Goal: Communication & Community: Share content

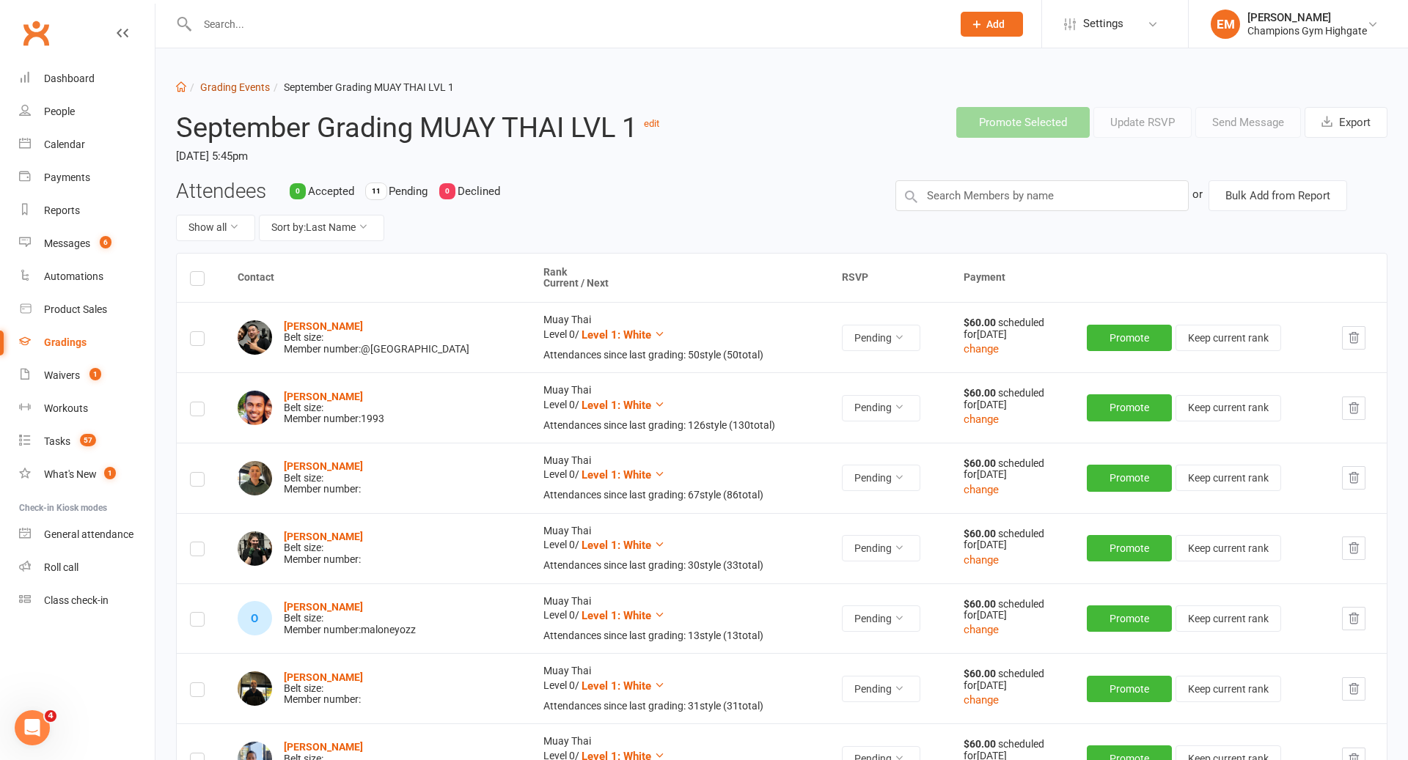
click at [221, 86] on link "Grading Events" at bounding box center [235, 87] width 70 height 12
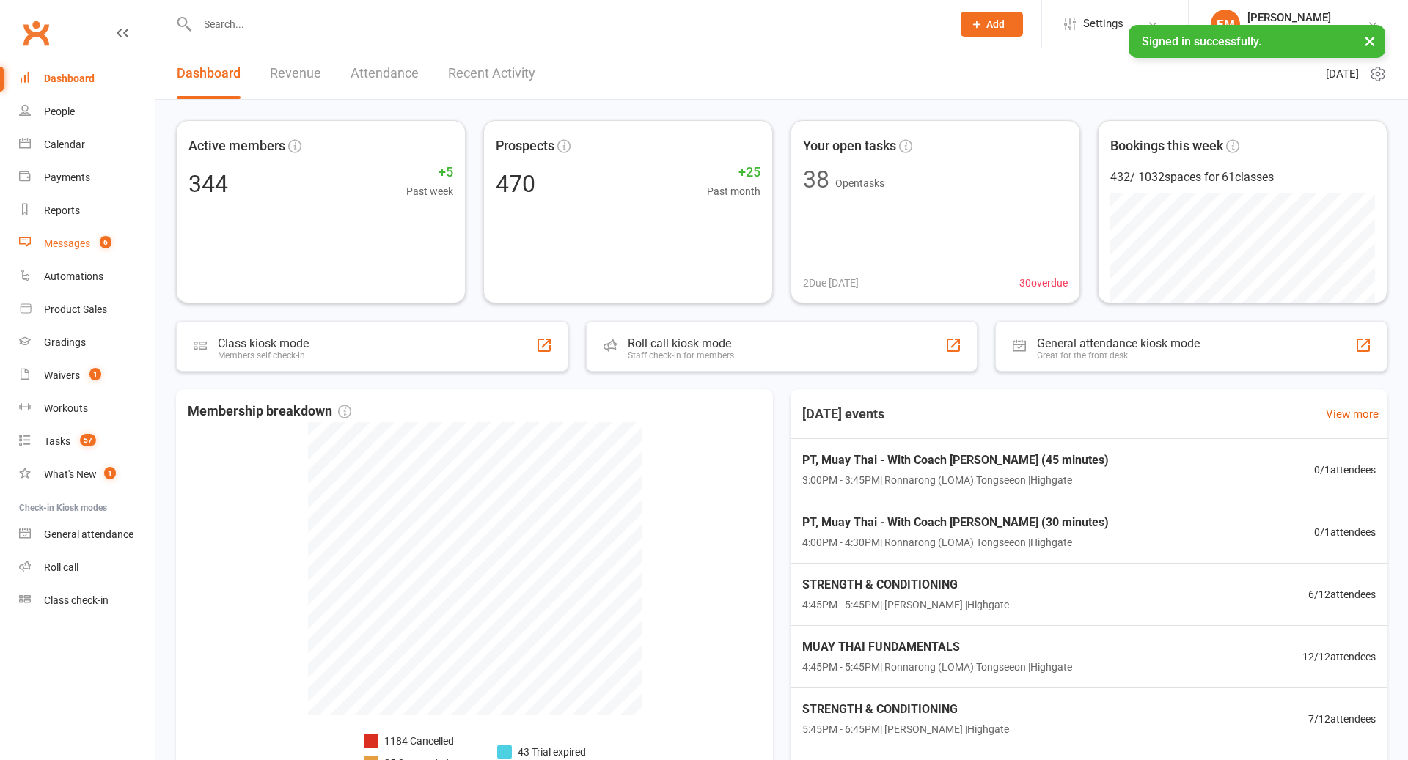
click at [59, 244] on div "Messages" at bounding box center [67, 244] width 46 height 12
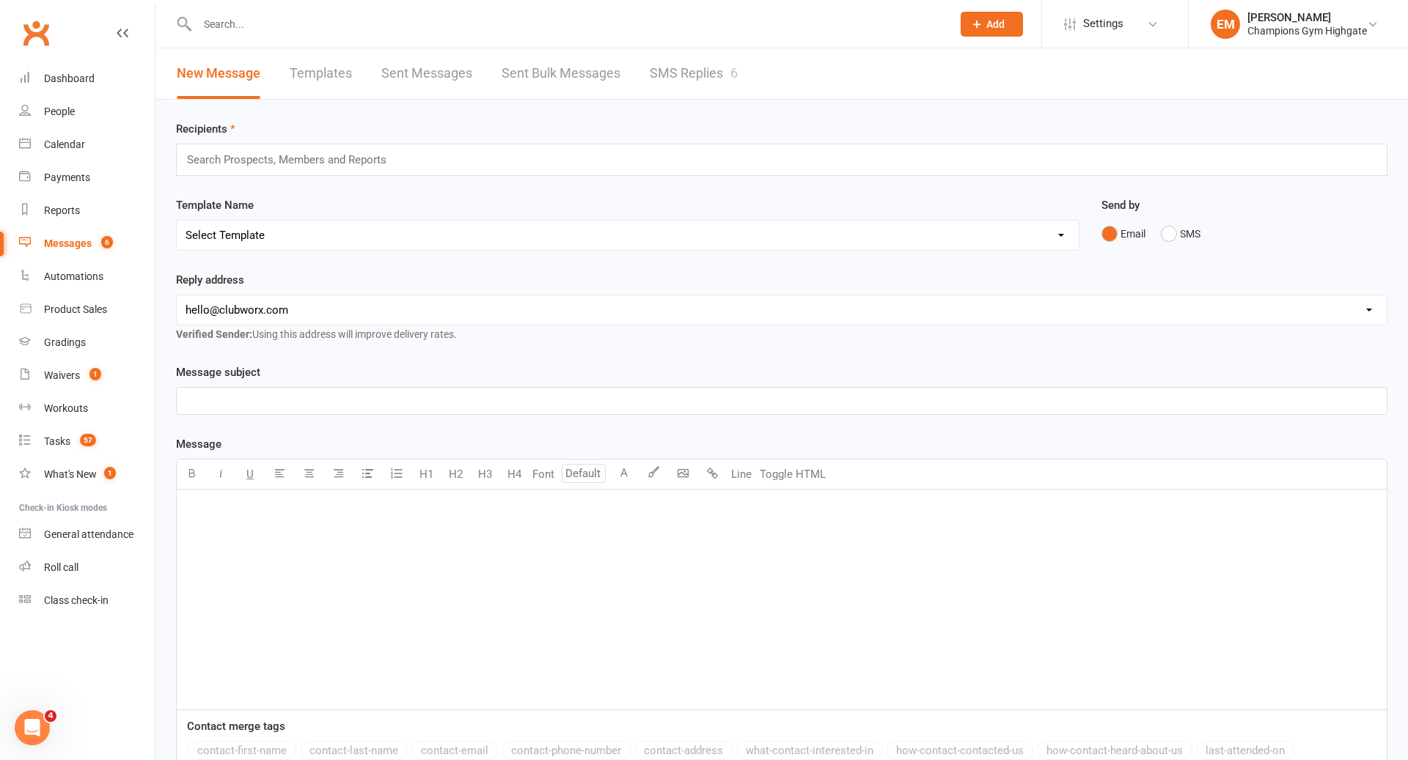
click at [704, 54] on link "SMS Replies 6" at bounding box center [694, 73] width 88 height 51
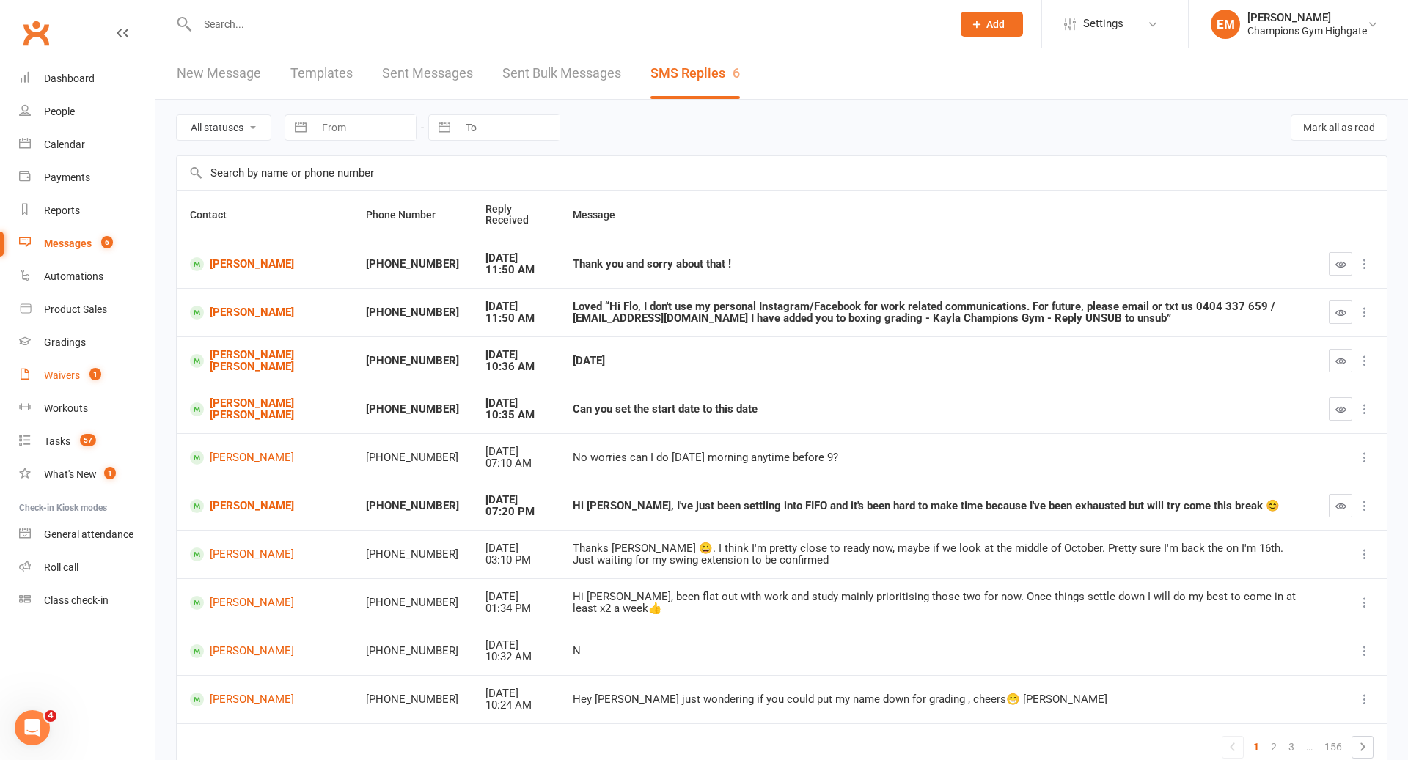
click at [55, 381] on link "Waivers 1" at bounding box center [87, 375] width 136 height 33
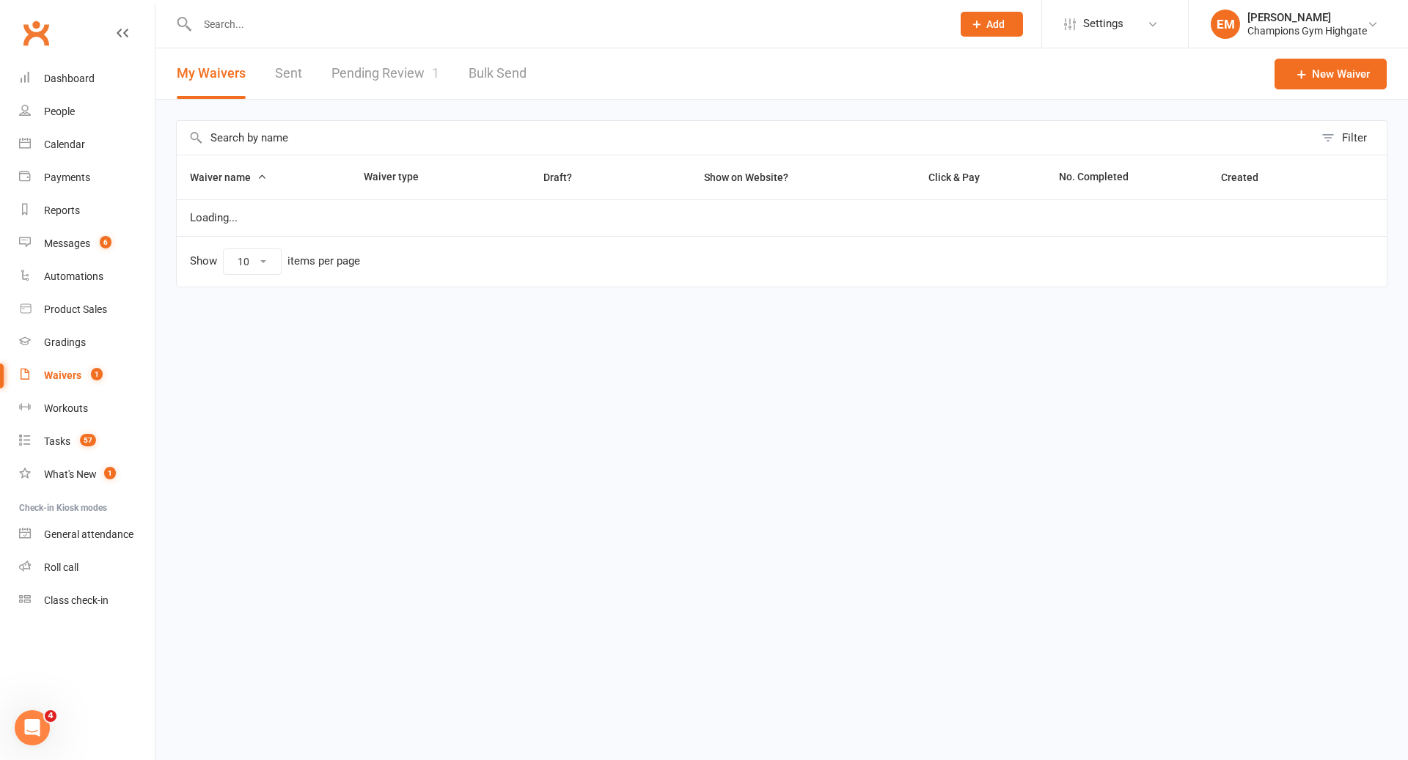
click at [411, 49] on link "Pending Review 1" at bounding box center [385, 73] width 108 height 51
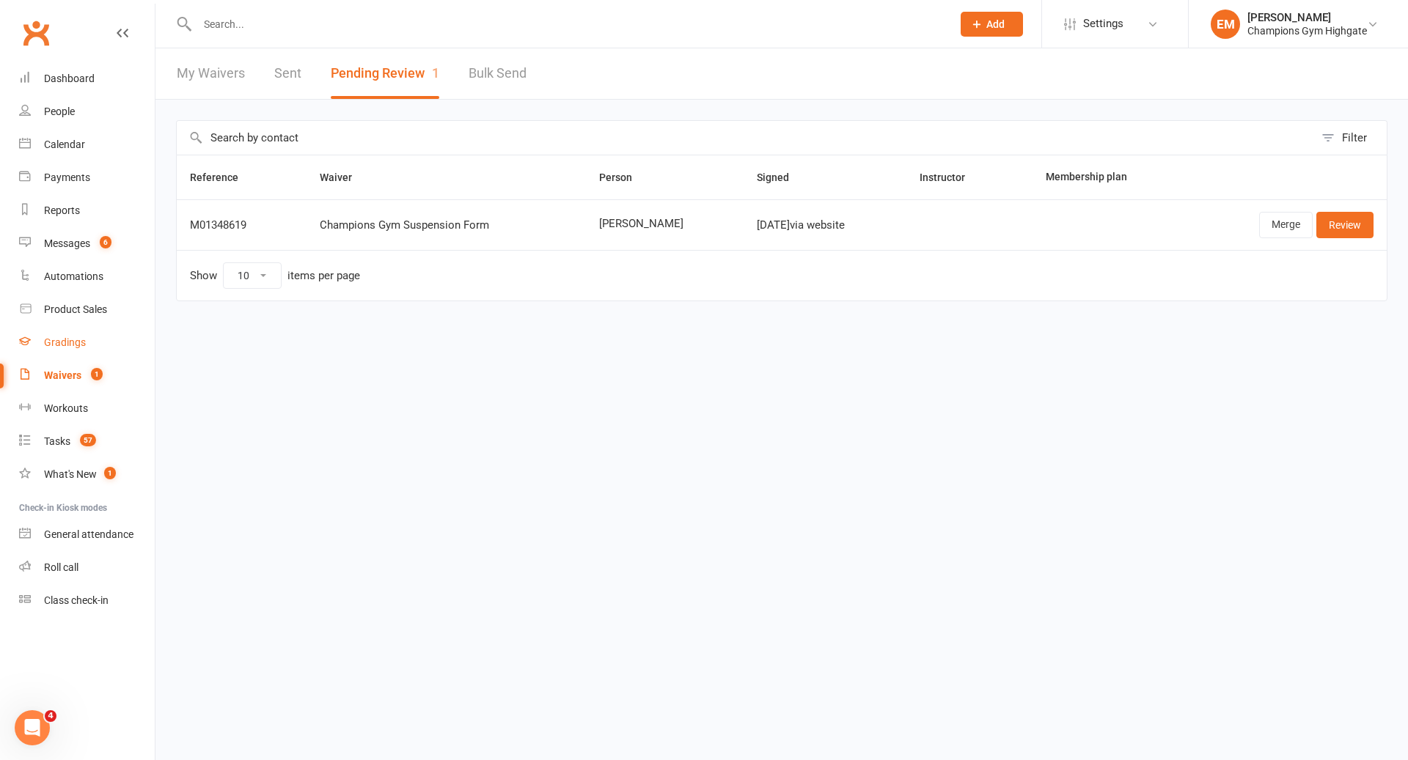
click at [70, 345] on div "Gradings" at bounding box center [65, 343] width 42 height 12
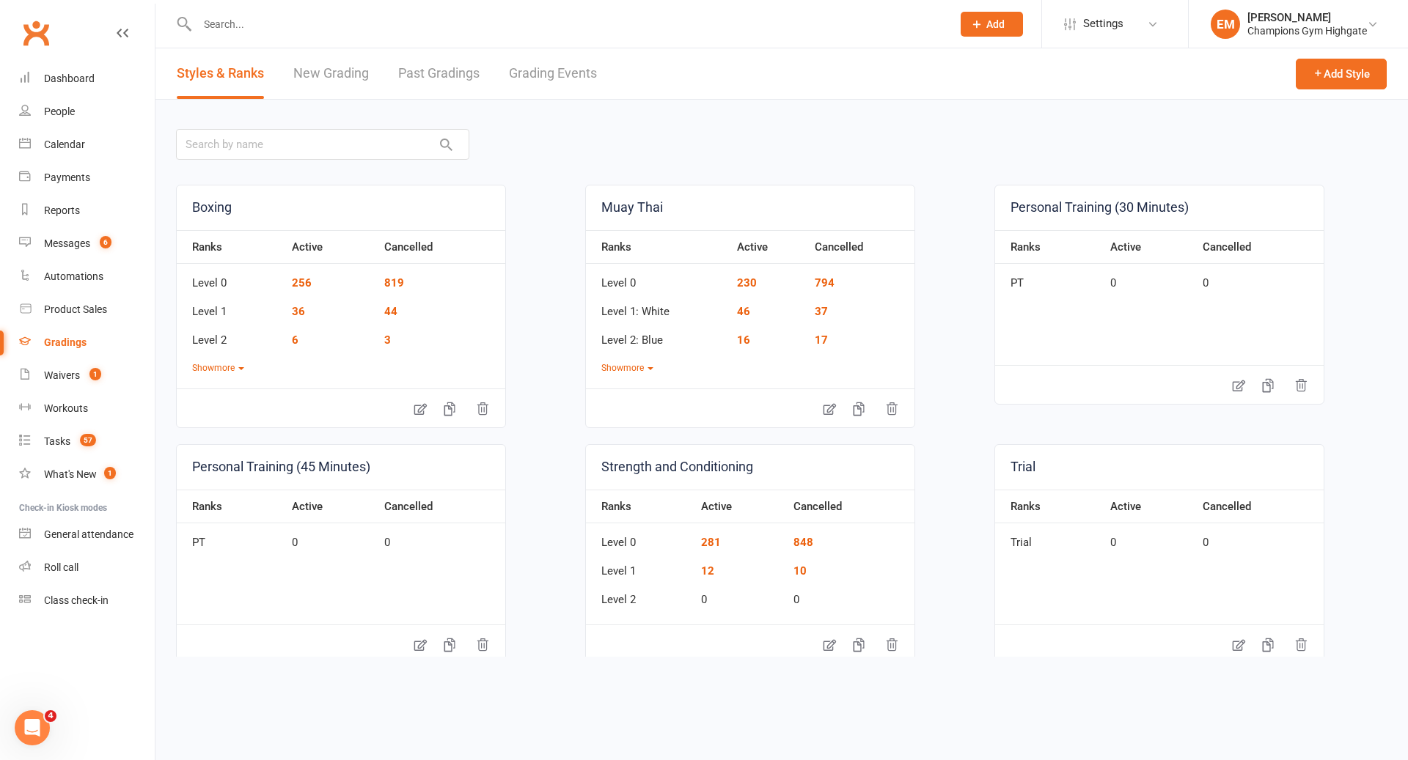
click at [572, 87] on link "Grading Events" at bounding box center [553, 73] width 88 height 51
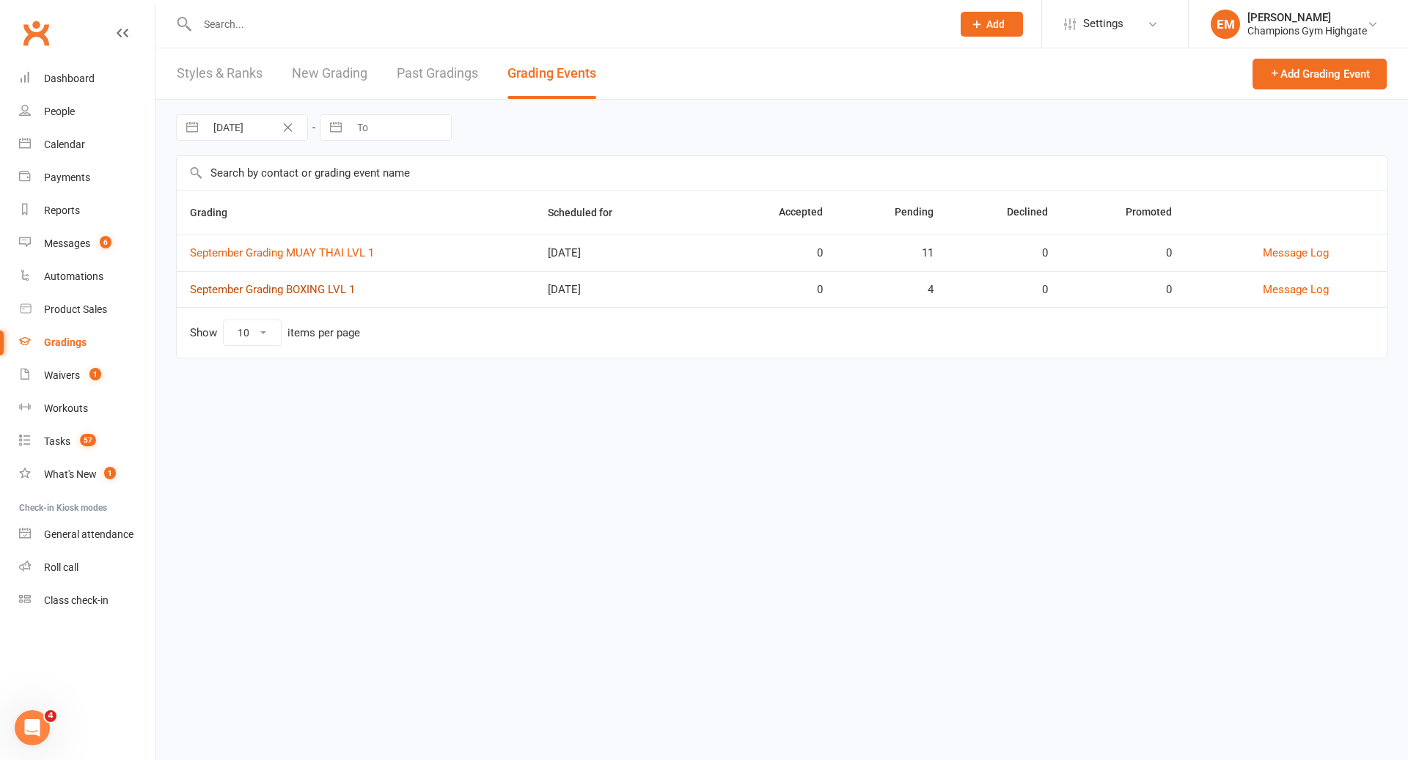
click at [312, 291] on link "September Grading BOXING LVL 1" at bounding box center [272, 289] width 165 height 13
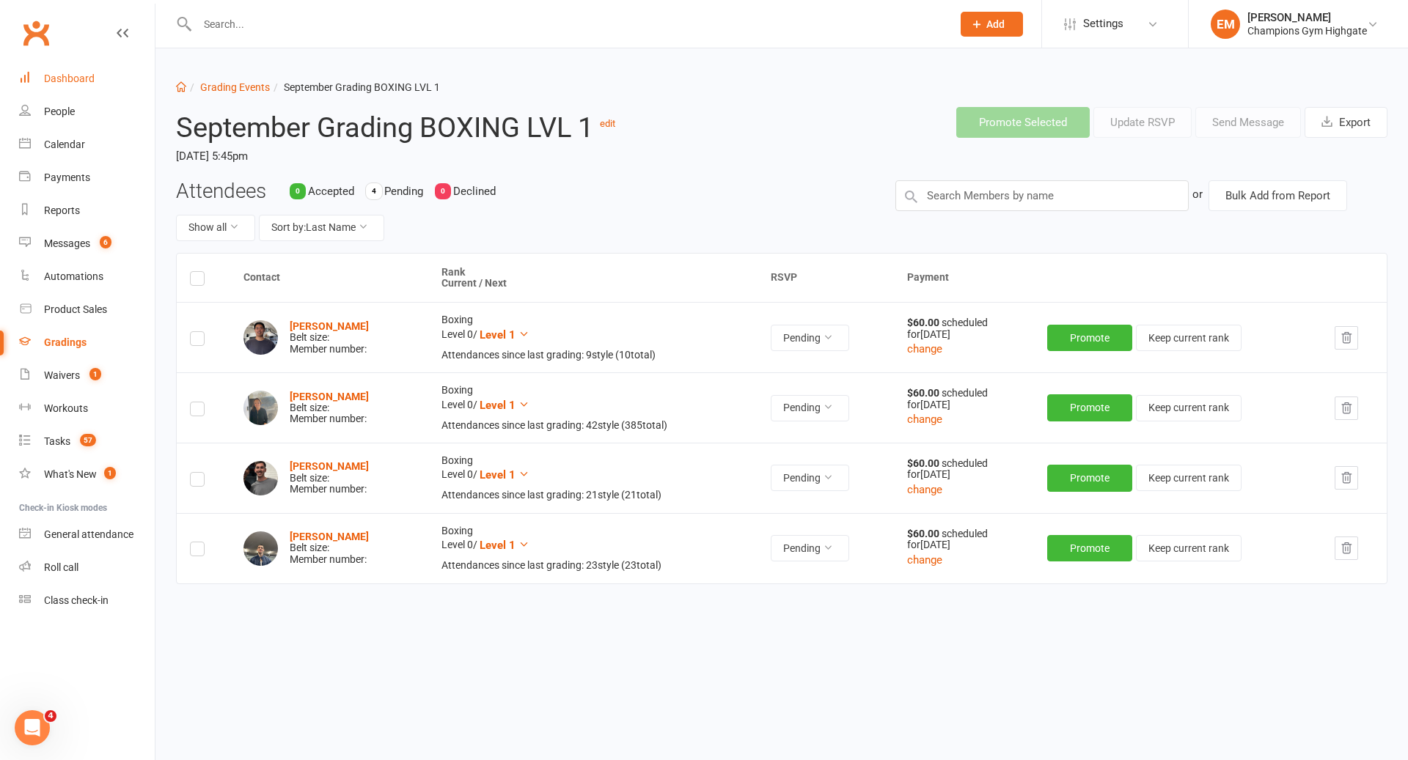
click at [84, 82] on div "Dashboard" at bounding box center [69, 79] width 51 height 12
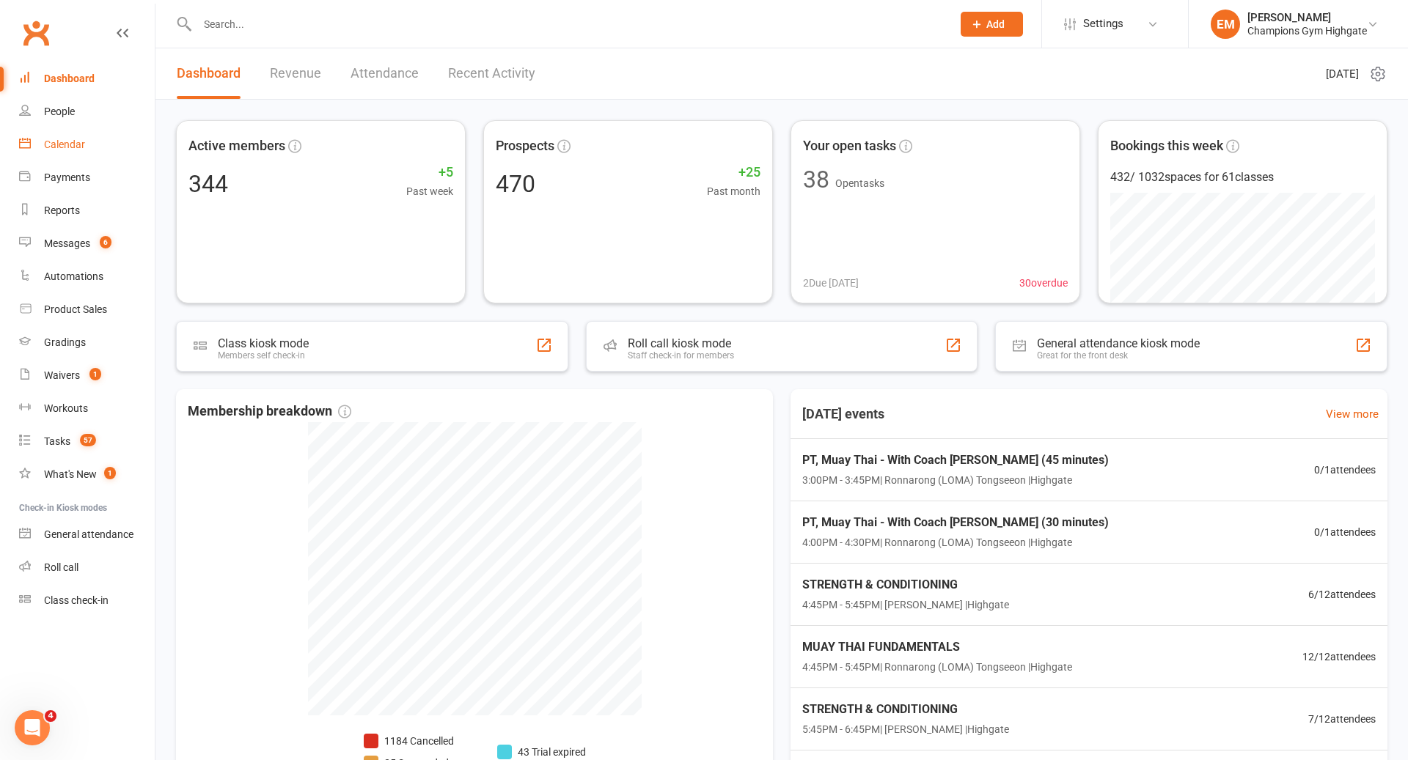
click at [98, 147] on link "Calendar" at bounding box center [87, 144] width 136 height 33
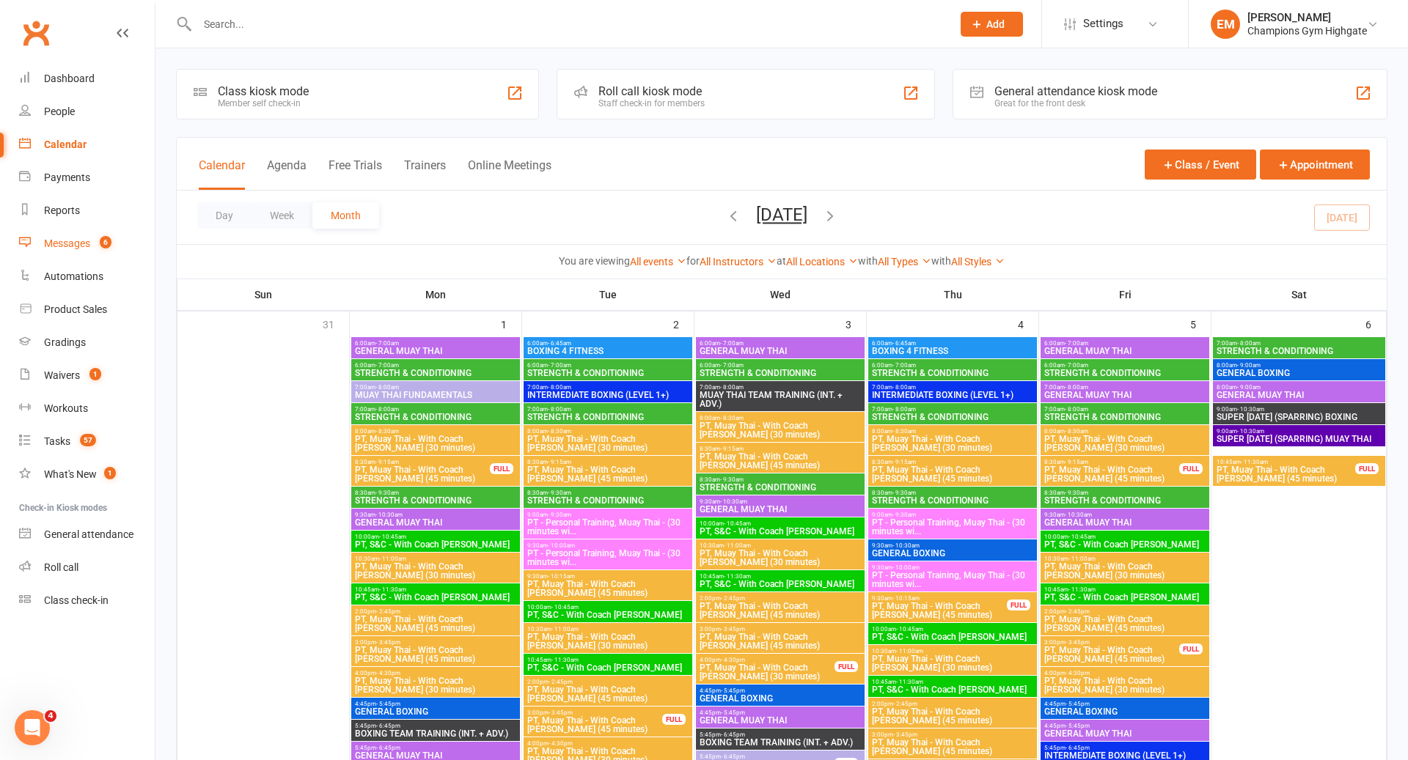
click at [96, 243] on count-badge "6" at bounding box center [101, 244] width 19 height 12
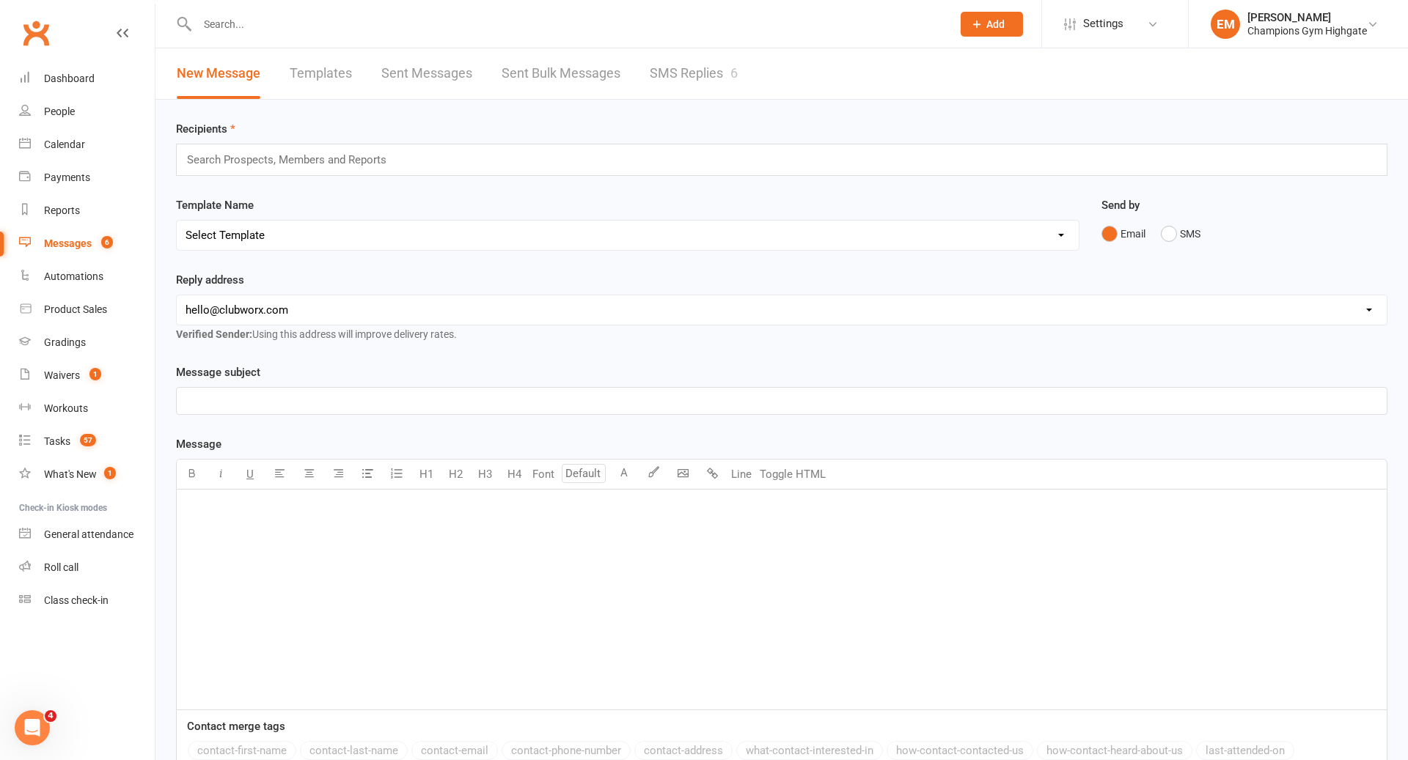
click at [720, 69] on link "SMS Replies 6" at bounding box center [694, 73] width 88 height 51
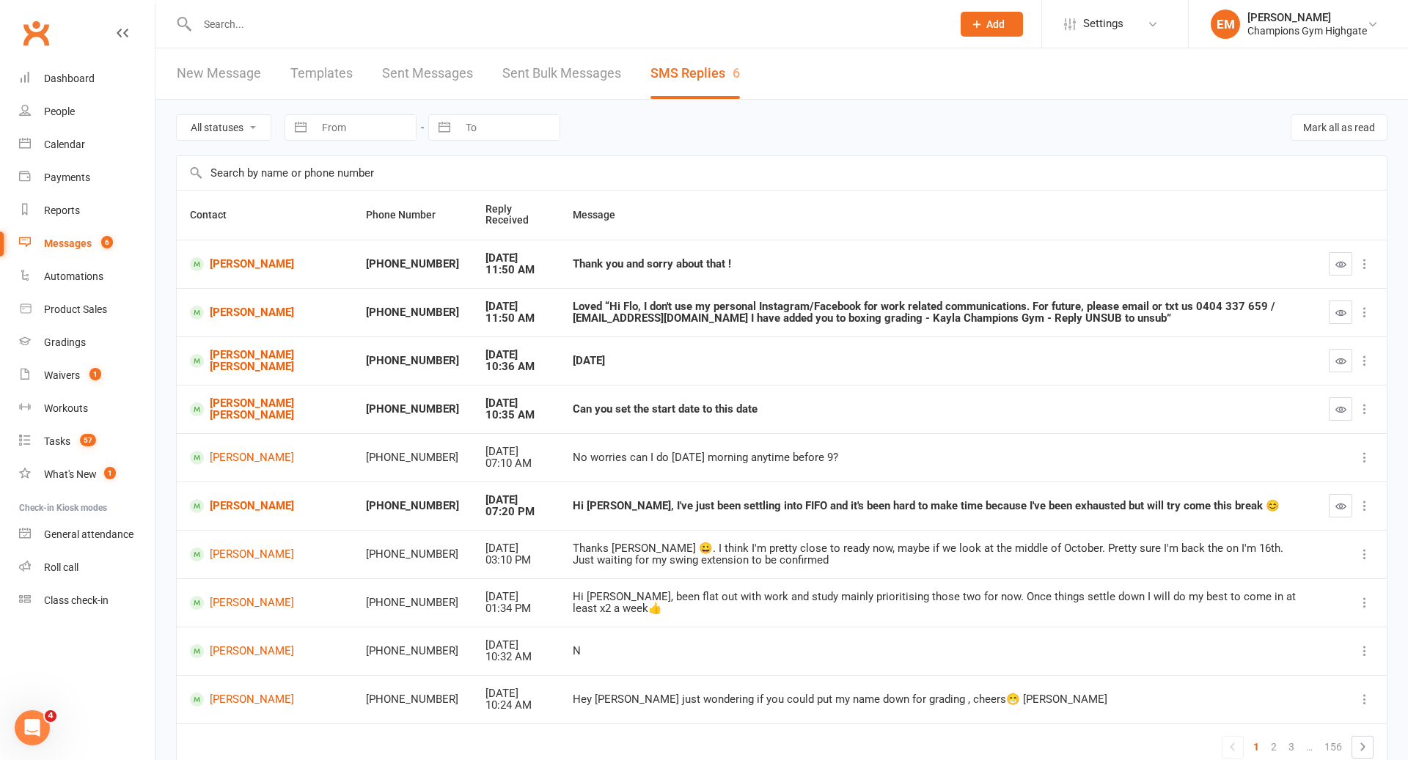
click at [447, 18] on input "text" at bounding box center [567, 24] width 749 height 21
click at [470, 29] on input "text" at bounding box center [567, 24] width 749 height 21
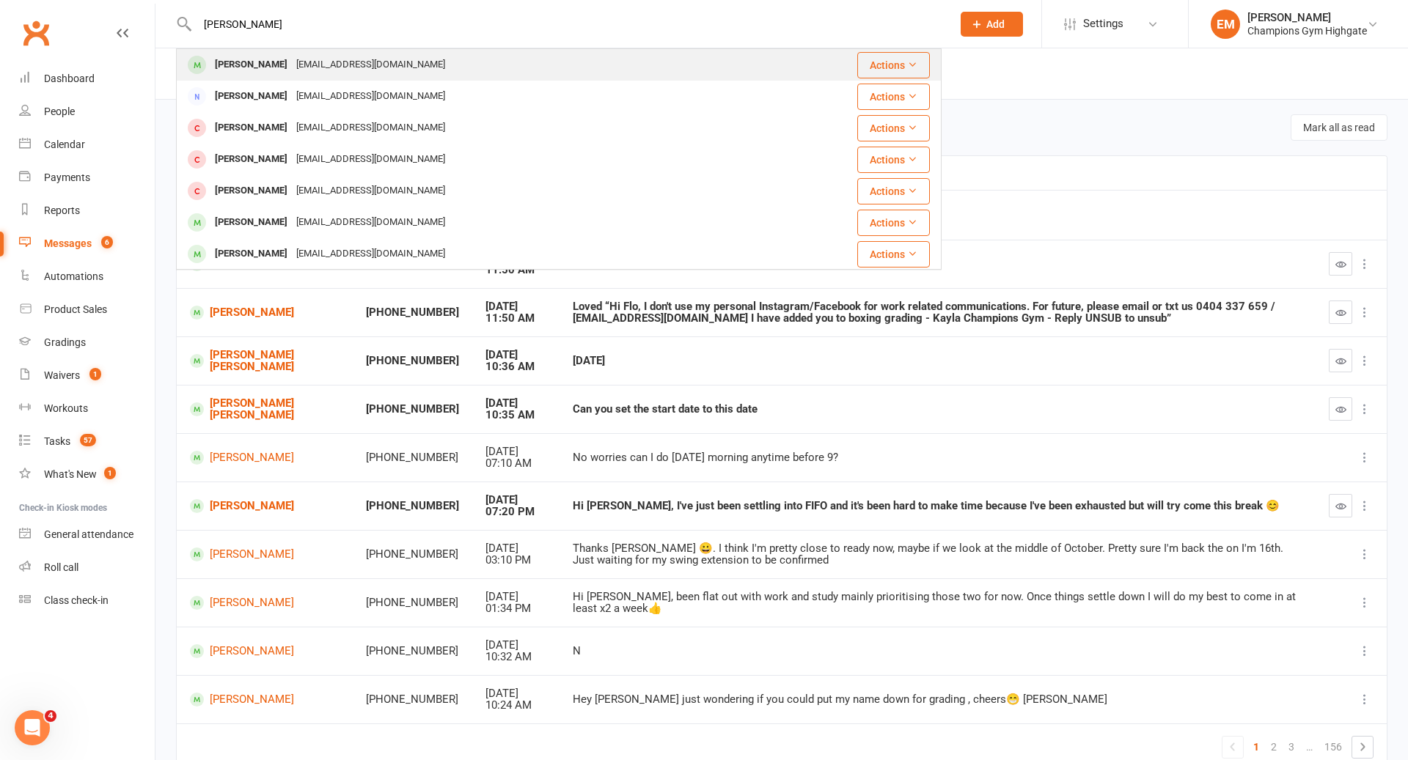
type input "peter nguyen"
click at [378, 59] on div "ngynpeter@gmail.com" at bounding box center [371, 64] width 158 height 21
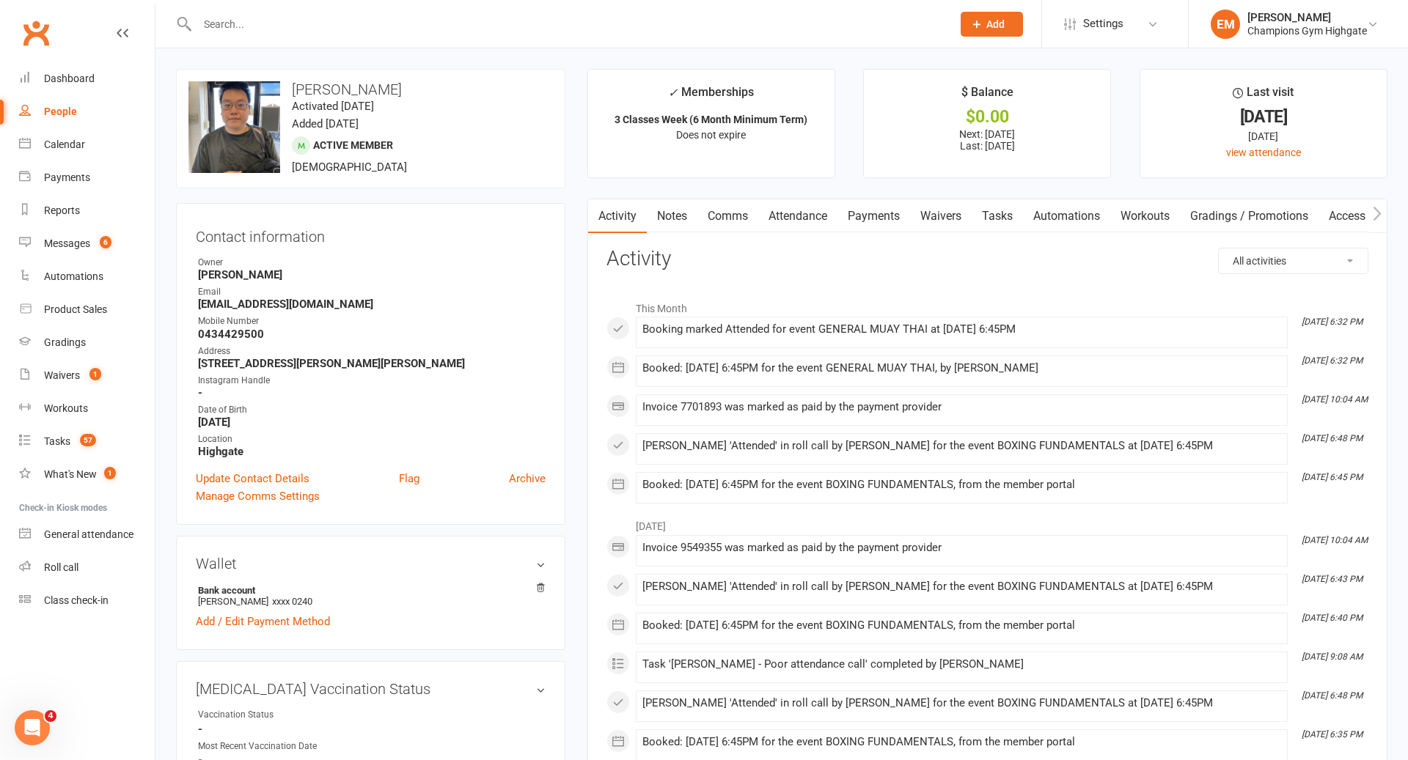
click at [673, 205] on link "Notes" at bounding box center [672, 216] width 51 height 34
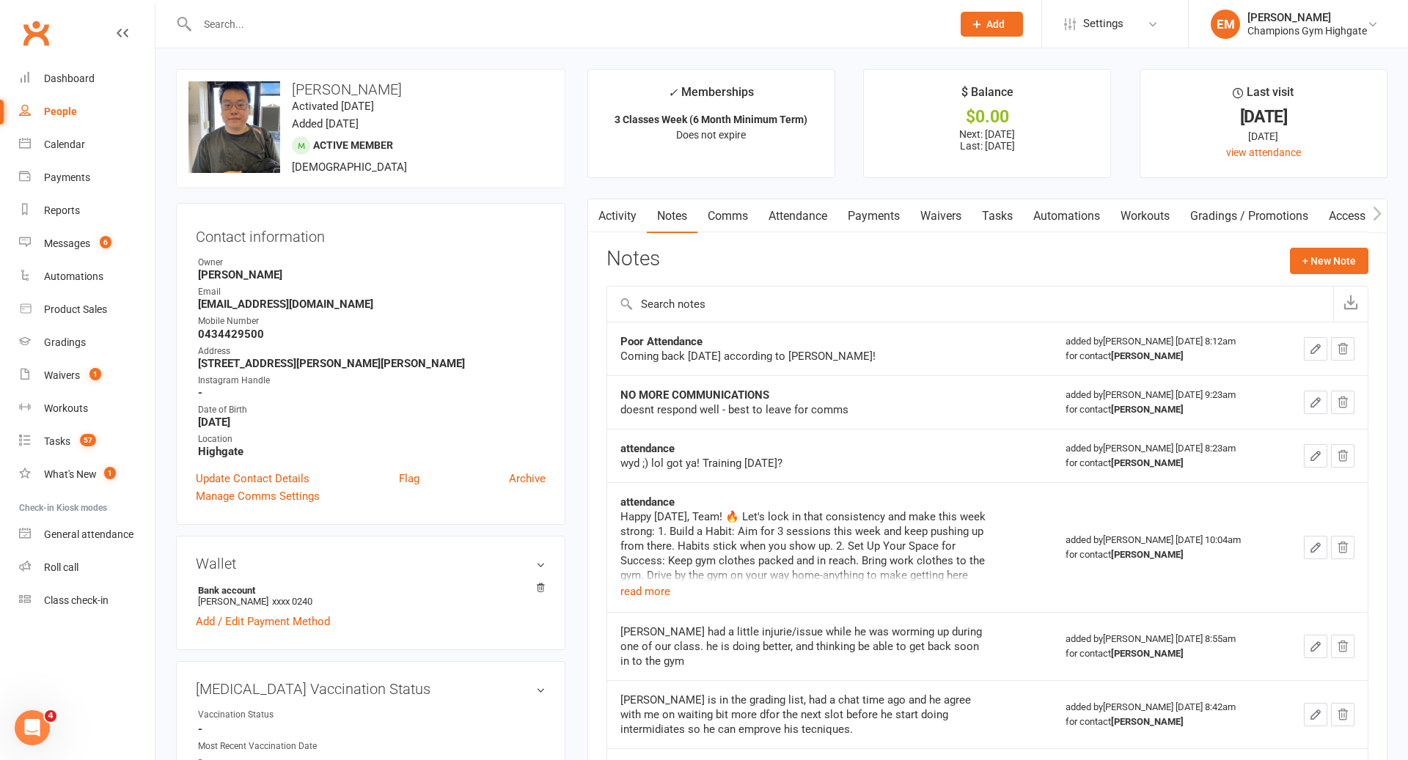
click at [625, 223] on link "Activity" at bounding box center [617, 216] width 59 height 34
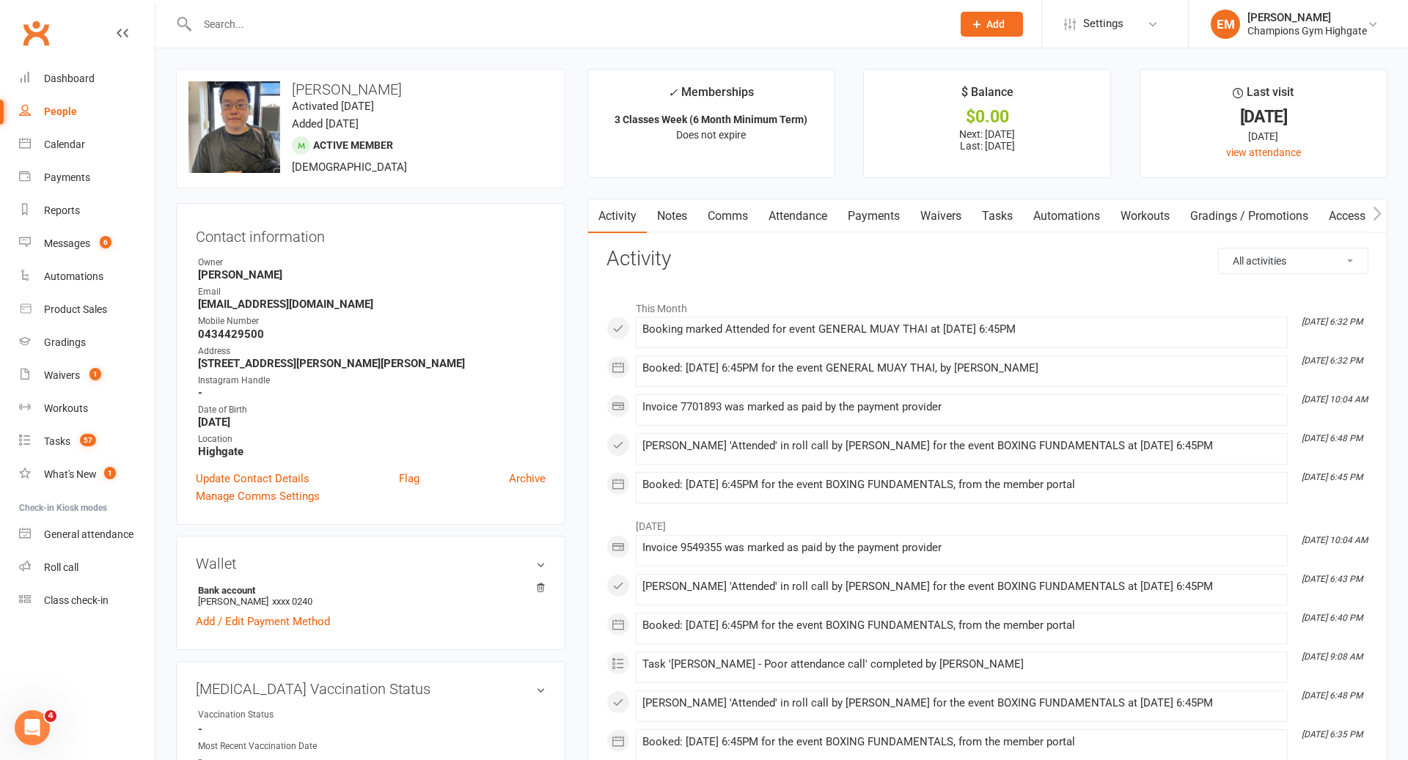
click at [590, 22] on input "text" at bounding box center [567, 24] width 749 height 21
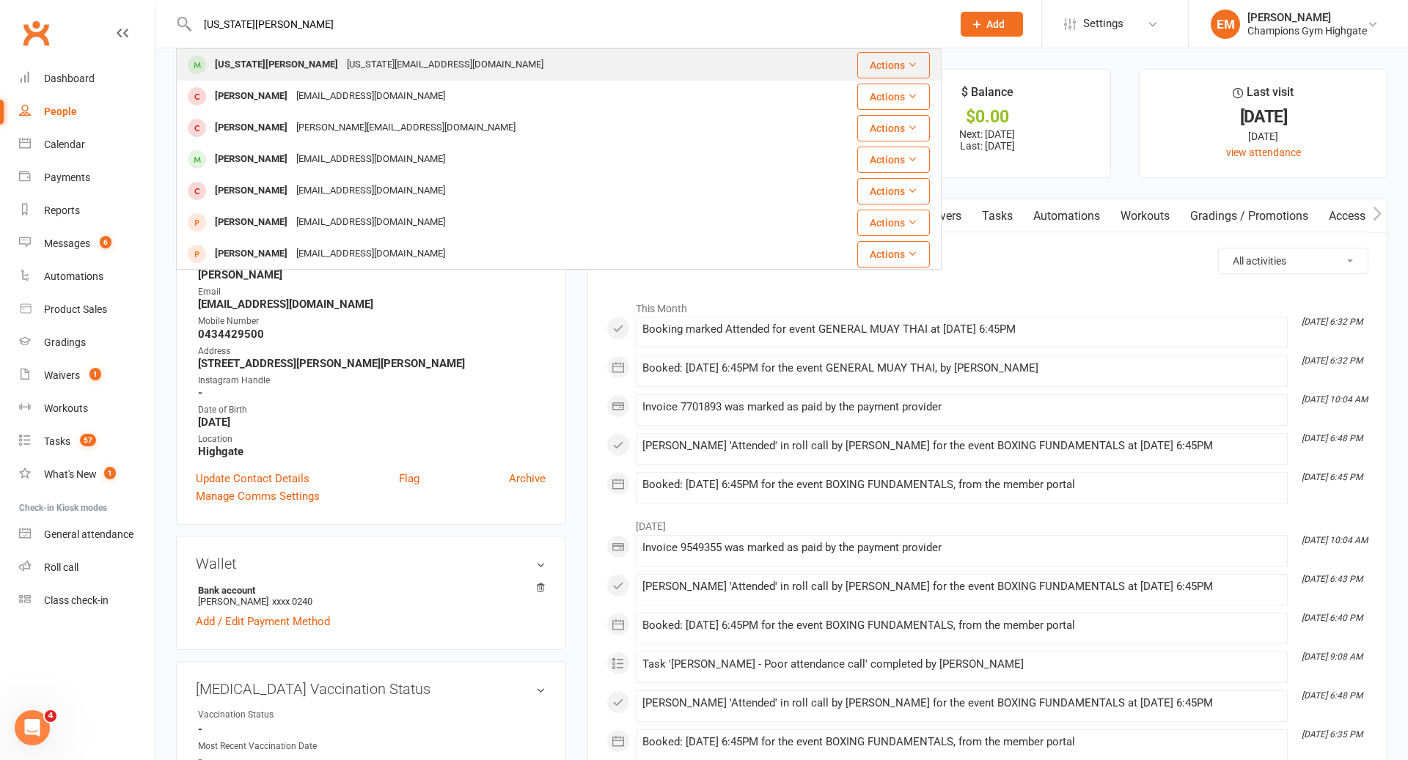
type input "georgia payne"
click at [537, 65] on div "Georgia Payne georgia.payne23@outlook.com" at bounding box center [502, 65] width 650 height 30
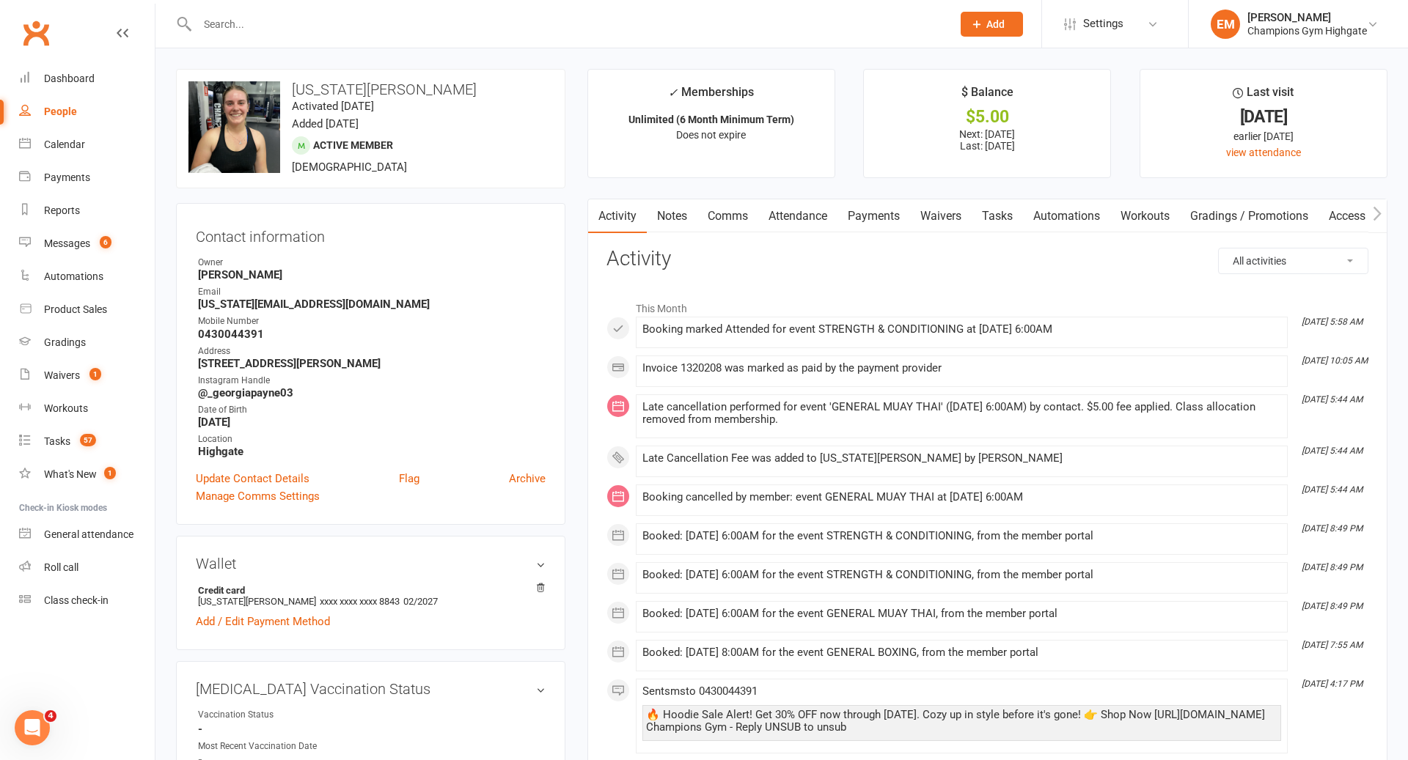
click at [673, 208] on link "Notes" at bounding box center [672, 216] width 51 height 34
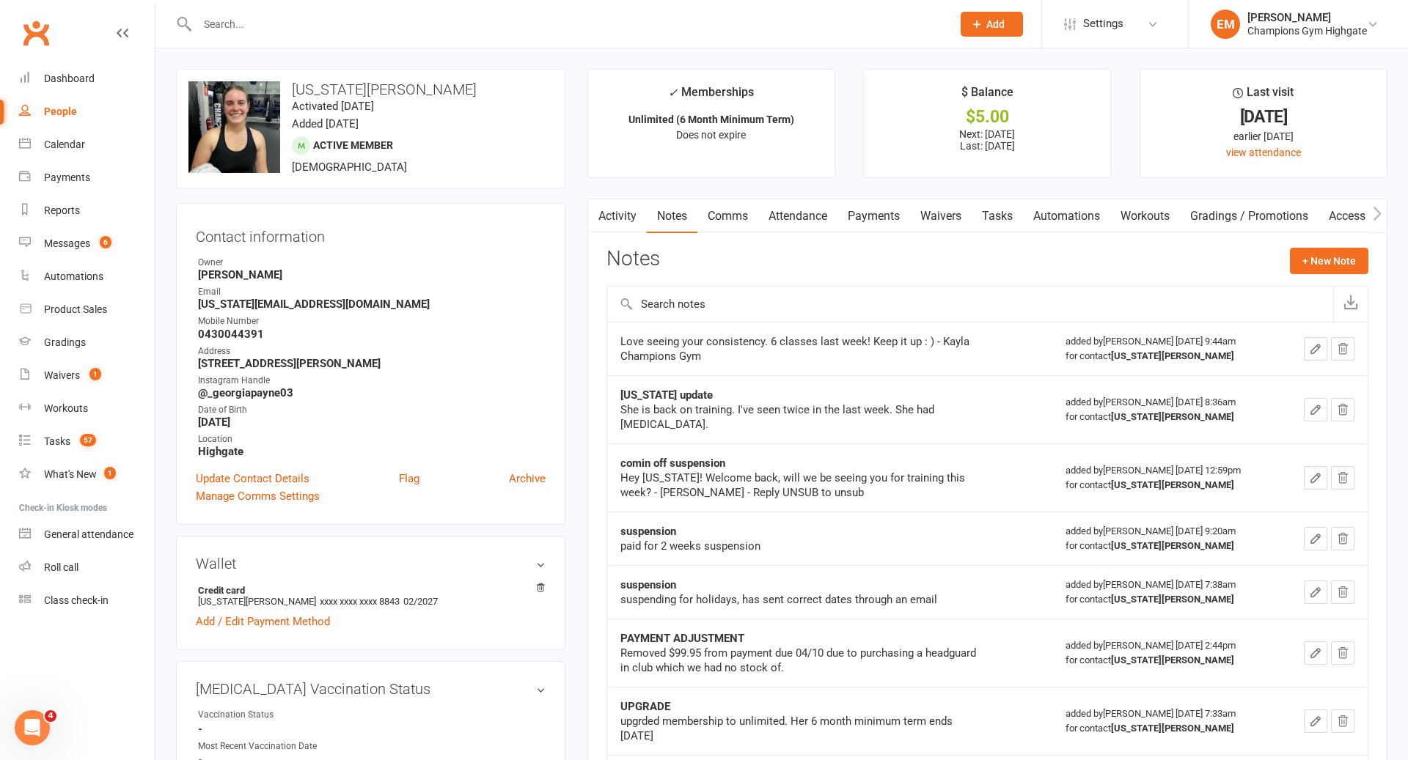
click at [731, 224] on link "Comms" at bounding box center [727, 216] width 61 height 34
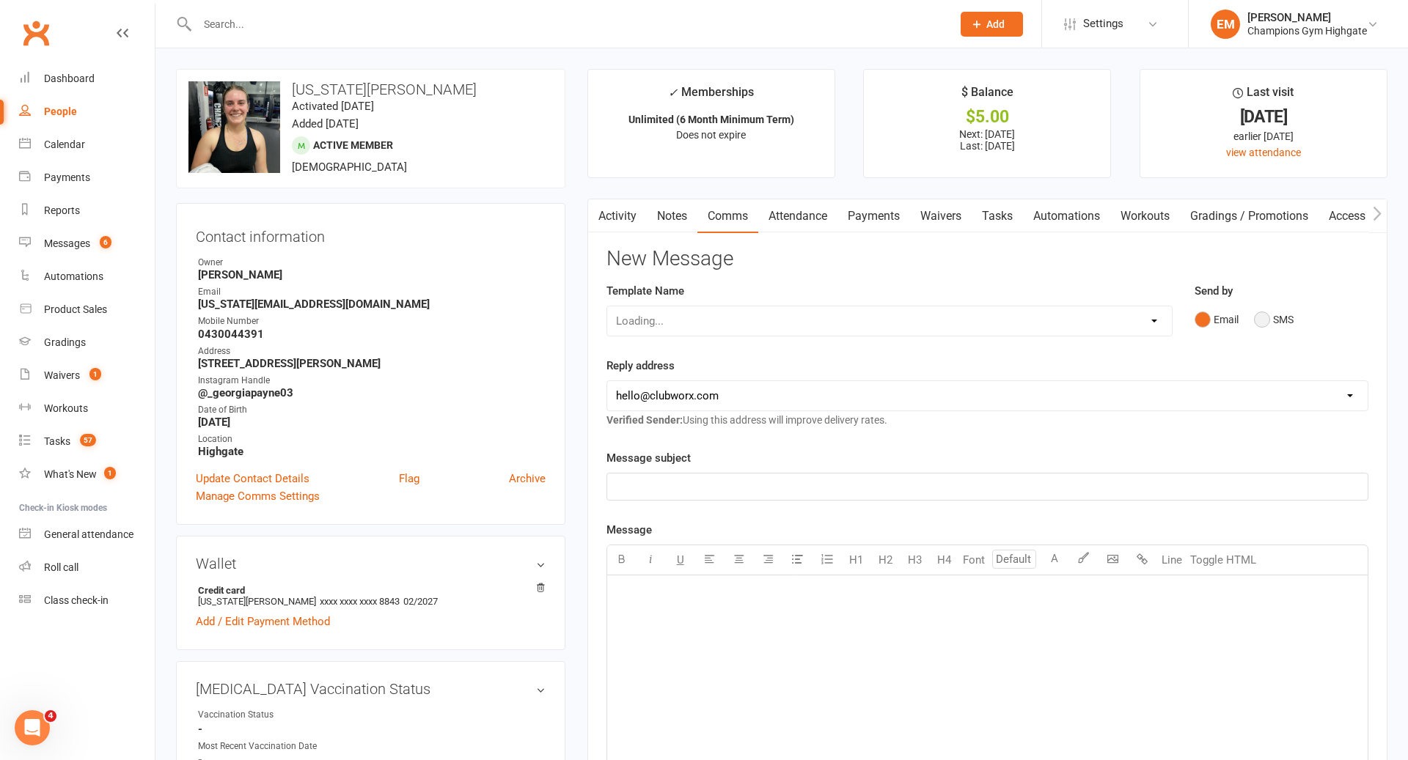
click at [1264, 306] on button "SMS" at bounding box center [1274, 320] width 40 height 28
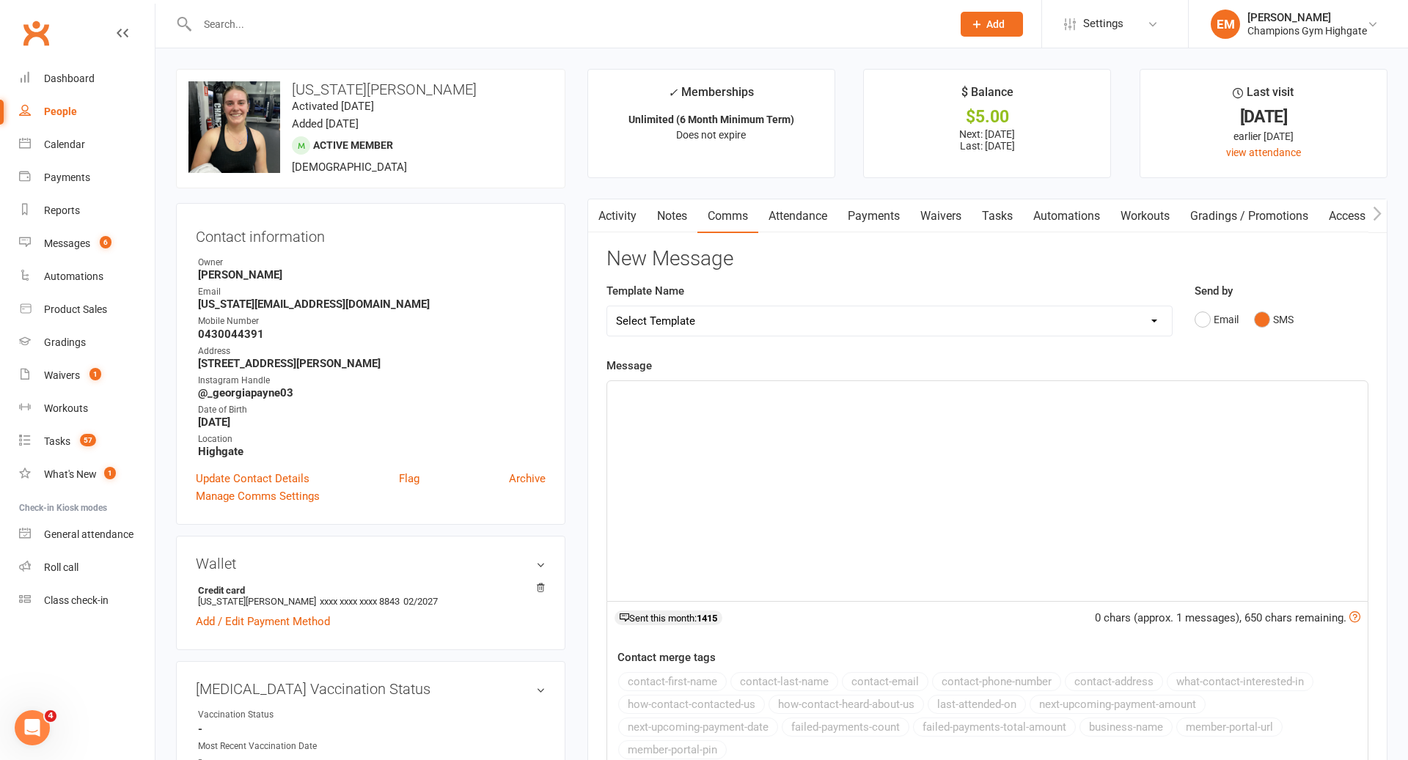
click at [1129, 378] on div "Message ﻿ 0 chars (approx. 1 messages), 650 chars remaining. Sent this month: 1…" at bounding box center [987, 566] width 762 height 418
click at [606, 27] on input "text" at bounding box center [567, 24] width 749 height 21
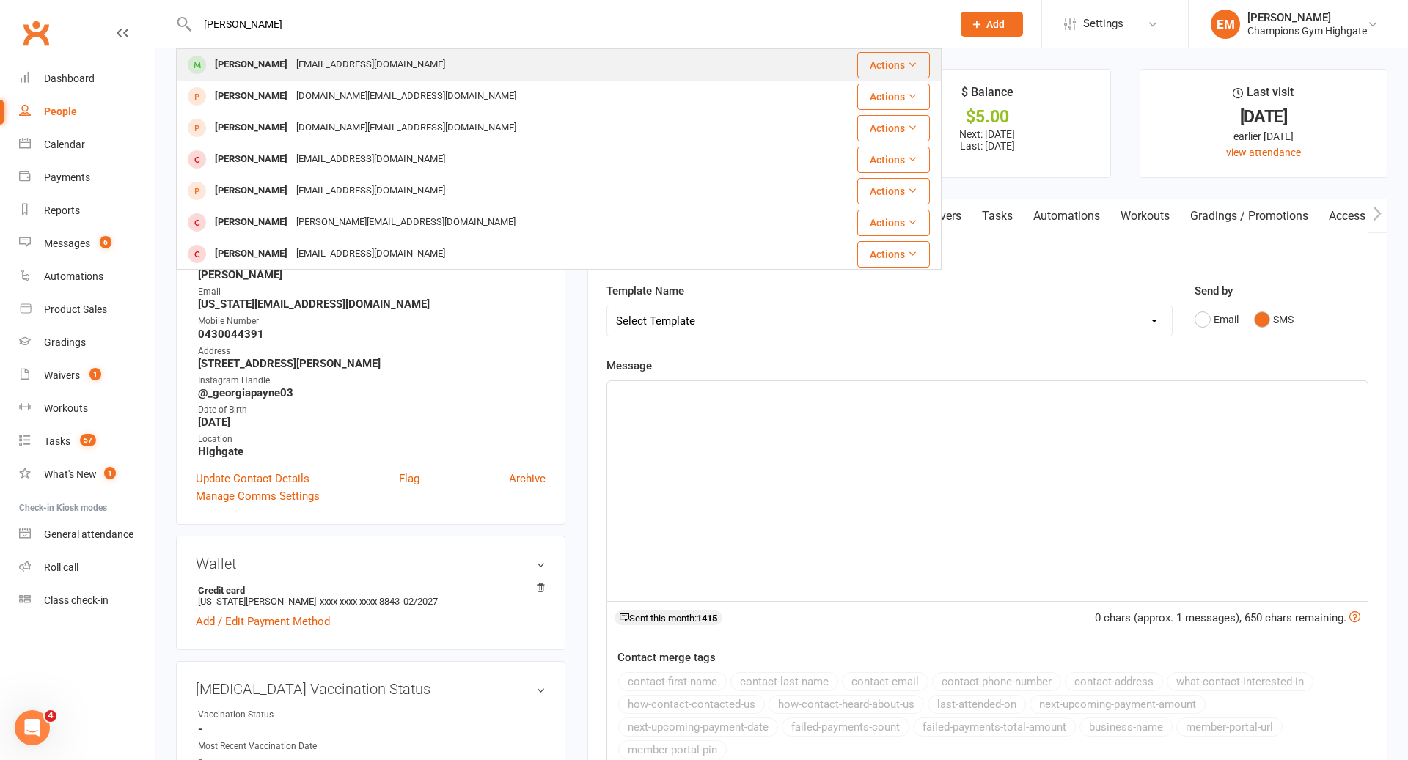
type input "[PERSON_NAME]"
click at [521, 63] on div "Lily McCoy lily.mccoy1@outlook.com" at bounding box center [494, 65] width 635 height 30
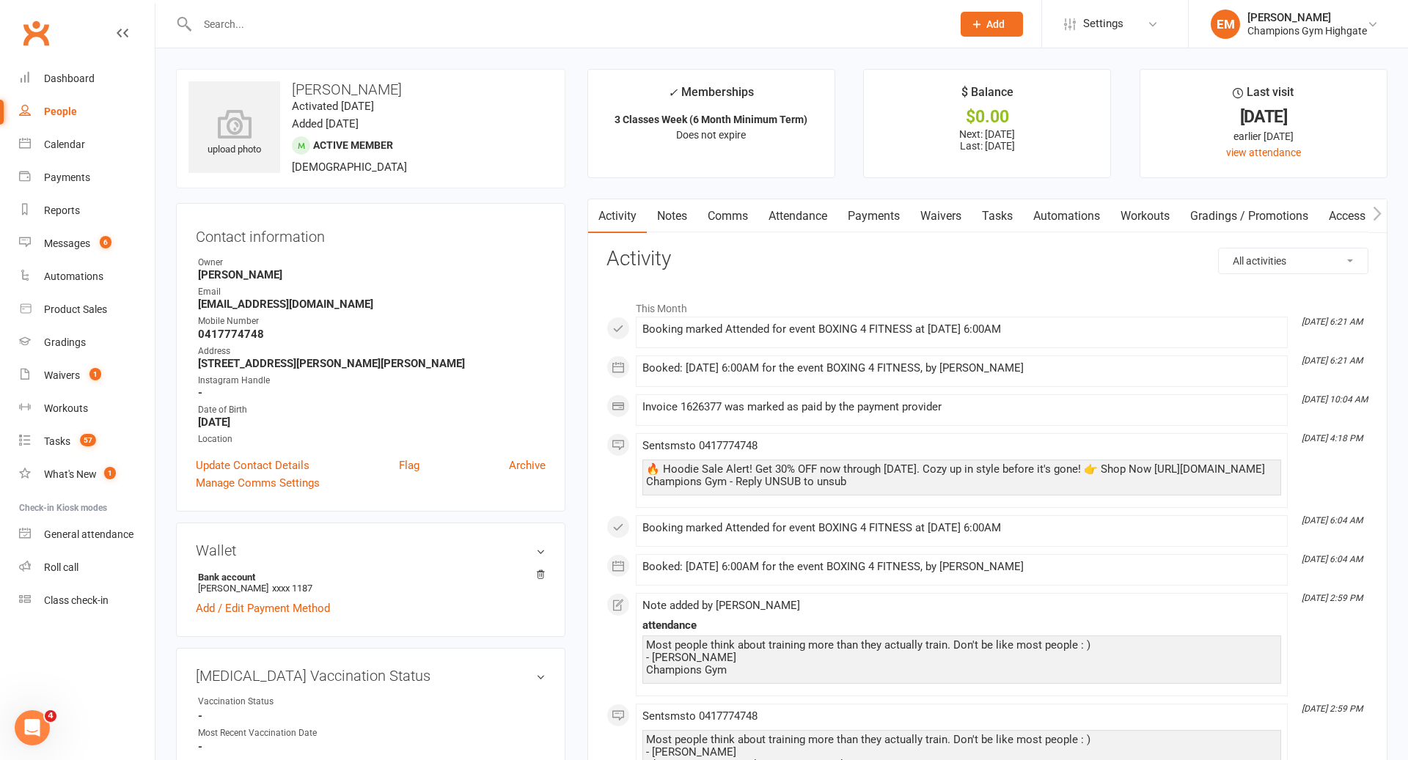
click at [671, 205] on link "Notes" at bounding box center [672, 216] width 51 height 34
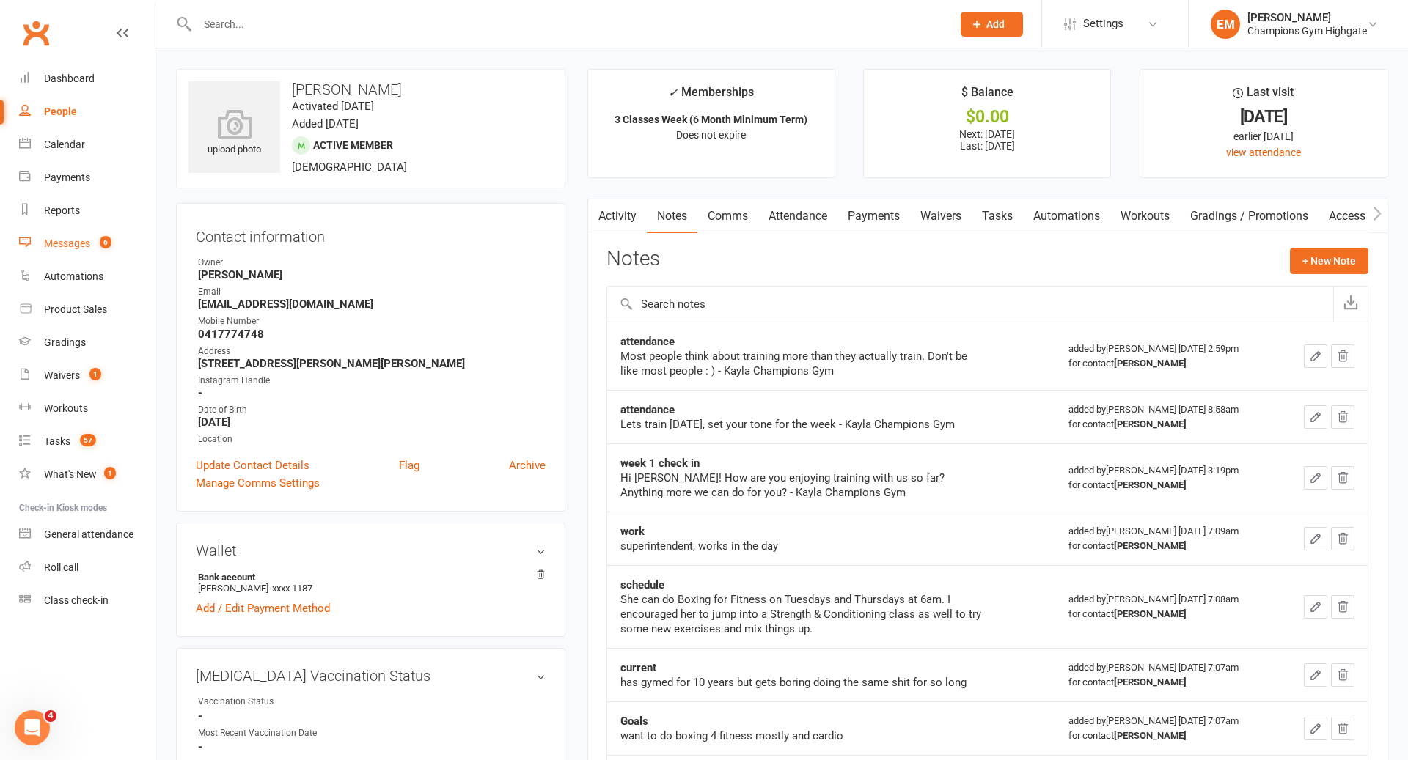
click at [75, 235] on link "Messages 6" at bounding box center [87, 243] width 136 height 33
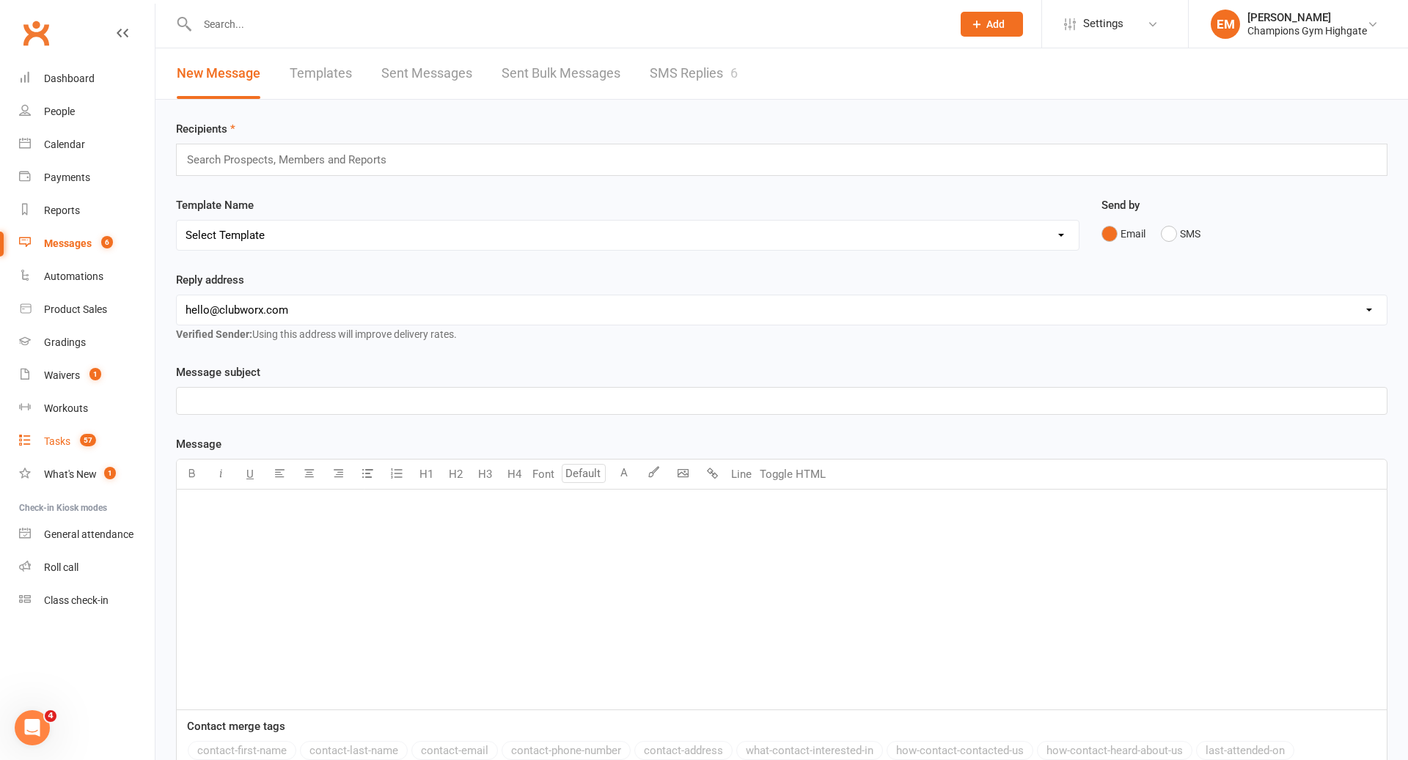
click at [64, 446] on div "Tasks" at bounding box center [57, 442] width 26 height 12
click at [64, 444] on div "Tasks" at bounding box center [57, 442] width 26 height 12
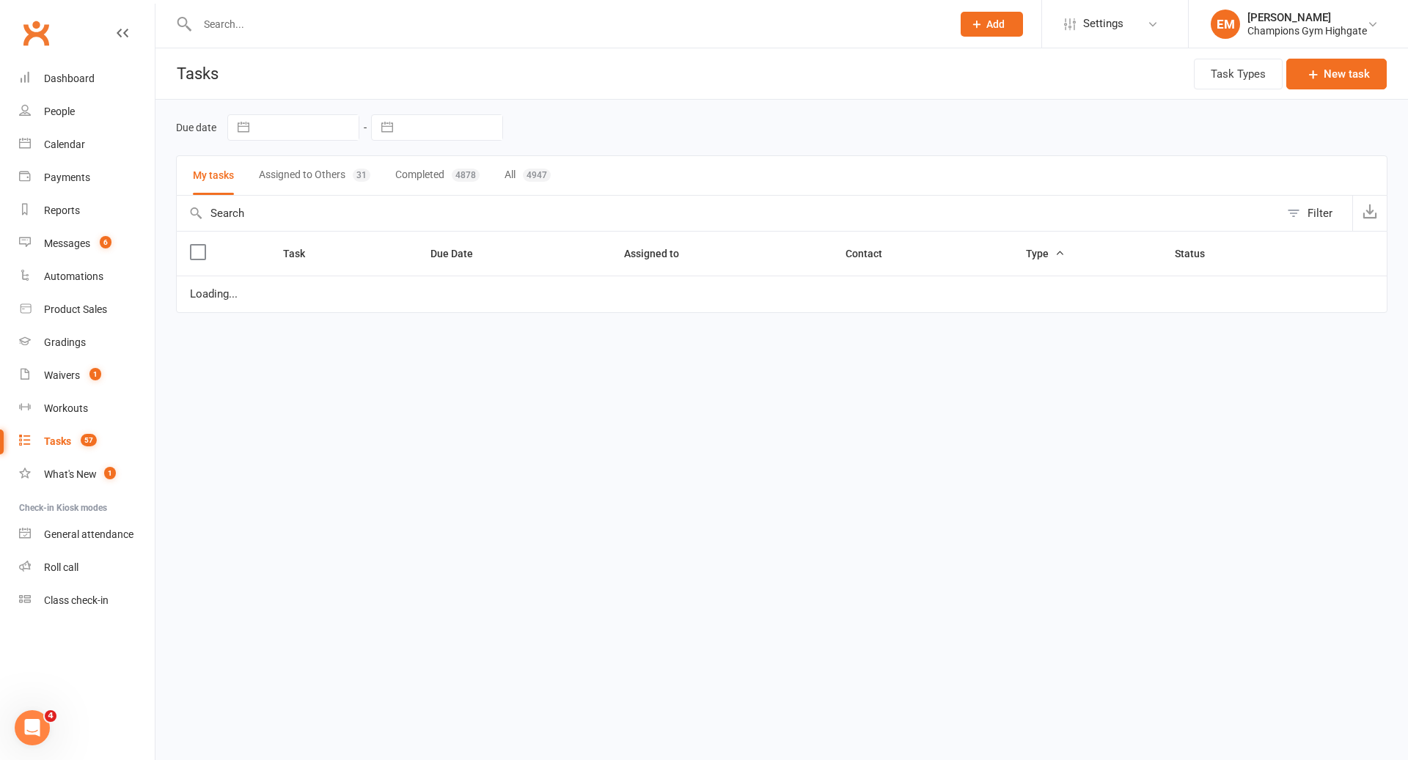
select select "waiting"
select select "started"
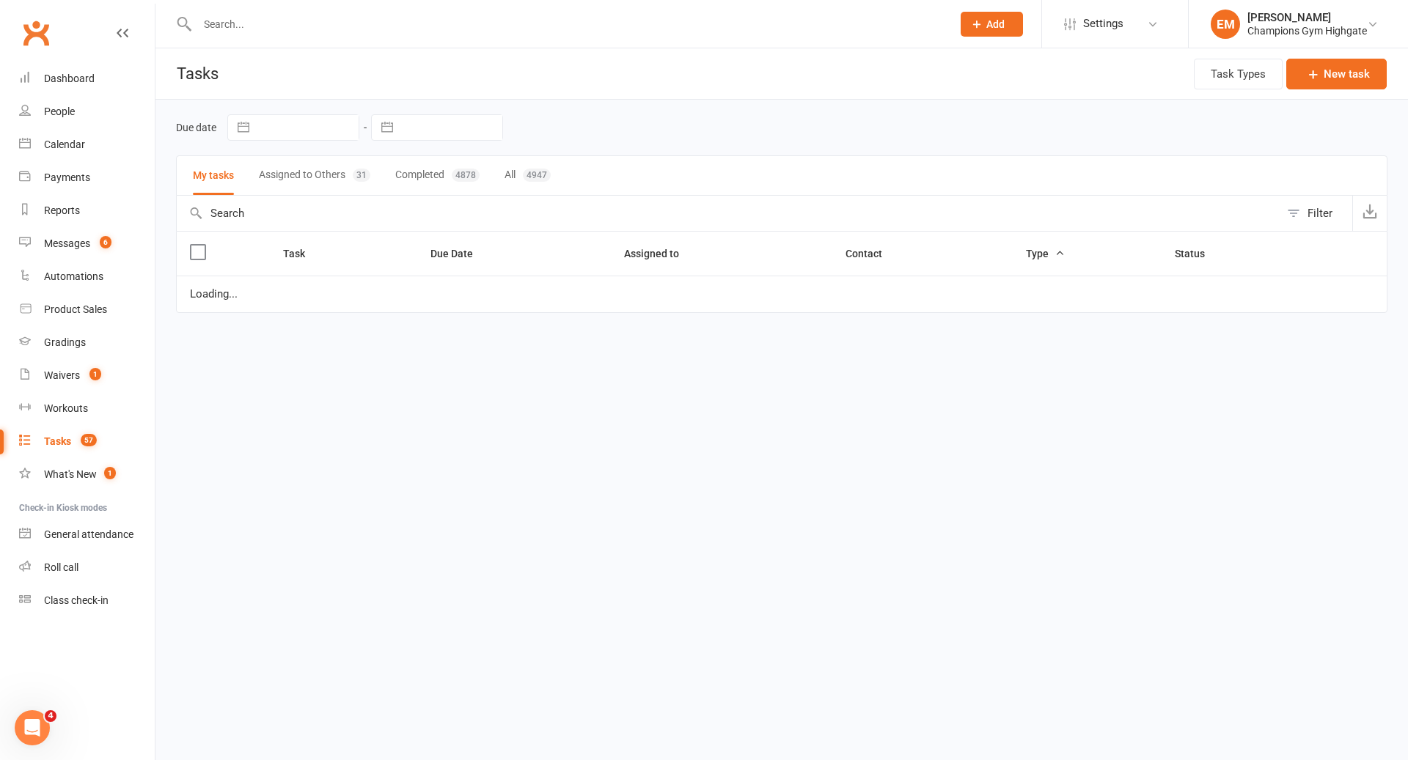
select select "started"
select select "waiting"
select select "started"
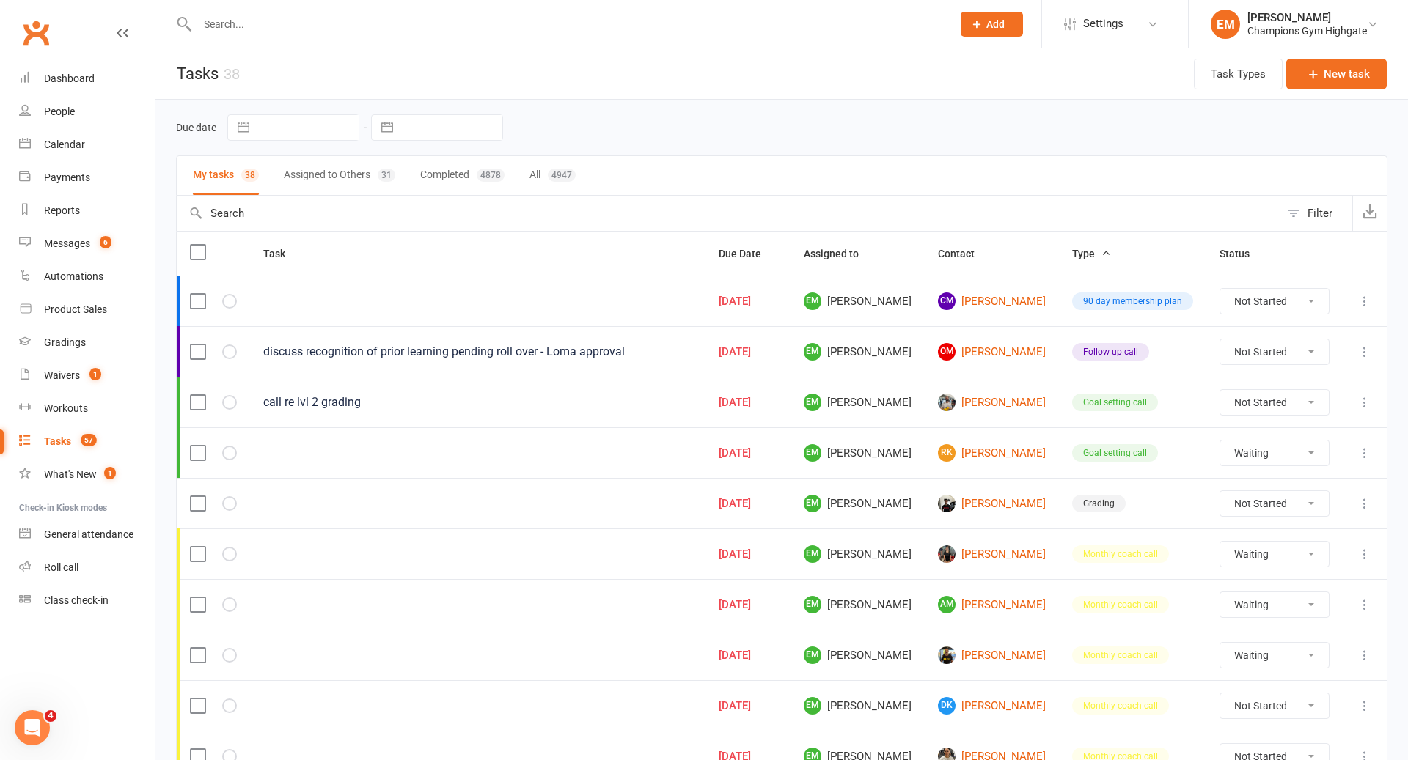
click at [552, 15] on input "text" at bounding box center [567, 24] width 749 height 21
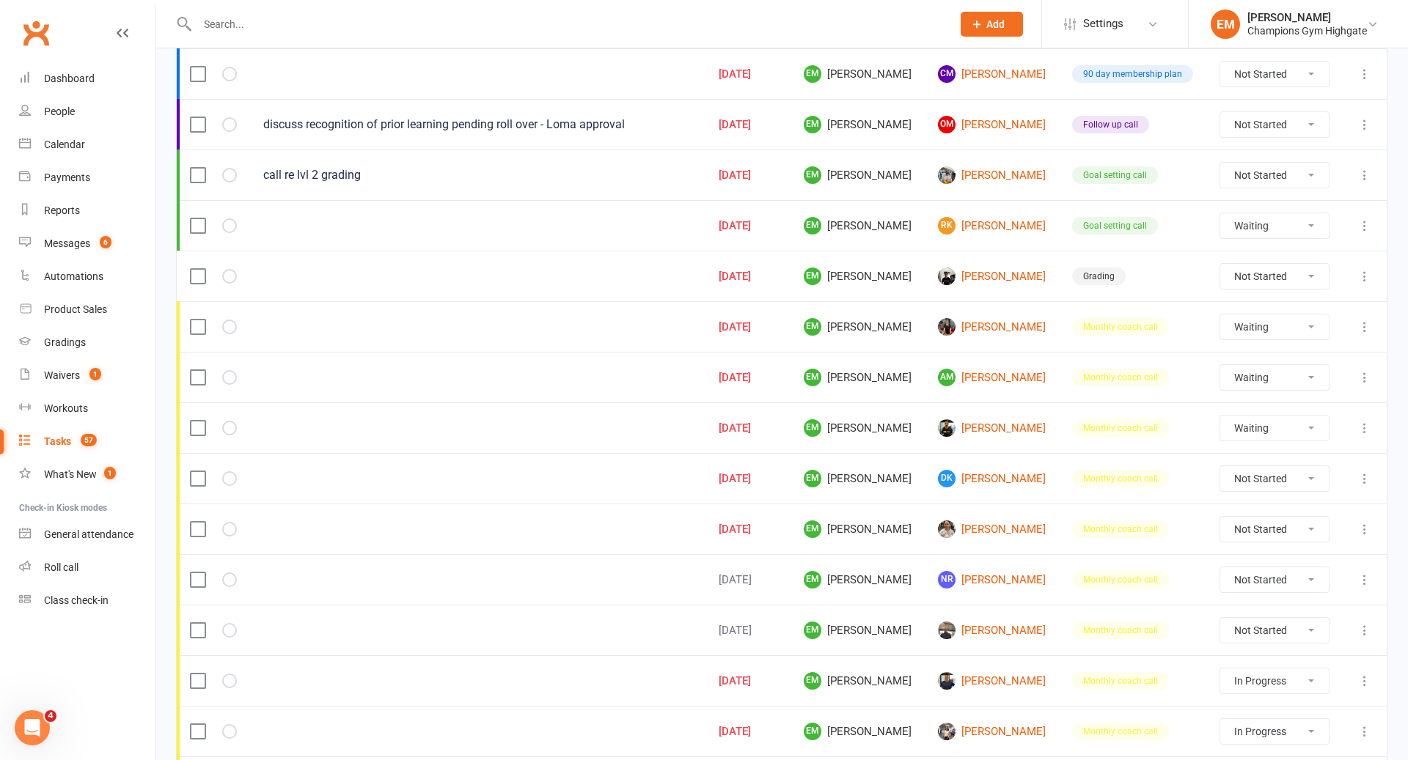
scroll to position [230, 0]
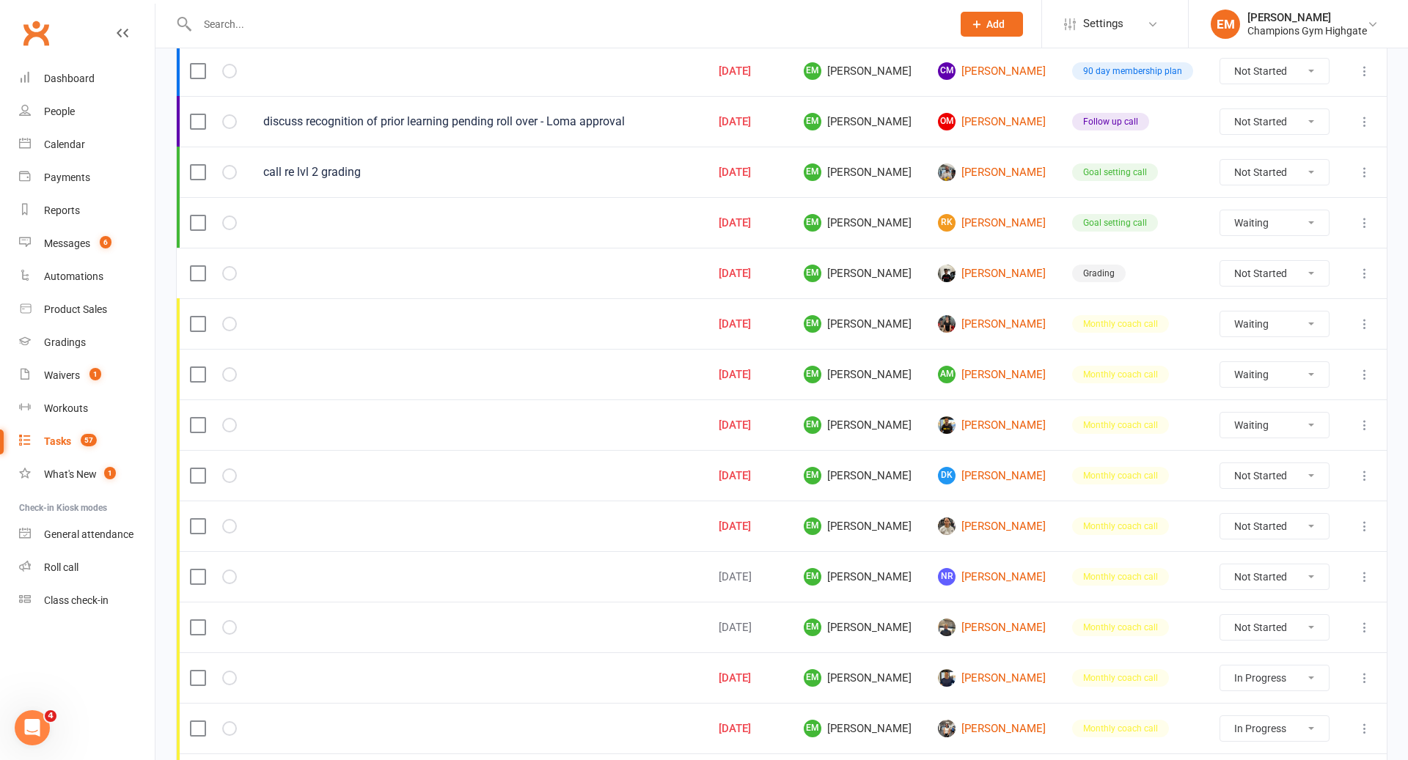
click at [1259, 265] on select "Not Started In Progress Waiting Complete" at bounding box center [1274, 273] width 109 height 25
click at [1291, 282] on td "Not Started In Progress Waiting Complete" at bounding box center [1274, 273] width 136 height 51
click at [1291, 281] on td "Not Started In Progress Waiting Complete" at bounding box center [1274, 273] width 136 height 51
click at [1291, 269] on select "Not Started In Progress Waiting Complete" at bounding box center [1274, 273] width 109 height 25
select select "unstarted"
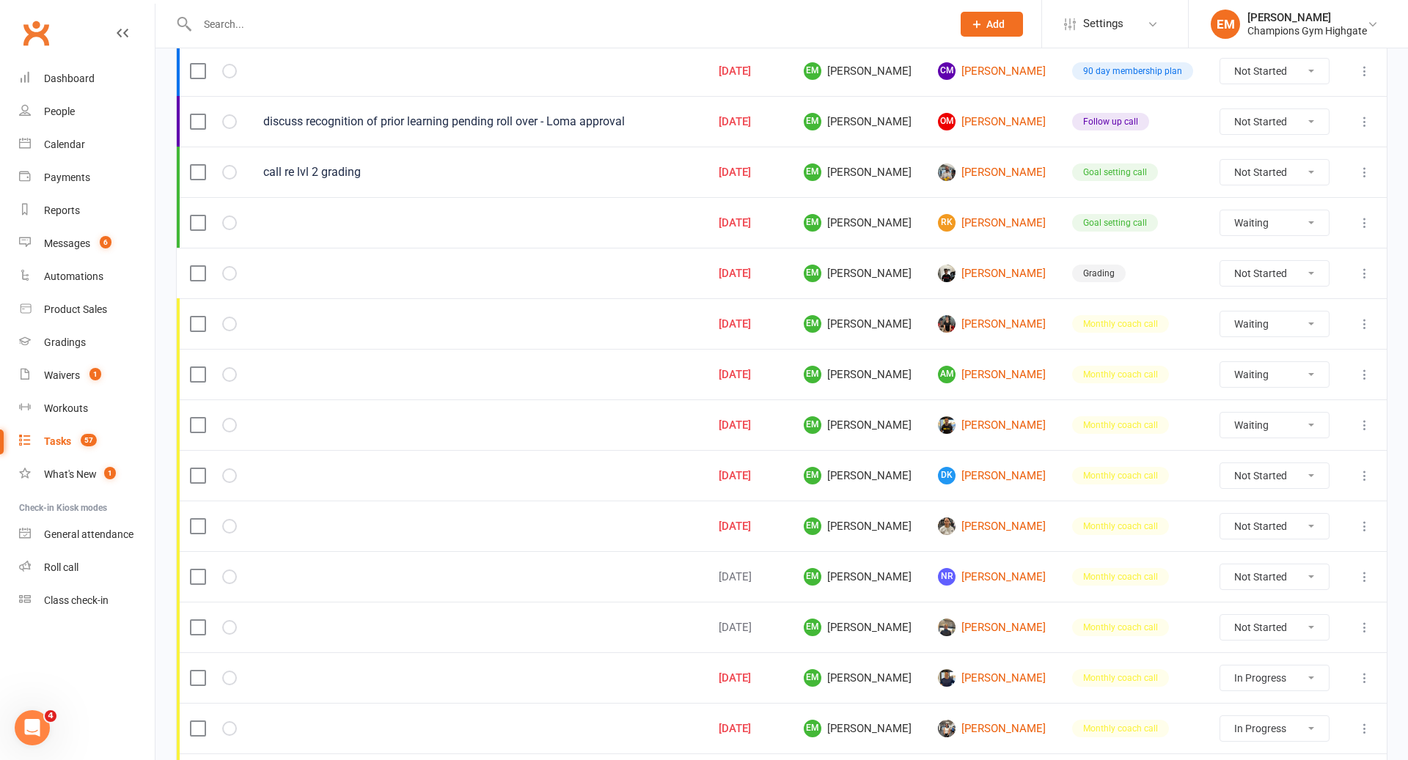
select select "waiting"
select select "started"
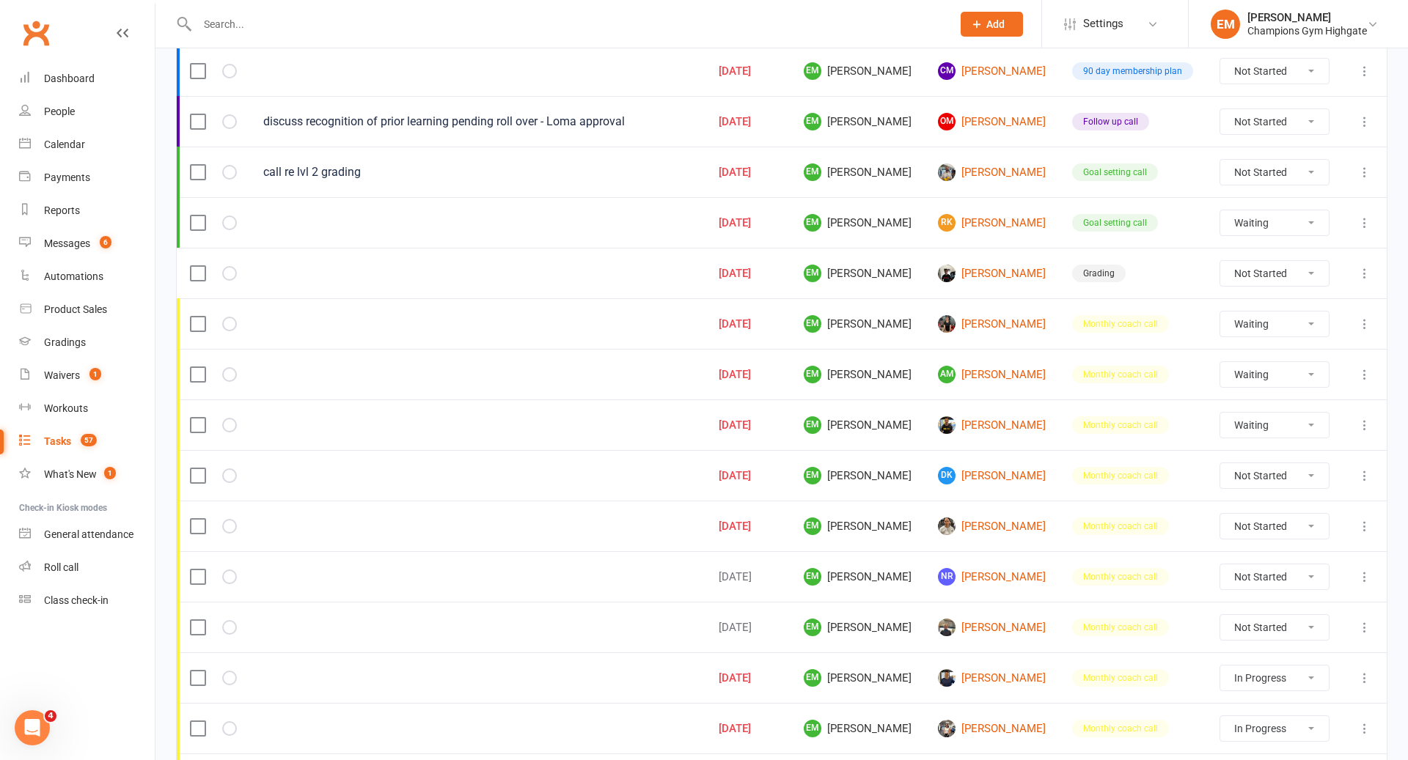
select select "started"
select select "waiting"
select select "started"
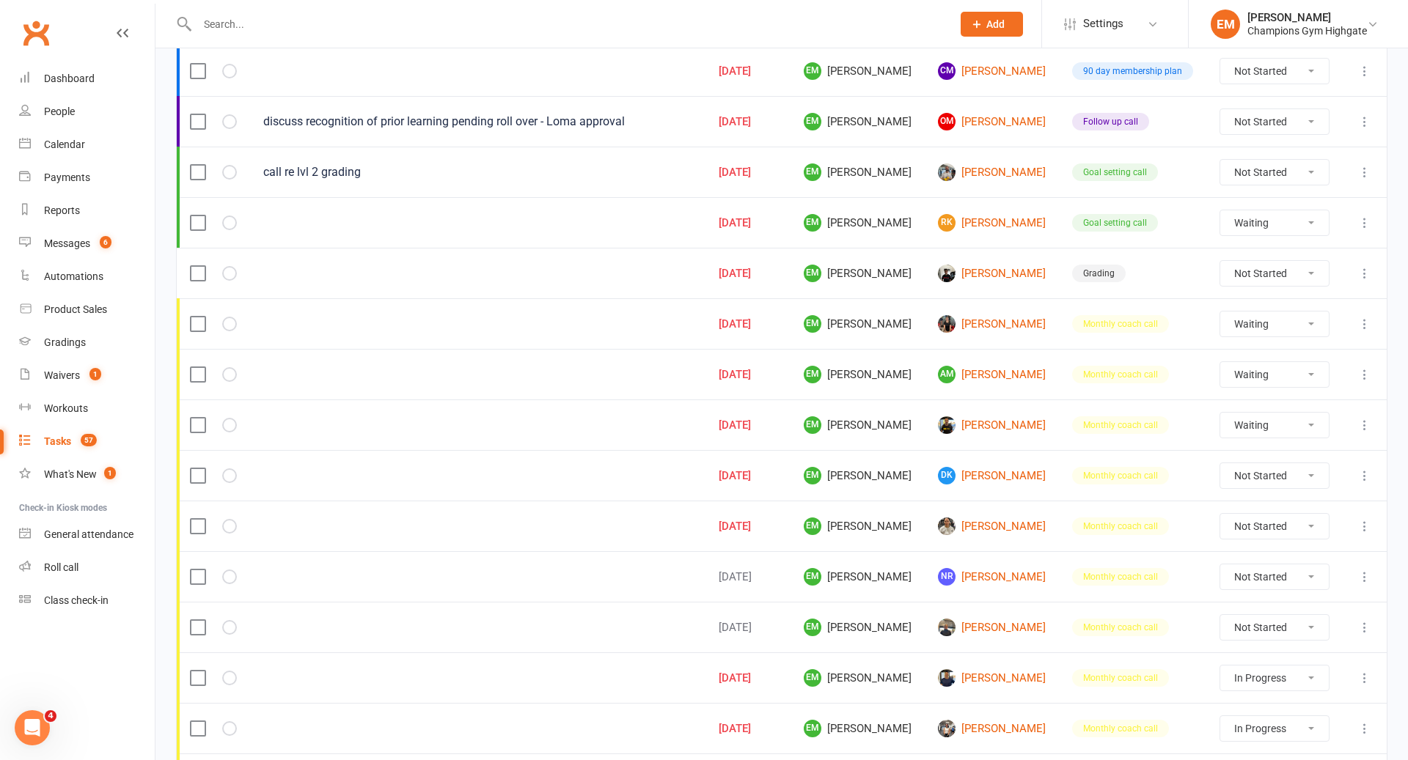
select select "waiting"
select select "started"
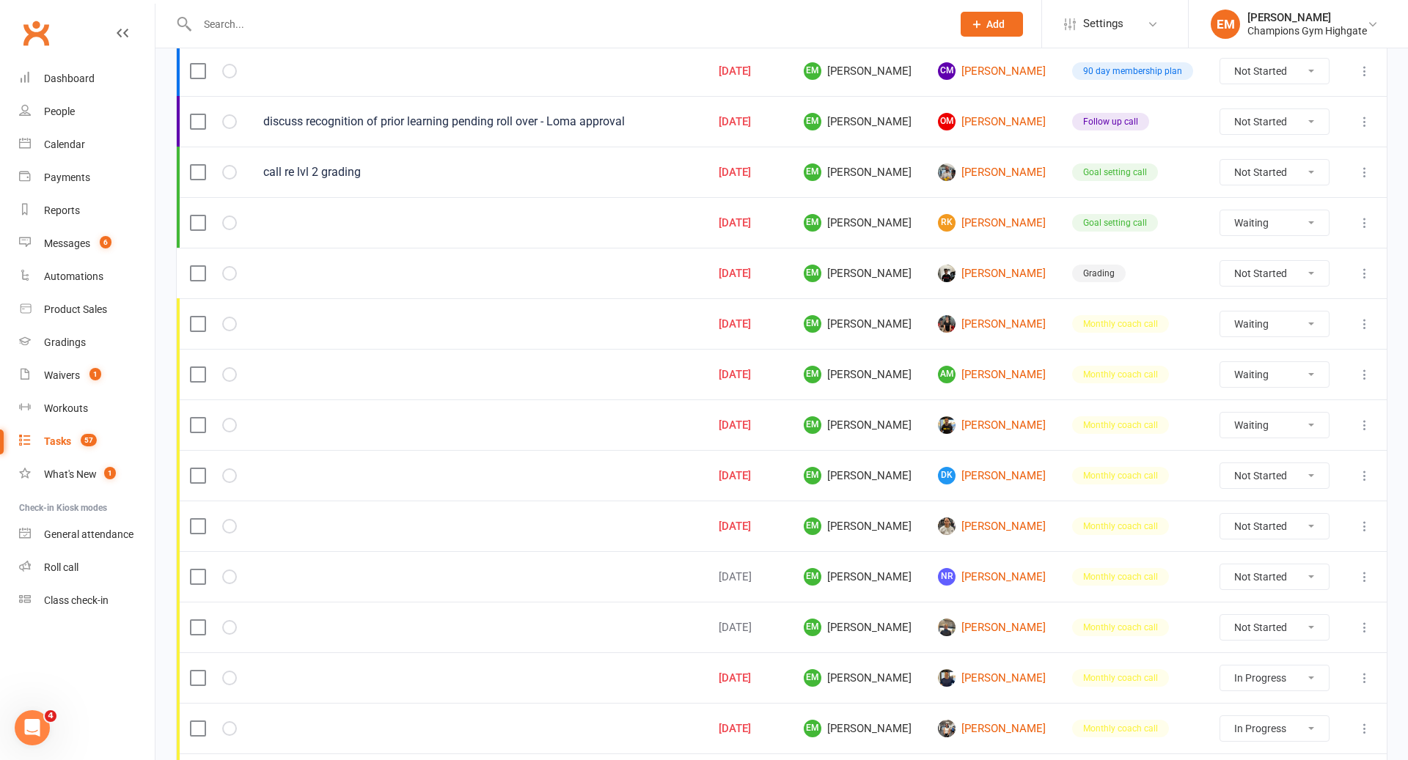
select select "started"
select select "waiting"
select select "started"
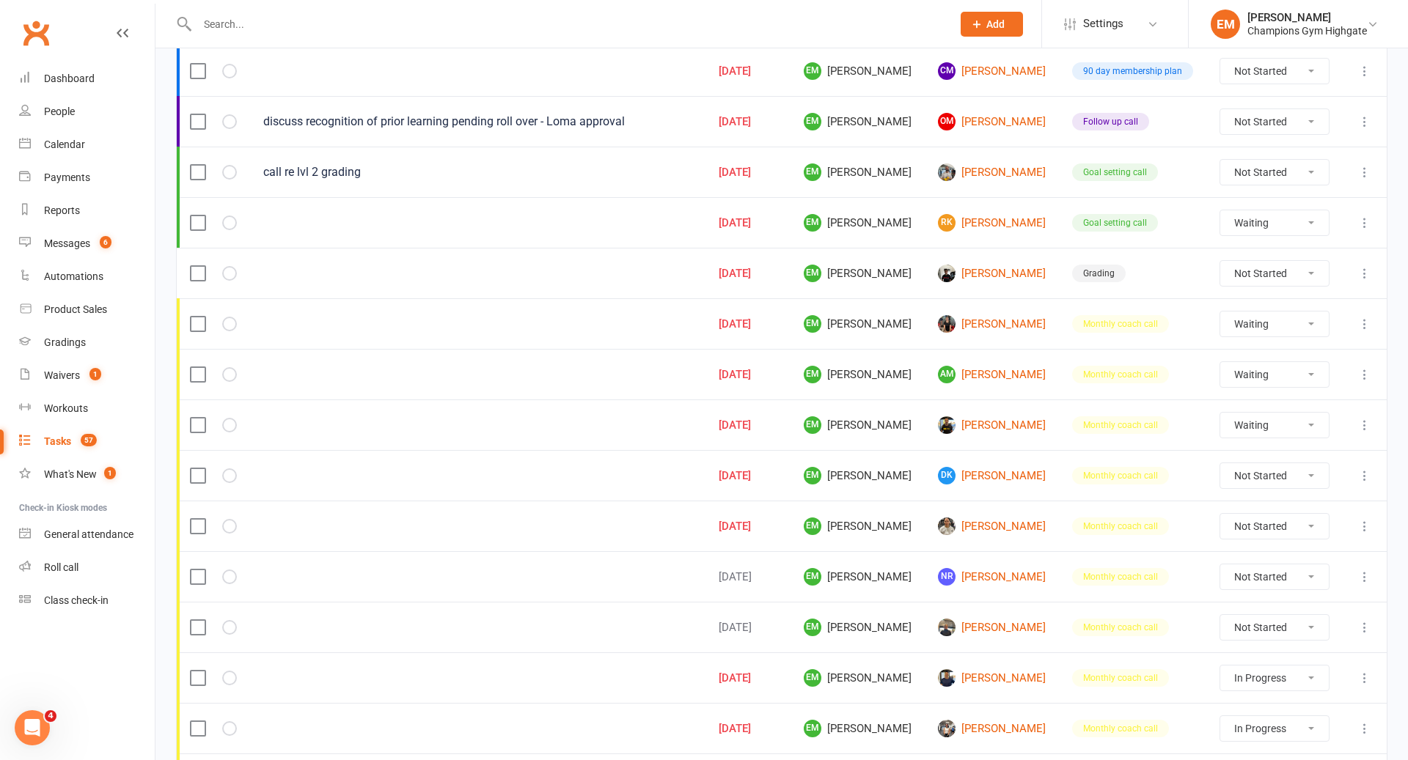
select select "waiting"
select select "started"
select select "waiting"
select select "started"
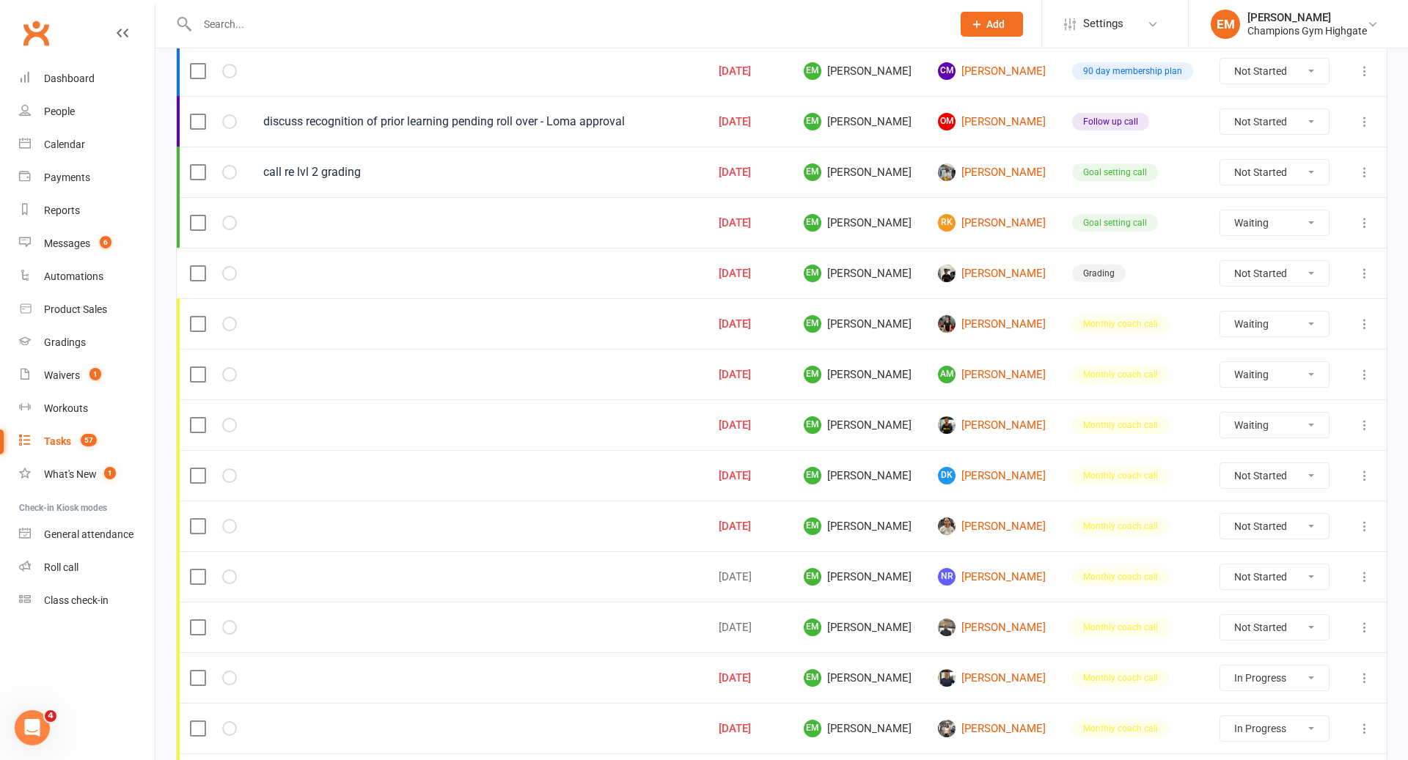
select select "started"
select select "waiting"
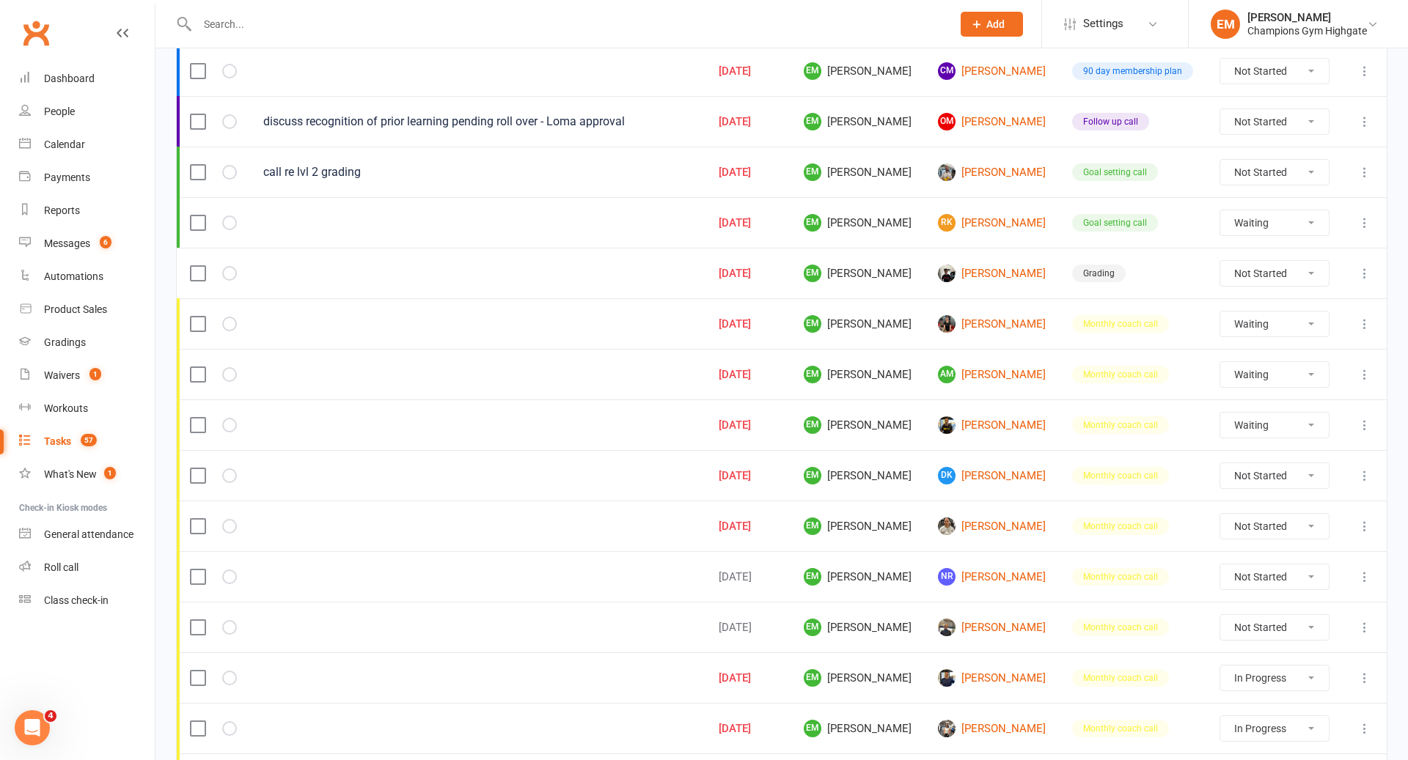
select select "waiting"
click at [1361, 272] on icon at bounding box center [1364, 273] width 15 height 15
click at [1301, 349] on link "Delete" at bounding box center [1300, 355] width 145 height 29
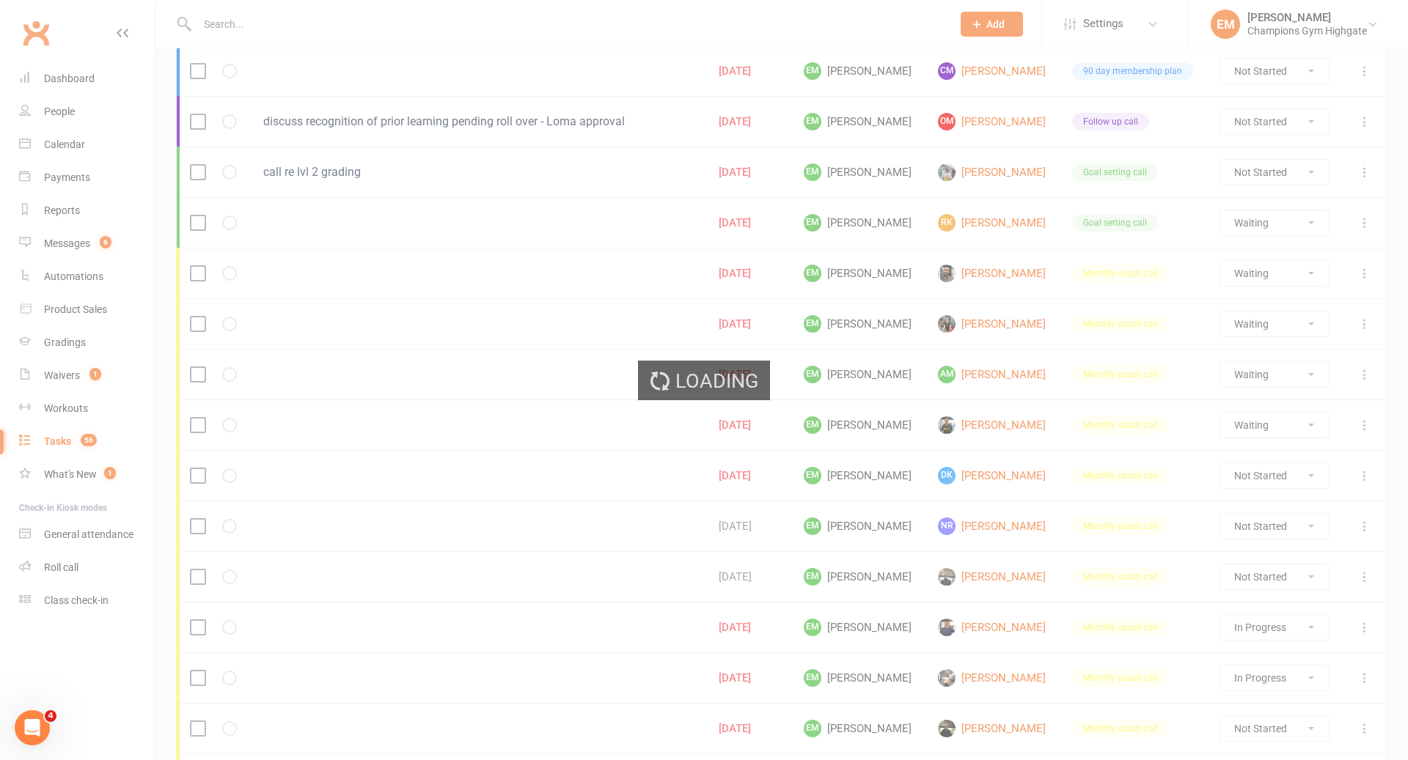
select select "waiting"
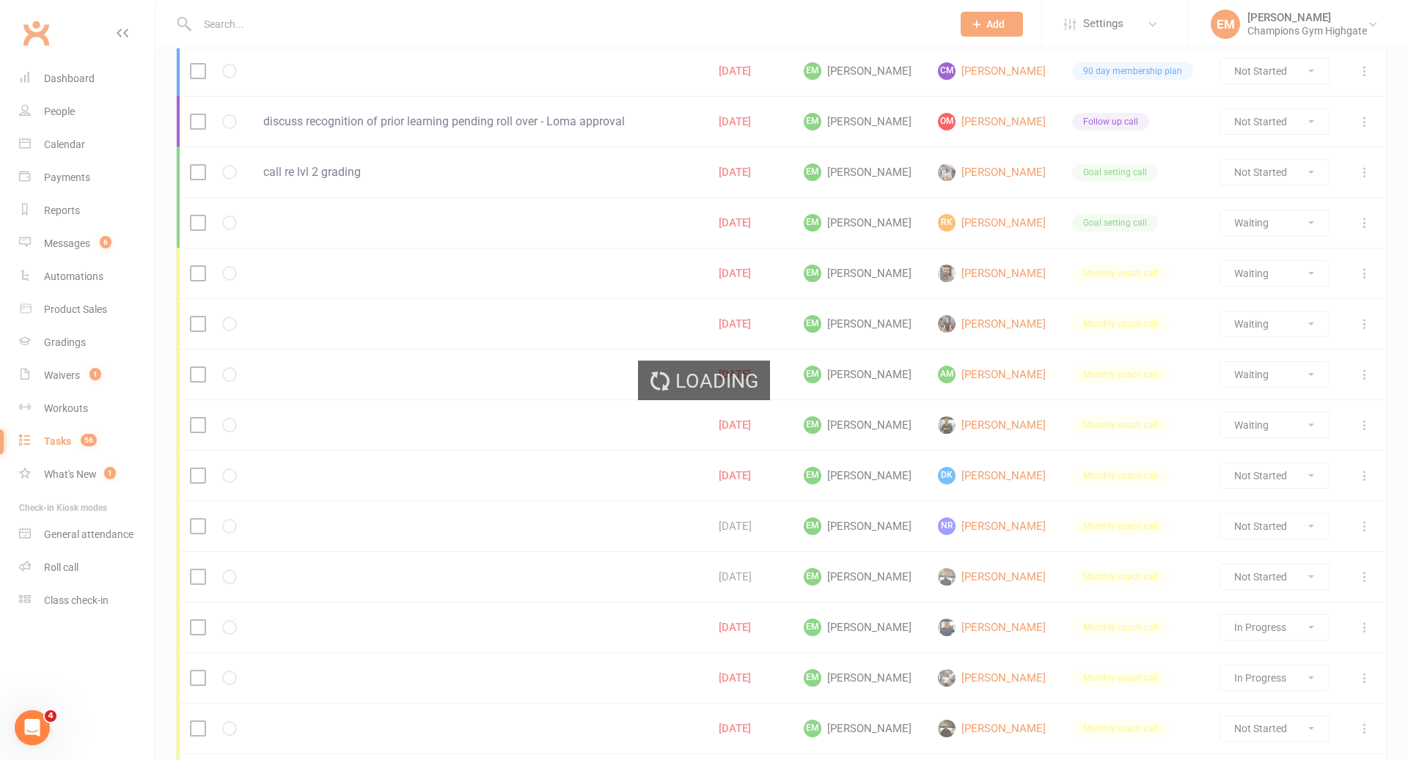
select select "started"
select select "waiting"
select select "started"
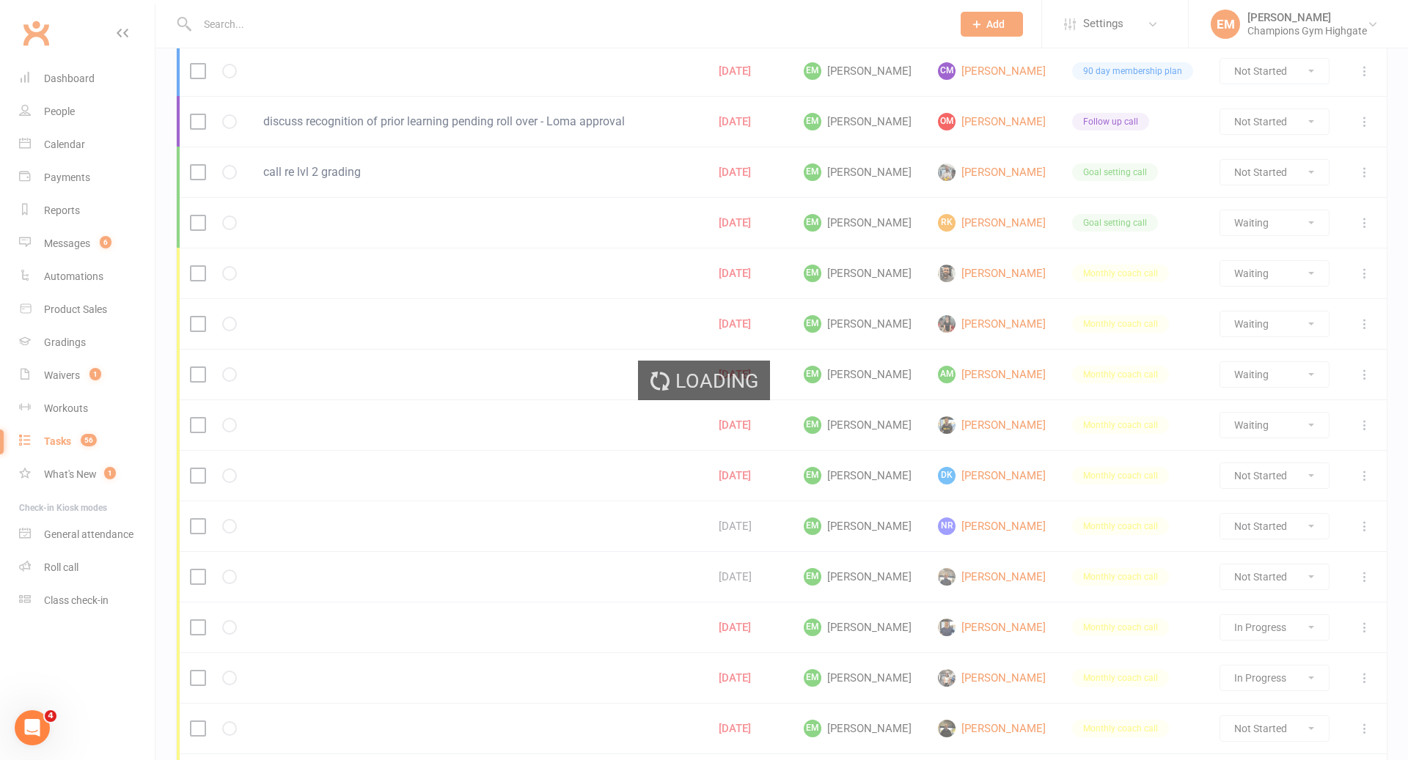
select select "waiting"
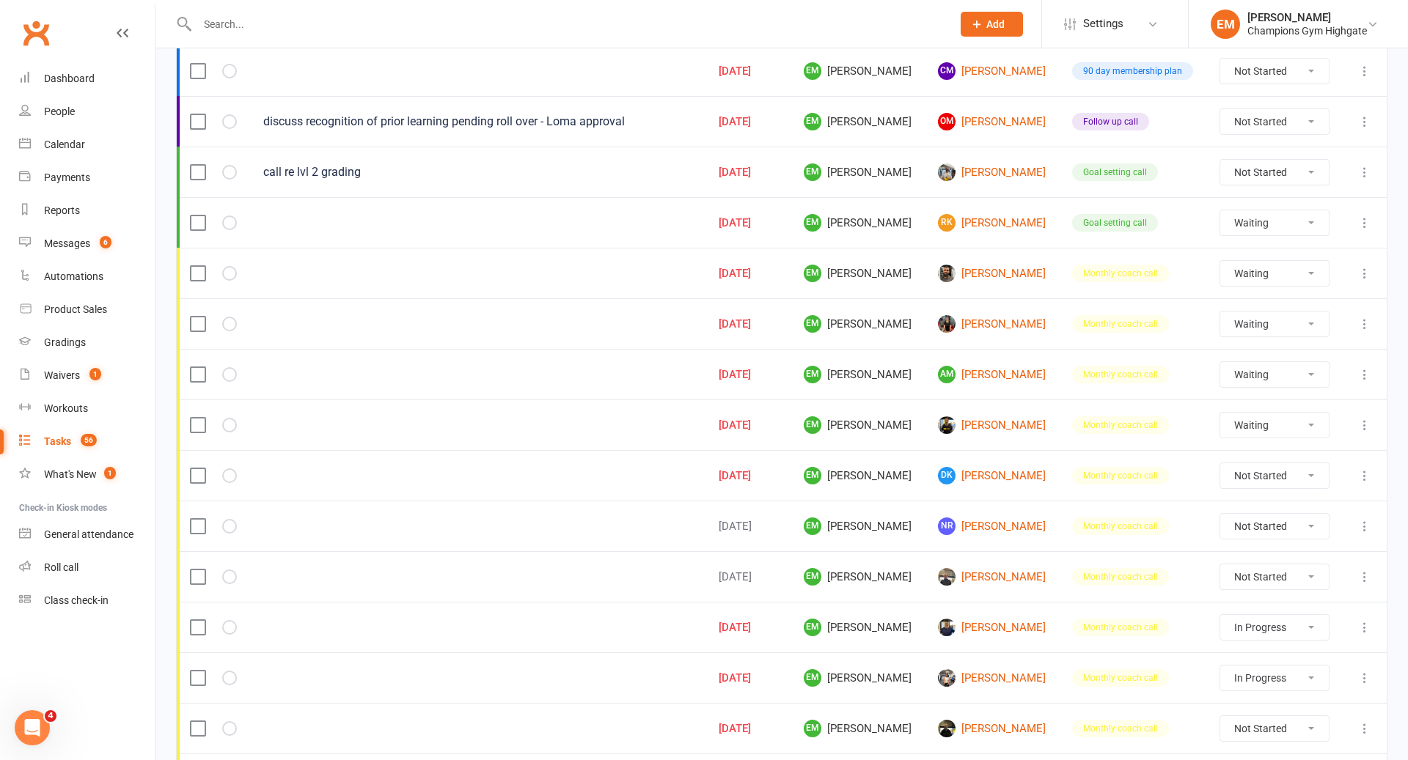
select select "waiting"
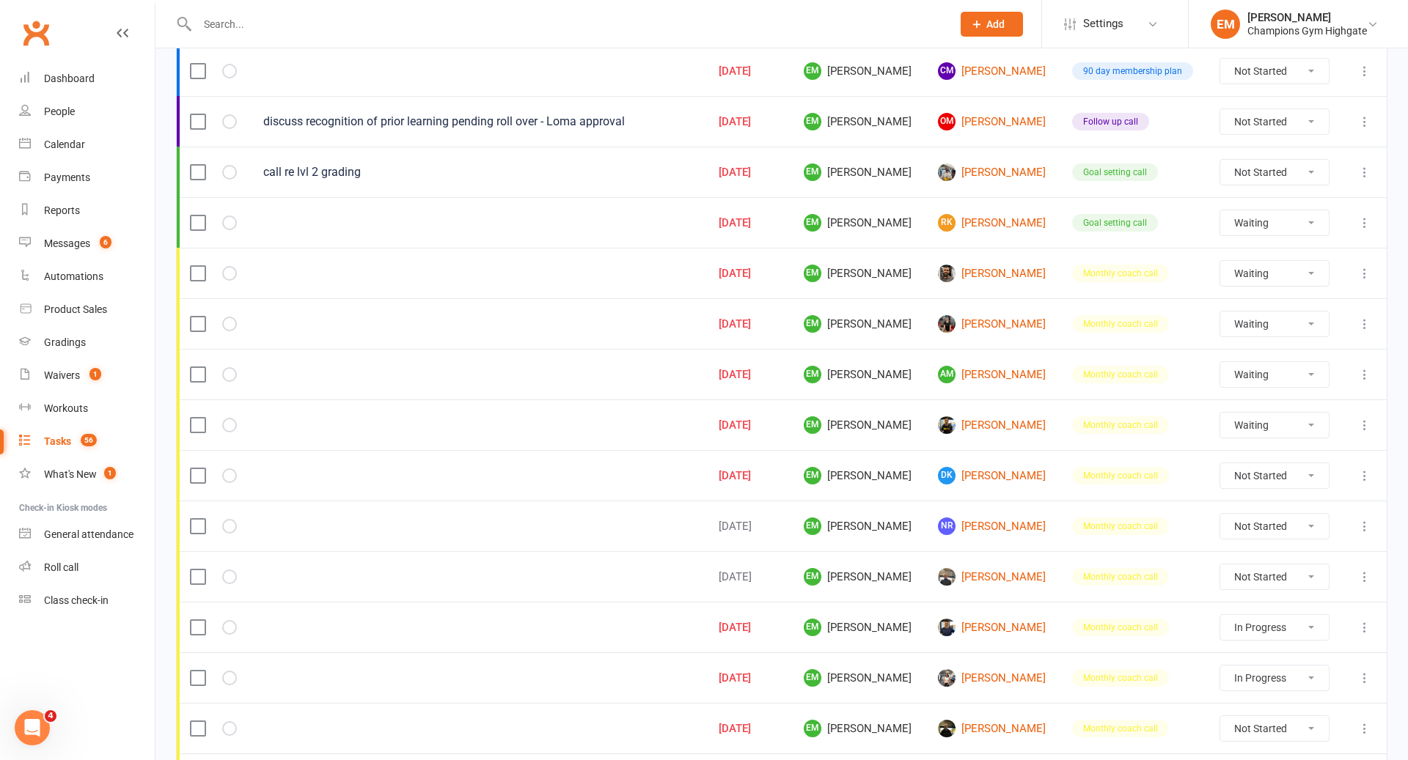
select select "started"
select select "waiting"
select select "started"
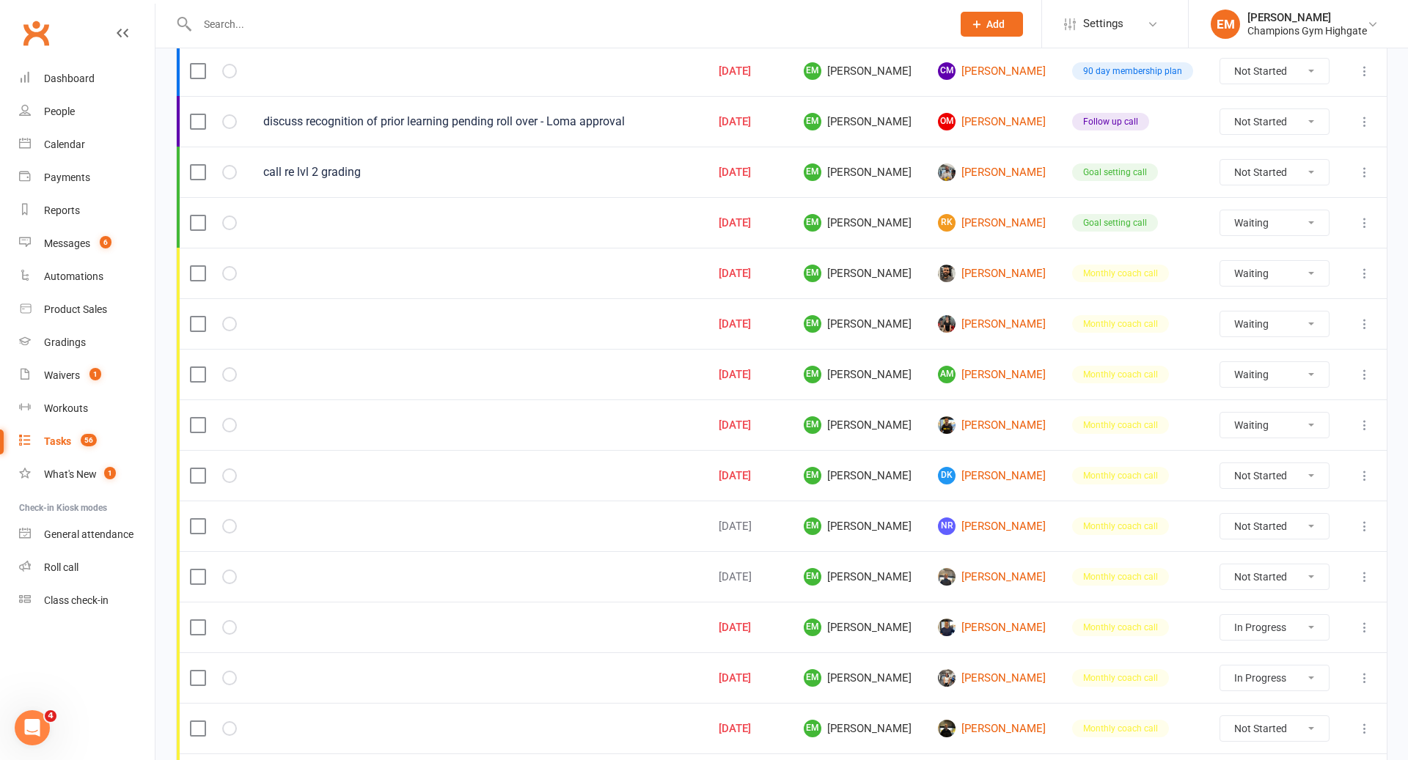
select select "waiting"
select select "started"
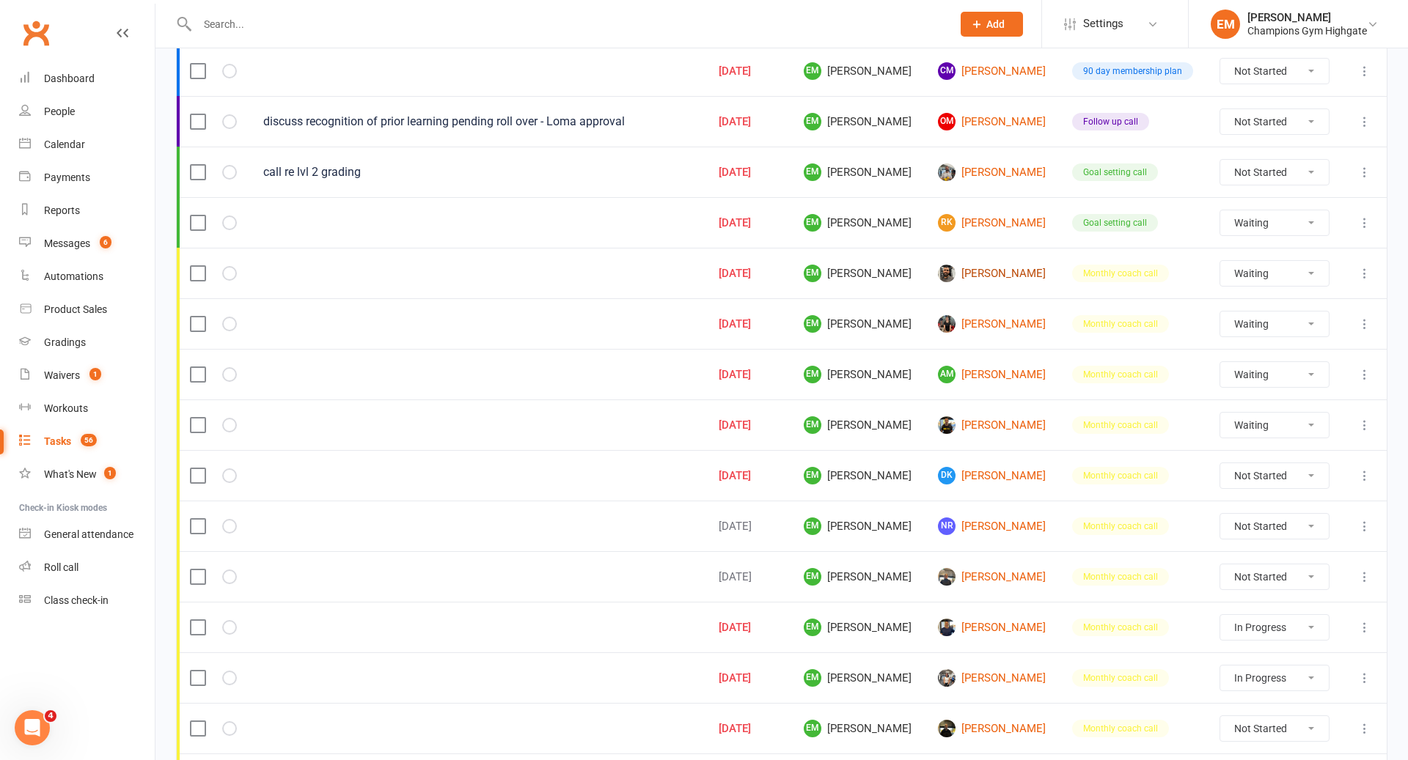
select select "started"
select select "waiting"
select select "started"
select select "waiting"
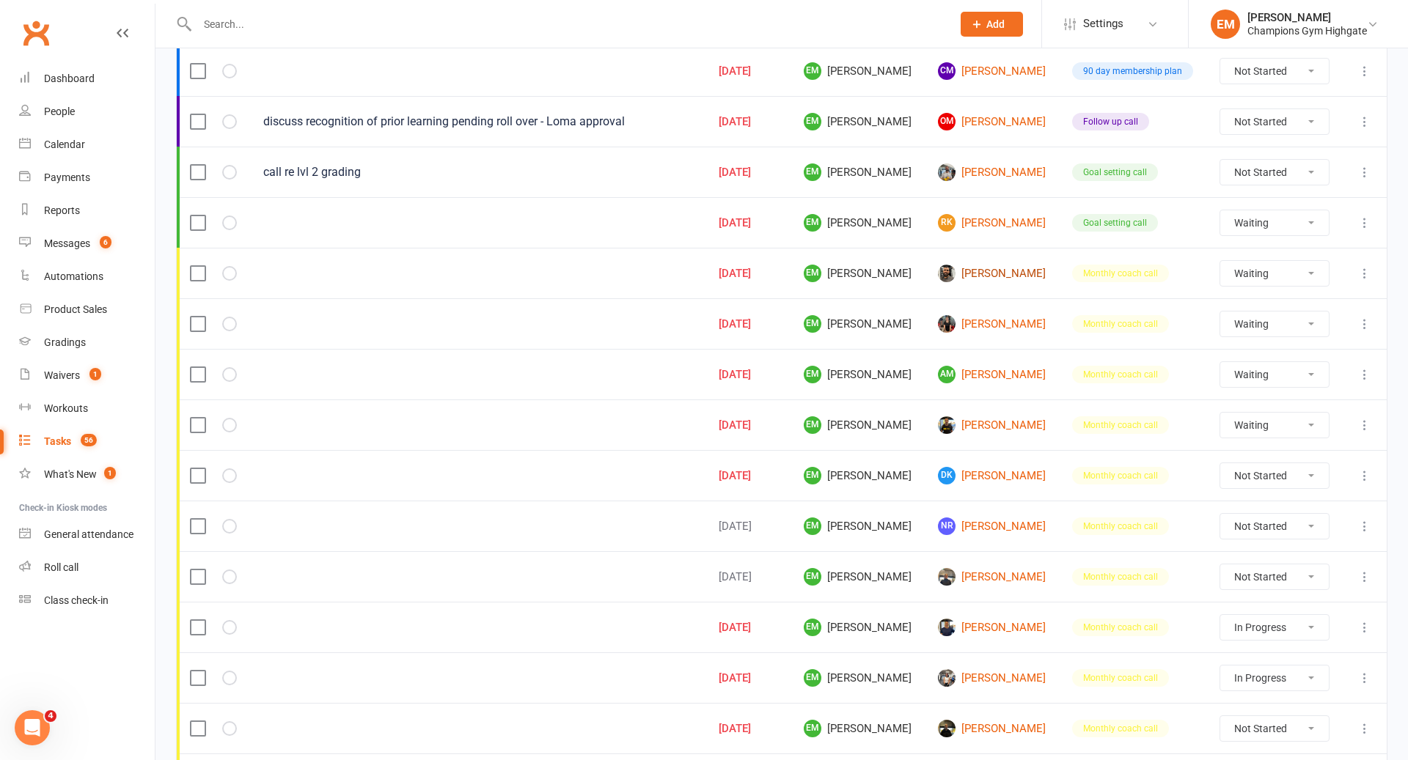
select select "waiting"
click at [1366, 271] on icon at bounding box center [1364, 273] width 15 height 15
click at [1290, 347] on link "Delete" at bounding box center [1300, 355] width 145 height 29
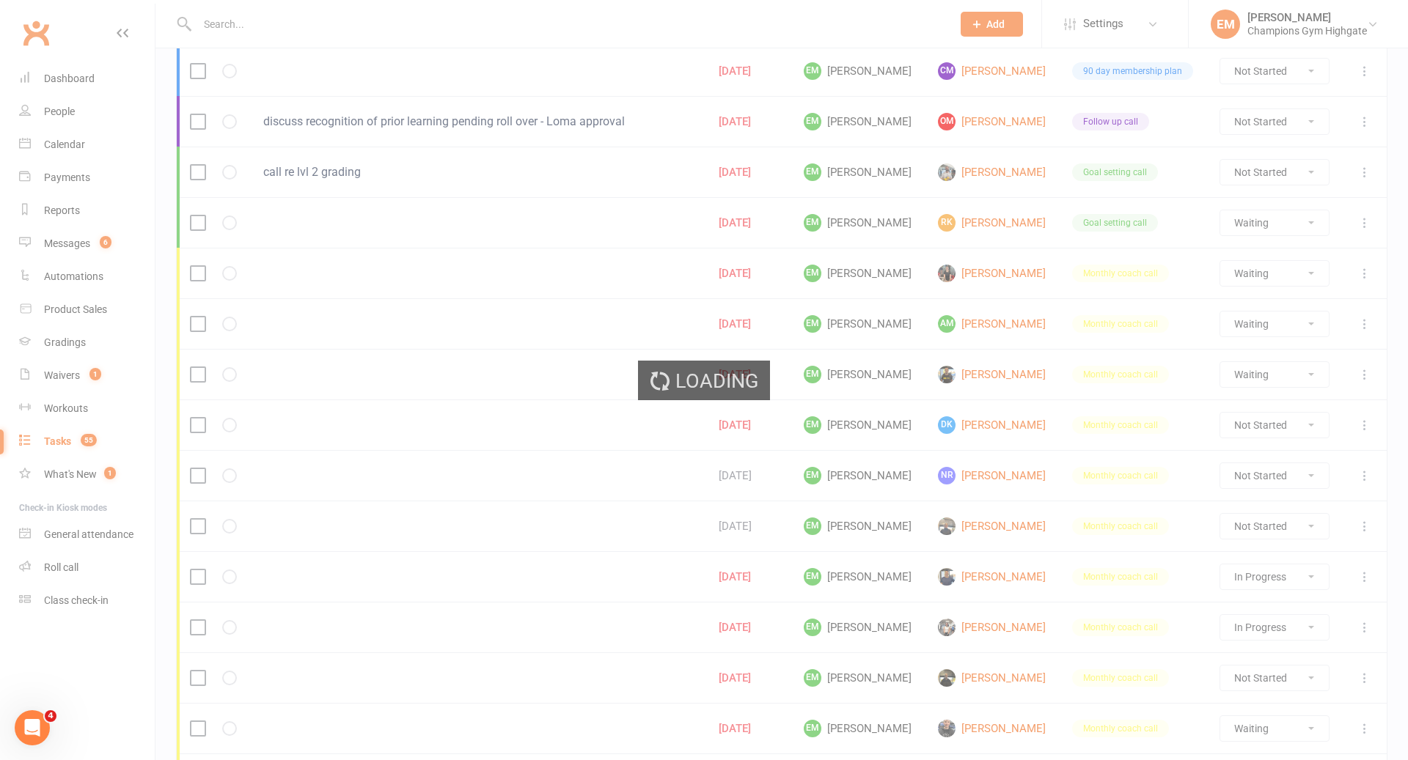
select select "waiting"
select select "started"
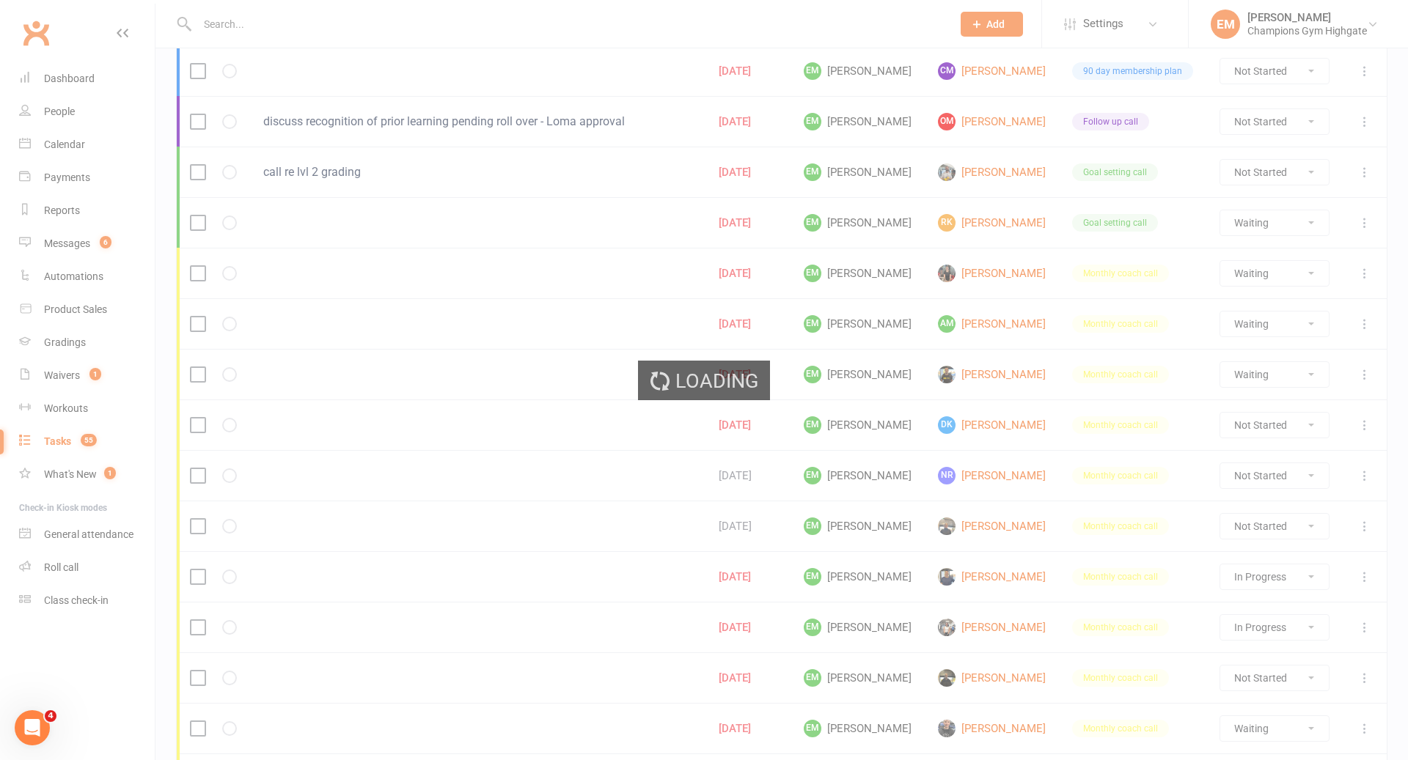
select select "started"
select select "waiting"
select select "started"
select select "waiting"
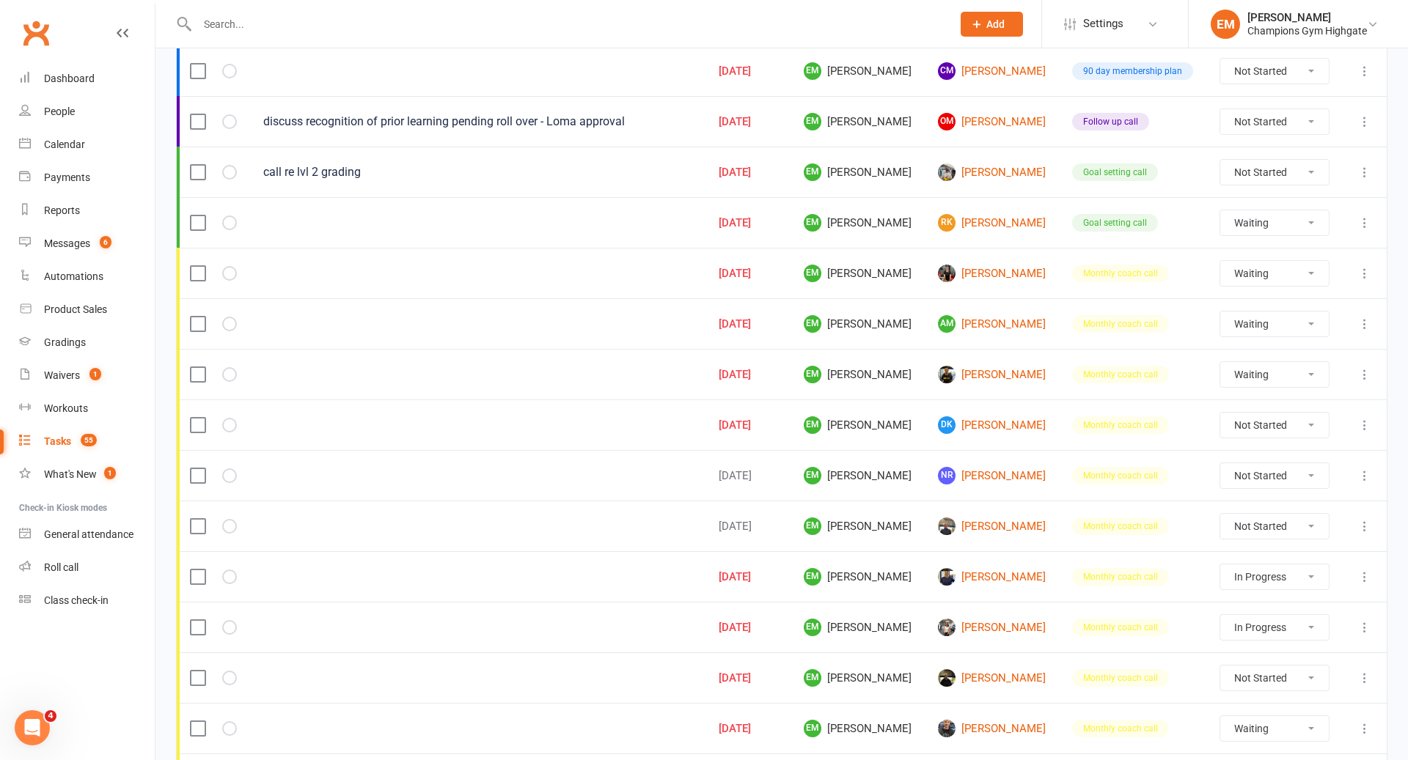
select select "waiting"
select select "started"
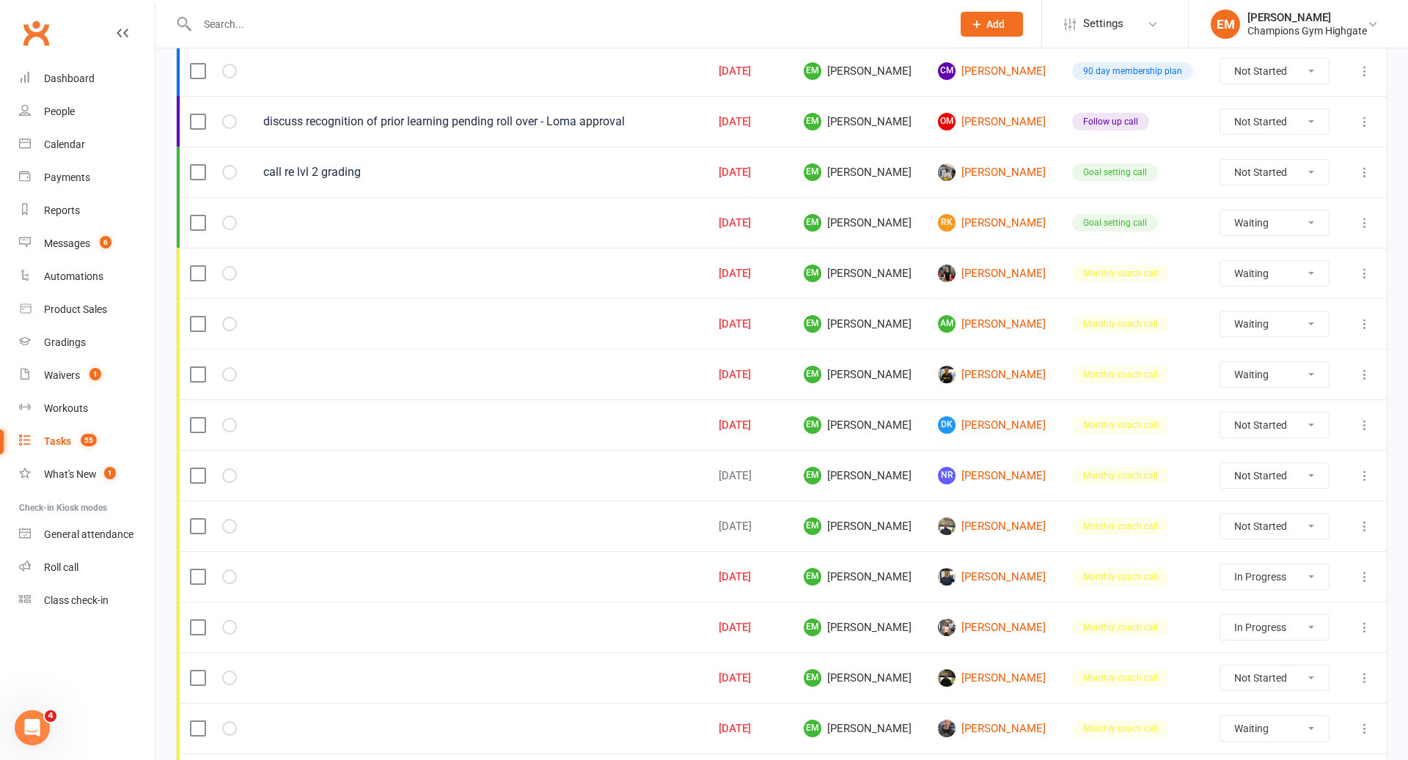
select select "started"
select select "waiting"
select select "started"
select select "waiting"
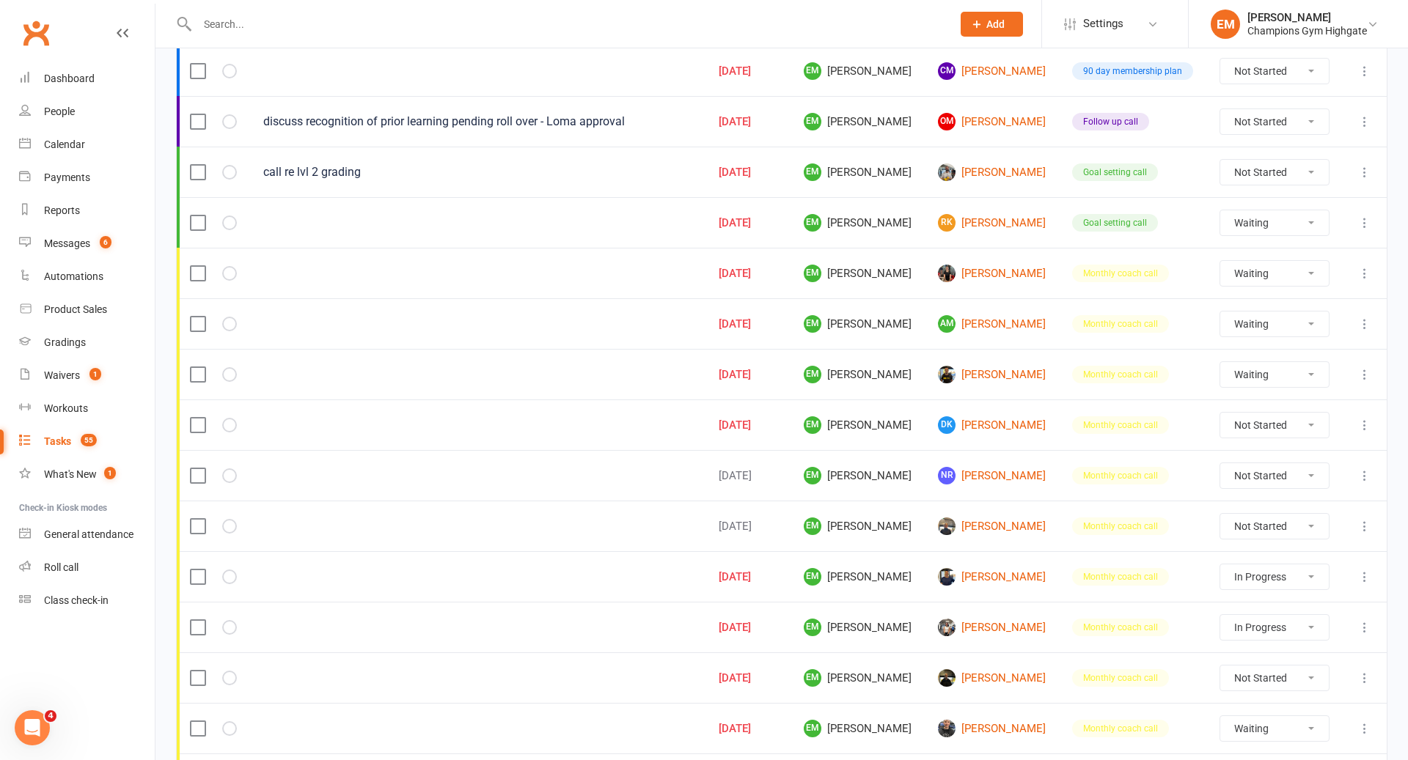
select select "waiting"
select select "started"
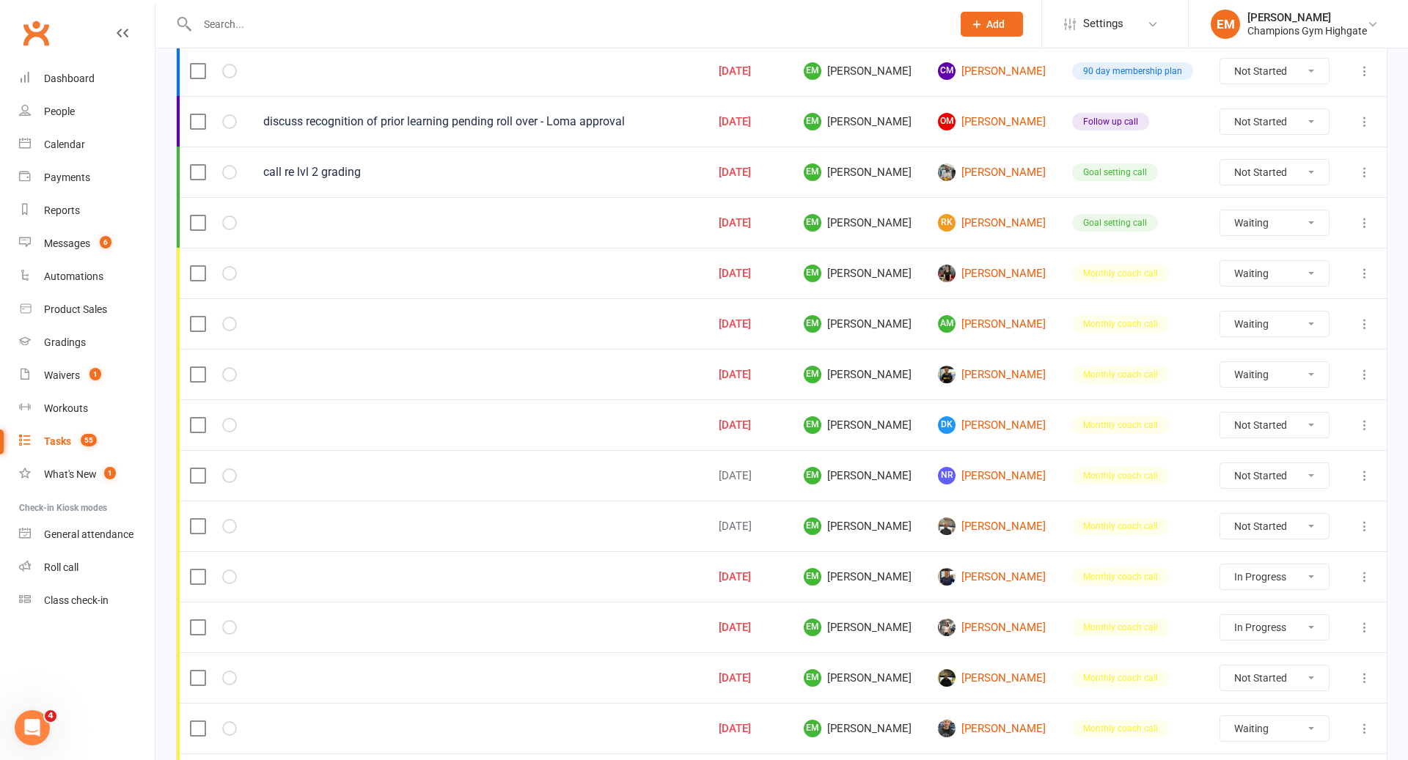
select select "waiting"
select select "started"
select select "waiting"
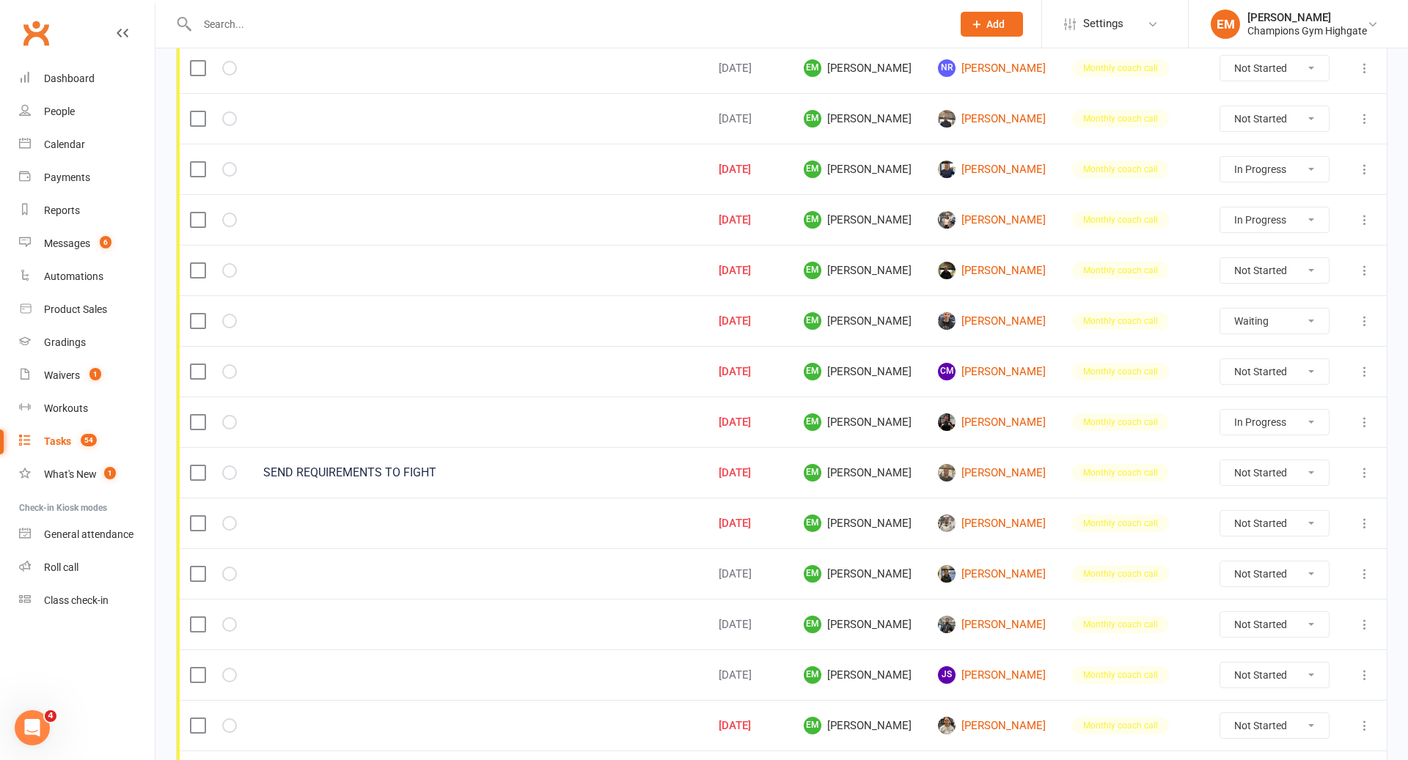
scroll to position [631, 0]
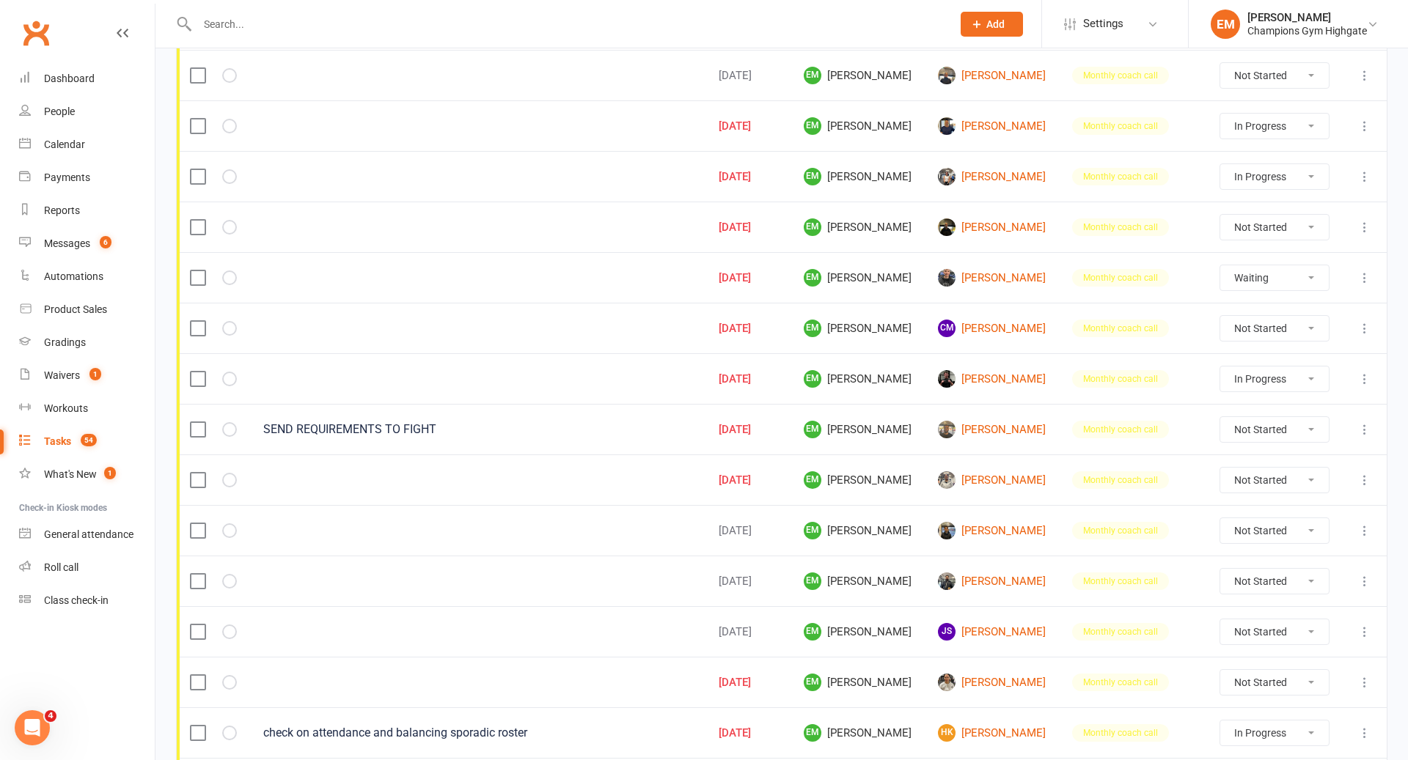
click at [1368, 372] on icon at bounding box center [1364, 379] width 15 height 15
click at [1074, 435] on td "Monthly coach call" at bounding box center [1132, 429] width 147 height 51
click at [1286, 422] on select "Not Started In Progress Waiting Complete" at bounding box center [1274, 429] width 109 height 25
select select "unstarted"
select select "waiting"
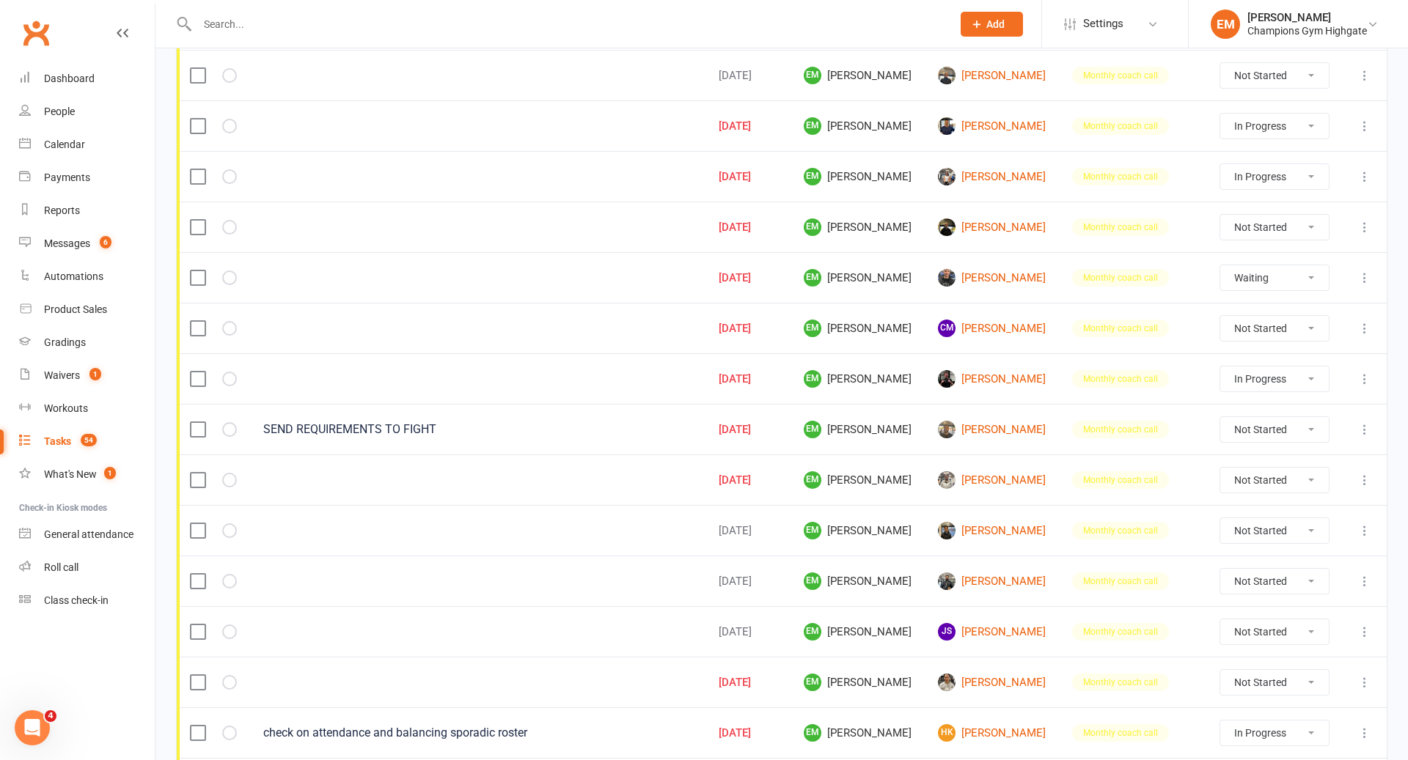
select select "waiting"
select select "started"
select select "waiting"
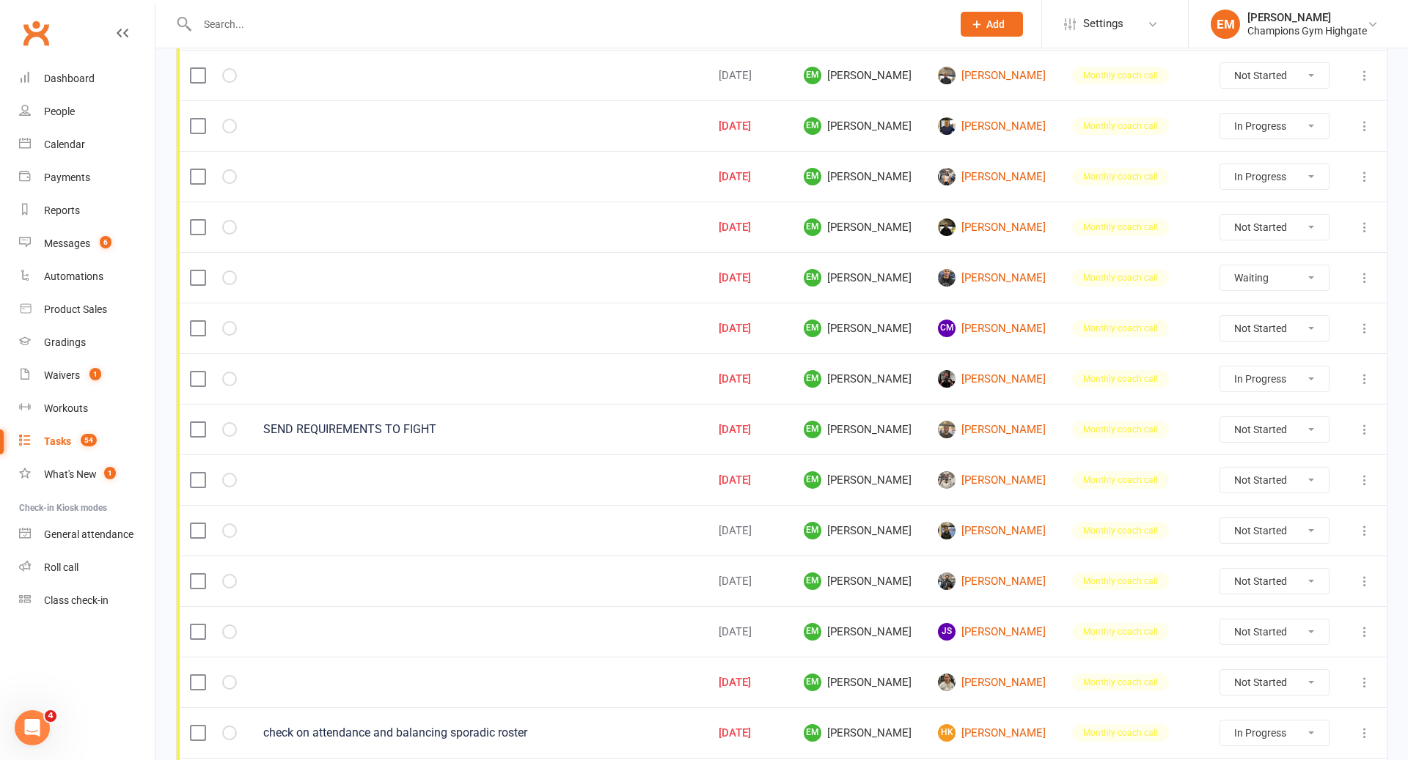
select select "started"
select select "waiting"
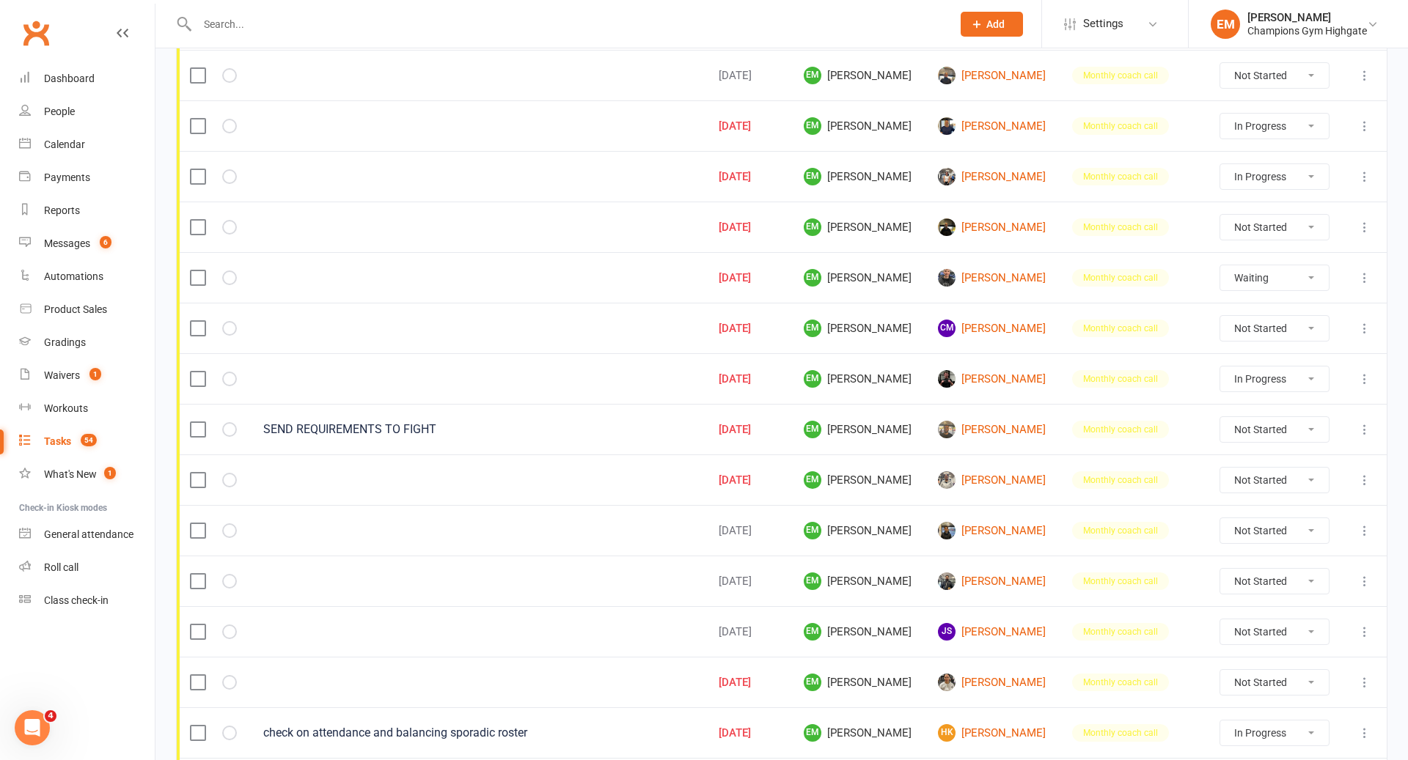
select select "waiting"
select select "started"
select select "waiting"
select select "started"
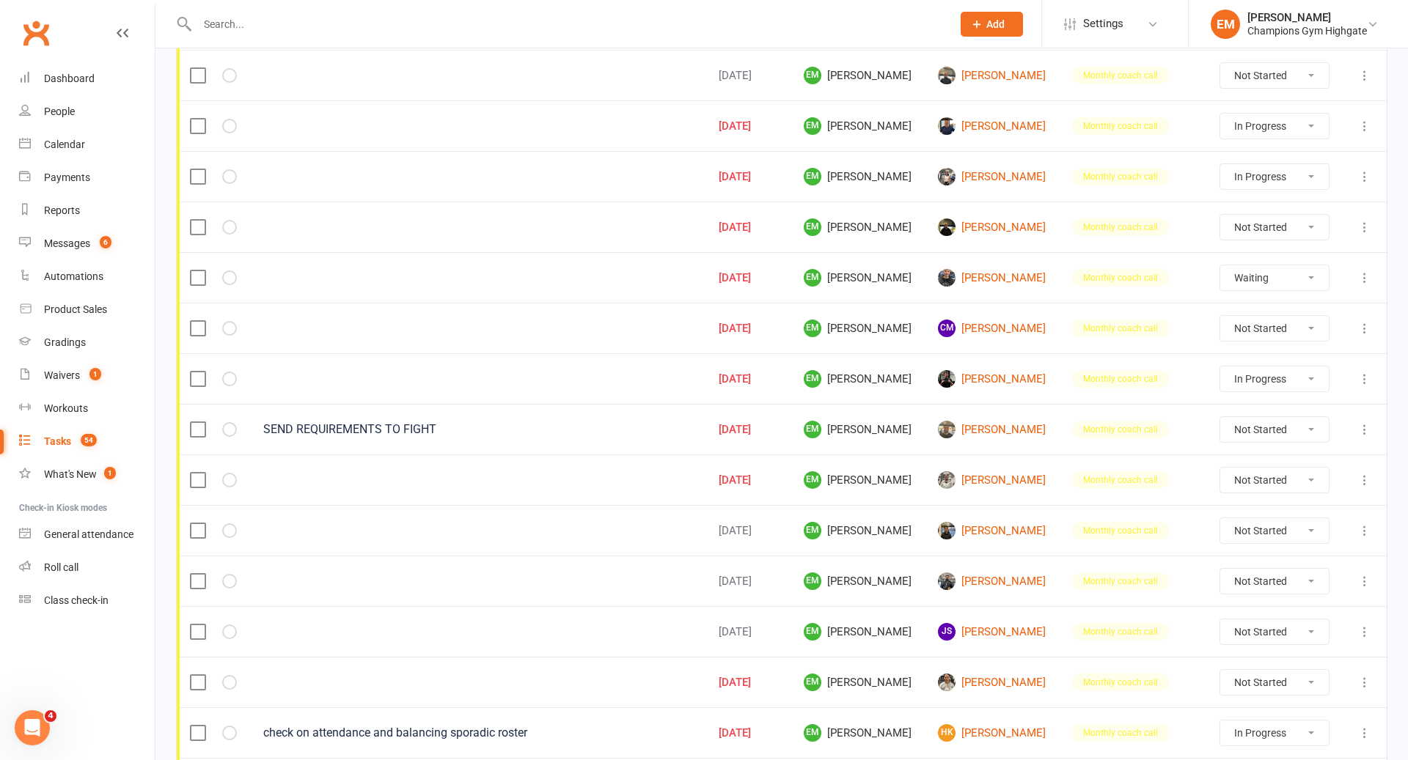
select select "started"
select select "waiting"
select select "started"
select select "waiting"
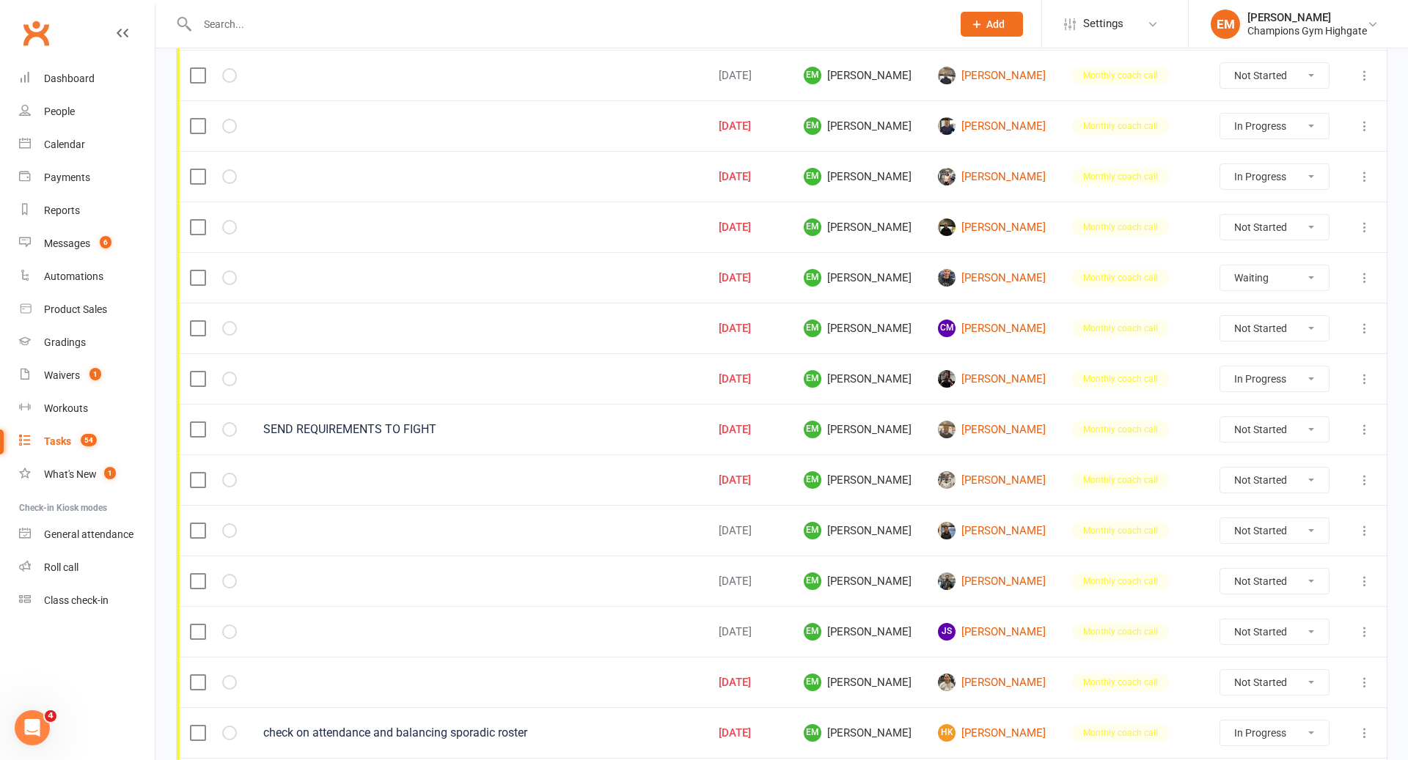
select select "waiting"
select select "started"
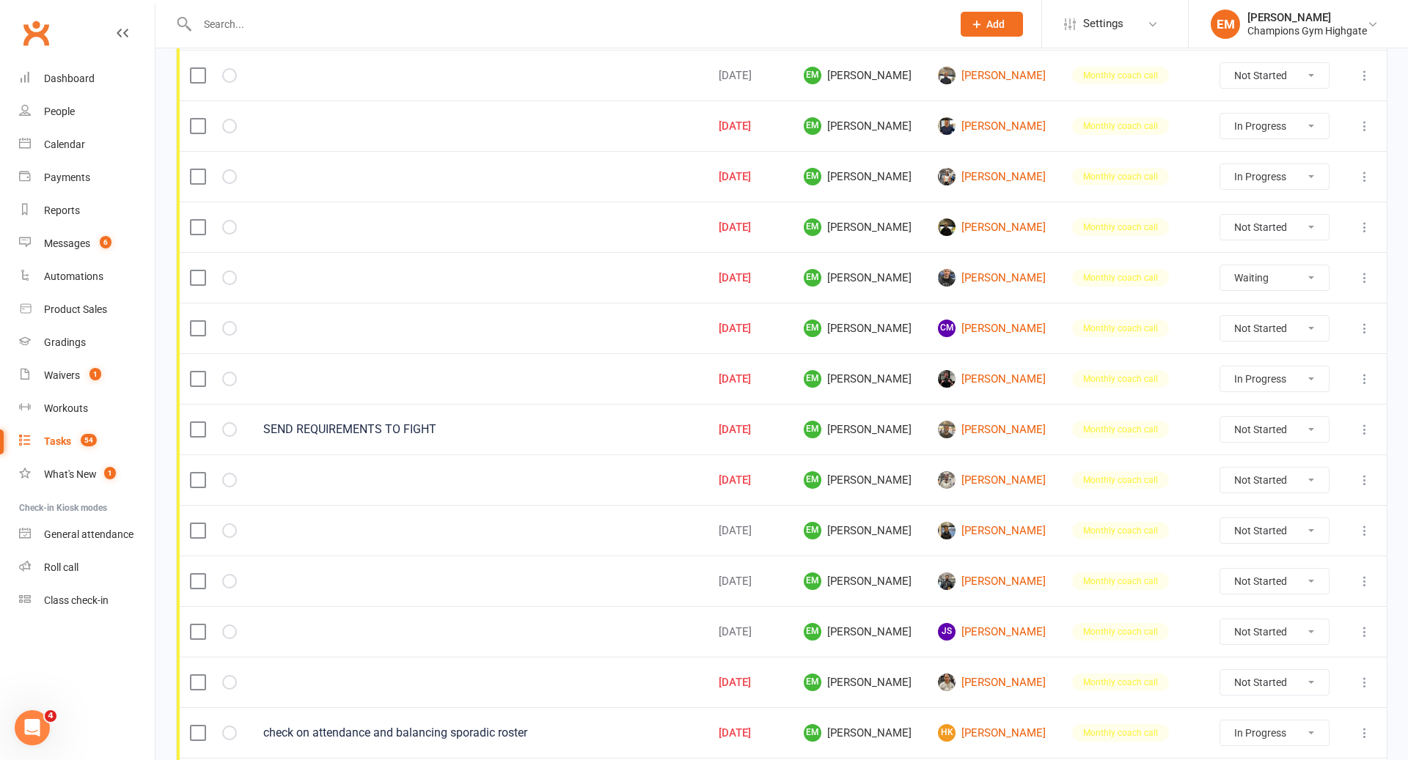
select select "waiting"
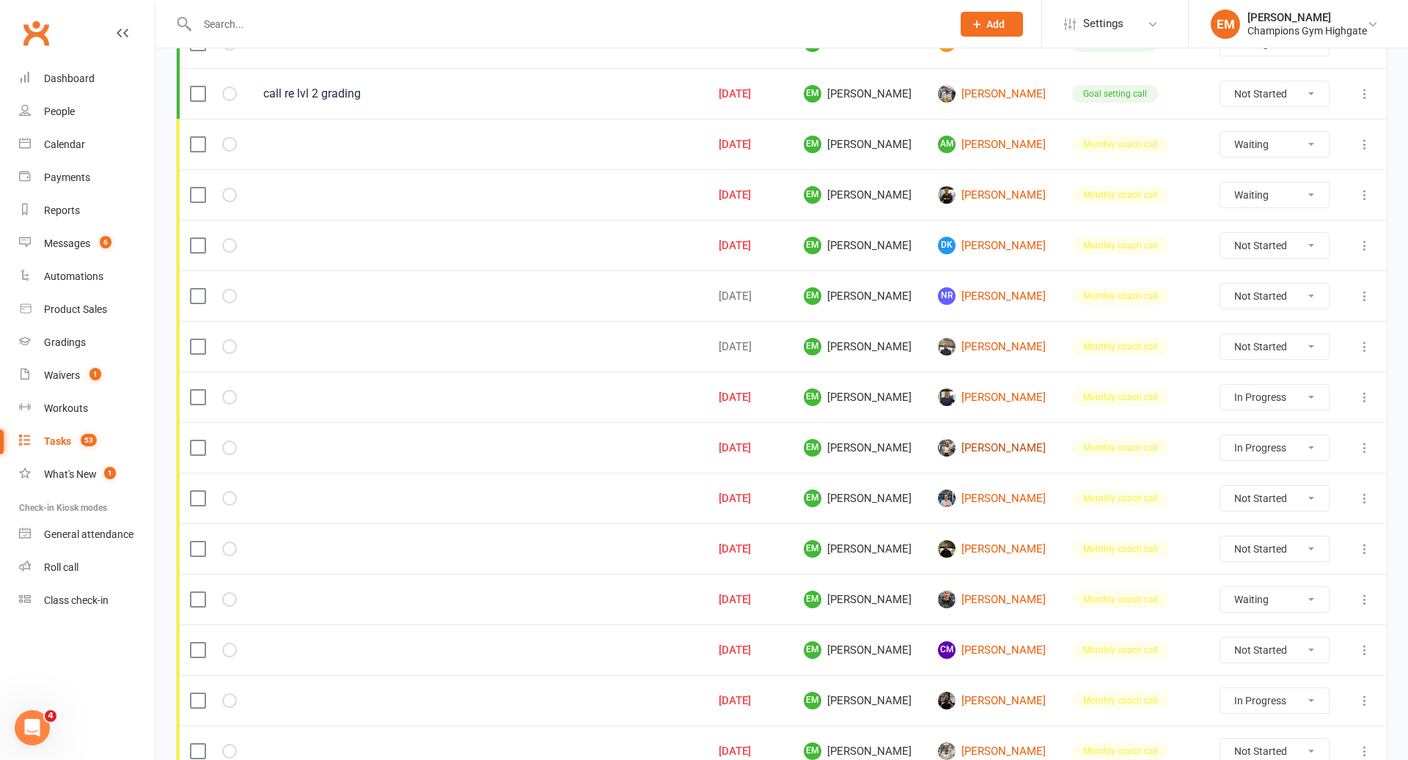
scroll to position [0, 0]
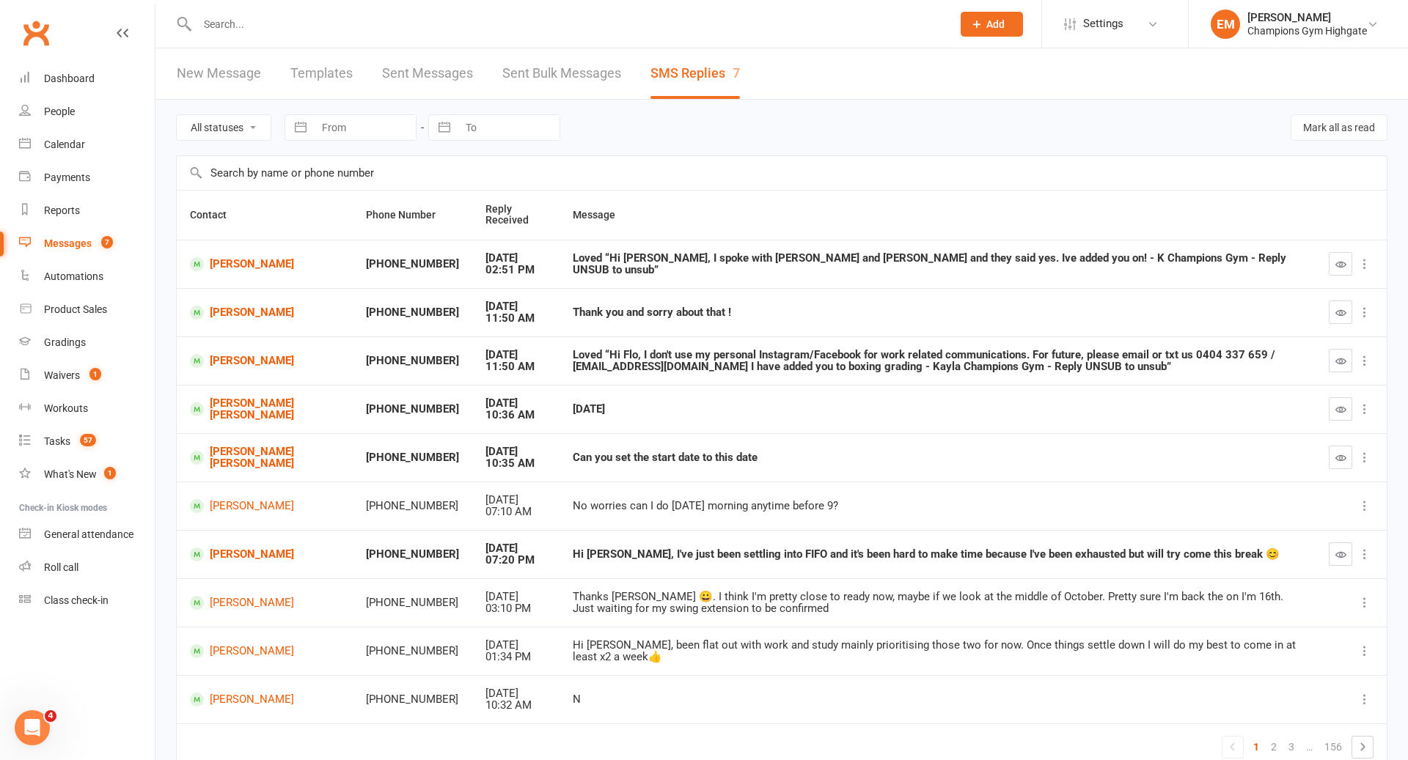
click at [463, 23] on input "text" at bounding box center [567, 24] width 749 height 21
type input "j"
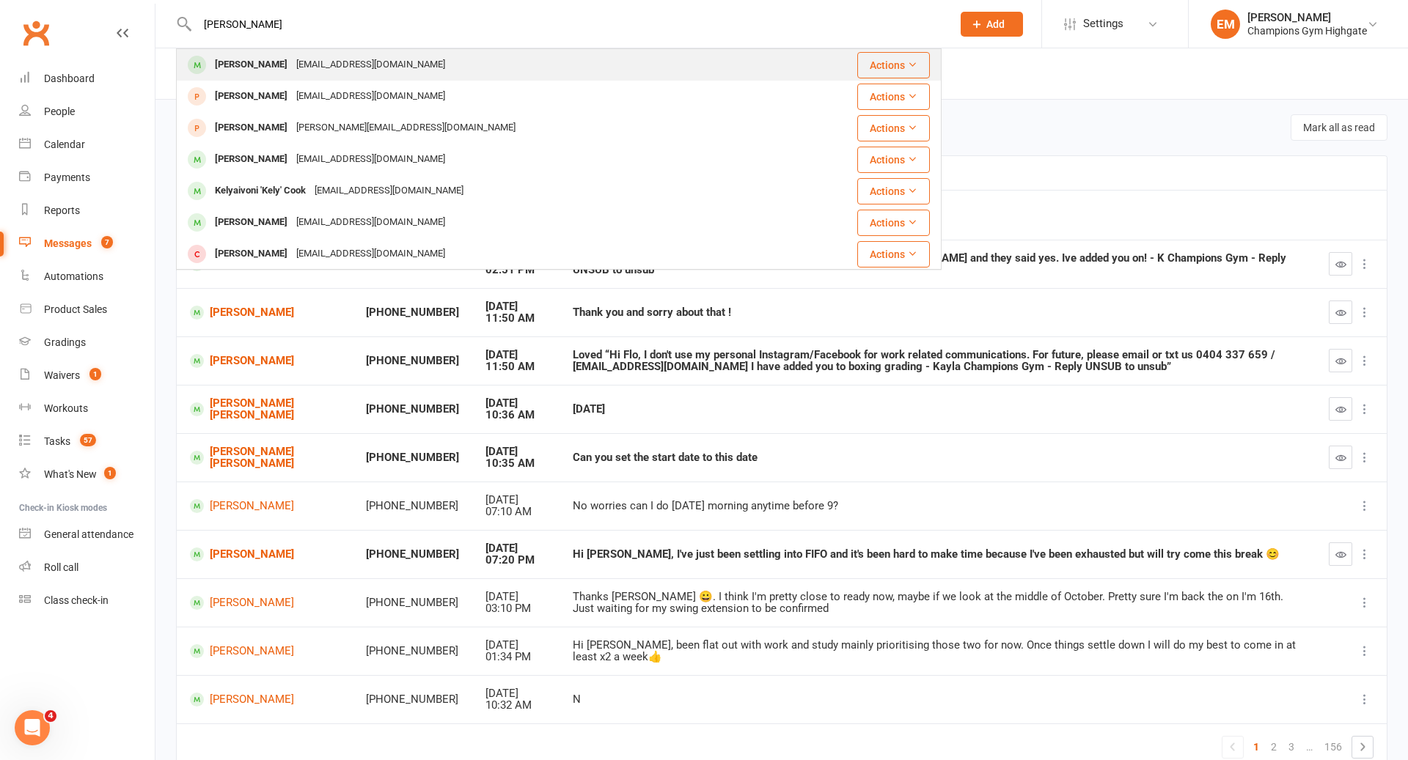
type input "[PERSON_NAME]"
click at [458, 64] on div "[PERSON_NAME] [EMAIL_ADDRESS][DOMAIN_NAME]" at bounding box center [484, 65] width 614 height 30
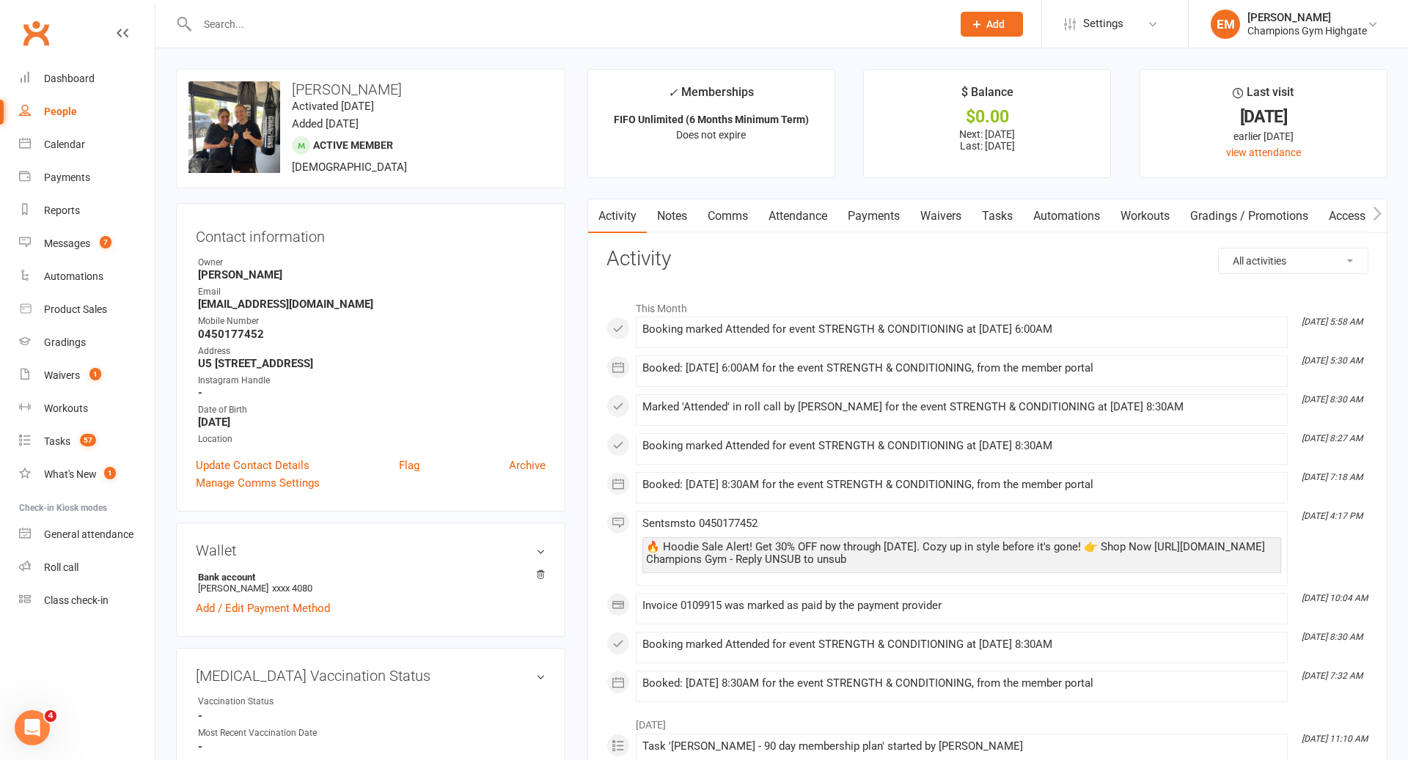
click at [688, 222] on link "Notes" at bounding box center [672, 216] width 51 height 34
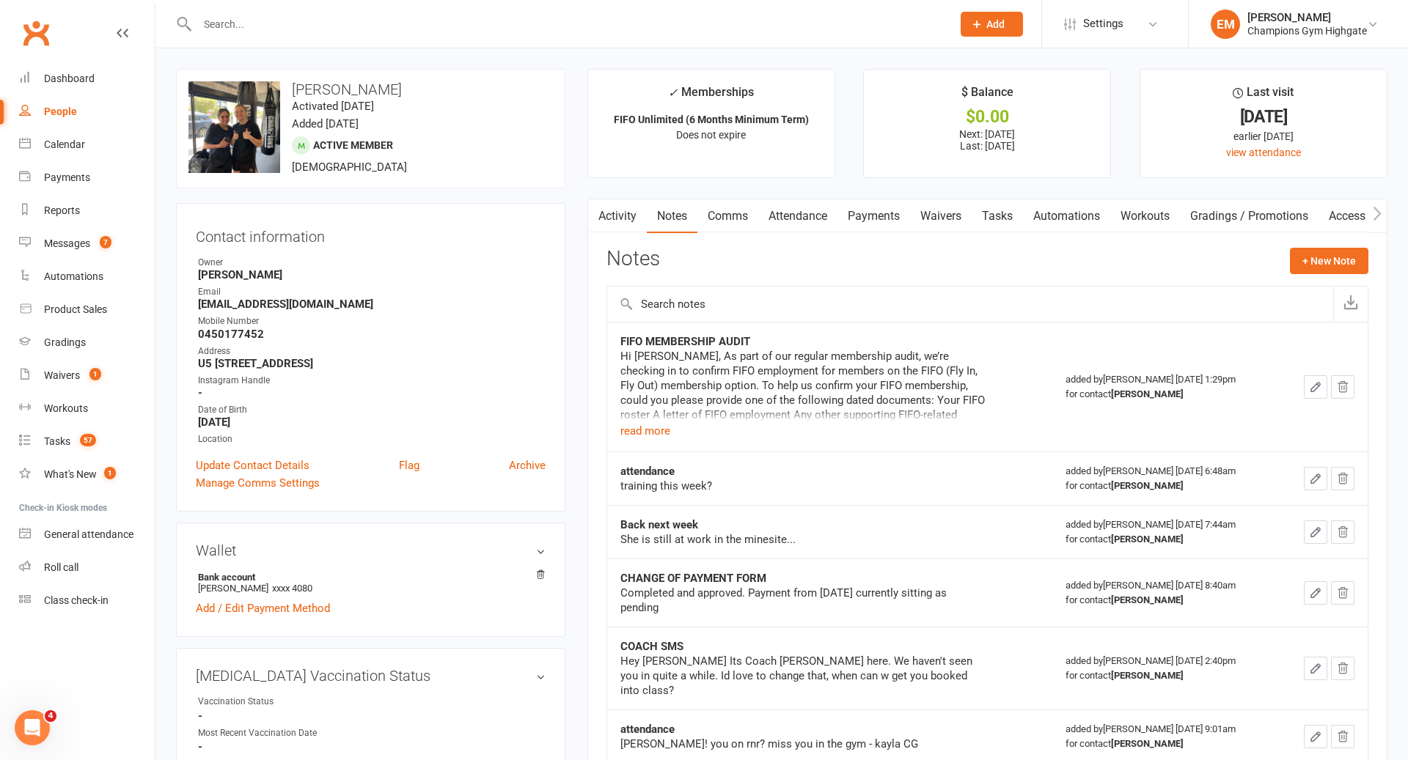
click at [811, 221] on link "Attendance" at bounding box center [797, 216] width 79 height 34
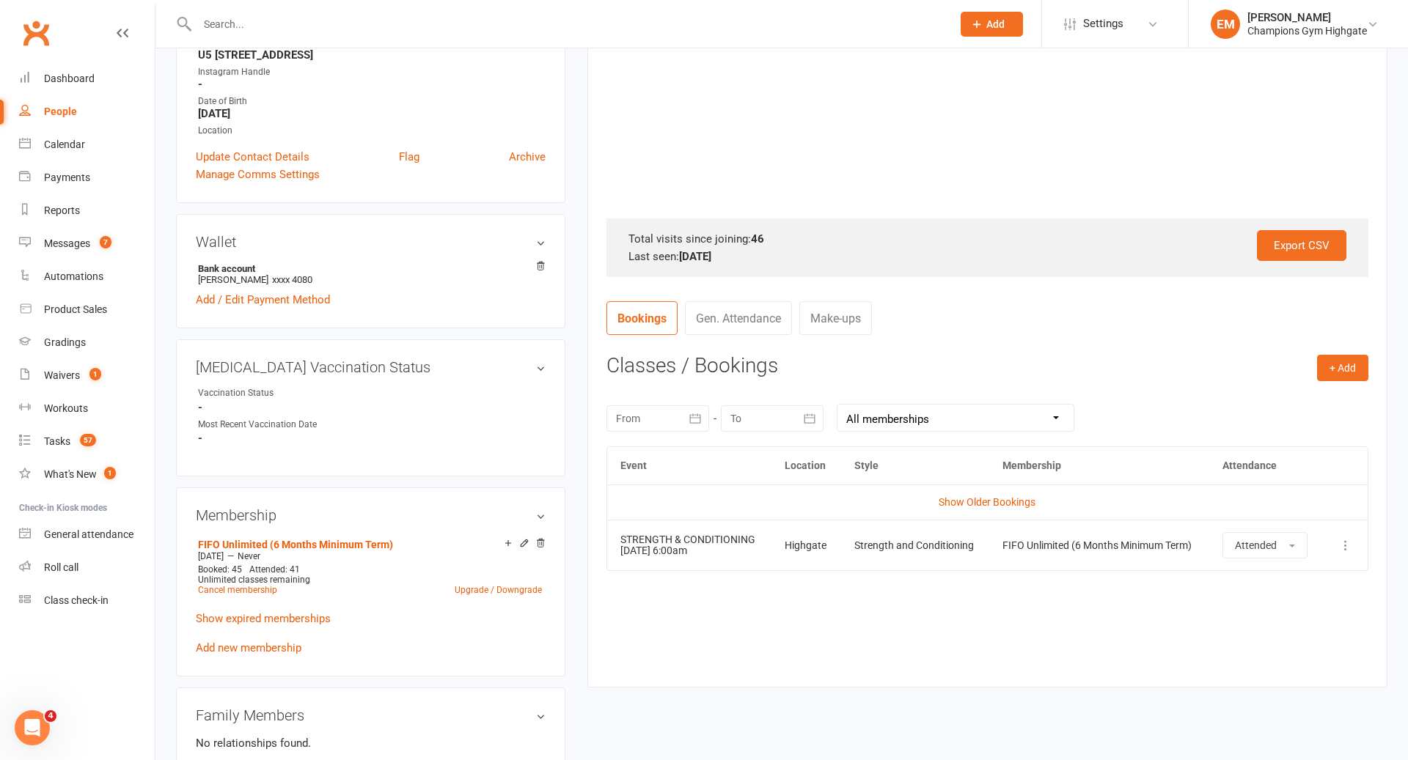
scroll to position [505, 0]
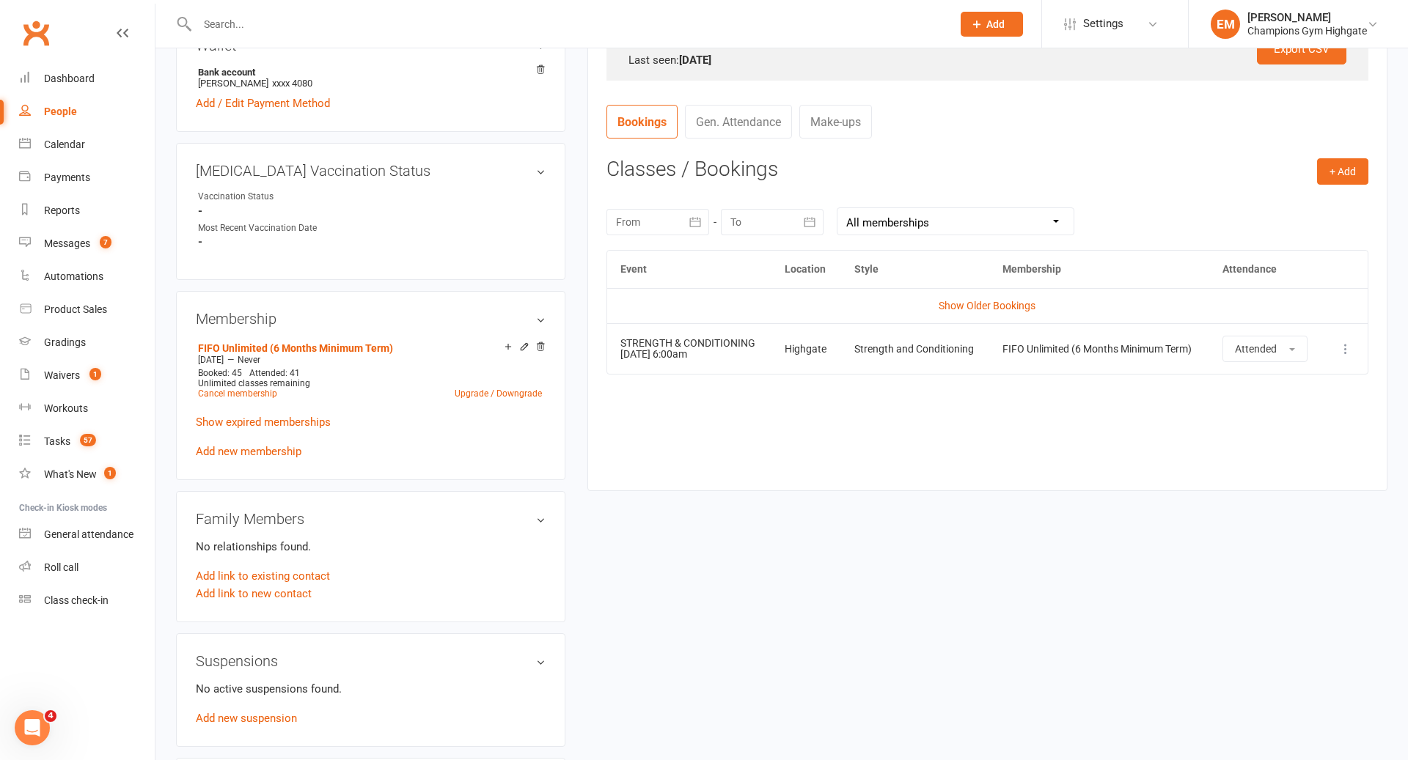
click at [985, 295] on td "Show Older Bookings" at bounding box center [987, 305] width 760 height 35
click at [983, 303] on link "Show Older Bookings" at bounding box center [987, 306] width 97 height 12
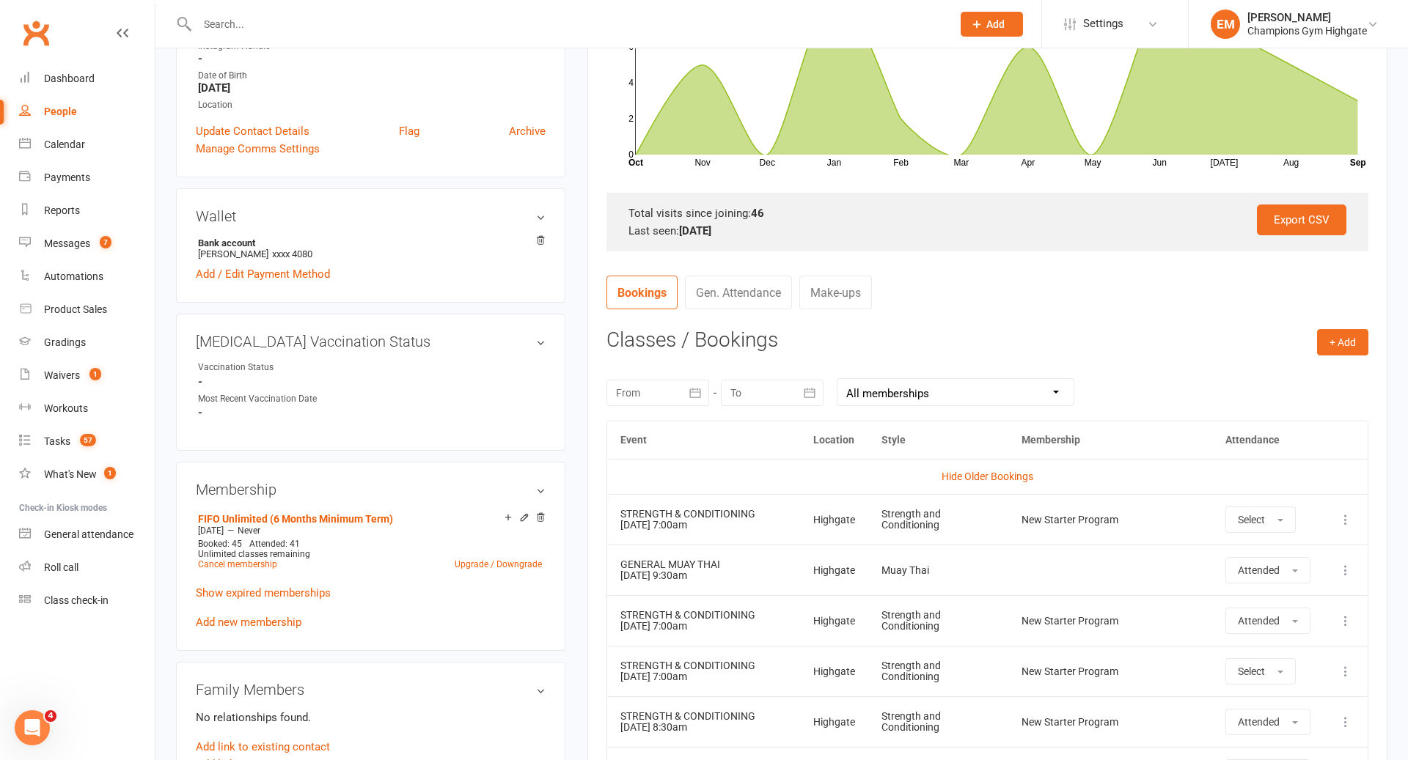
scroll to position [0, 0]
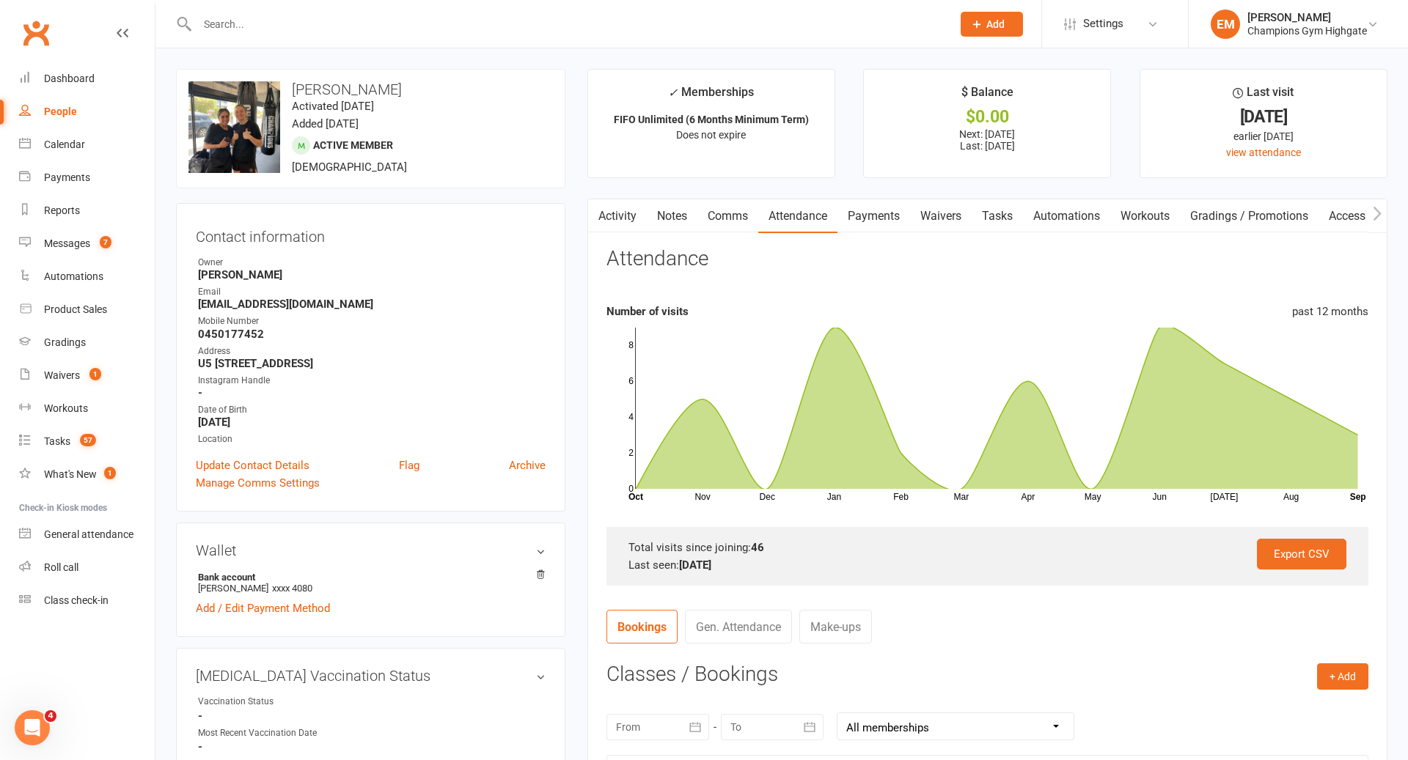
click at [607, 213] on link "Activity" at bounding box center [617, 216] width 59 height 34
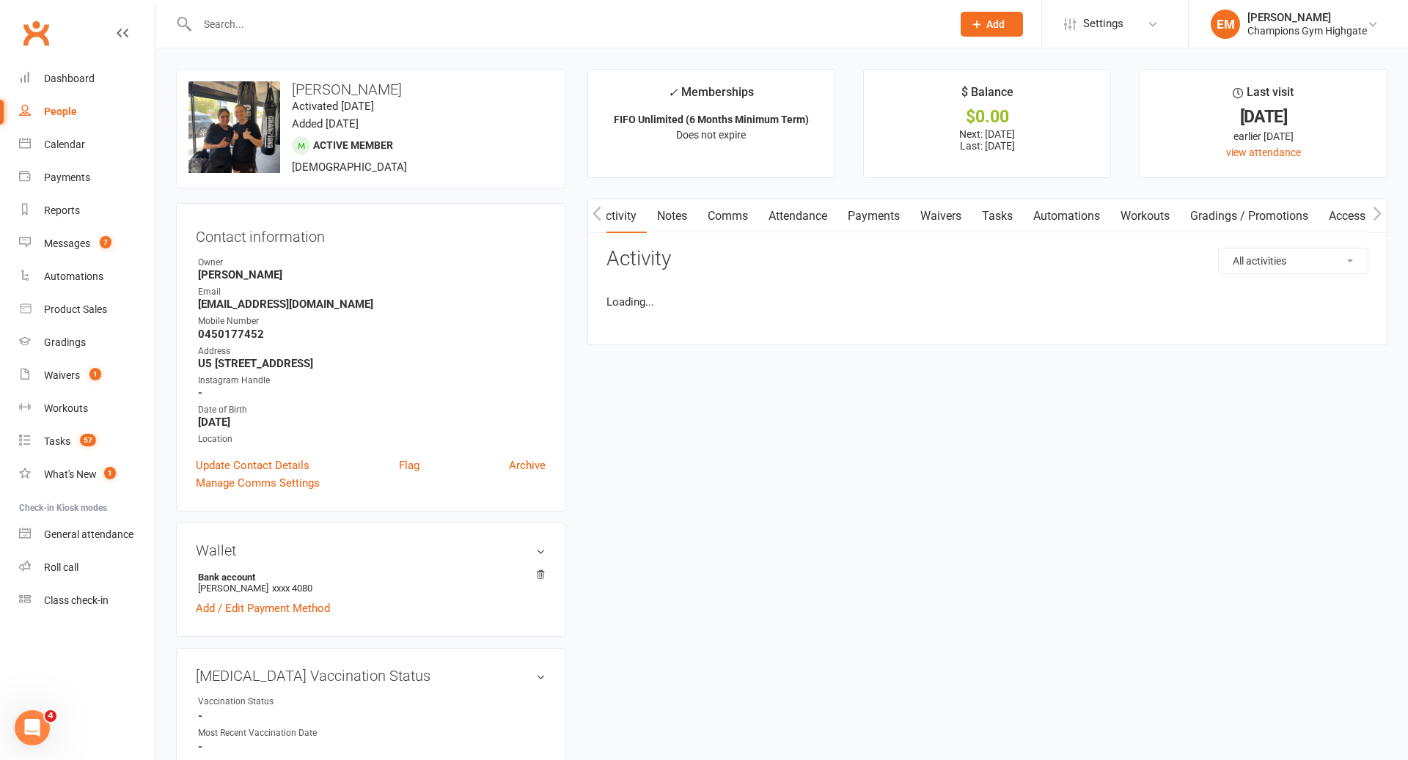
scroll to position [0, 1]
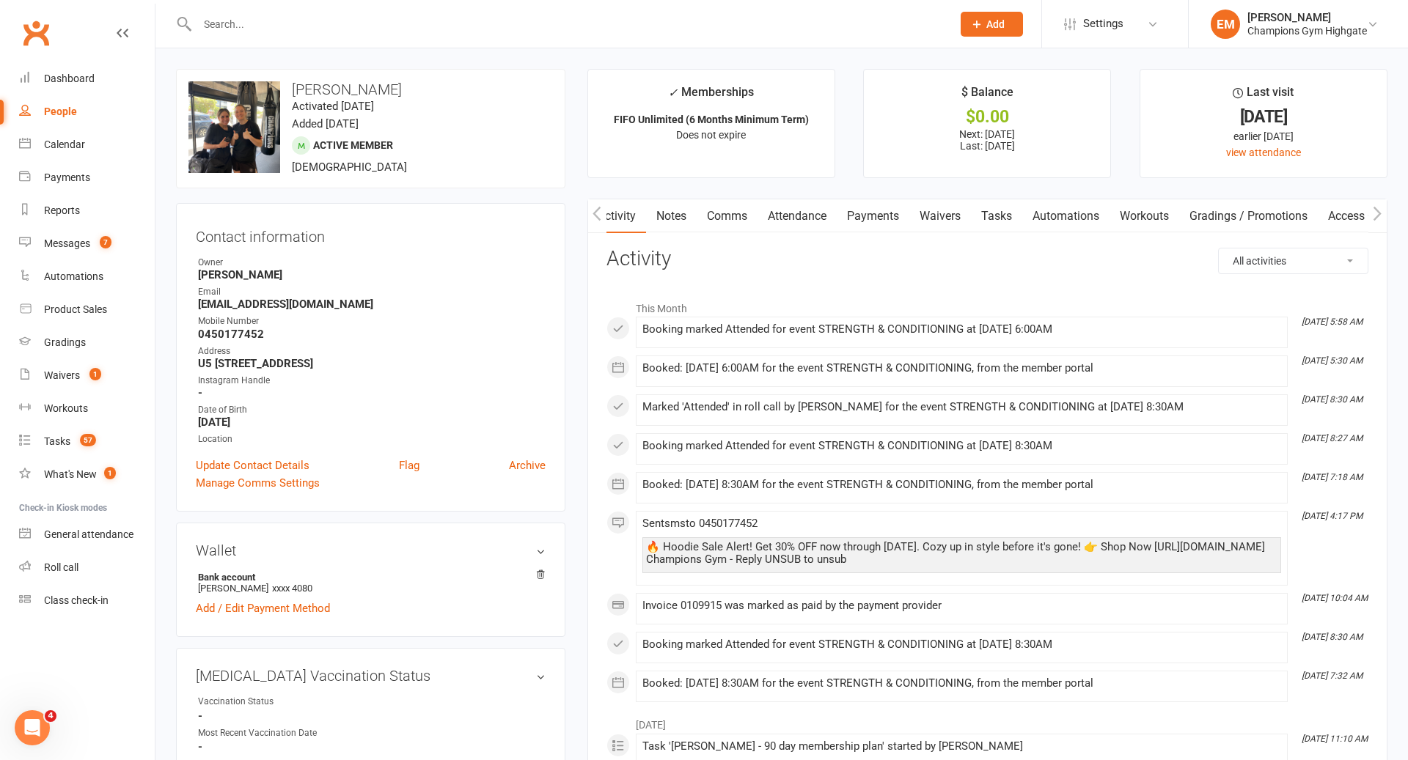
click at [1332, 267] on select "All activities Bookings / Attendances Communications Notes Failed SMSes Grading…" at bounding box center [1293, 261] width 149 height 25
select select "ConversationLogEntry"
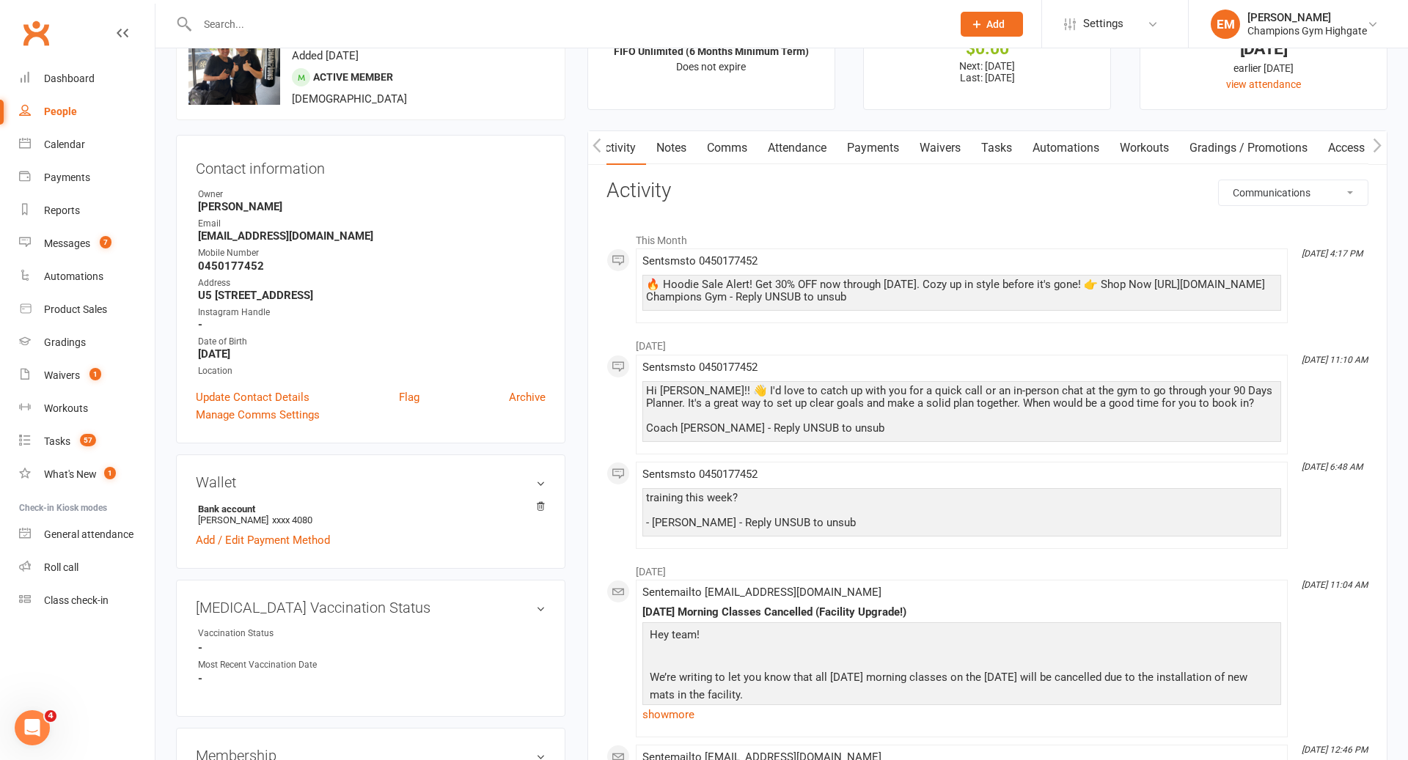
scroll to position [0, 0]
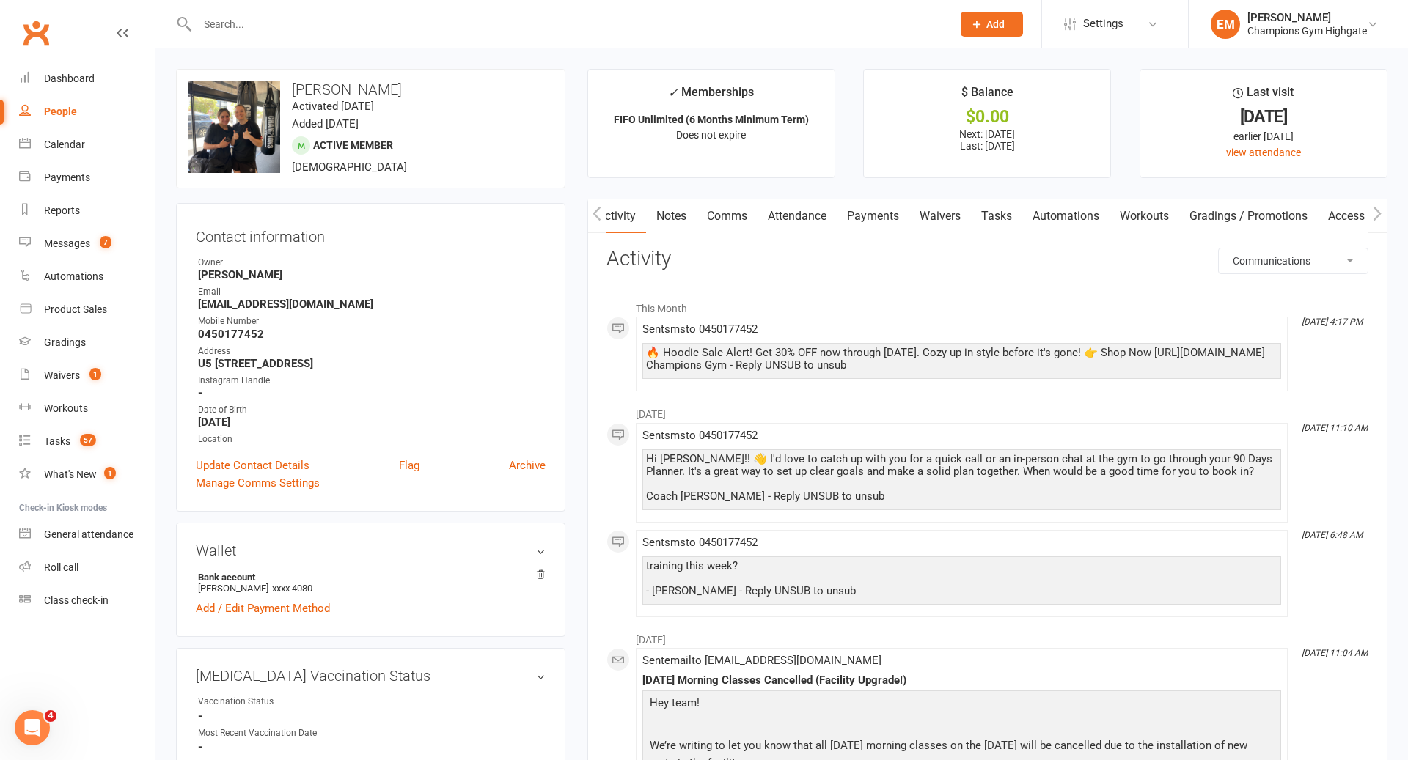
click at [731, 223] on link "Comms" at bounding box center [727, 216] width 61 height 34
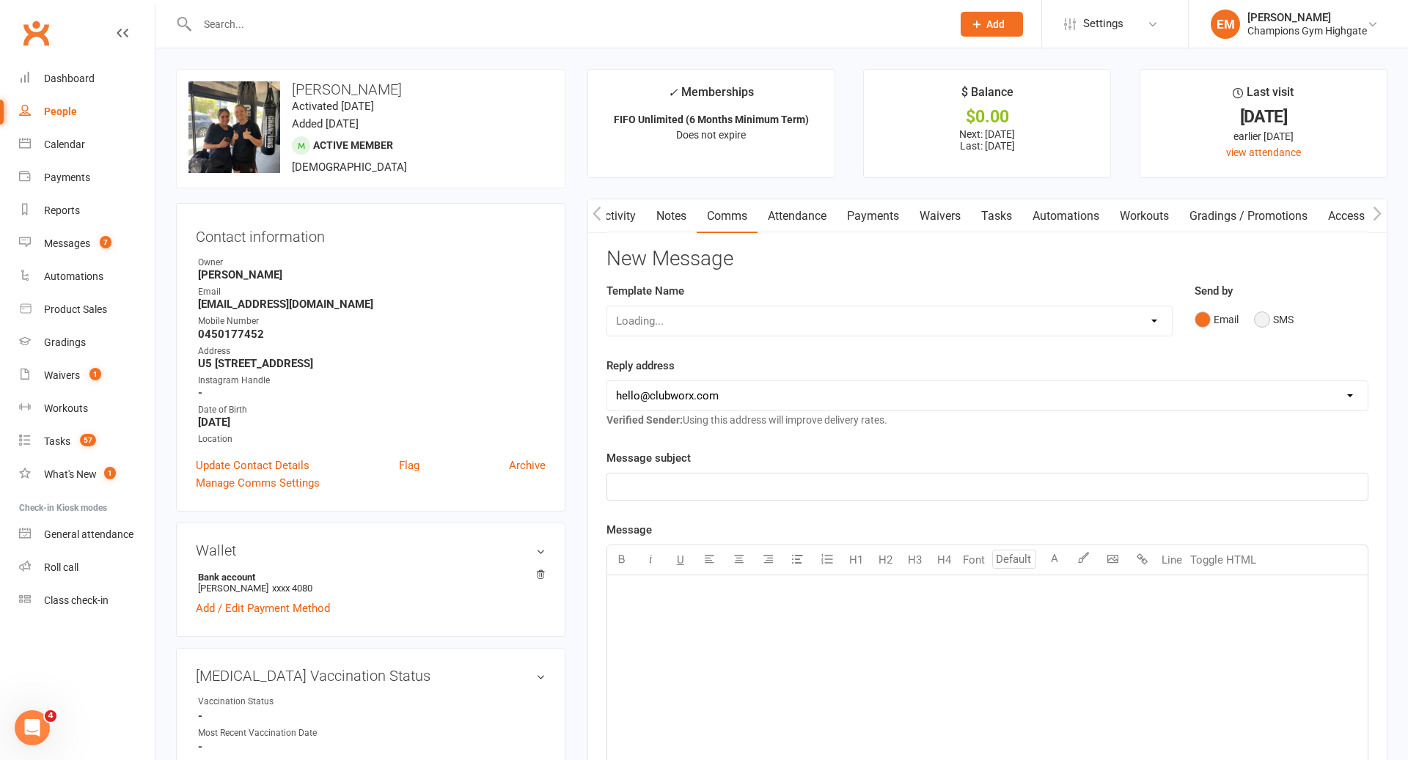
click at [1270, 318] on button "SMS" at bounding box center [1274, 320] width 40 height 28
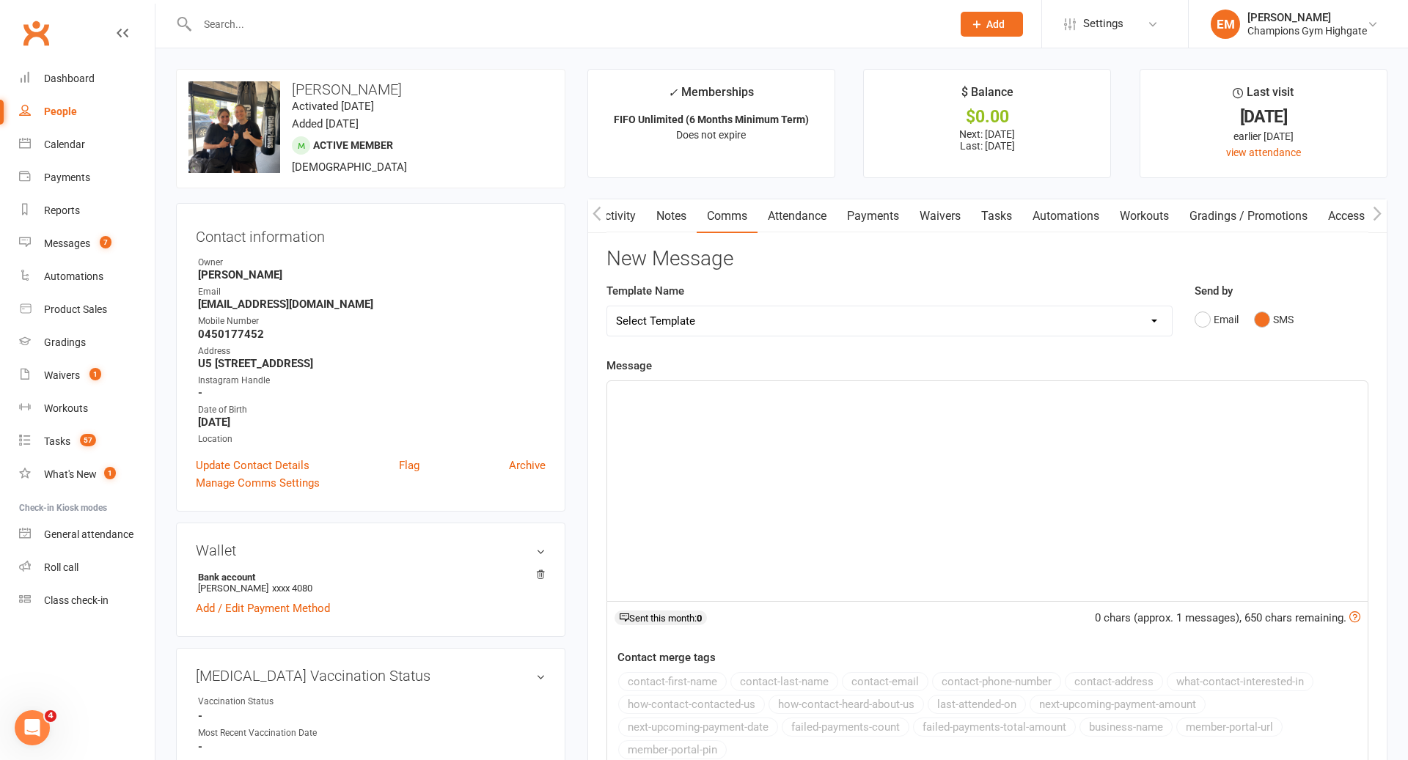
click at [1063, 463] on div "﻿" at bounding box center [987, 491] width 760 height 220
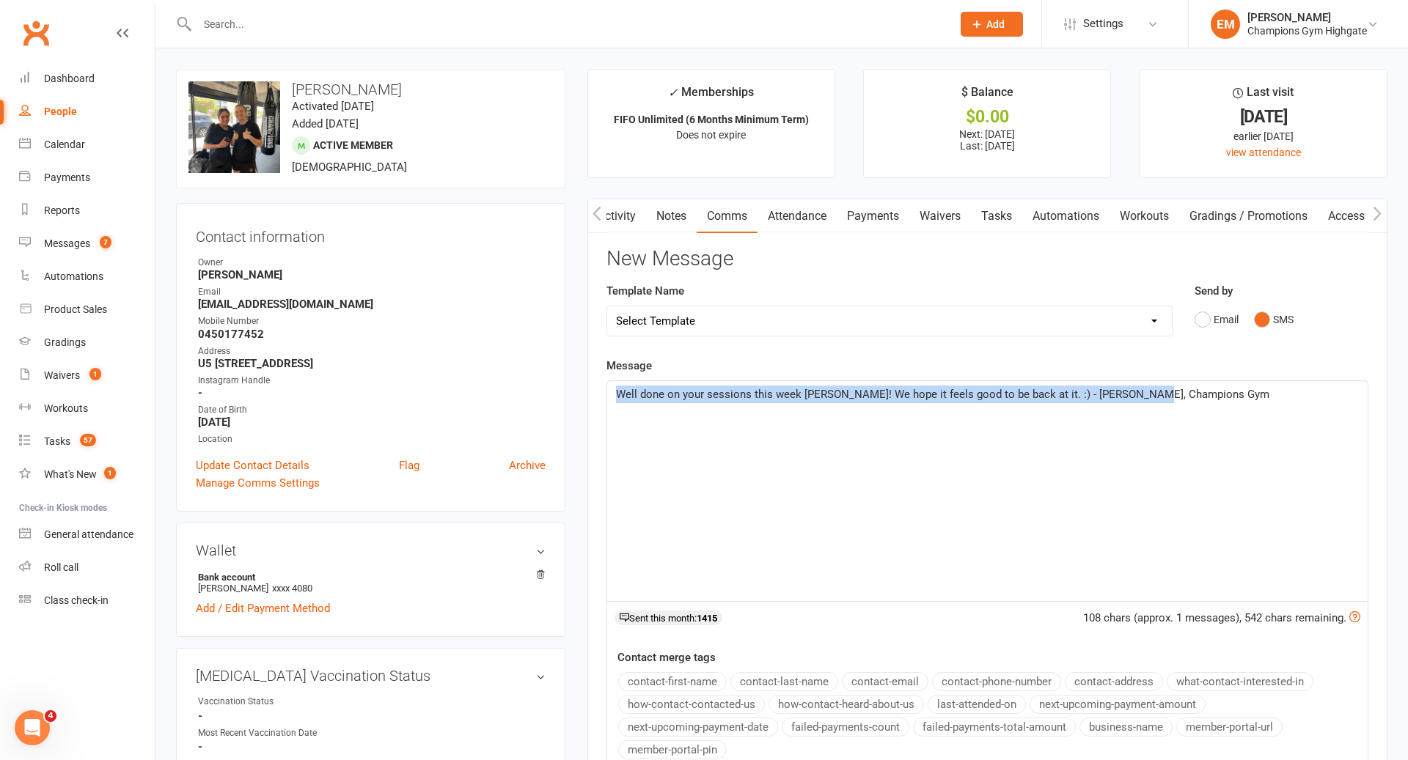
drag, startPoint x: 1332, startPoint y: 492, endPoint x: 603, endPoint y: 345, distance: 744.2
click at [606, 345] on div "New Message Template Name Select Template [SMS] 14 days non-attendance sms [Ema…" at bounding box center [987, 568] width 762 height 640
copy span "Well done on your sessions this week [PERSON_NAME]! We hope it feels good to be…"
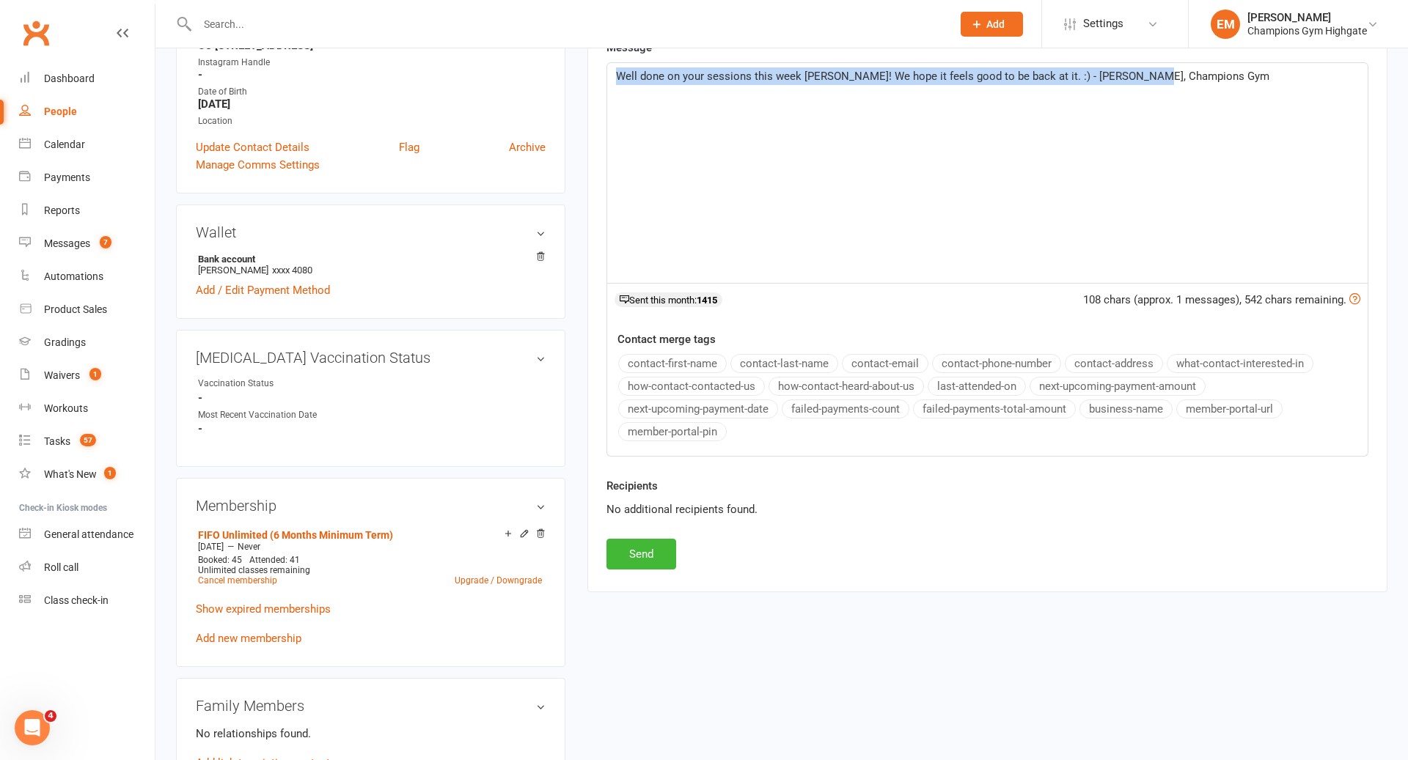
scroll to position [317, 0]
click at [647, 547] on button "Send" at bounding box center [641, 555] width 70 height 31
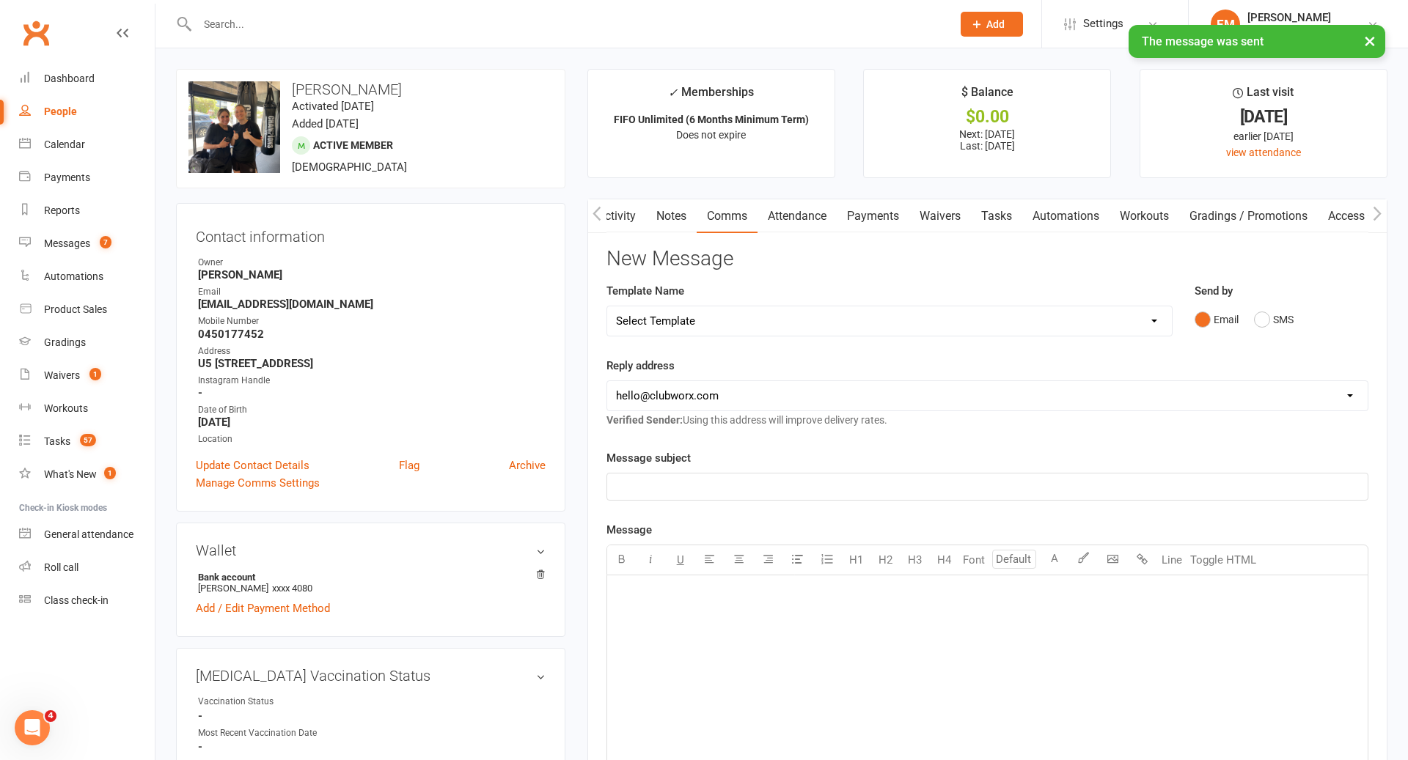
click at [662, 207] on link "Notes" at bounding box center [671, 216] width 51 height 34
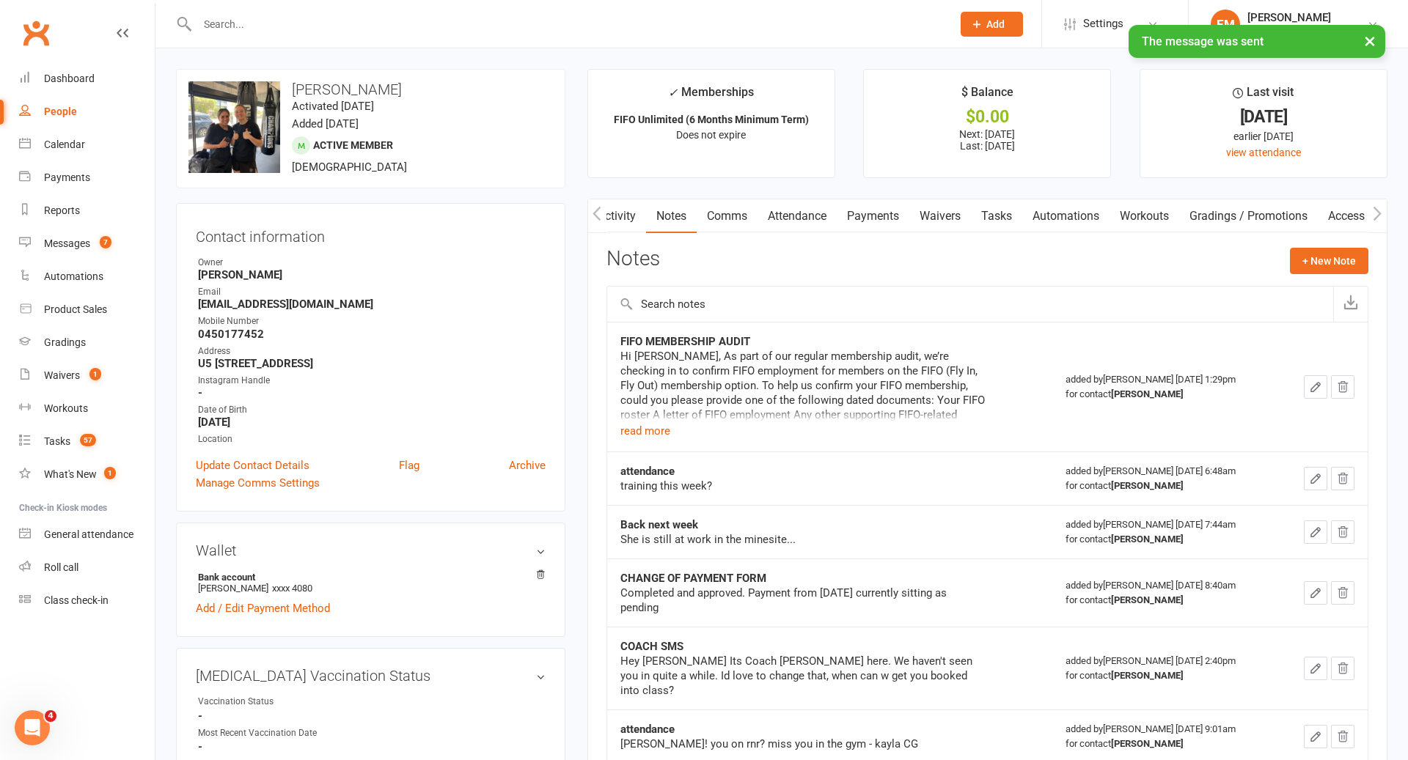
click at [1340, 232] on div "Activity Notes Comms Attendance Payments Waivers Tasks Automations Workouts Gra…" at bounding box center [987, 656] width 800 height 914
click at [1319, 263] on button "+ New Note" at bounding box center [1329, 261] width 78 height 26
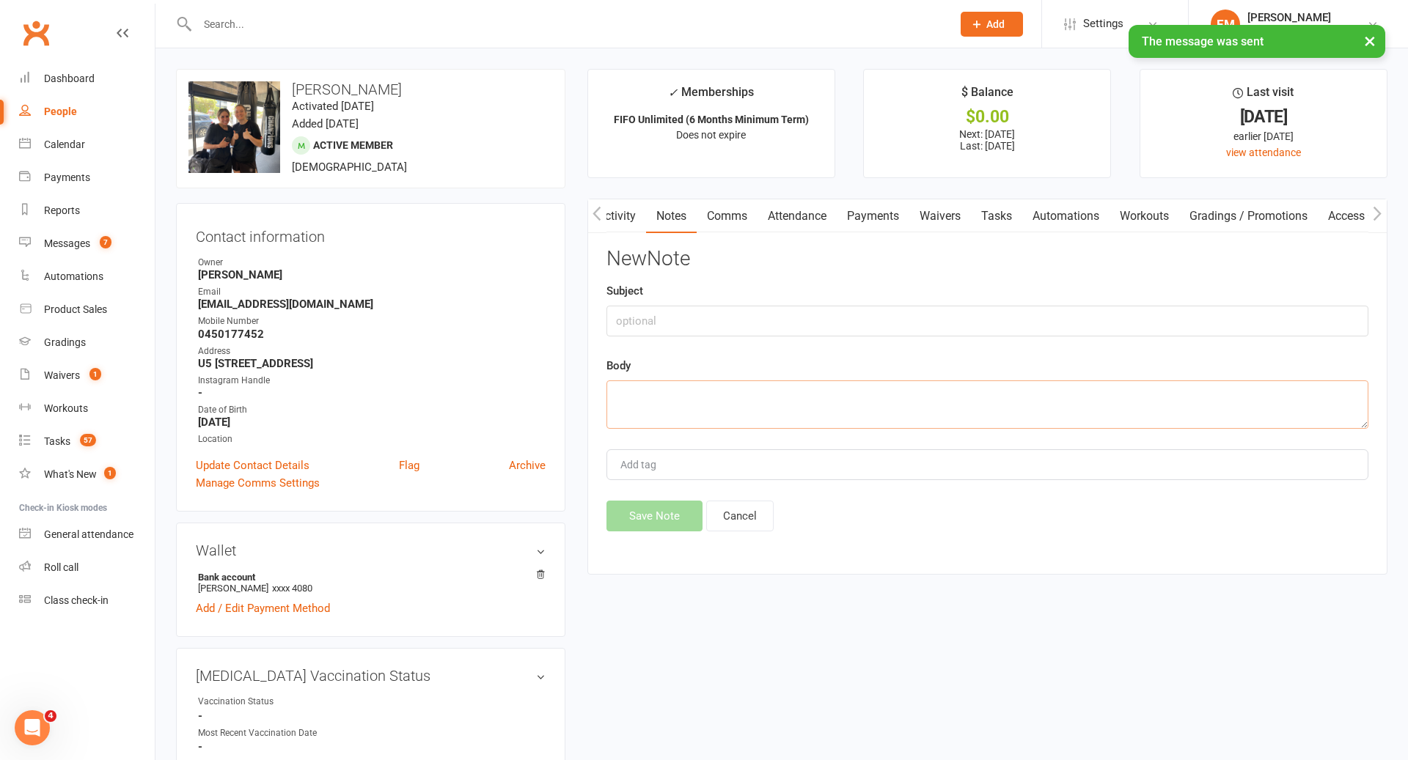
click at [853, 402] on textarea at bounding box center [987, 405] width 762 height 48
paste textarea "Well done on your sessions this week [PERSON_NAME]! We hope it feels good to be…"
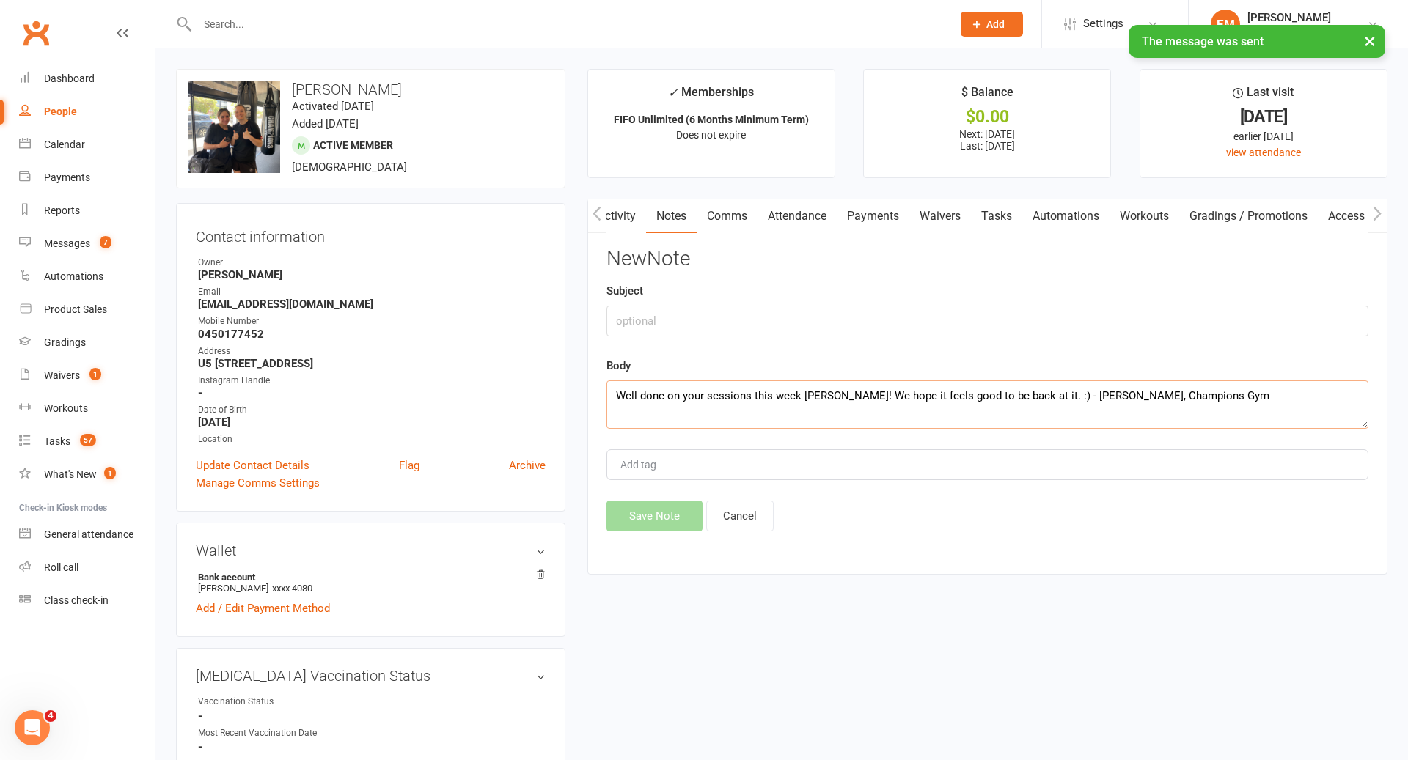
type textarea "Well done on your sessions this week [PERSON_NAME]! We hope it feels good to be…"
click at [758, 312] on input "text" at bounding box center [987, 321] width 762 height 31
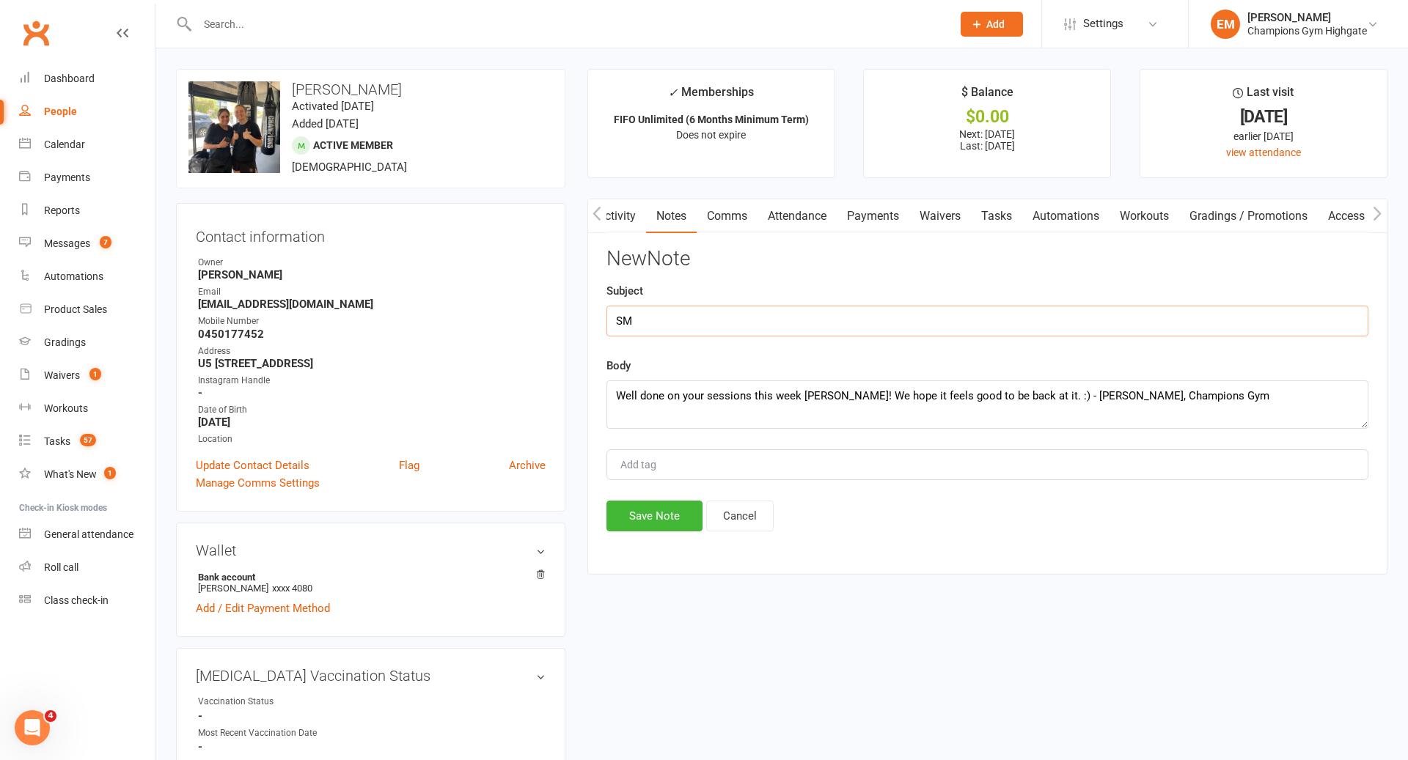
type input "S"
type input "RECOGNITION SMS"
drag, startPoint x: 636, startPoint y: 513, endPoint x: 659, endPoint y: 464, distance: 53.8
click at [636, 512] on button "Save Note" at bounding box center [654, 516] width 96 height 31
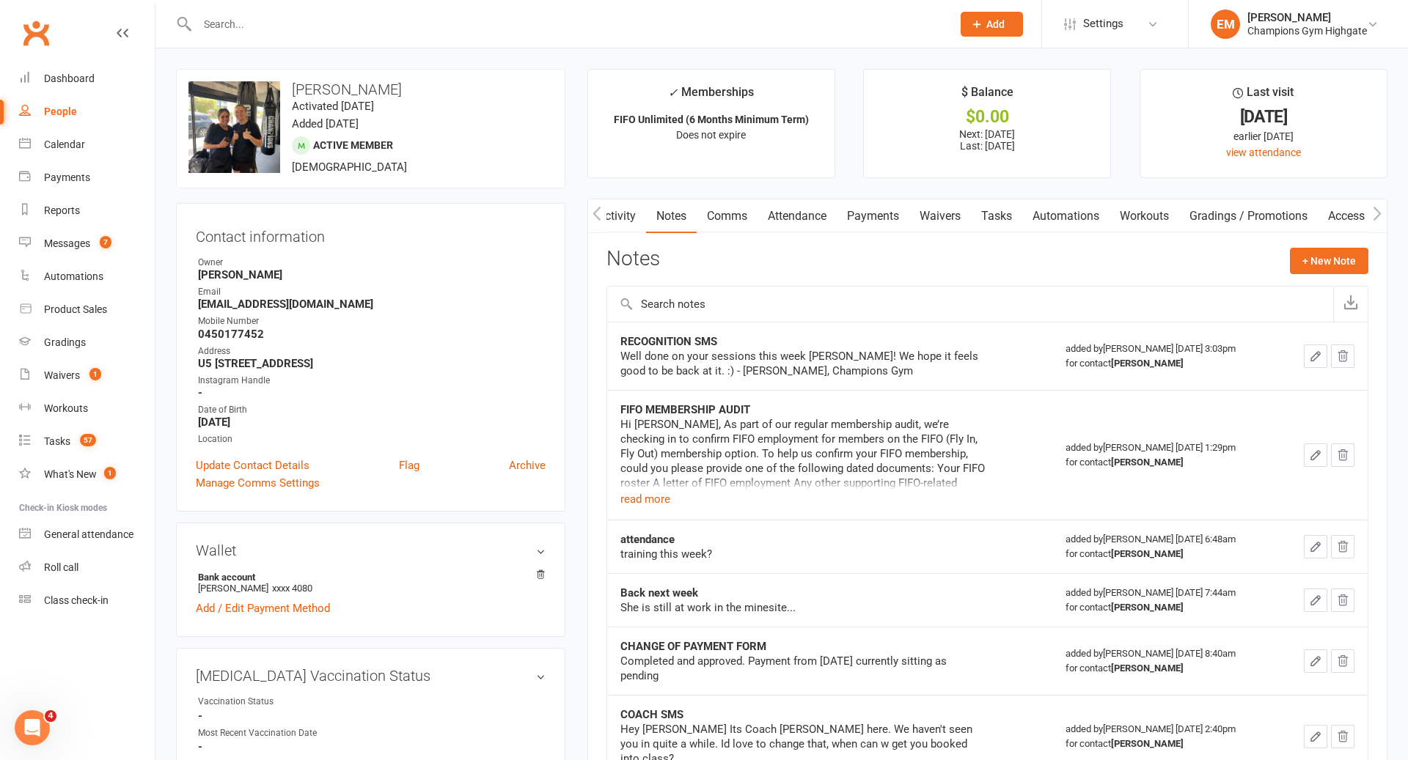
click at [384, 30] on input "text" at bounding box center [567, 24] width 749 height 21
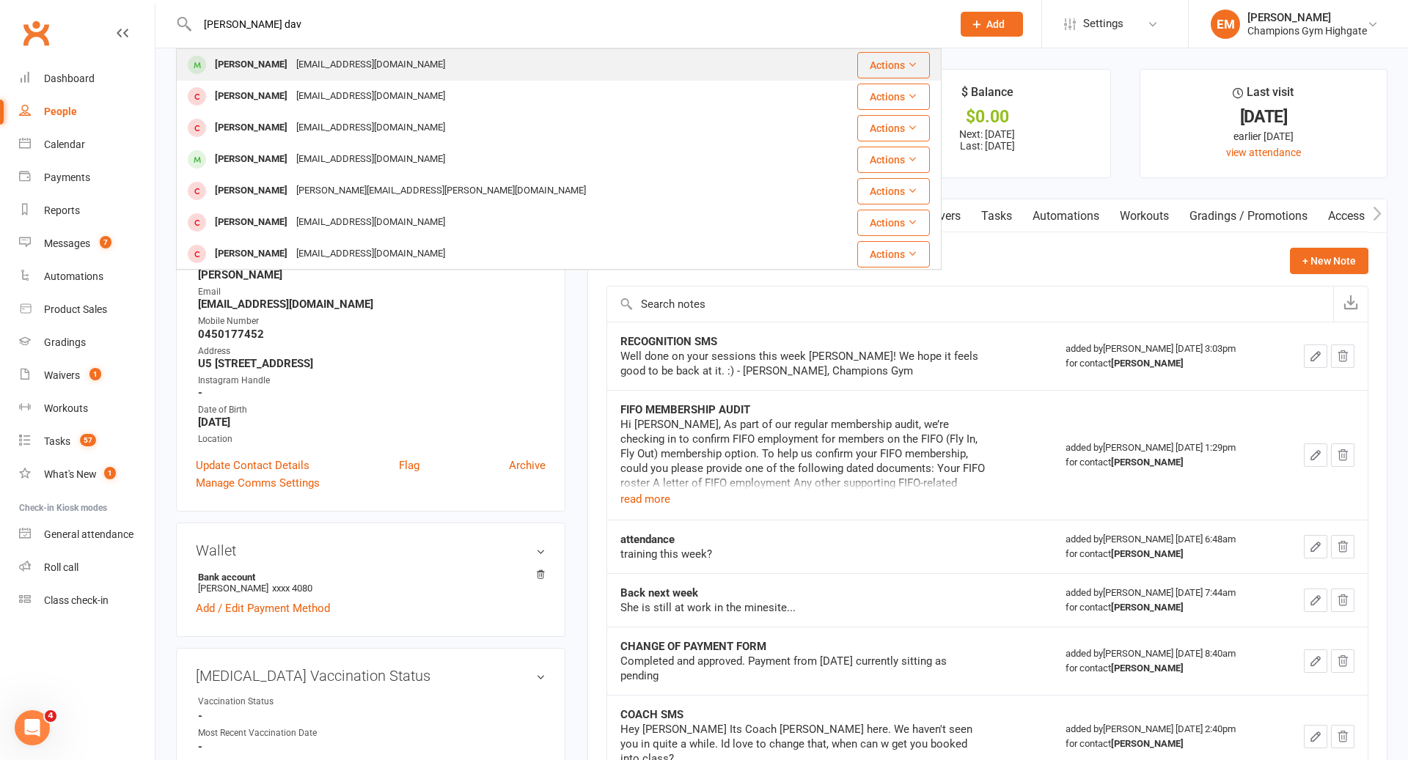
type input "[PERSON_NAME] dav"
click at [355, 65] on div "[EMAIL_ADDRESS][DOMAIN_NAME]" at bounding box center [371, 64] width 158 height 21
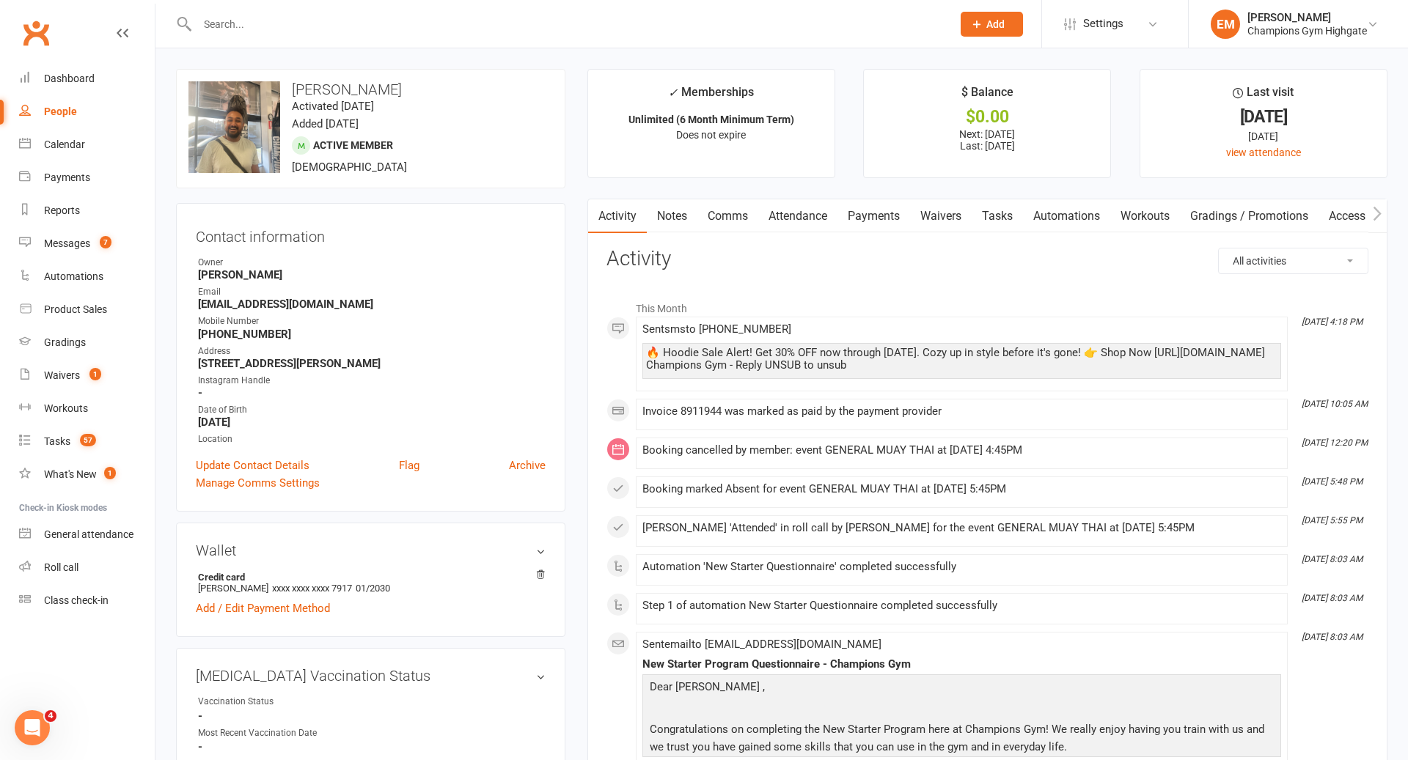
click at [683, 210] on link "Notes" at bounding box center [672, 216] width 51 height 34
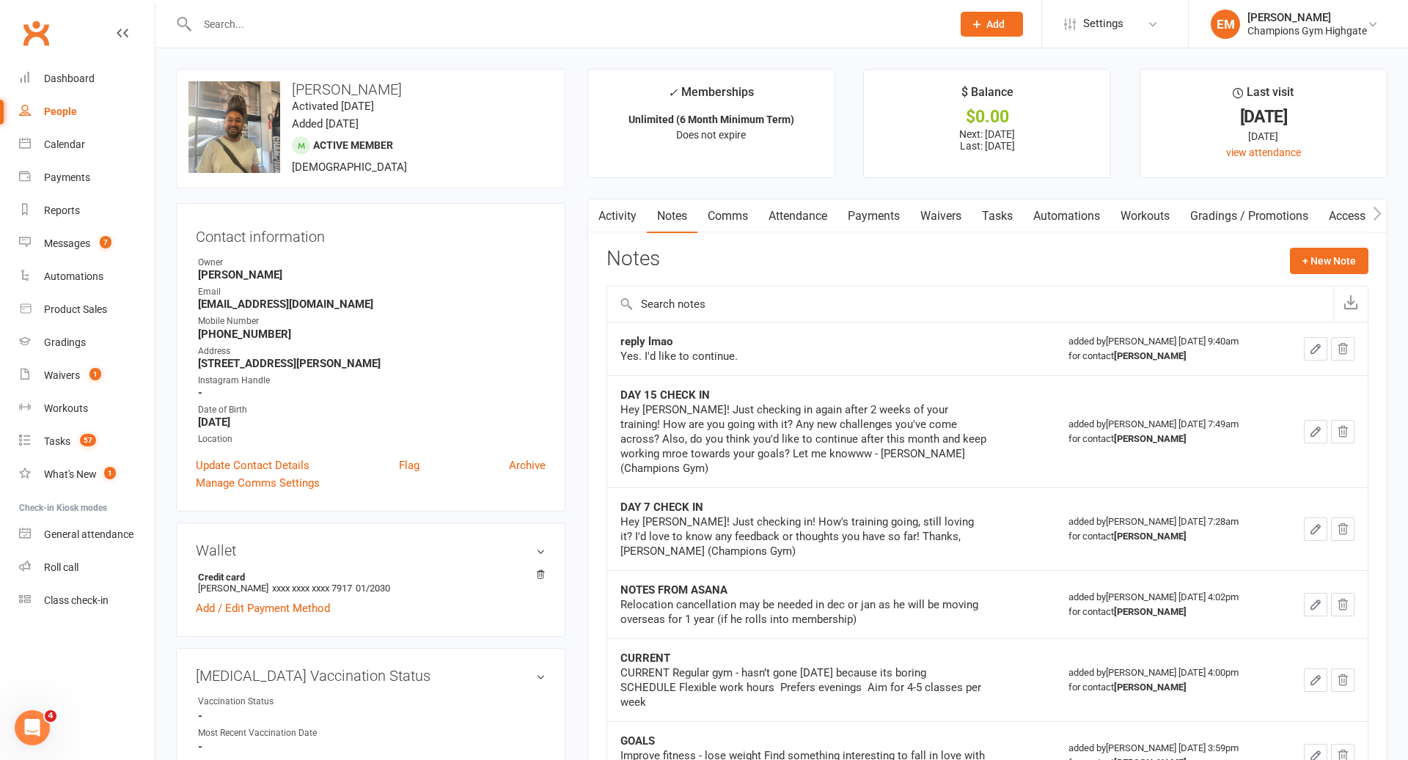
click at [1003, 203] on link "Tasks" at bounding box center [997, 216] width 51 height 34
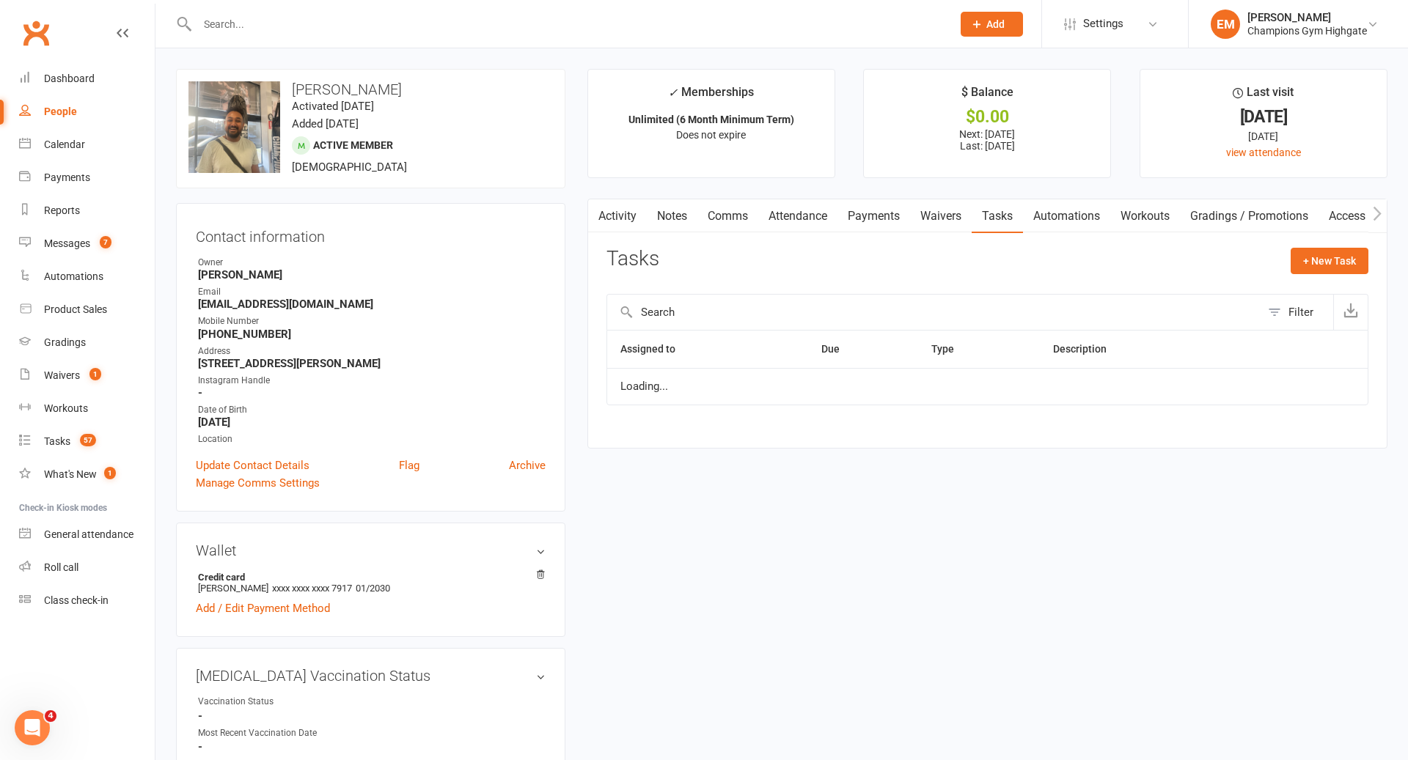
select select "started"
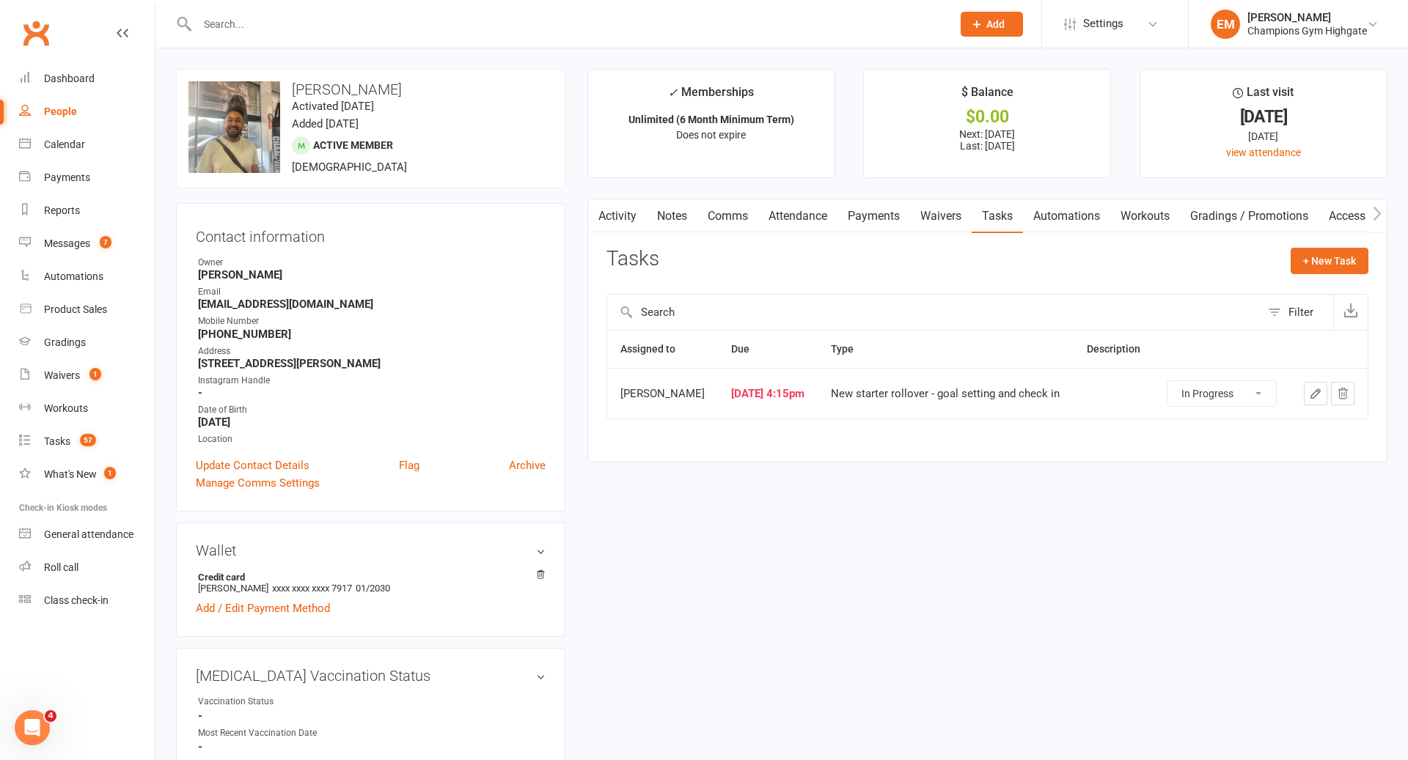
click at [726, 221] on link "Comms" at bounding box center [727, 216] width 61 height 34
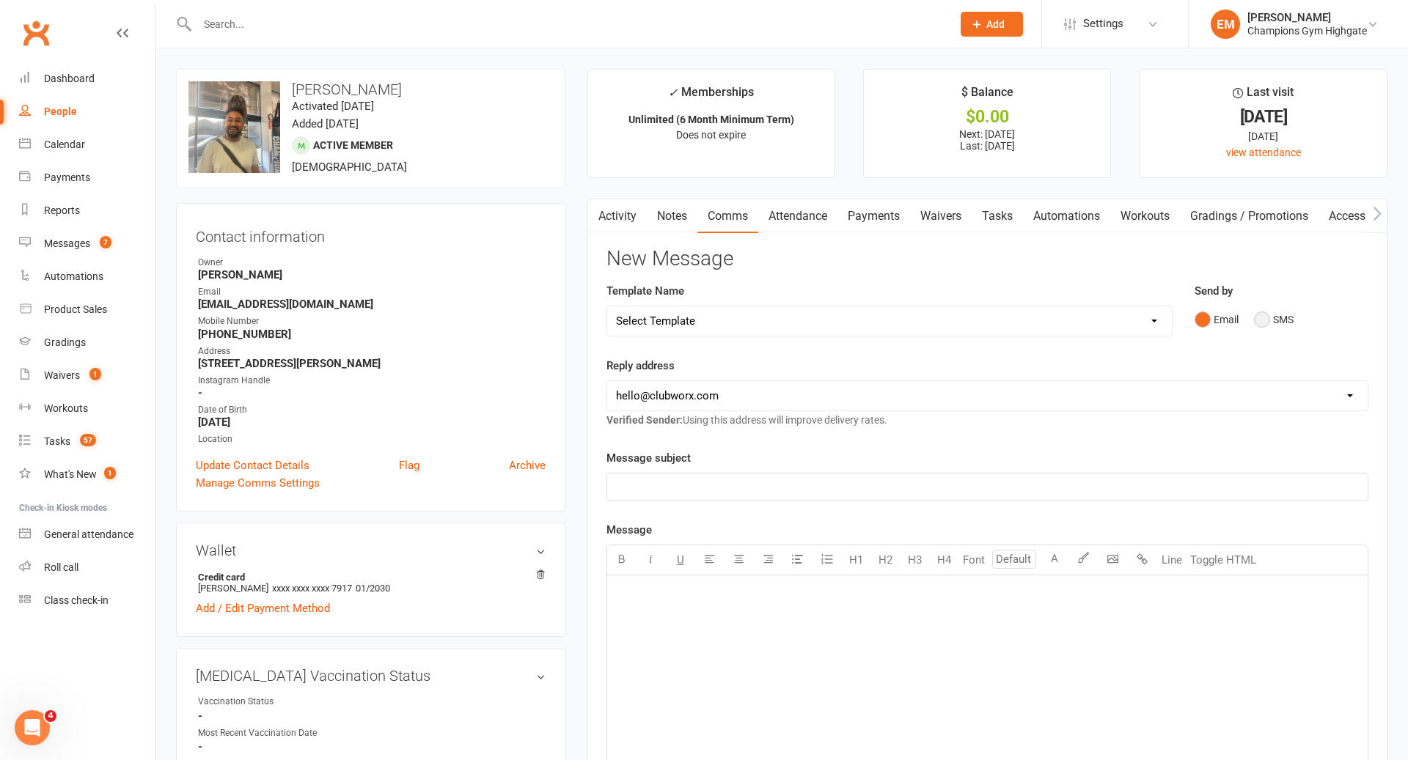
click at [1289, 315] on button "SMS" at bounding box center [1274, 320] width 40 height 28
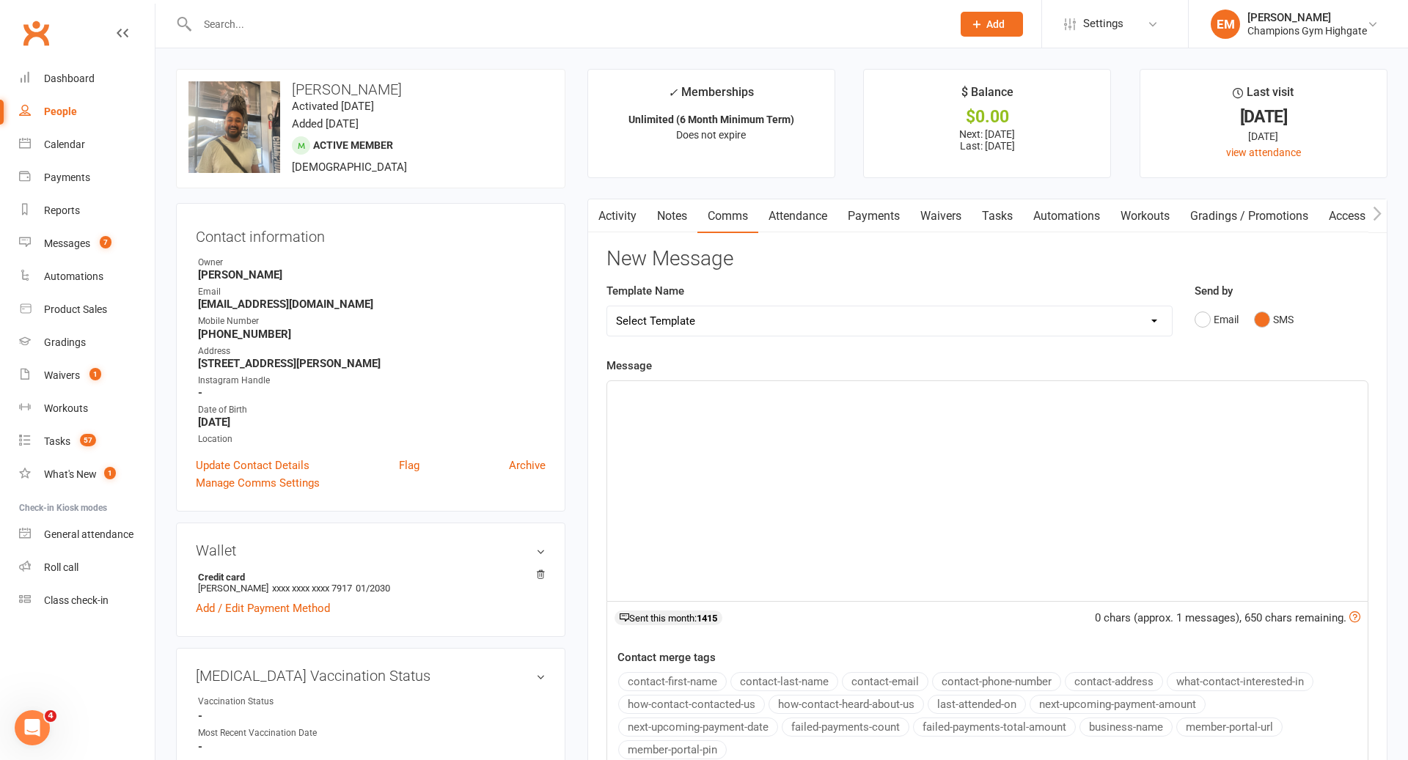
click at [1013, 441] on div "﻿" at bounding box center [987, 491] width 760 height 220
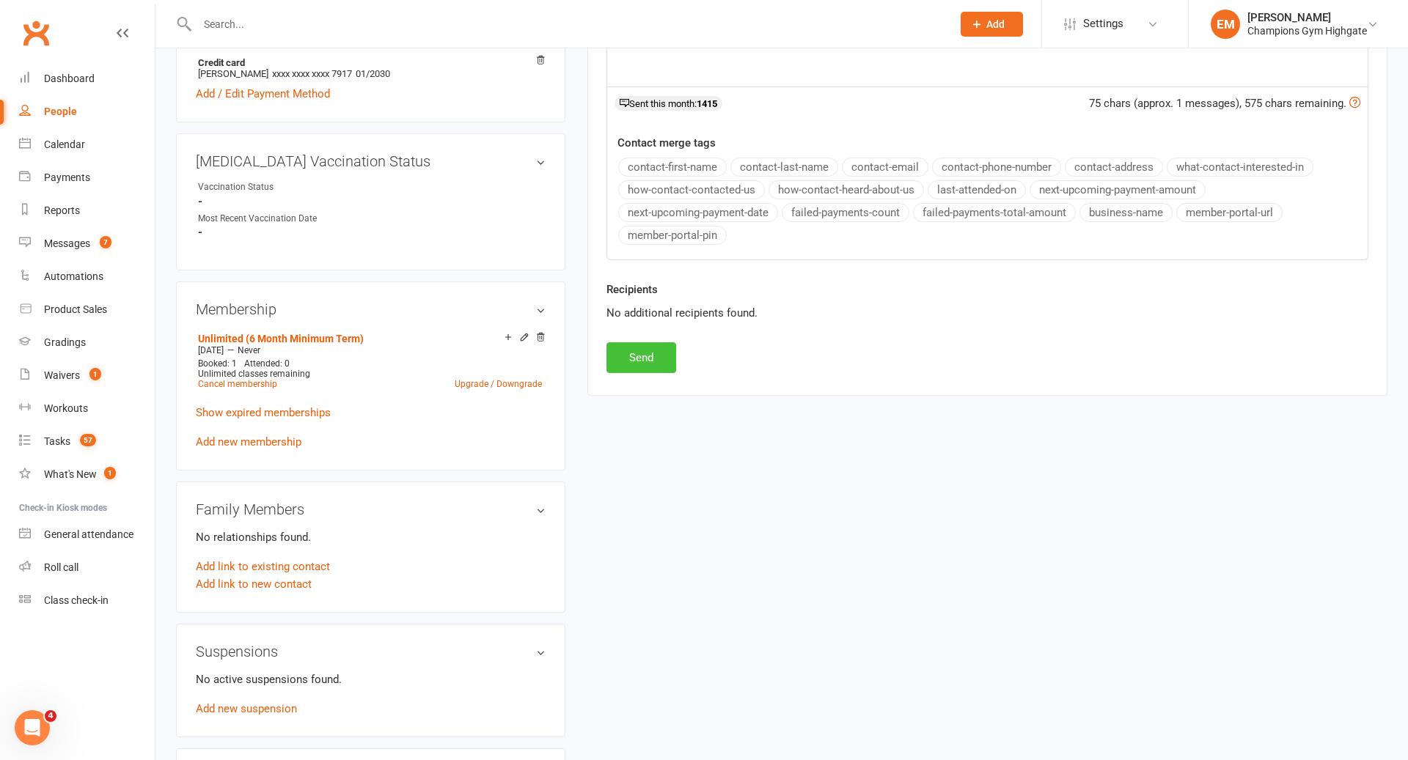
click at [642, 358] on button "Send" at bounding box center [641, 357] width 70 height 31
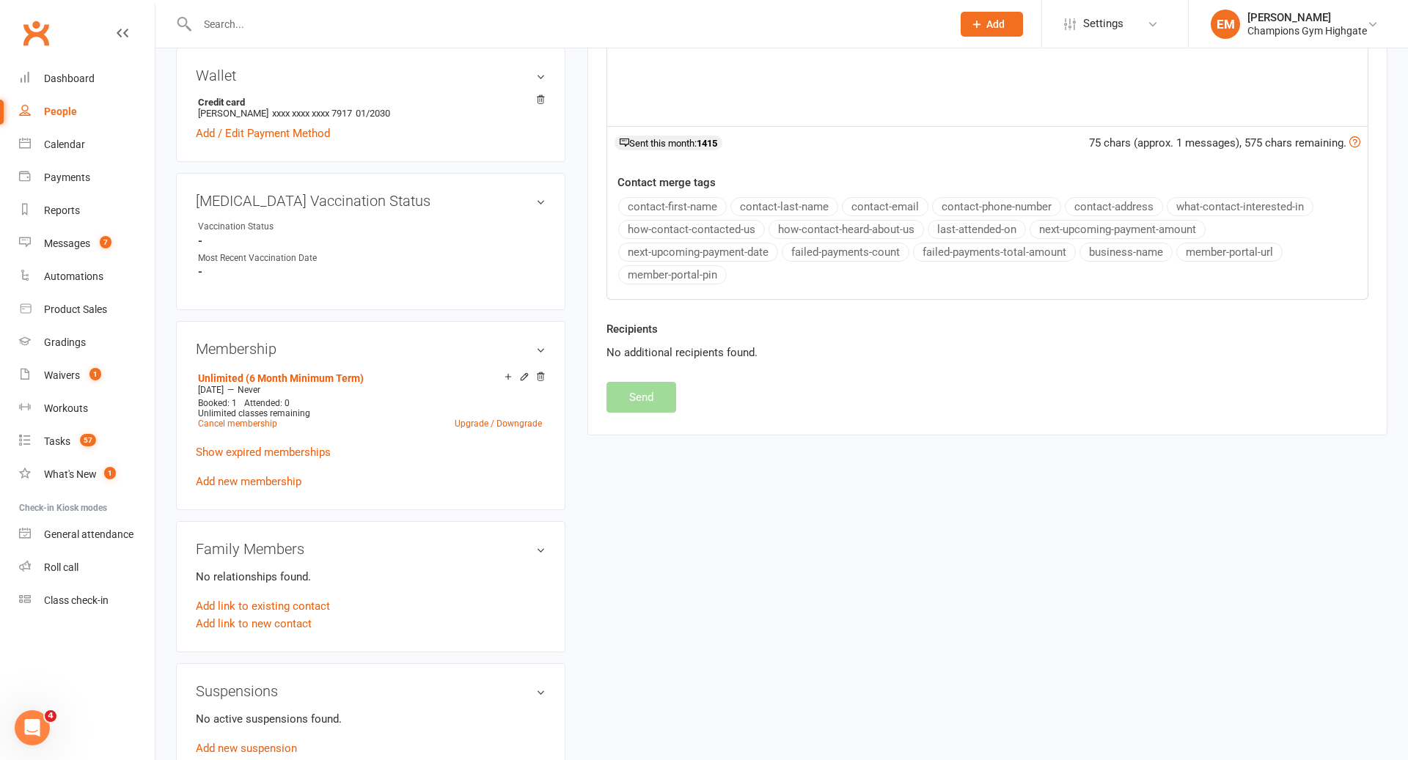
scroll to position [0, 0]
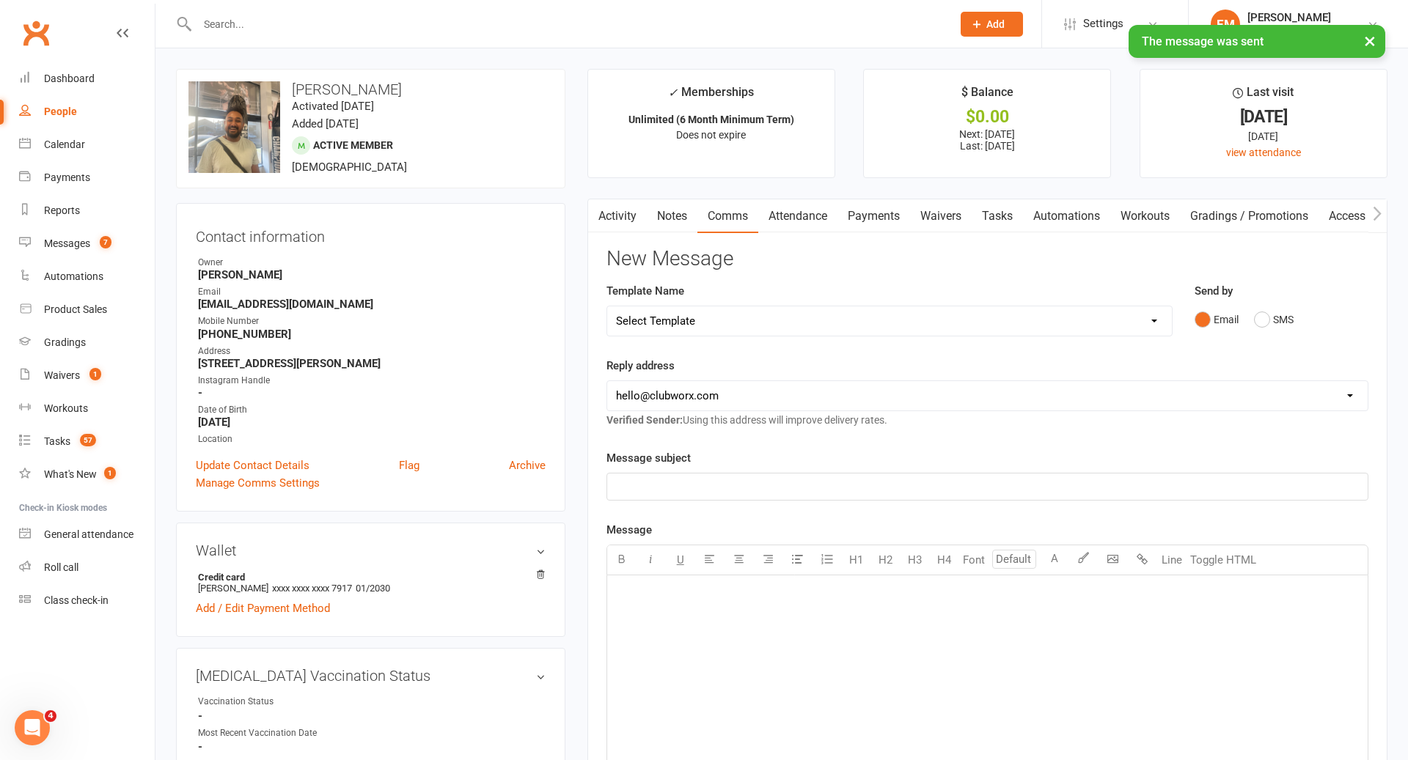
click at [612, 215] on link "Activity" at bounding box center [617, 216] width 59 height 34
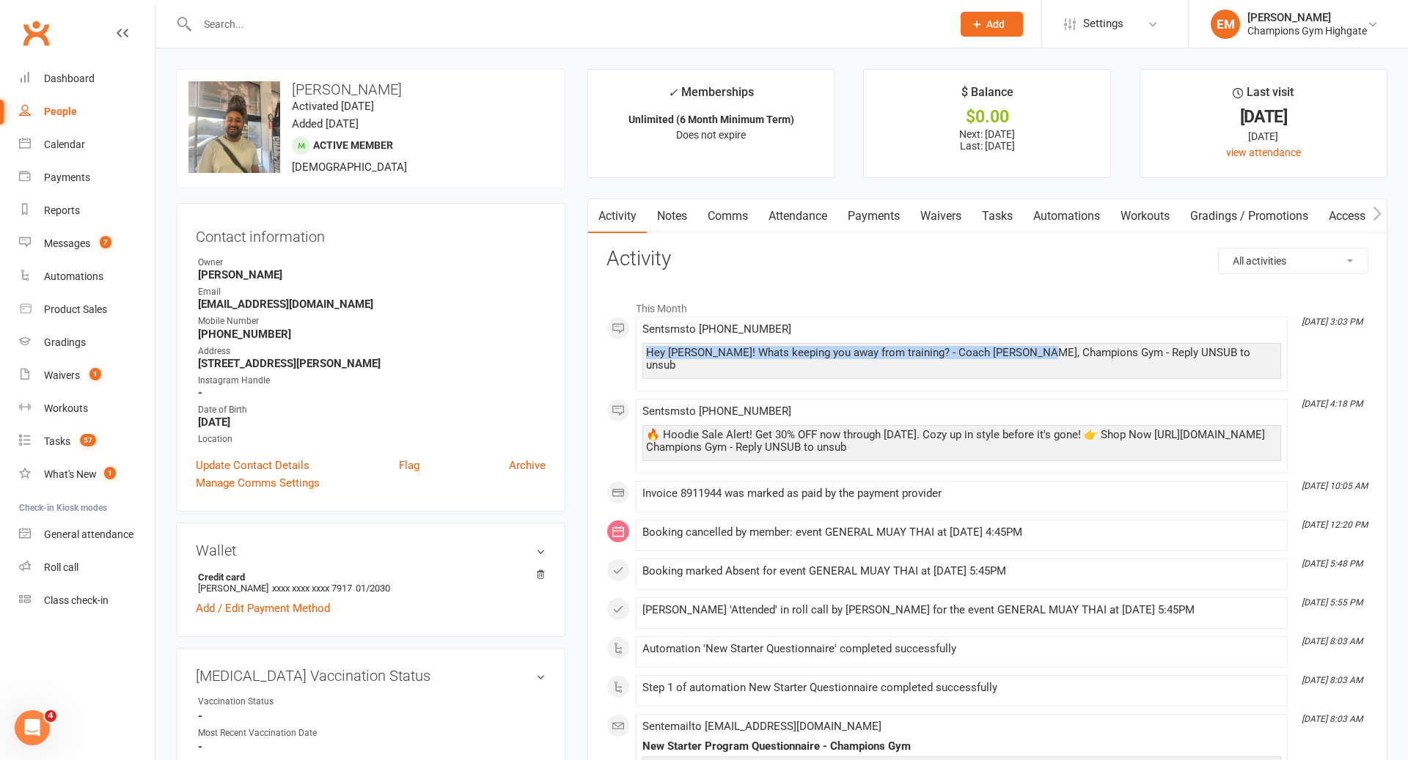
drag, startPoint x: 1044, startPoint y: 352, endPoint x: 644, endPoint y: 353, distance: 400.4
click at [644, 353] on div "Hey [PERSON_NAME]! Whats keeping you away from training? - Coach [PERSON_NAME],…" at bounding box center [961, 361] width 639 height 36
copy div "Hey [PERSON_NAME]! Whats keeping you away from training? - Coach [PERSON_NAME],…"
click at [670, 226] on link "Notes" at bounding box center [672, 216] width 51 height 34
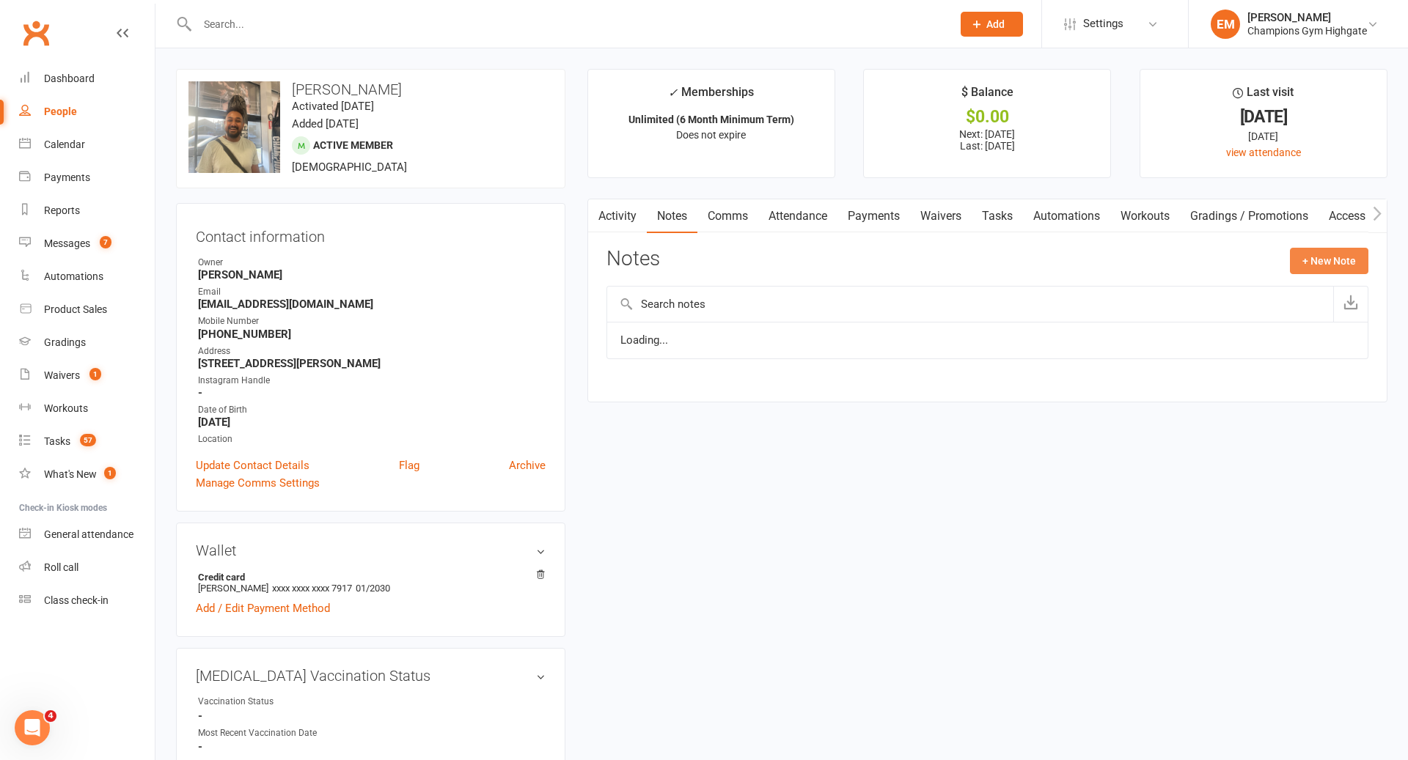
click at [1340, 266] on button "+ New Note" at bounding box center [1329, 261] width 78 height 26
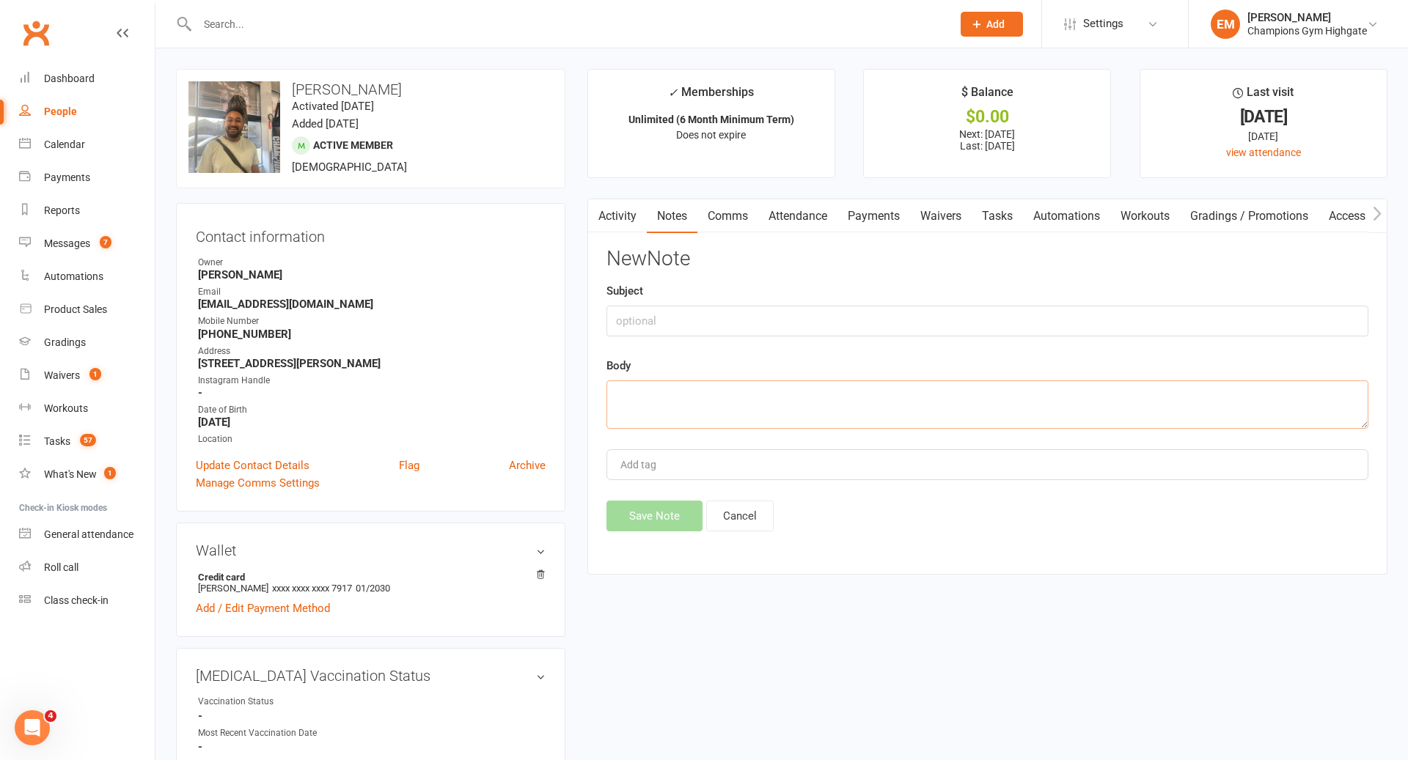
click at [773, 388] on textarea at bounding box center [987, 405] width 762 height 48
paste textarea "Hey [PERSON_NAME]! Whats keeping you away from training? - Coach [PERSON_NAME],…"
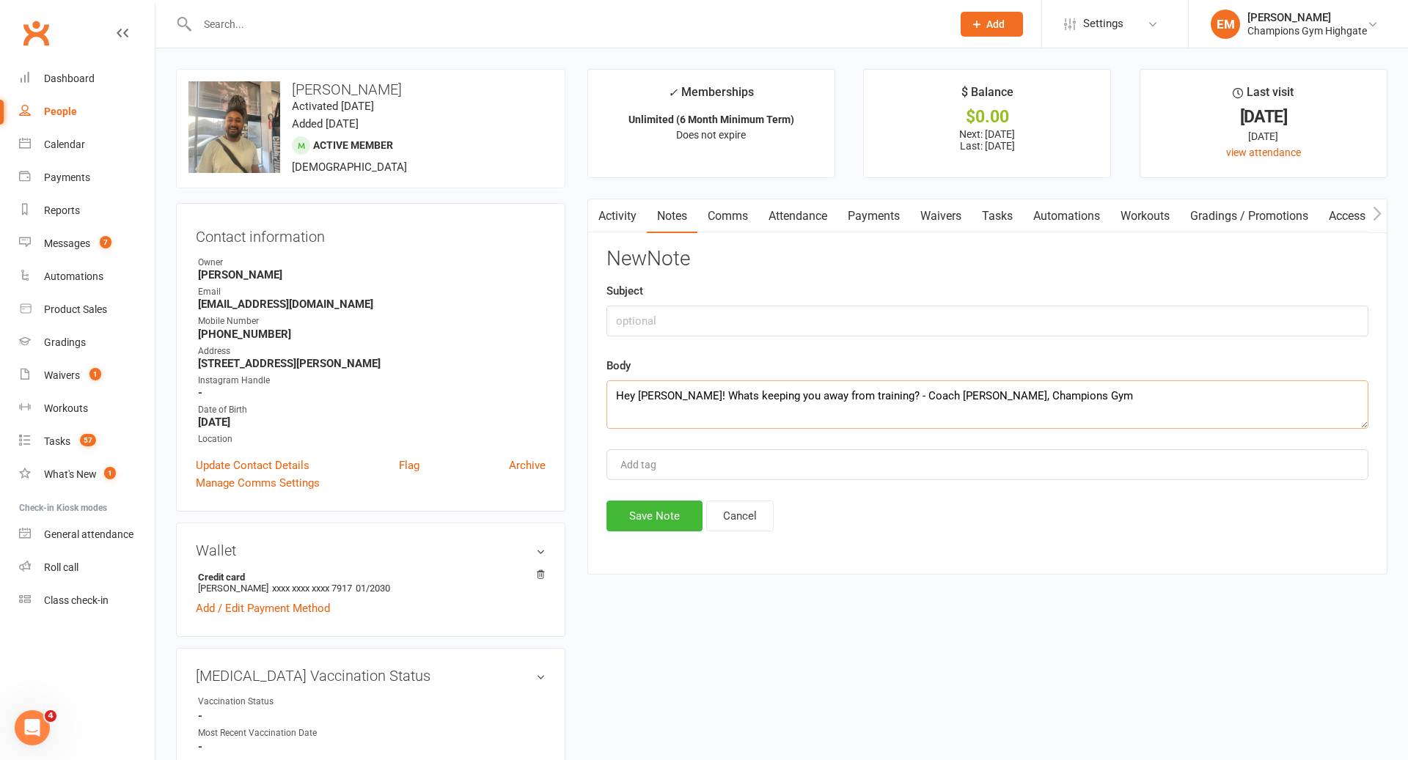
type textarea "Hey [PERSON_NAME]! Whats keeping you away from training? - Coach [PERSON_NAME],…"
click at [714, 309] on input "text" at bounding box center [987, 321] width 762 height 31
type input "ATTENDANCE SMS"
click at [645, 513] on button "Save Note" at bounding box center [654, 516] width 96 height 31
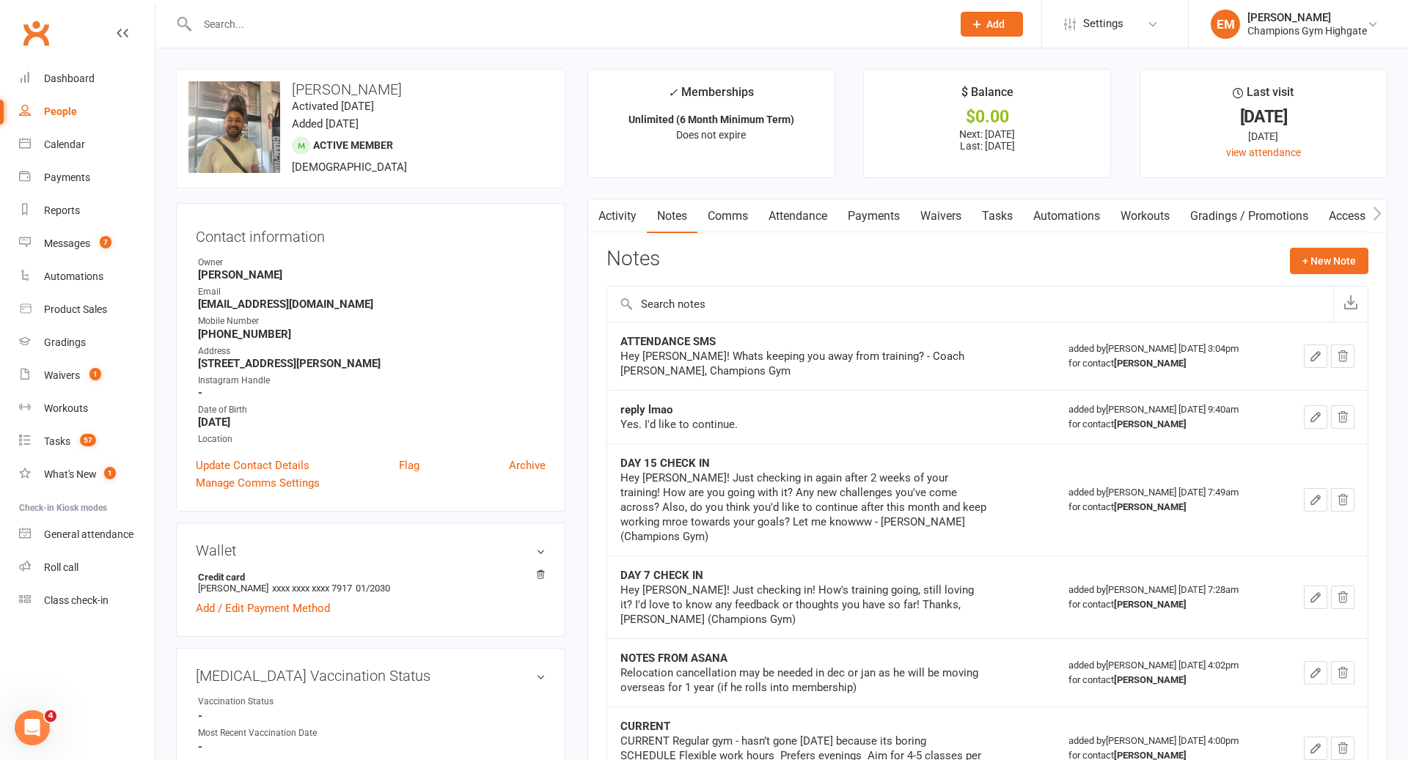
click at [609, 30] on input "text" at bounding box center [567, 24] width 749 height 21
click at [418, 11] on div at bounding box center [559, 24] width 766 height 48
click at [406, 11] on div at bounding box center [559, 24] width 766 height 48
click at [367, 29] on input "text" at bounding box center [567, 24] width 749 height 21
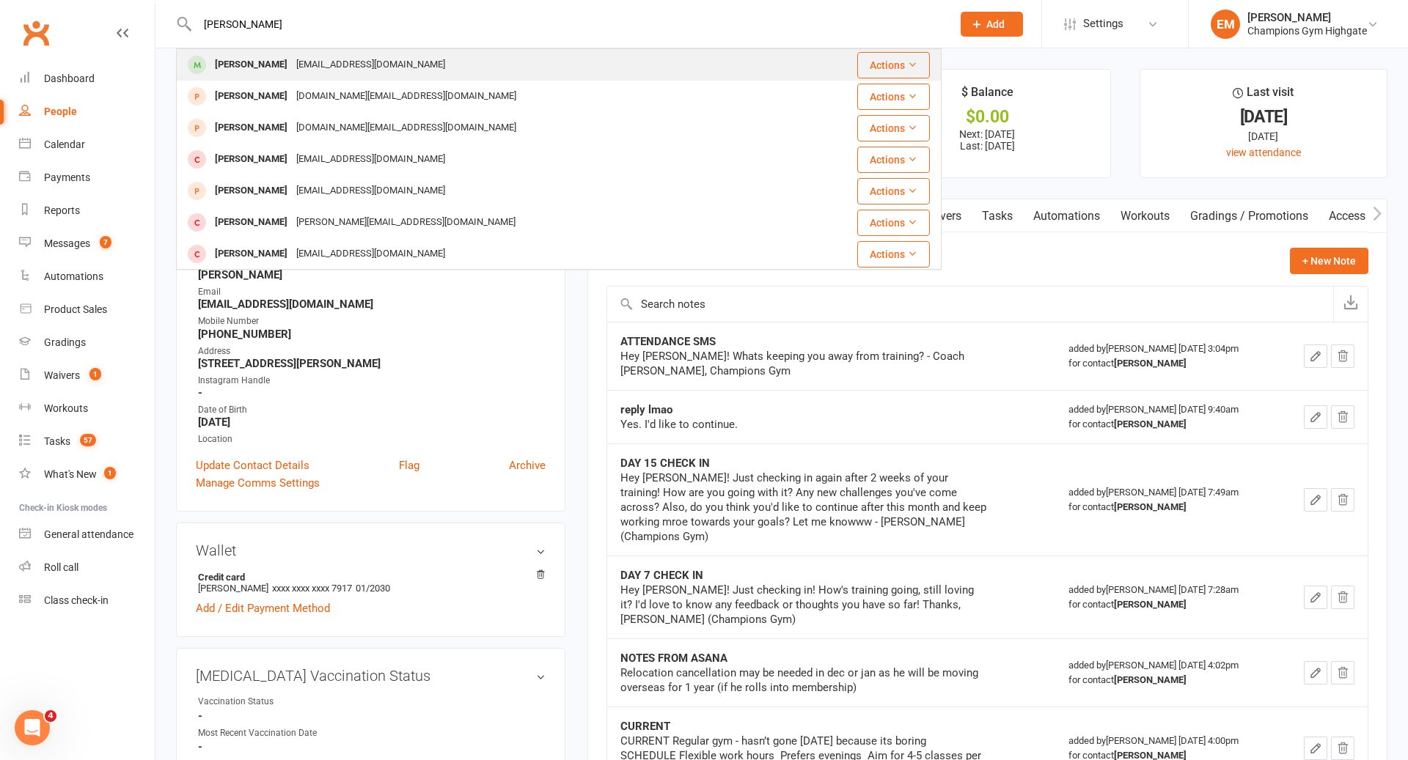
type input "[PERSON_NAME]"
click at [309, 73] on div "[EMAIL_ADDRESS][DOMAIN_NAME]" at bounding box center [371, 64] width 158 height 21
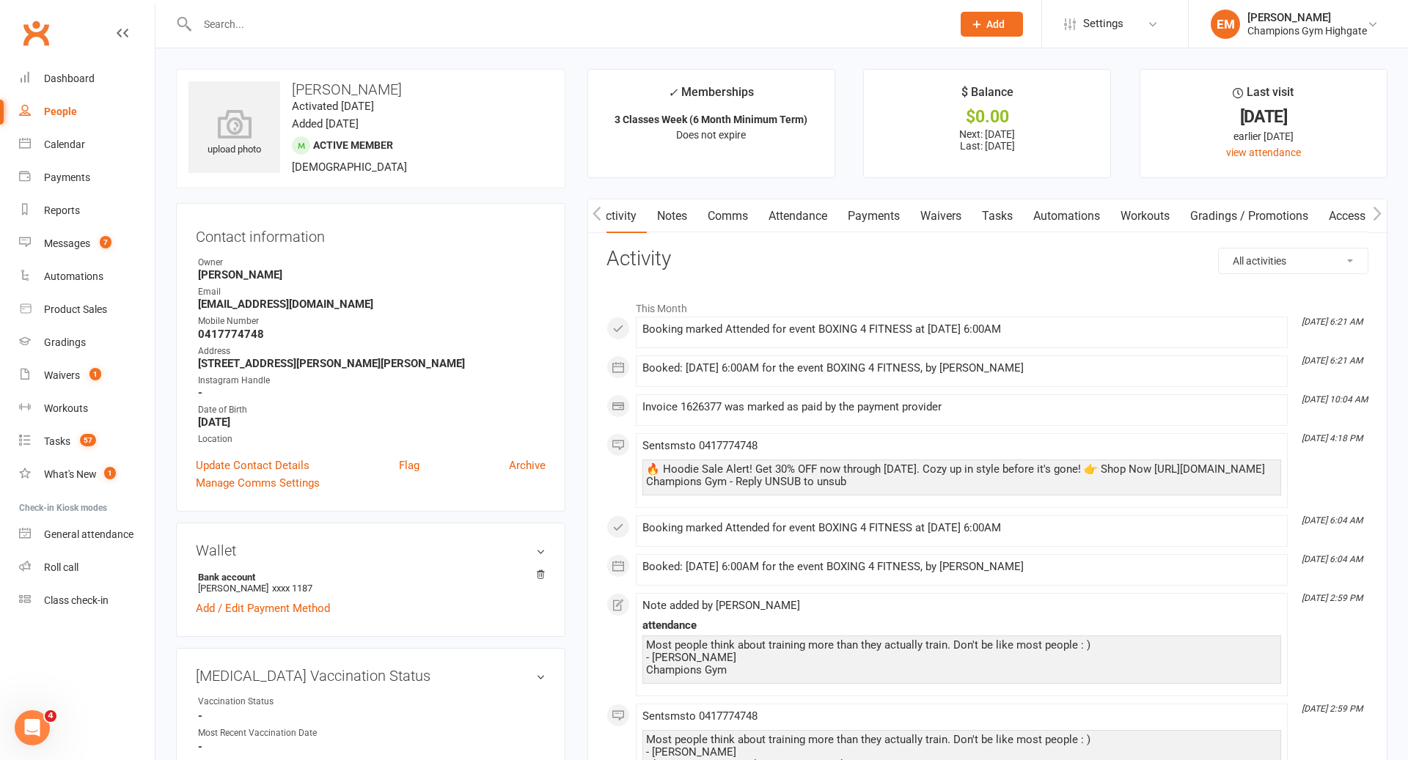
click at [664, 207] on link "Notes" at bounding box center [672, 216] width 51 height 34
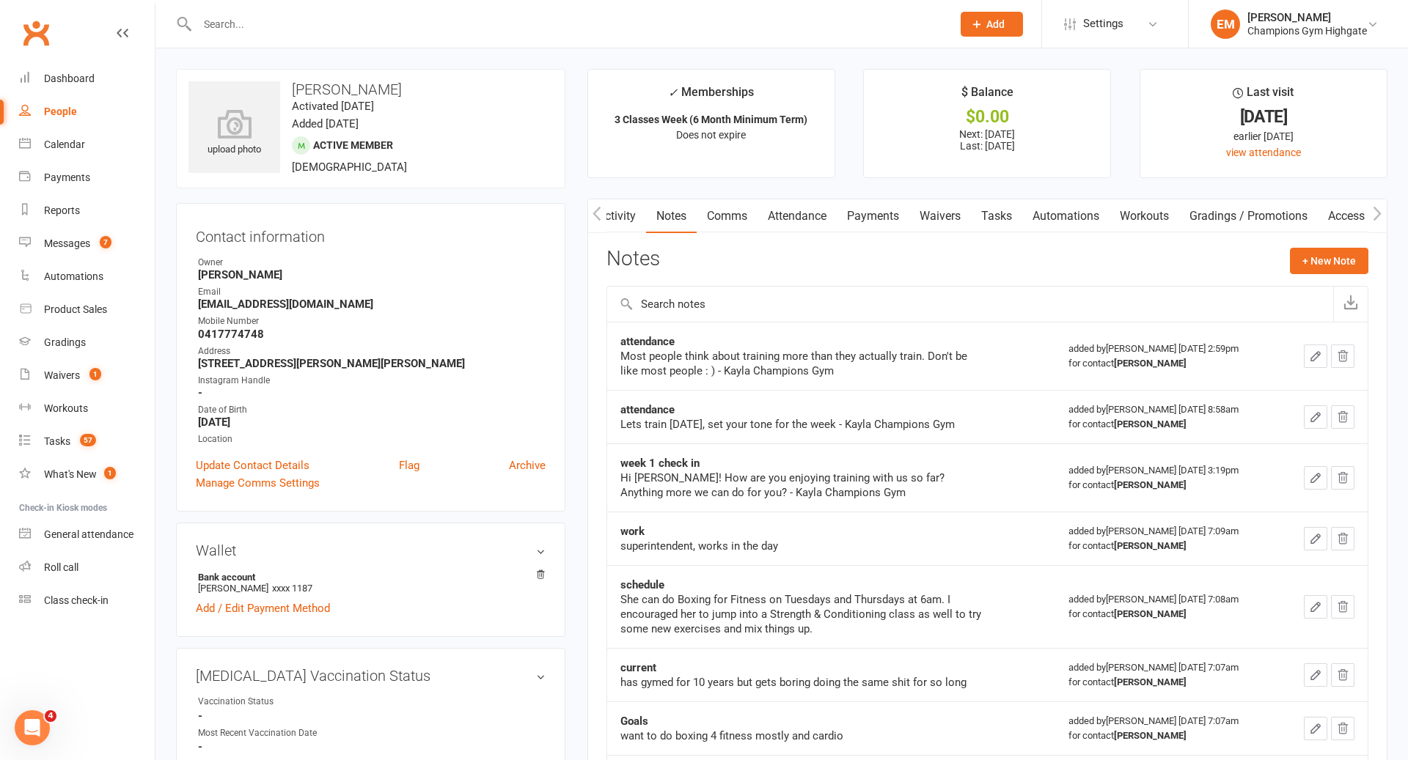
click at [729, 216] on link "Comms" at bounding box center [727, 216] width 61 height 34
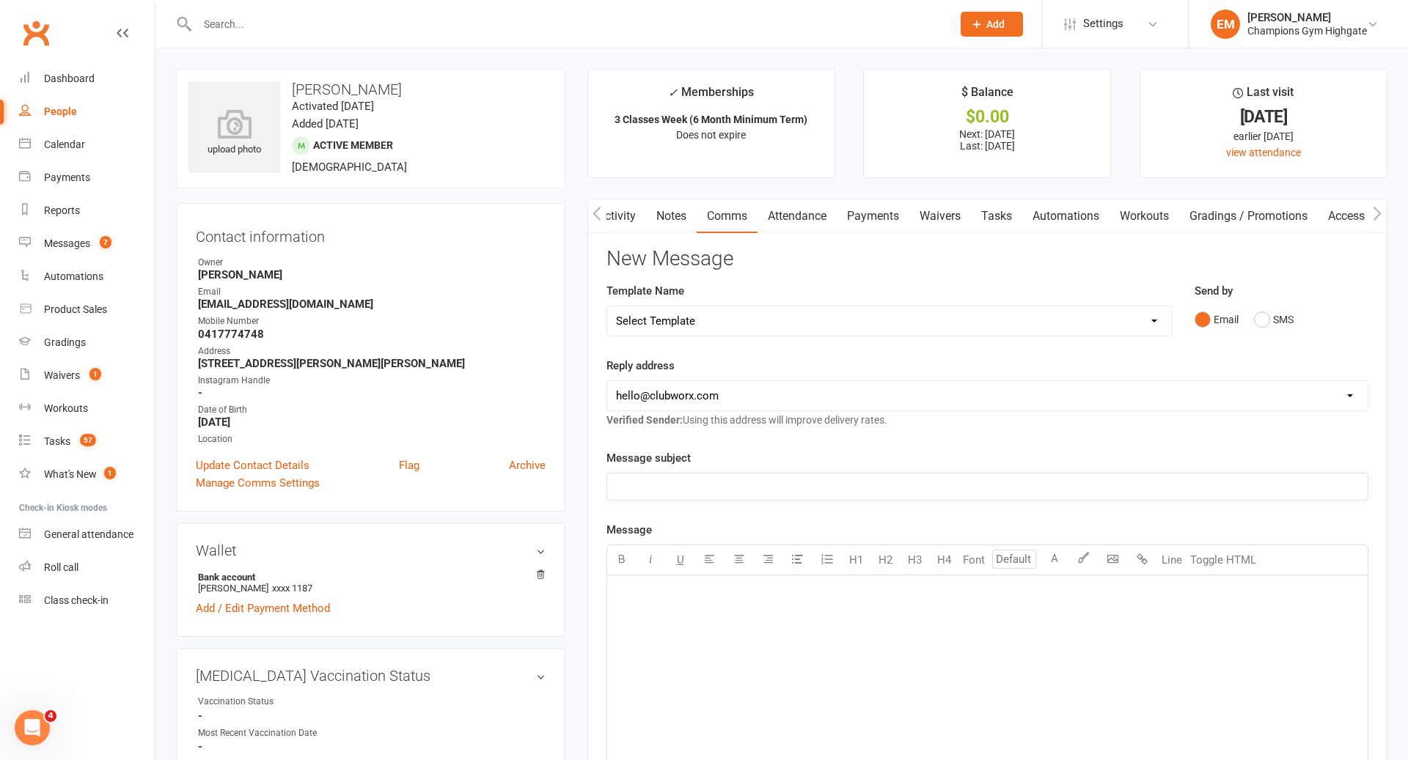
click at [779, 221] on link "Attendance" at bounding box center [796, 216] width 79 height 34
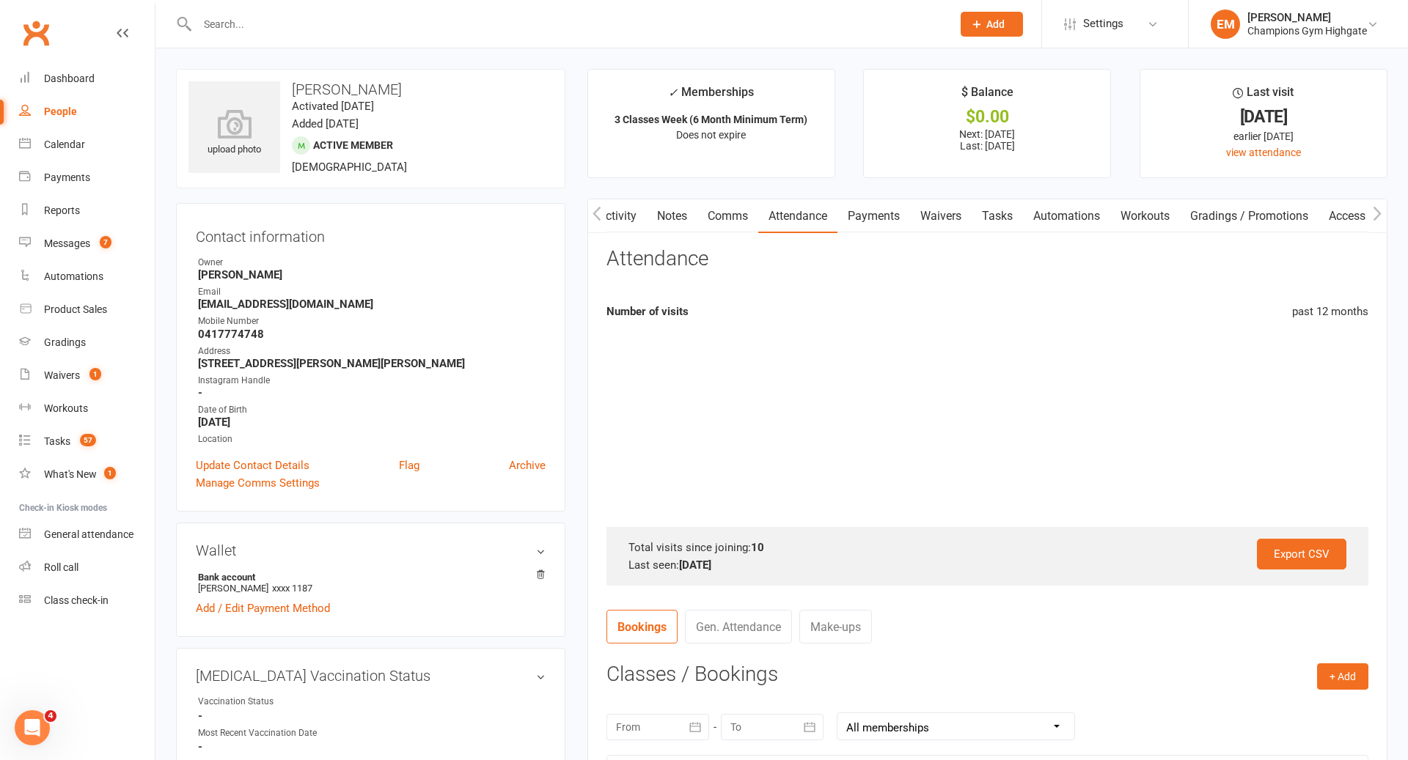
scroll to position [526, 0]
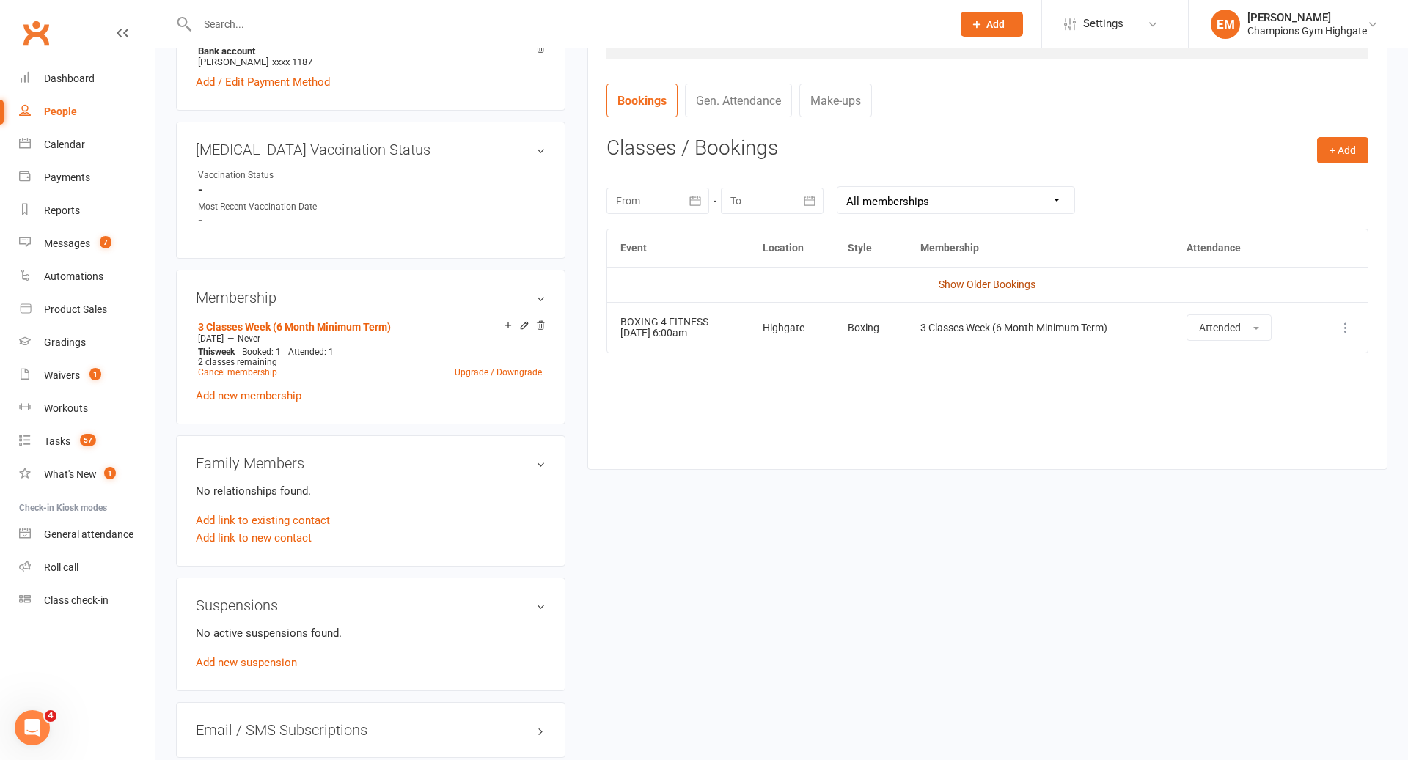
click at [999, 282] on link "Show Older Bookings" at bounding box center [987, 285] width 97 height 12
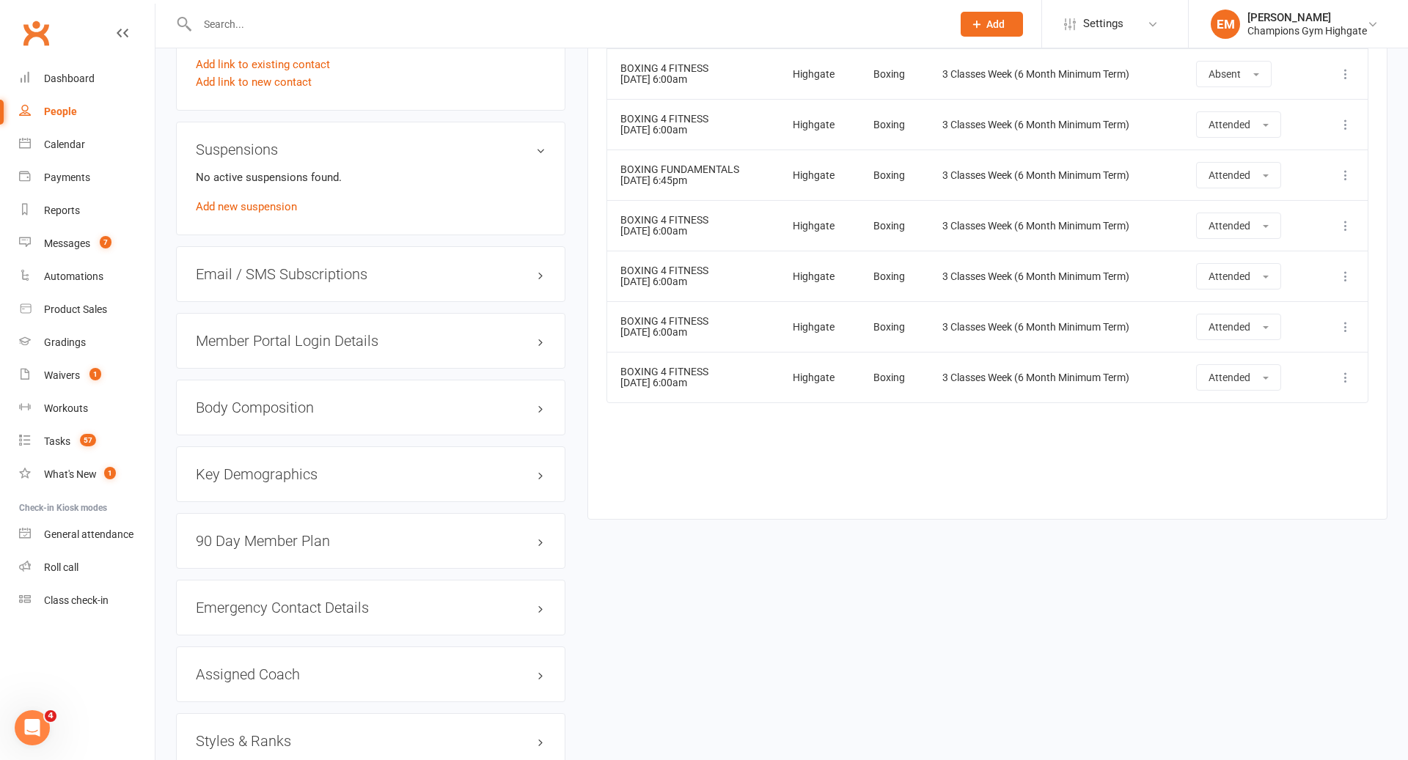
scroll to position [0, 0]
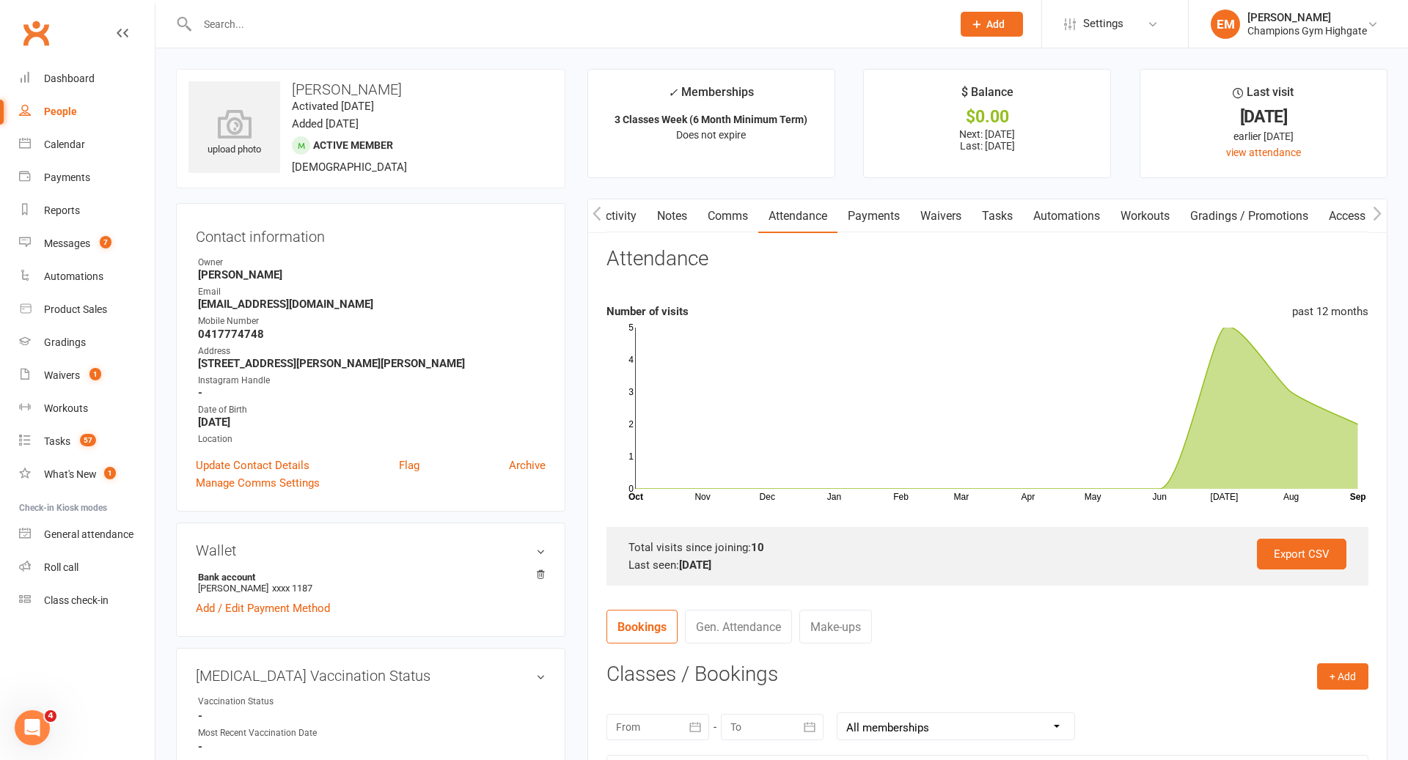
drag, startPoint x: 727, startPoint y: 232, endPoint x: 749, endPoint y: 232, distance: 21.3
click at [719, 204] on link "Comms" at bounding box center [727, 216] width 61 height 34
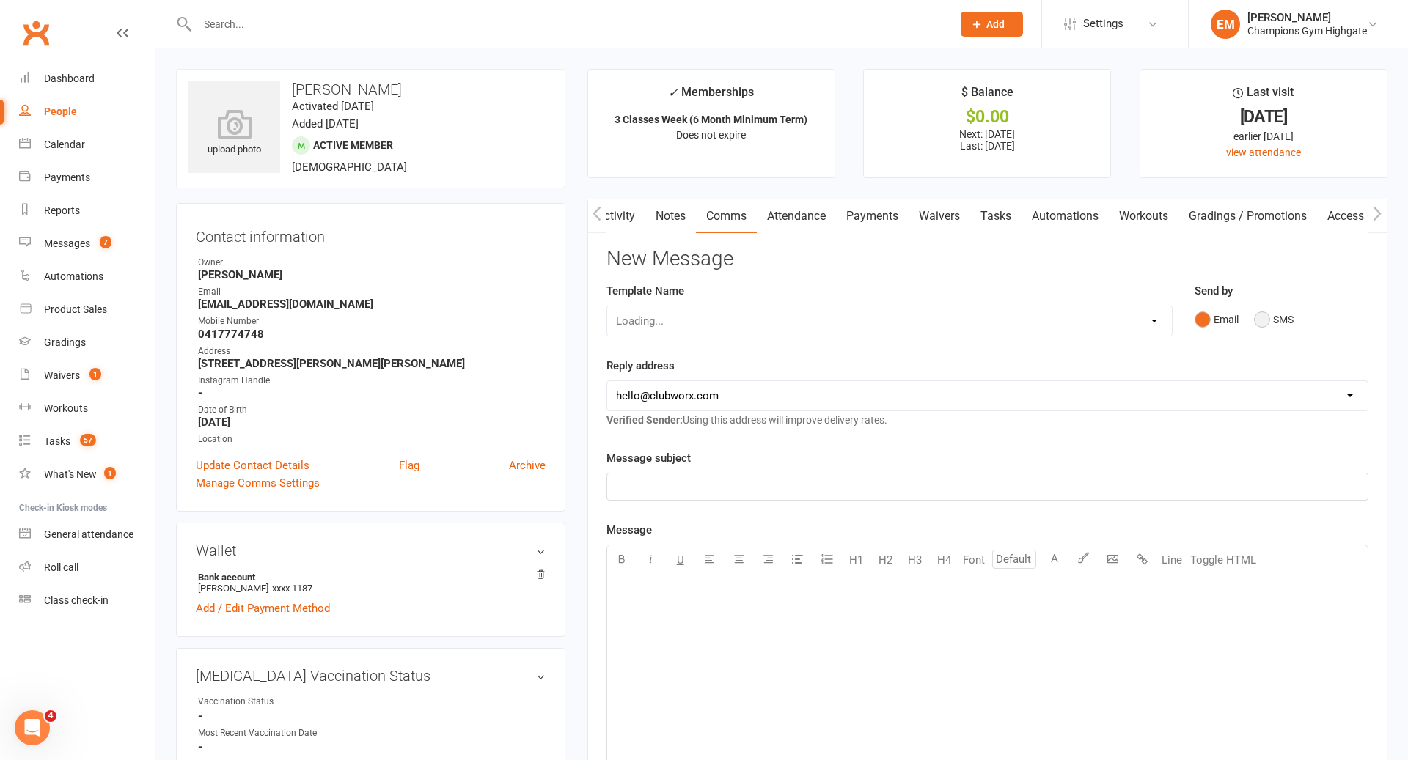
click at [1290, 329] on button "SMS" at bounding box center [1274, 320] width 40 height 28
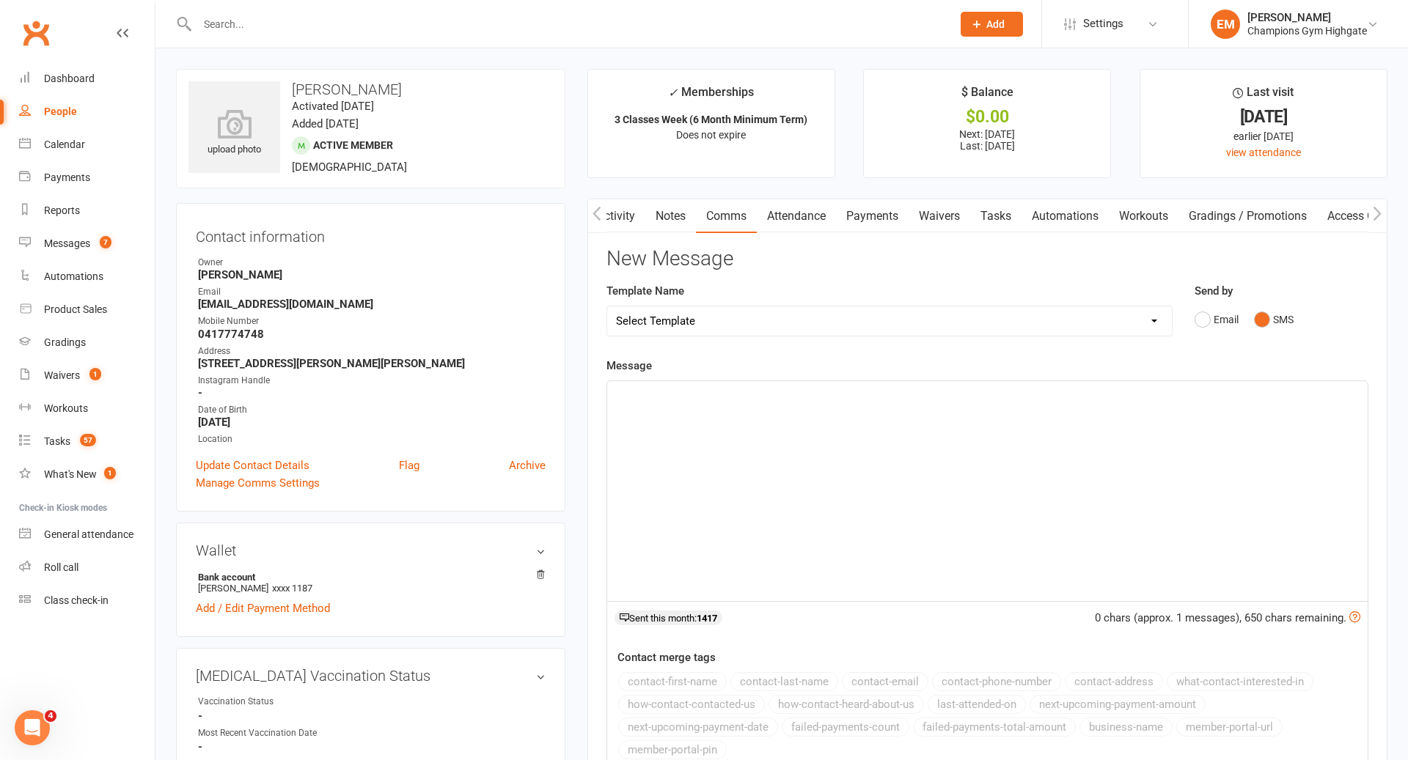
click at [1110, 410] on div "﻿" at bounding box center [987, 491] width 760 height 220
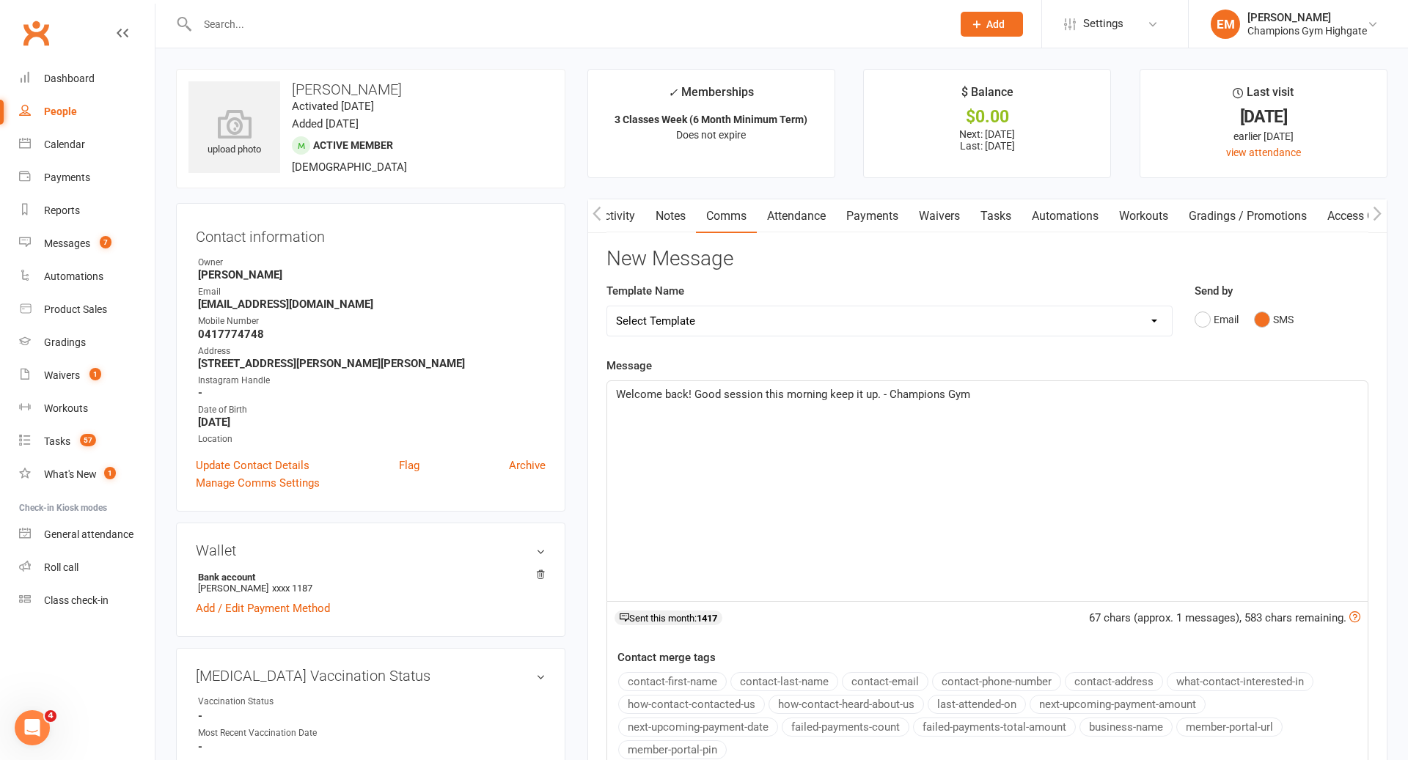
click at [885, 392] on span "Welcome back! Good session this morning keep it up. - Champions Gym" at bounding box center [793, 394] width 354 height 13
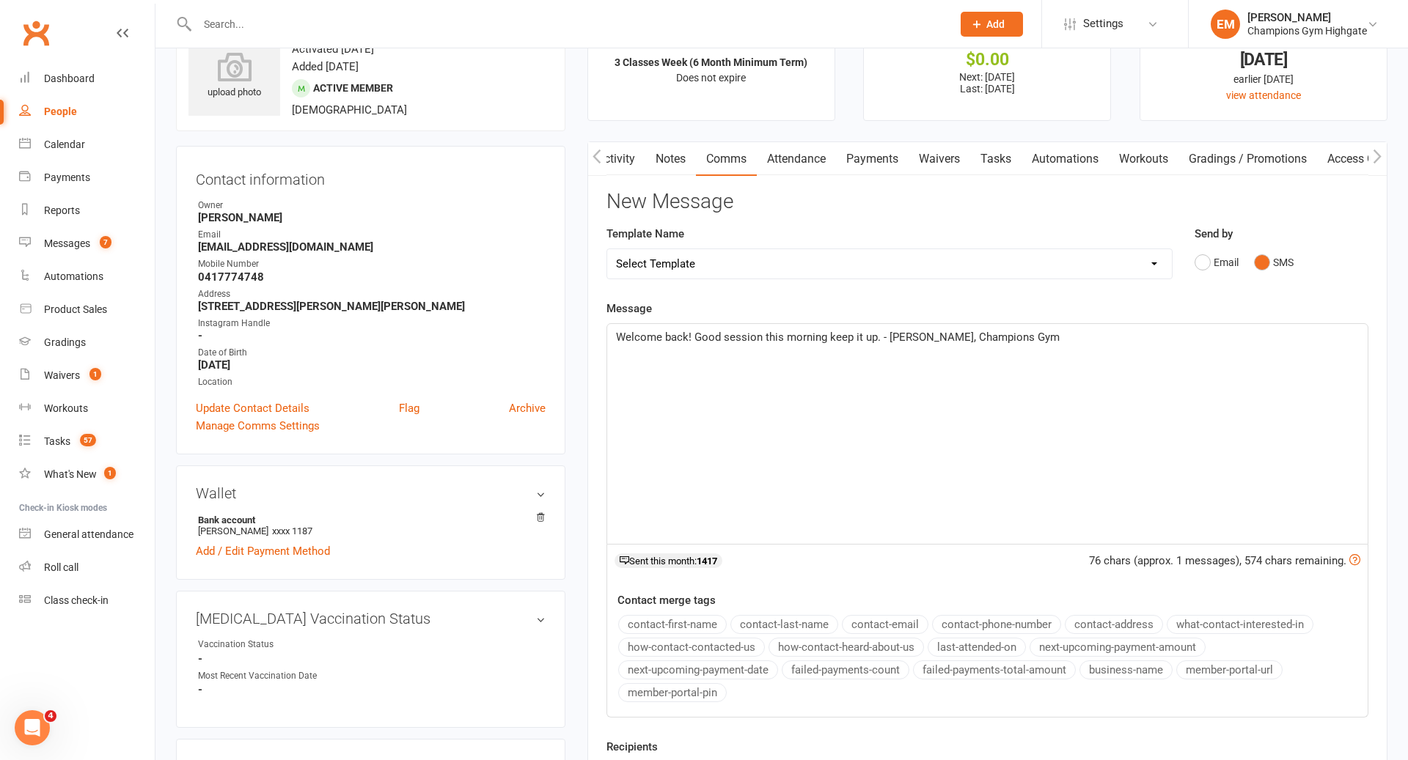
scroll to position [487, 0]
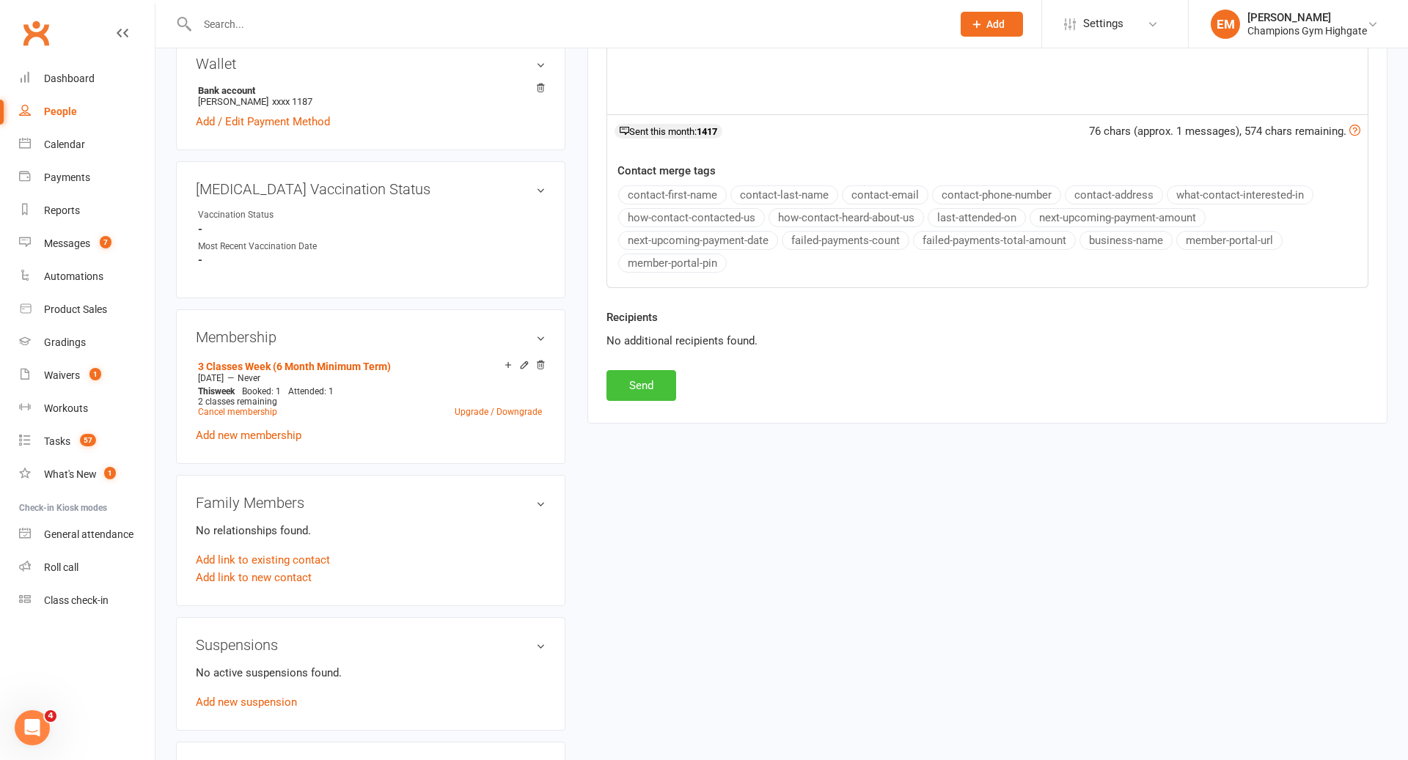
click at [655, 381] on button "Send" at bounding box center [641, 385] width 70 height 31
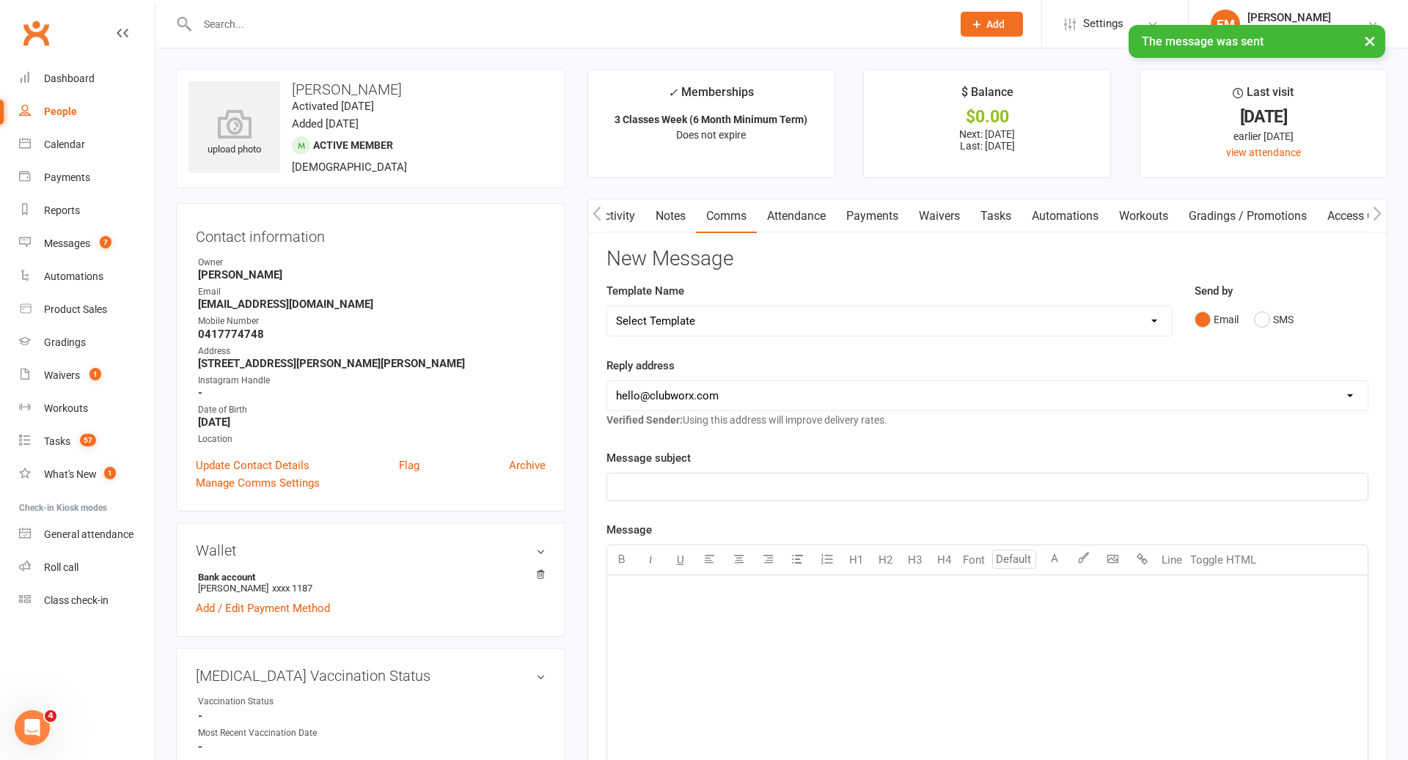
click at [669, 218] on link "Notes" at bounding box center [670, 216] width 51 height 34
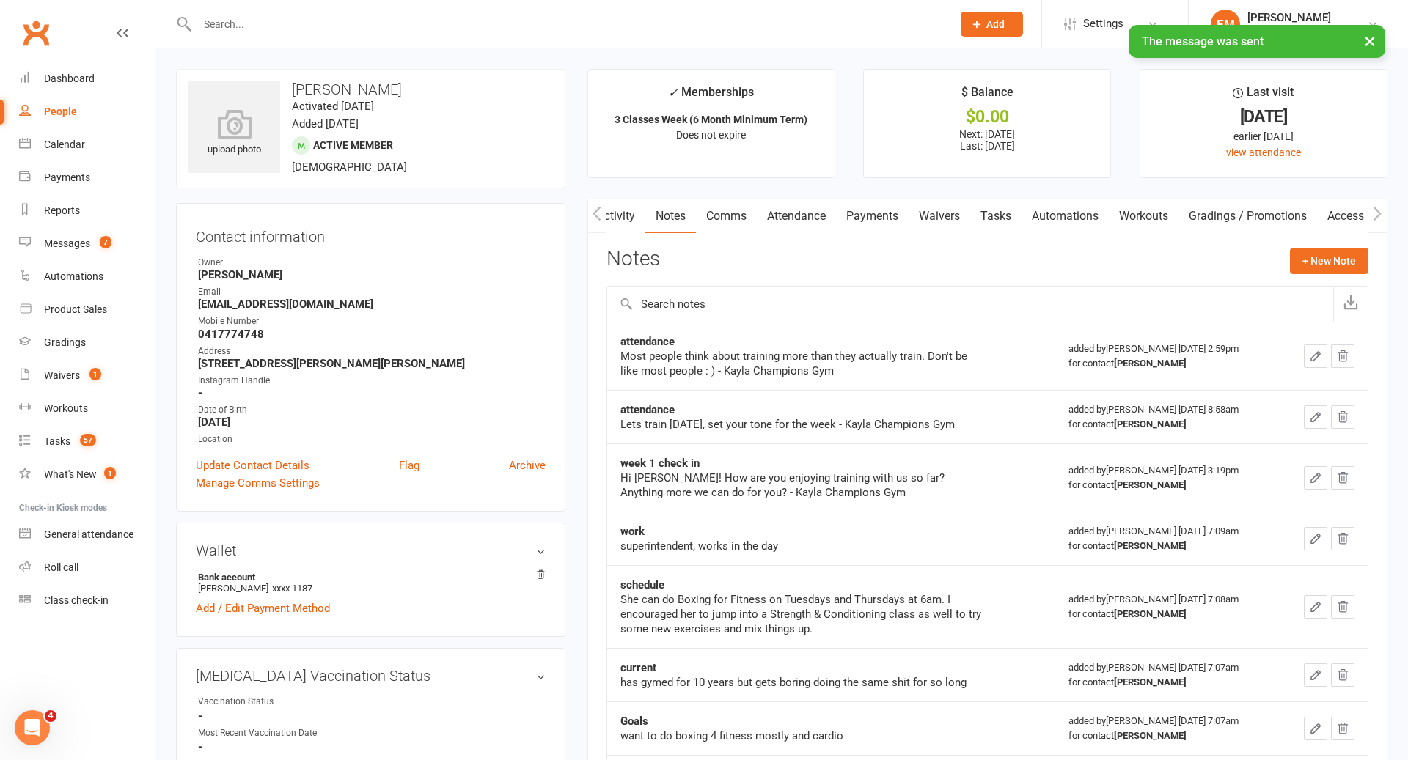
click at [620, 212] on link "Activity" at bounding box center [616, 216] width 59 height 34
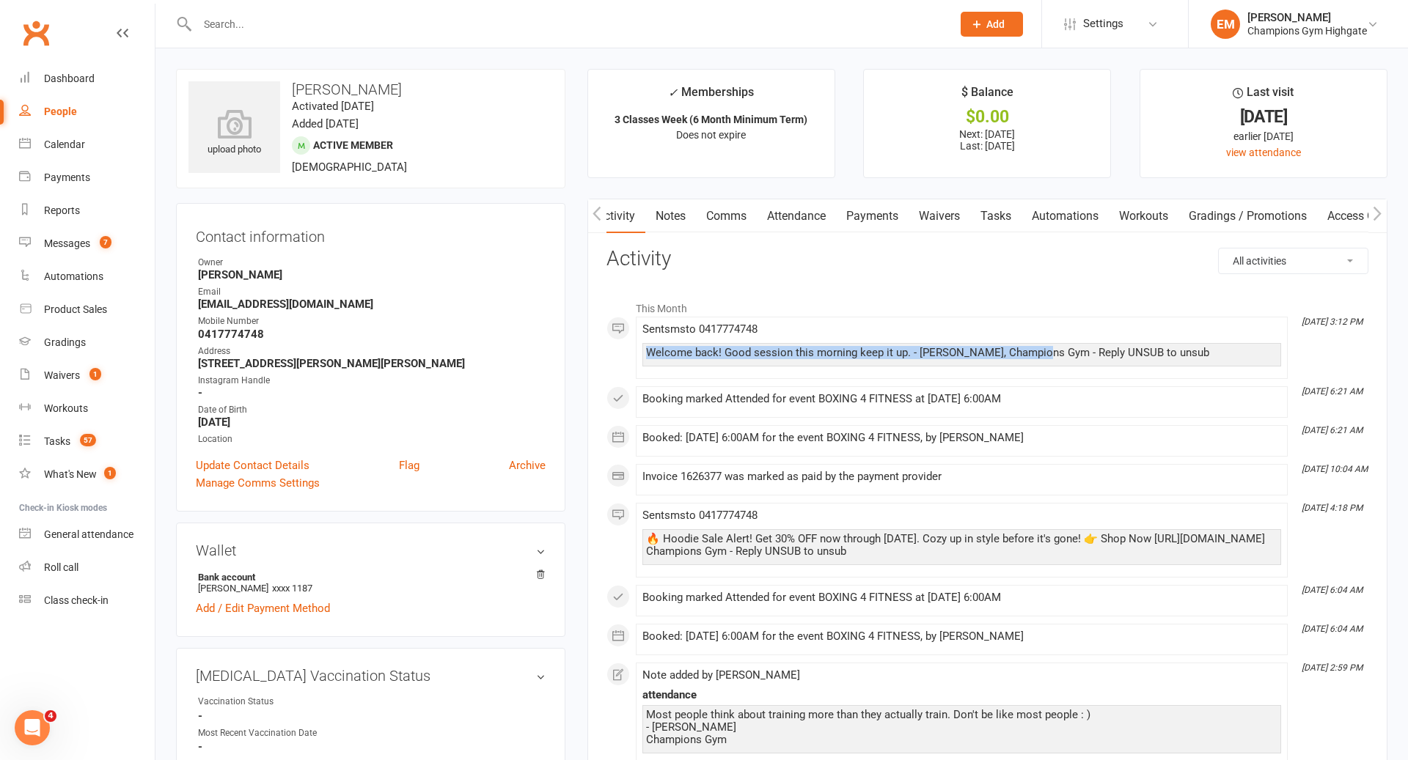
drag, startPoint x: 1042, startPoint y: 350, endPoint x: 639, endPoint y: 352, distance: 402.6
click at [639, 352] on li "[DATE] 3:12 PM Sent sms to [PHONE_NUMBER] Welcome back! Good session this morni…" at bounding box center [962, 348] width 652 height 62
copy div "Welcome back! Good session this morning keep it up. - [PERSON_NAME], Champions …"
click at [672, 215] on link "Notes" at bounding box center [670, 216] width 51 height 34
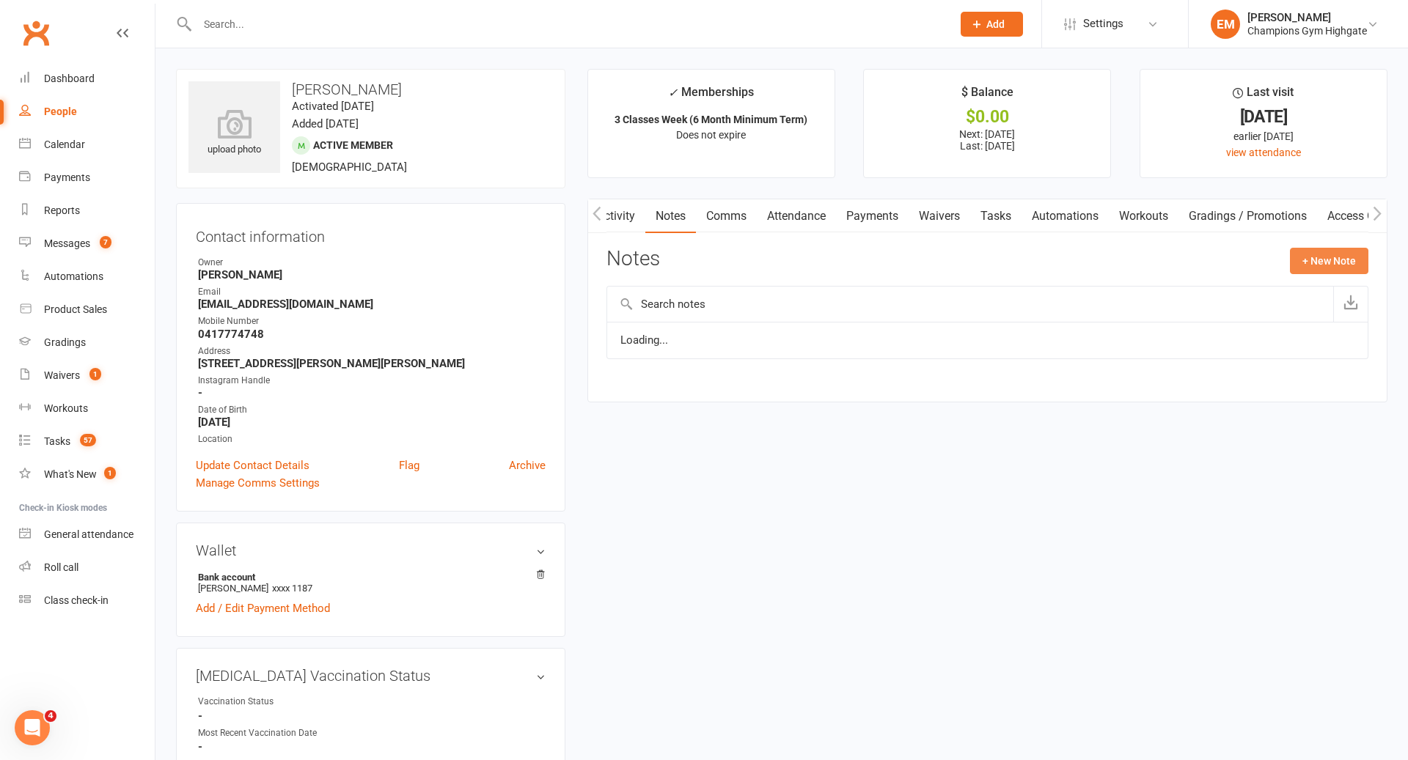
click at [1304, 268] on button "+ New Note" at bounding box center [1329, 261] width 78 height 26
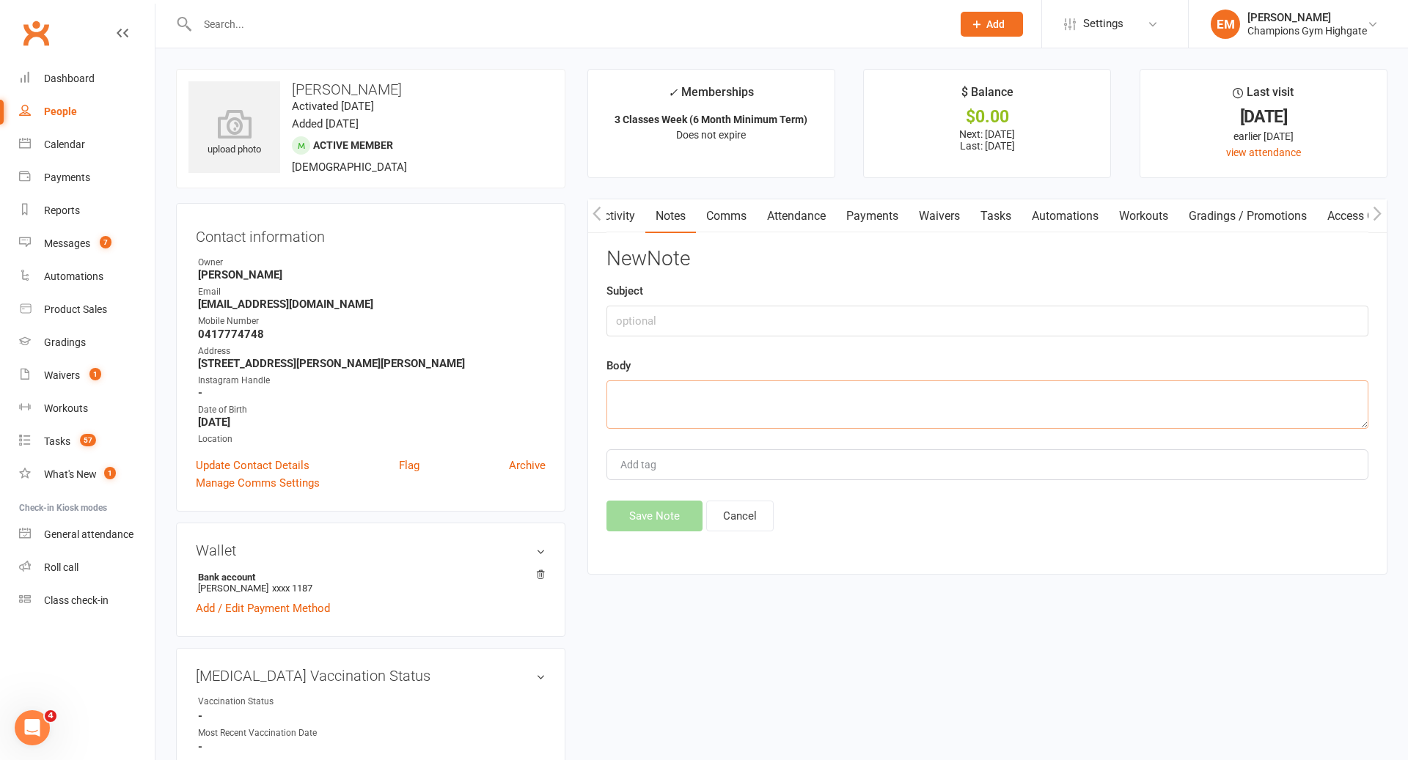
click at [865, 400] on textarea at bounding box center [987, 405] width 762 height 48
paste textarea "Welcome back! Good session this morning keep it up. - [PERSON_NAME], Champions …"
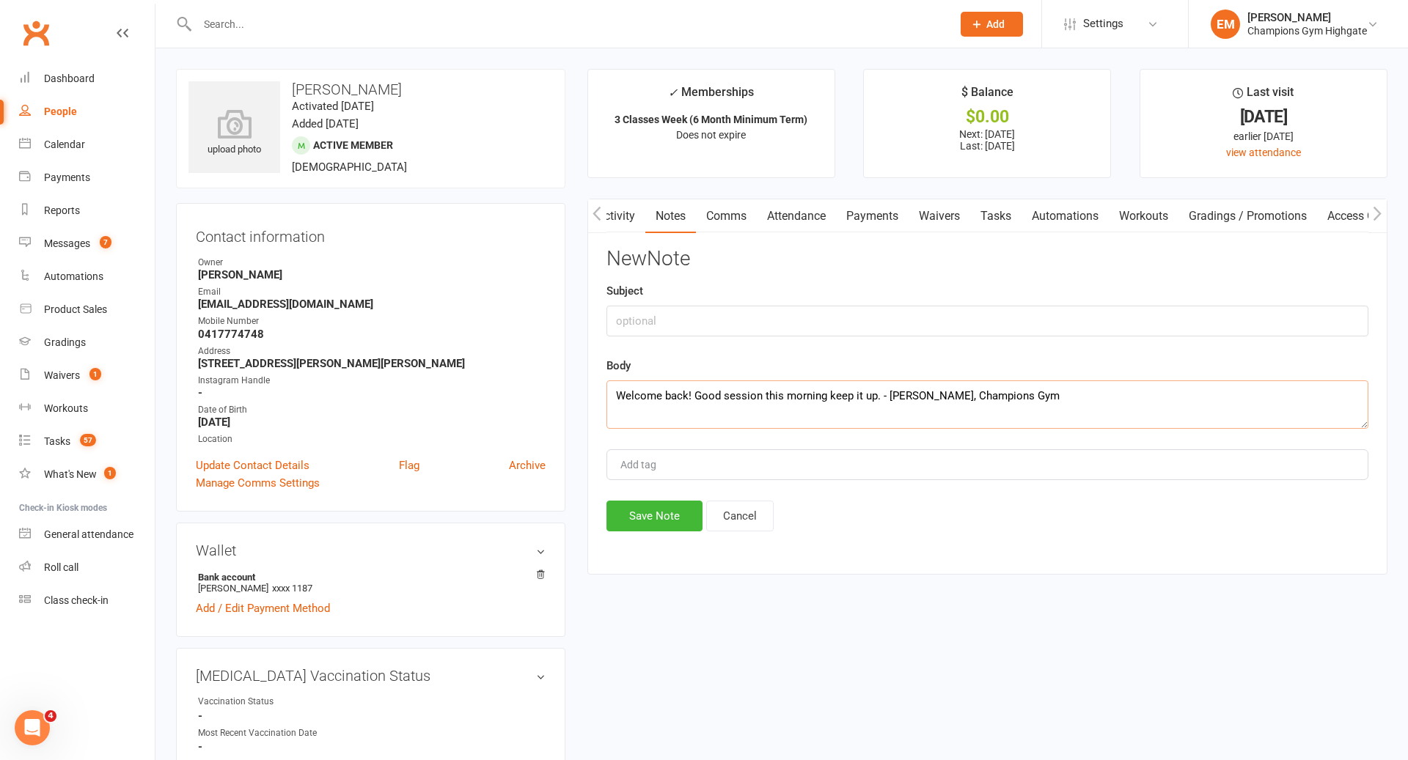
type textarea "Welcome back! Good session this morning keep it up. - [PERSON_NAME], Champions …"
click at [778, 325] on input "text" at bounding box center [987, 321] width 762 height 31
type input "RECOGNITION SMS"
click at [663, 508] on button "Save Note" at bounding box center [654, 516] width 96 height 31
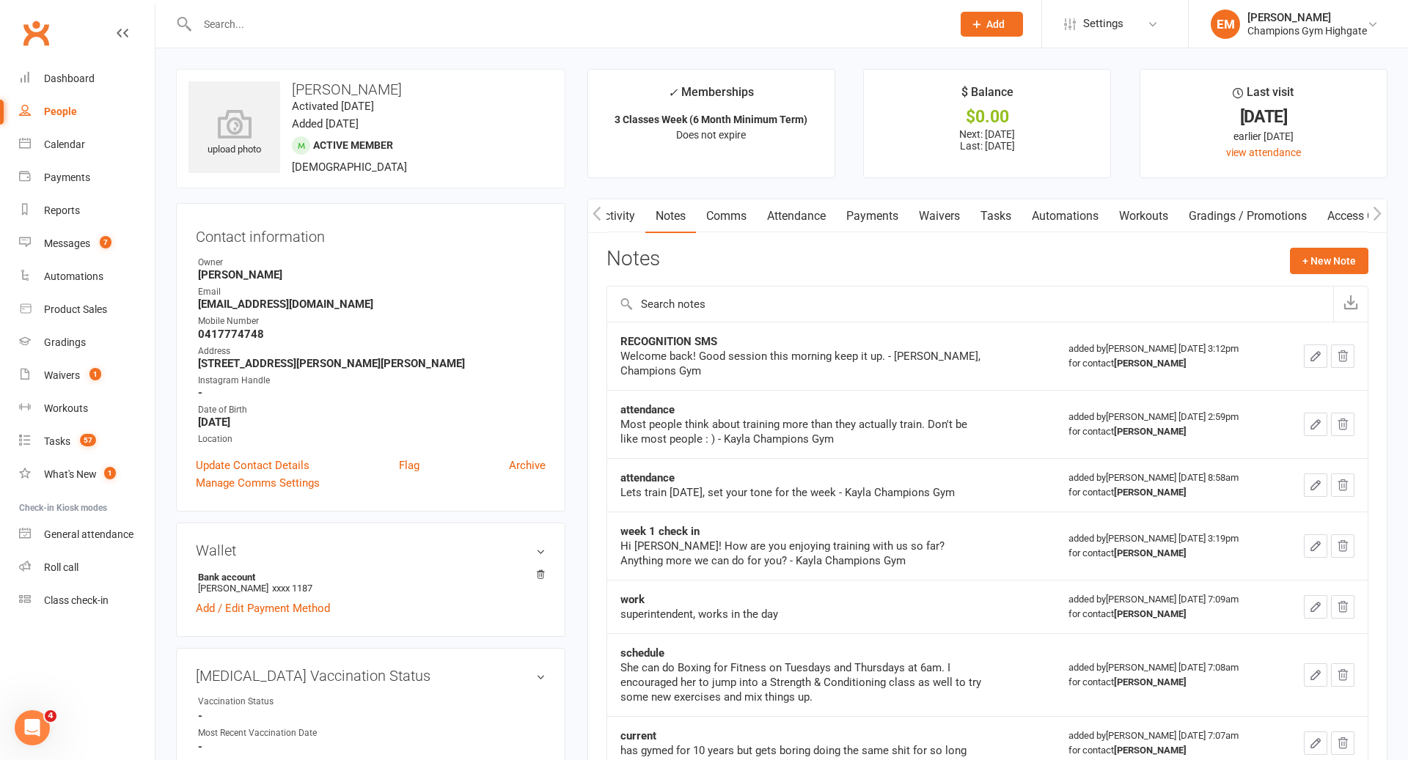
click at [422, 32] on input "text" at bounding box center [567, 24] width 749 height 21
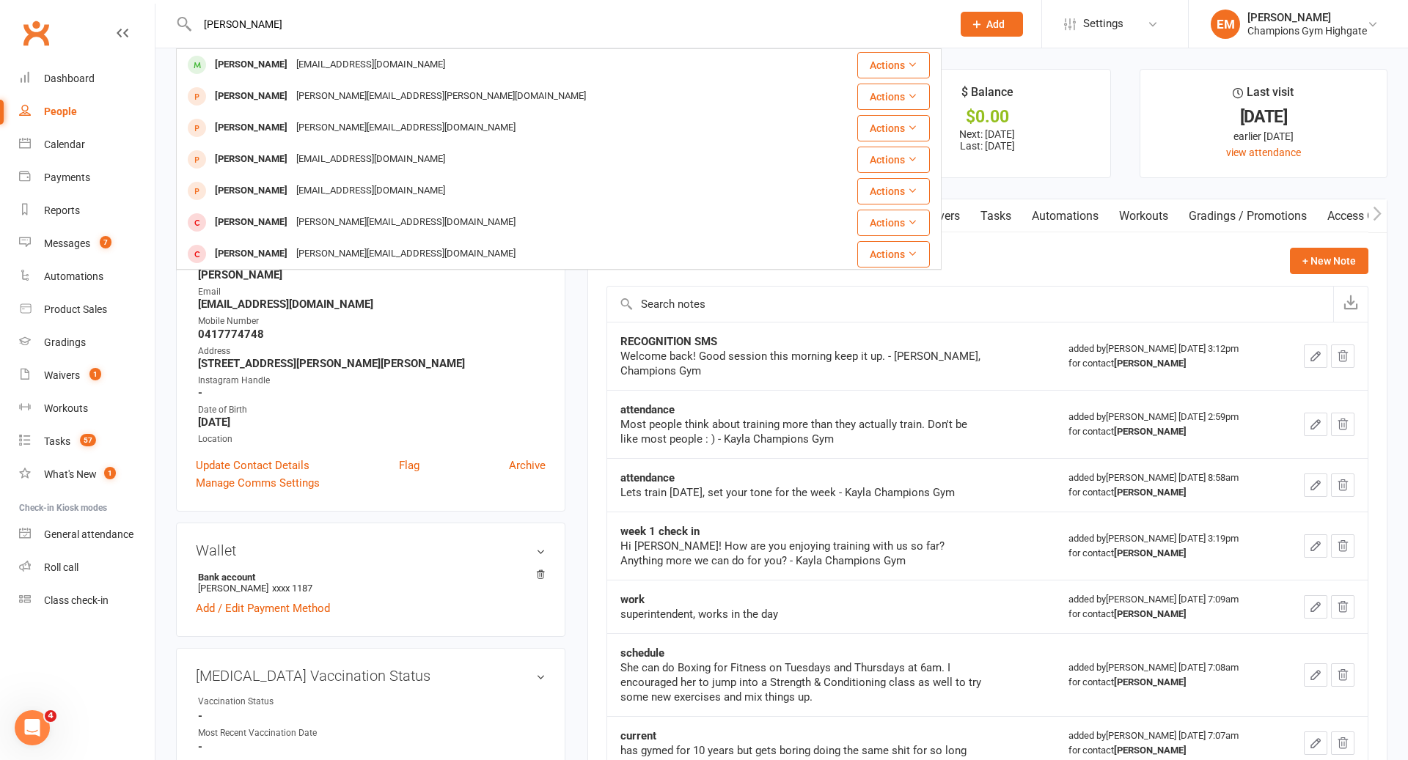
type input "[PERSON_NAME]"
click at [304, 73] on div "[EMAIL_ADDRESS][DOMAIN_NAME]" at bounding box center [371, 64] width 158 height 21
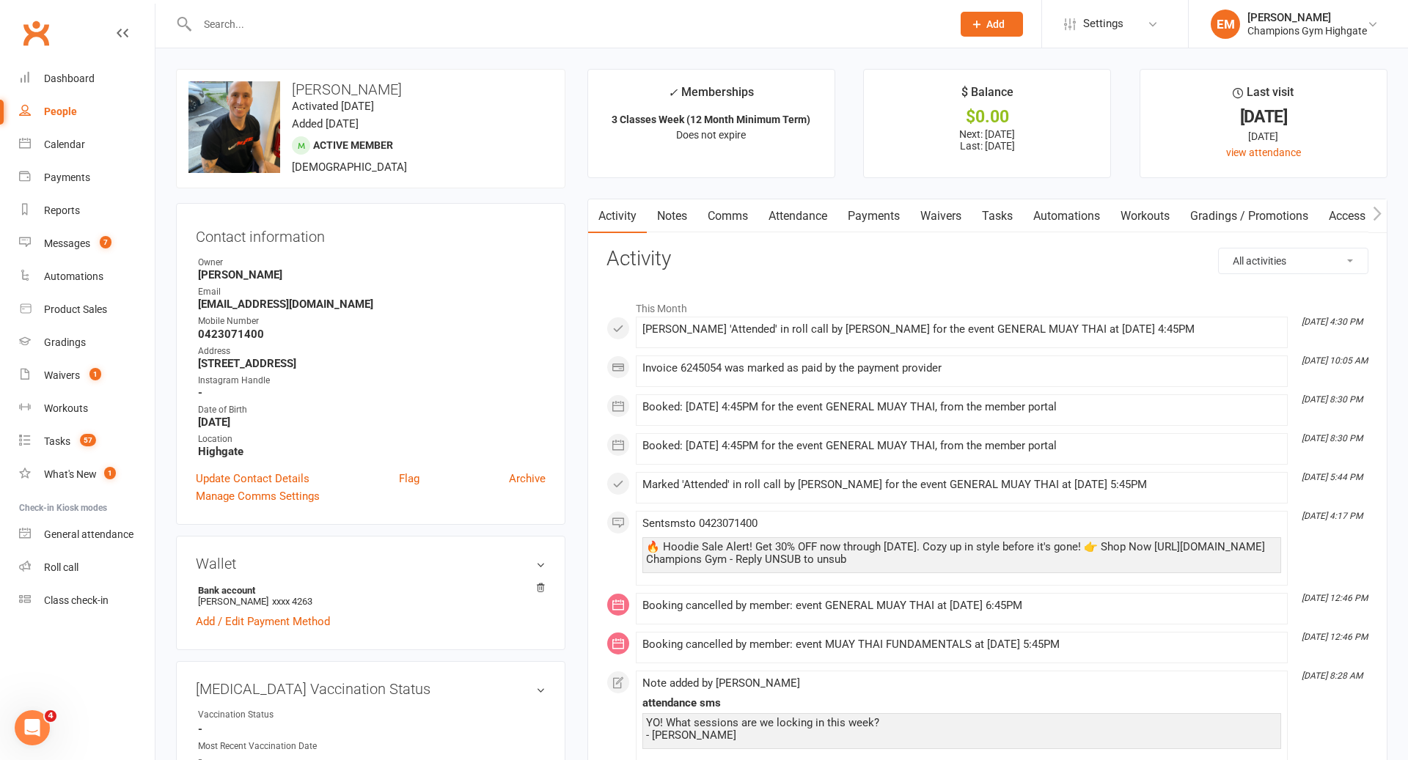
click at [685, 229] on link "Notes" at bounding box center [672, 216] width 51 height 34
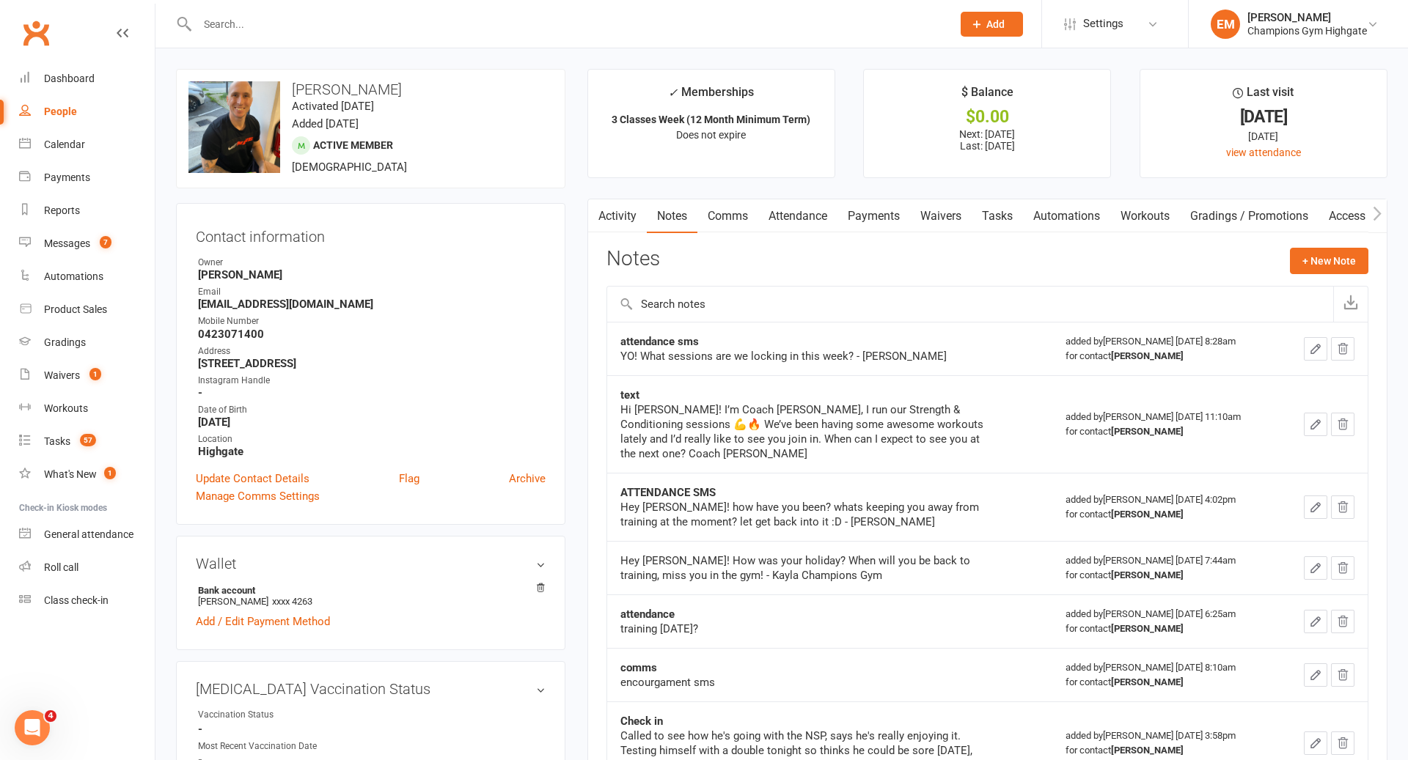
click at [755, 206] on link "Comms" at bounding box center [727, 216] width 61 height 34
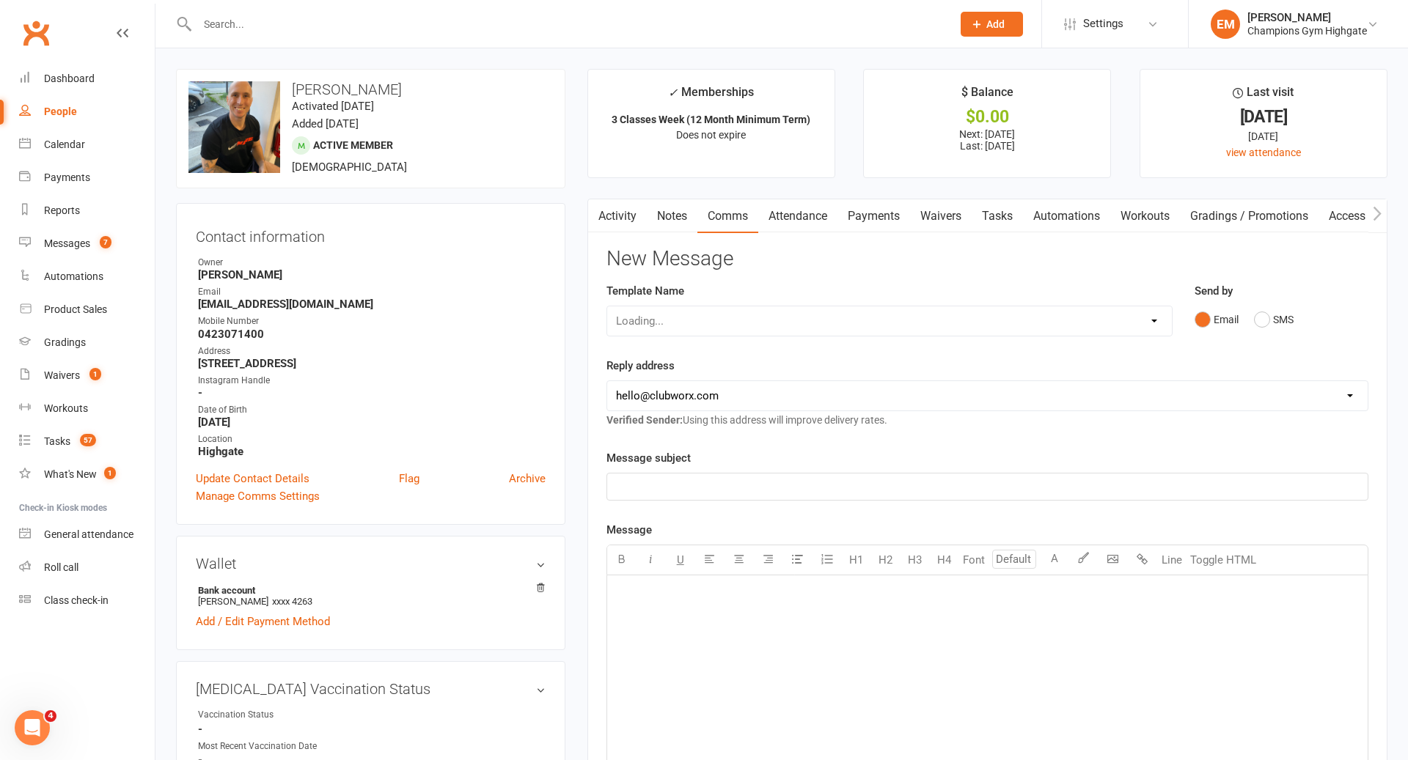
click at [815, 213] on link "Attendance" at bounding box center [797, 216] width 79 height 34
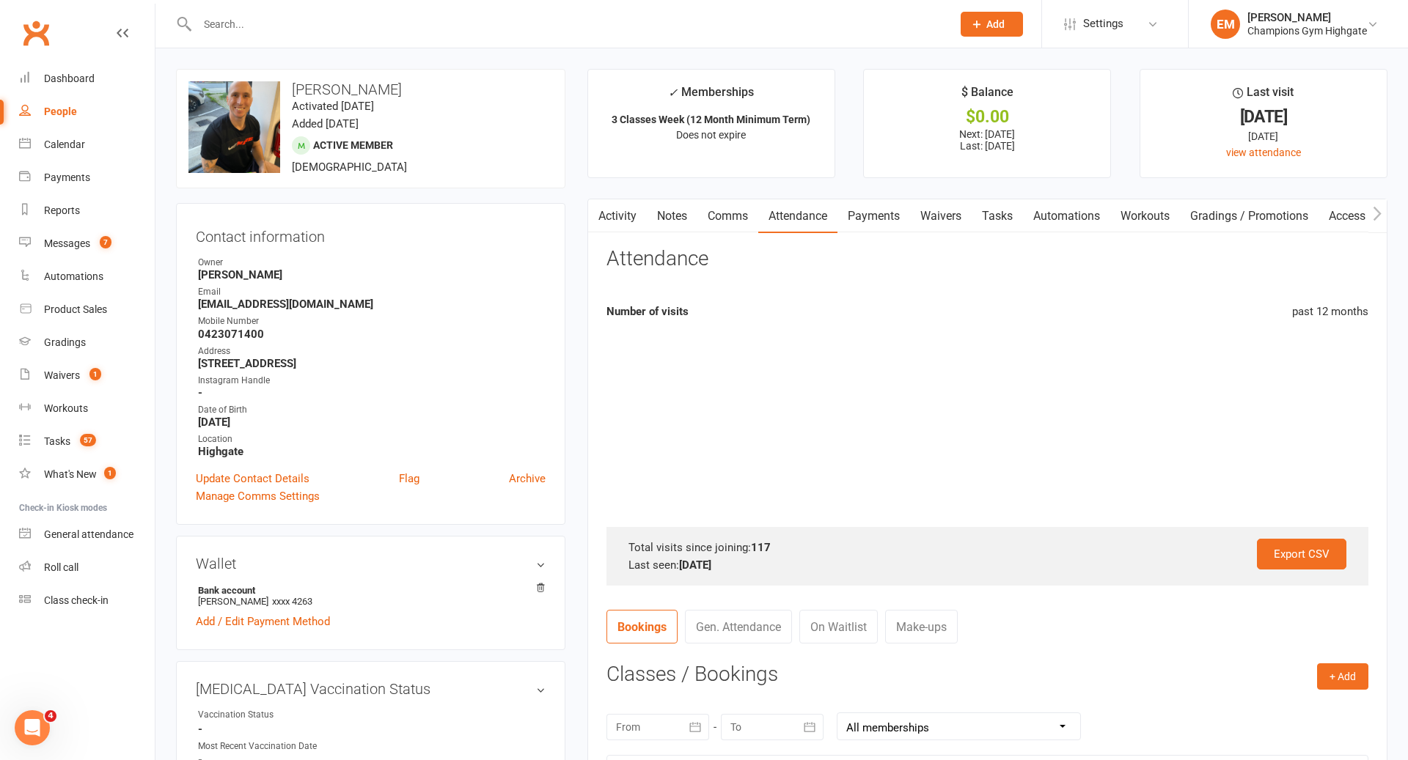
scroll to position [226, 0]
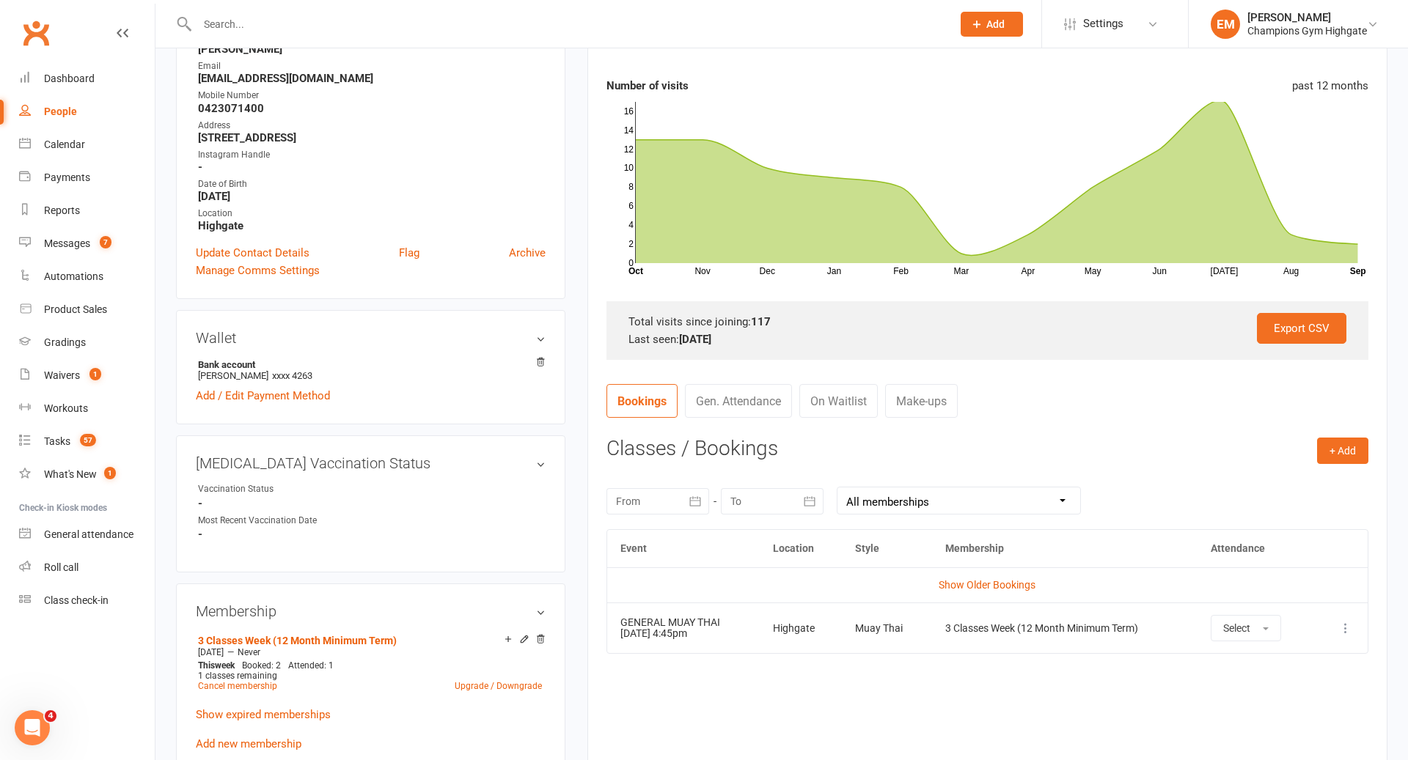
click at [988, 596] on td "Show Older Bookings" at bounding box center [987, 585] width 760 height 35
click at [999, 584] on link "Show Older Bookings" at bounding box center [987, 585] width 97 height 12
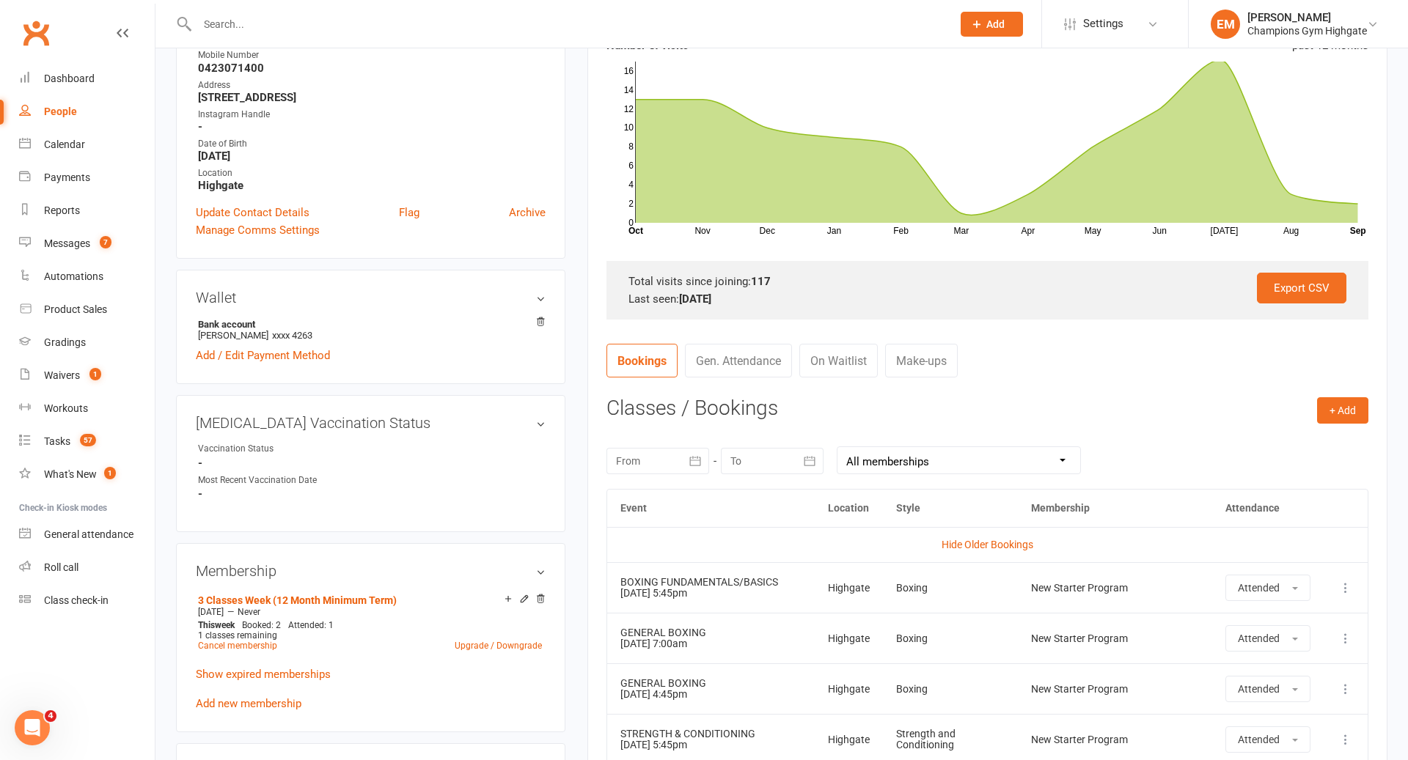
scroll to position [0, 0]
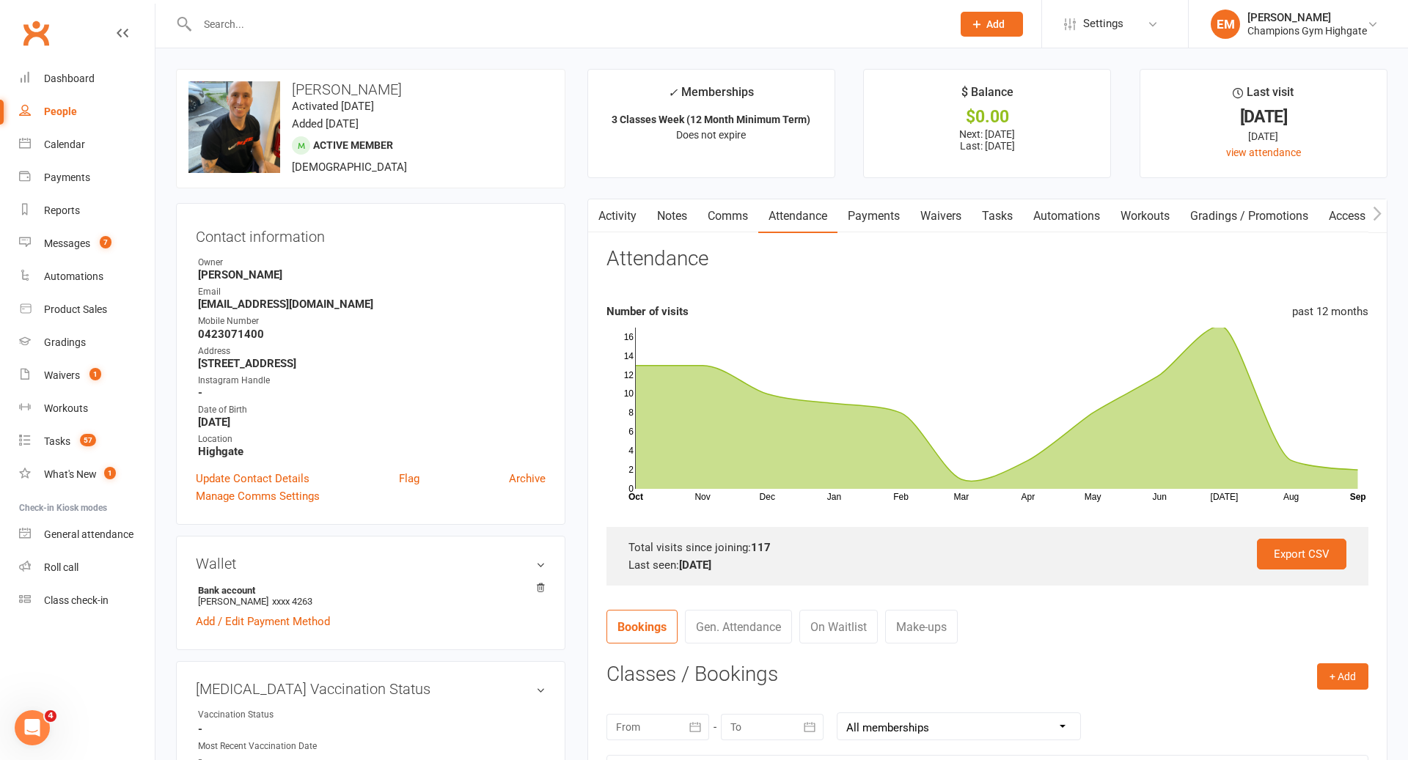
click at [738, 200] on link "Comms" at bounding box center [727, 216] width 61 height 34
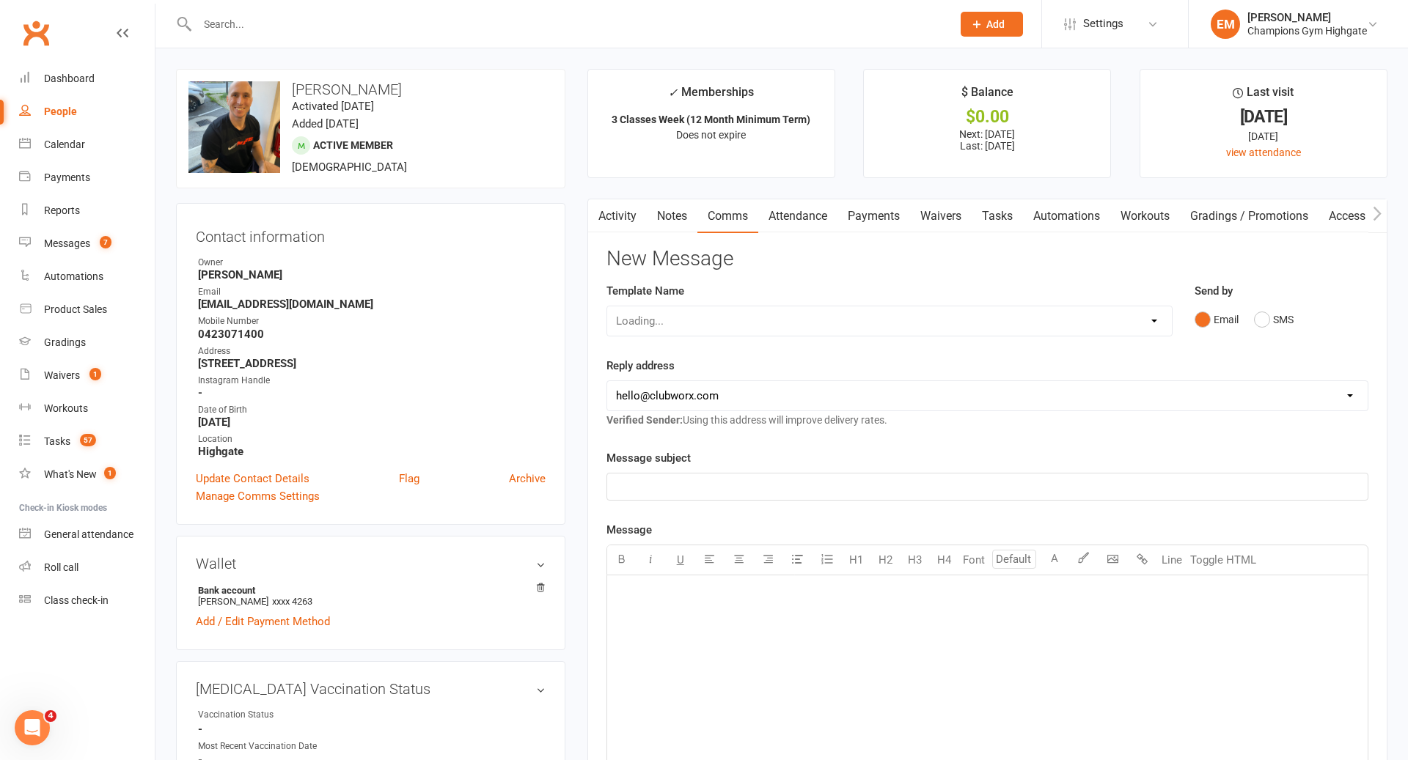
click at [1283, 303] on div "Send by Email SMS" at bounding box center [1282, 307] width 174 height 51
drag, startPoint x: 1268, startPoint y: 323, endPoint x: 1206, endPoint y: 375, distance: 80.7
click at [1268, 323] on button "SMS" at bounding box center [1274, 320] width 40 height 28
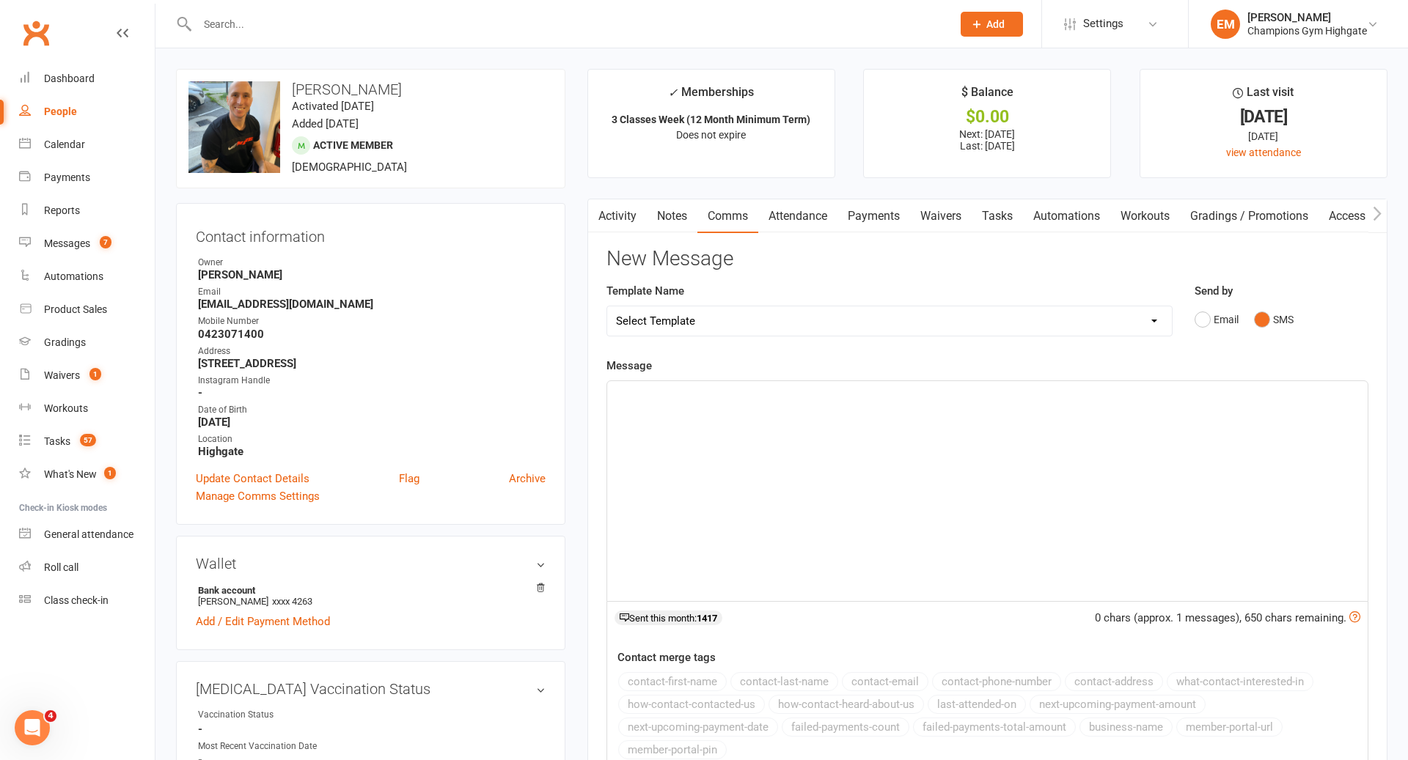
click at [1071, 533] on div "﻿" at bounding box center [987, 491] width 760 height 220
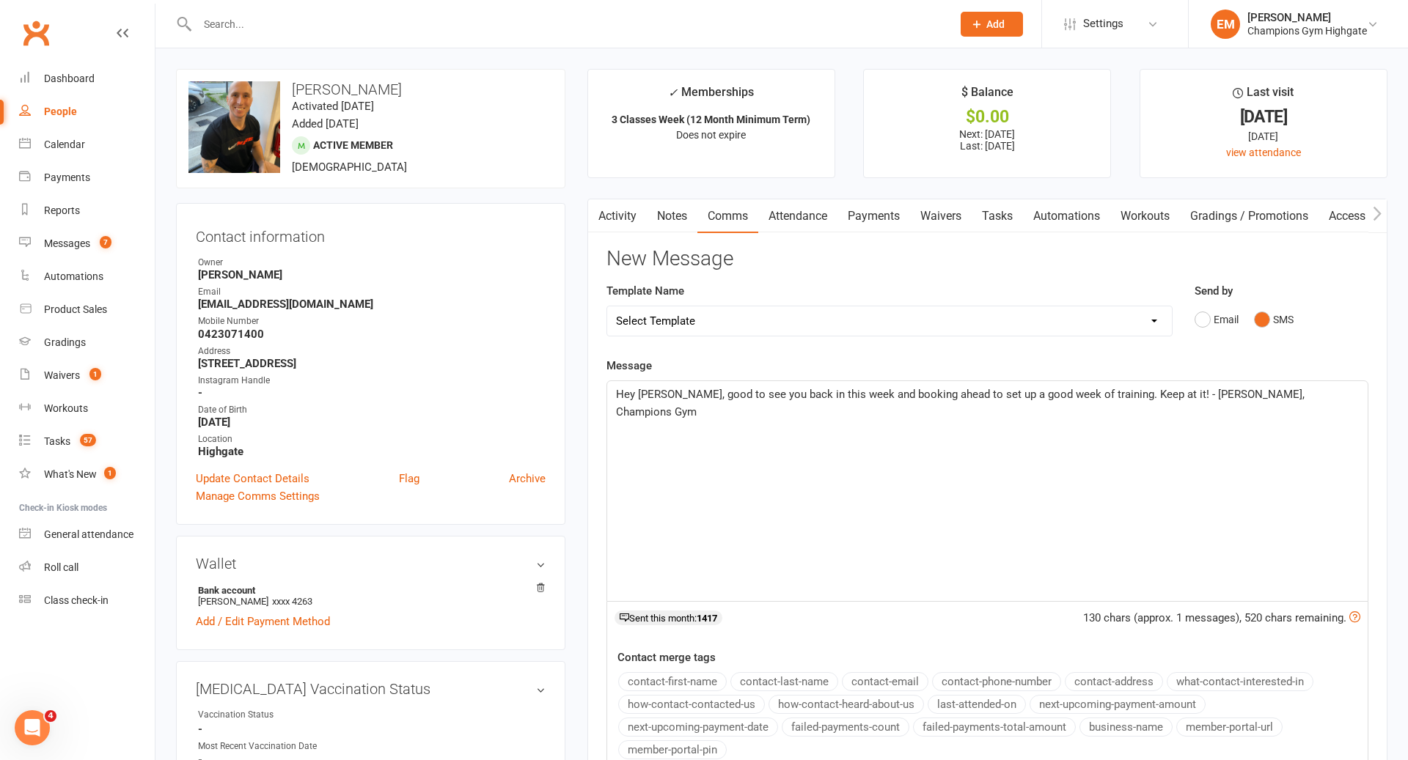
scroll to position [1, 0]
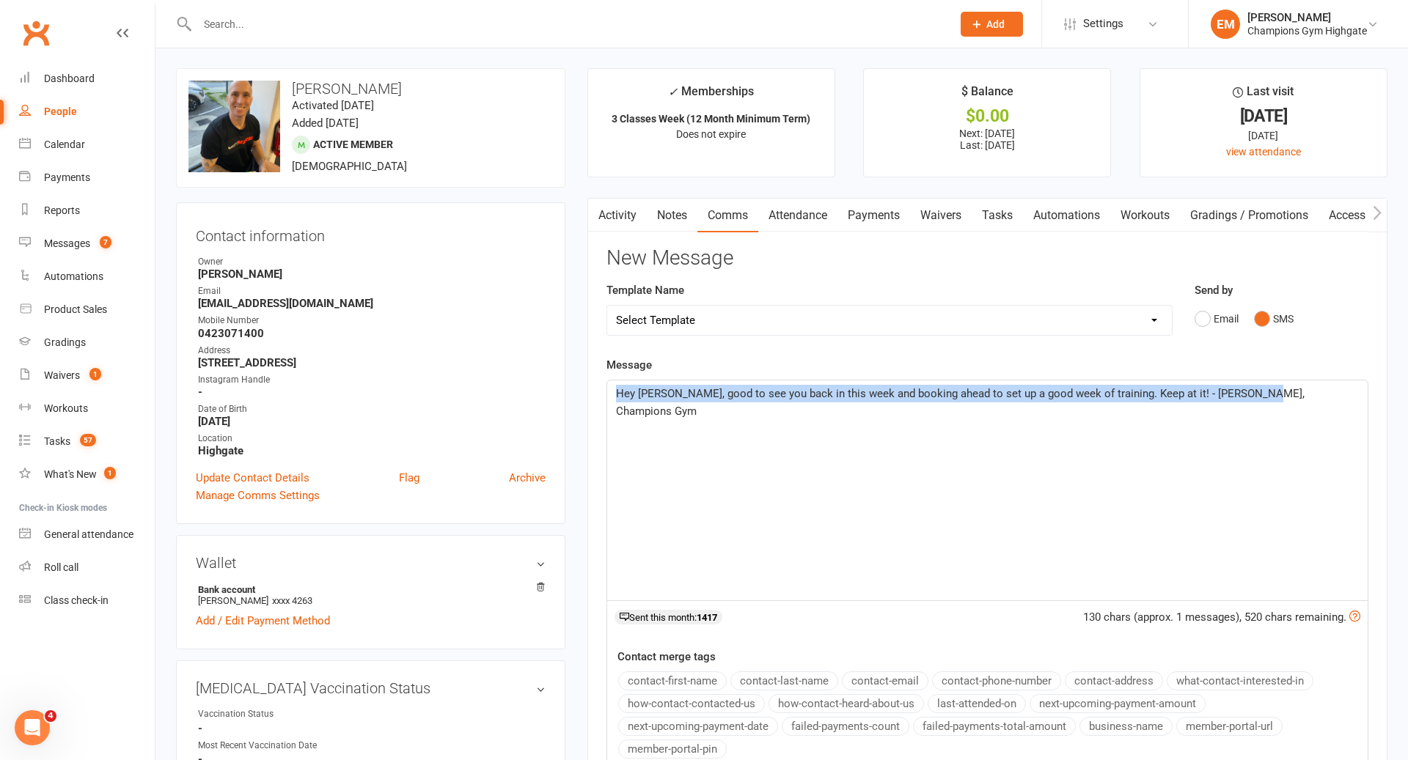
drag, startPoint x: 1321, startPoint y: 467, endPoint x: 535, endPoint y: 345, distance: 795.6
copy span "Hey [PERSON_NAME], good to see you back in this week and booking ahead to set u…"
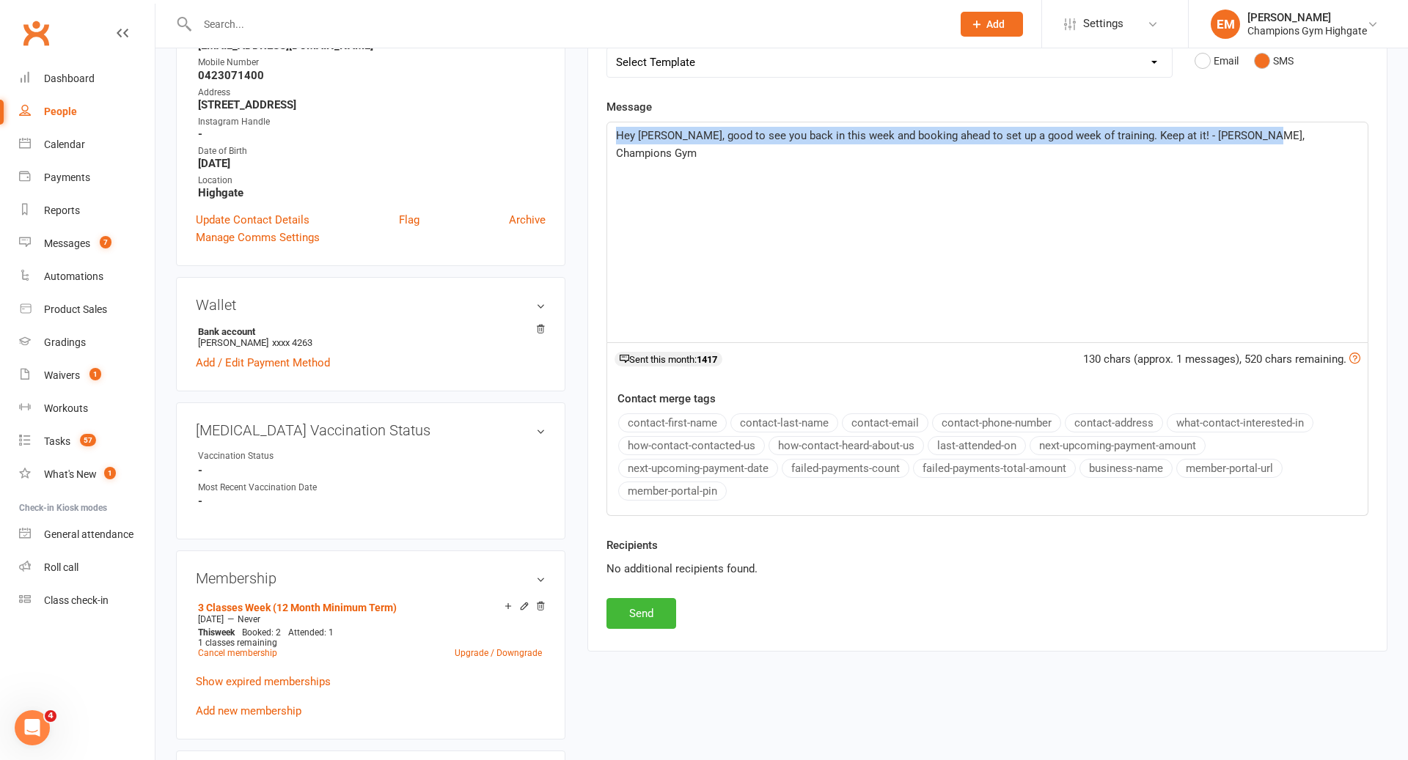
scroll to position [304, 0]
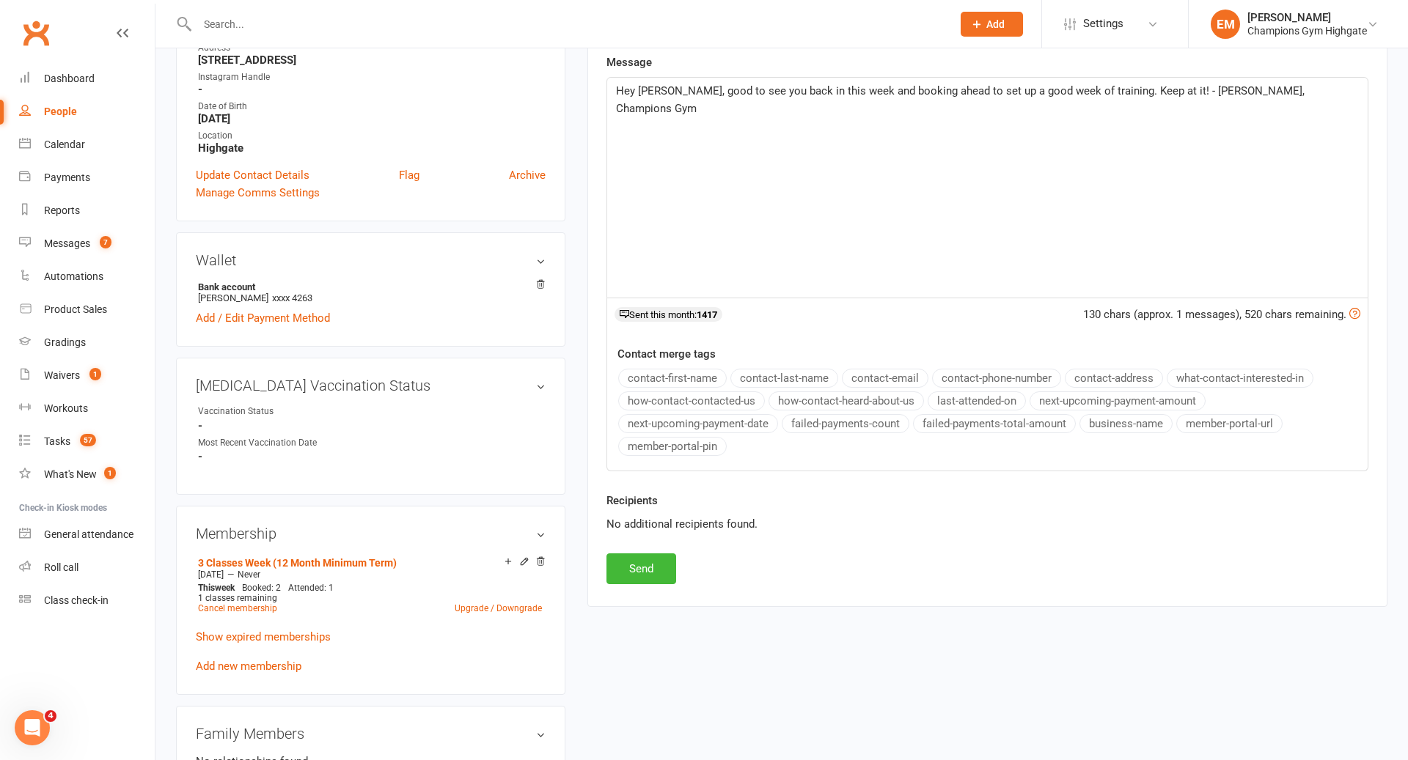
click at [636, 546] on div "Recipients No additional recipients found." at bounding box center [987, 523] width 784 height 62
click at [647, 567] on button "Send" at bounding box center [641, 569] width 70 height 31
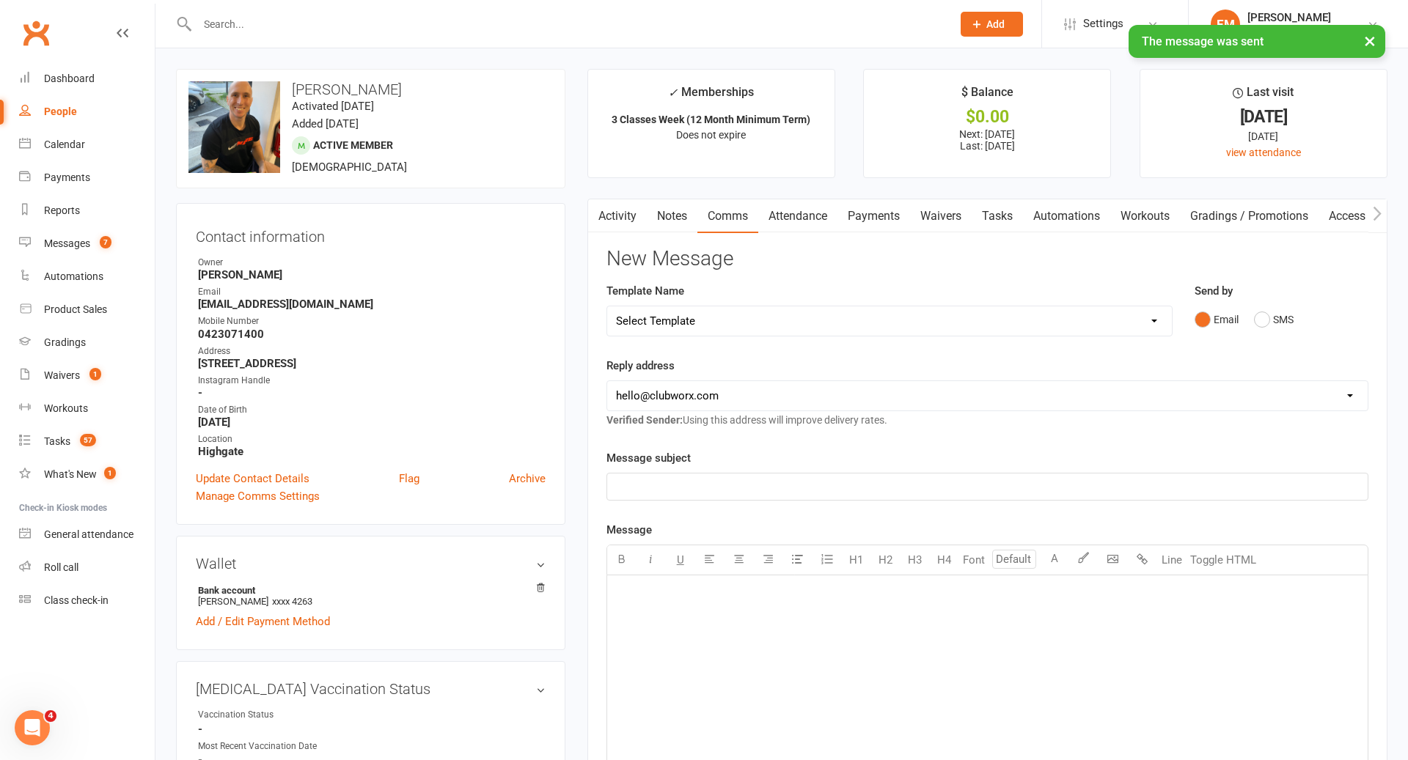
click at [668, 210] on link "Notes" at bounding box center [672, 216] width 51 height 34
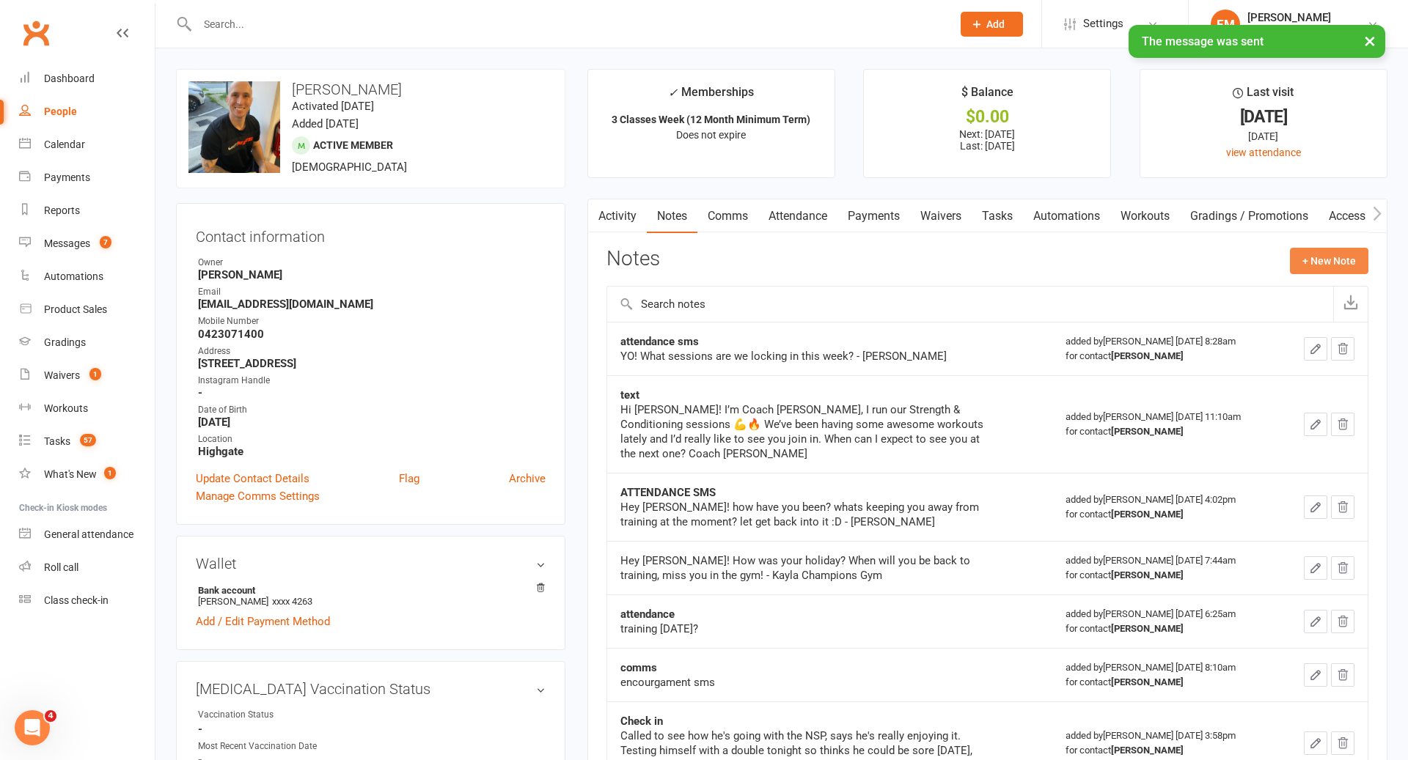
click at [1317, 273] on button "+ New Note" at bounding box center [1329, 261] width 78 height 26
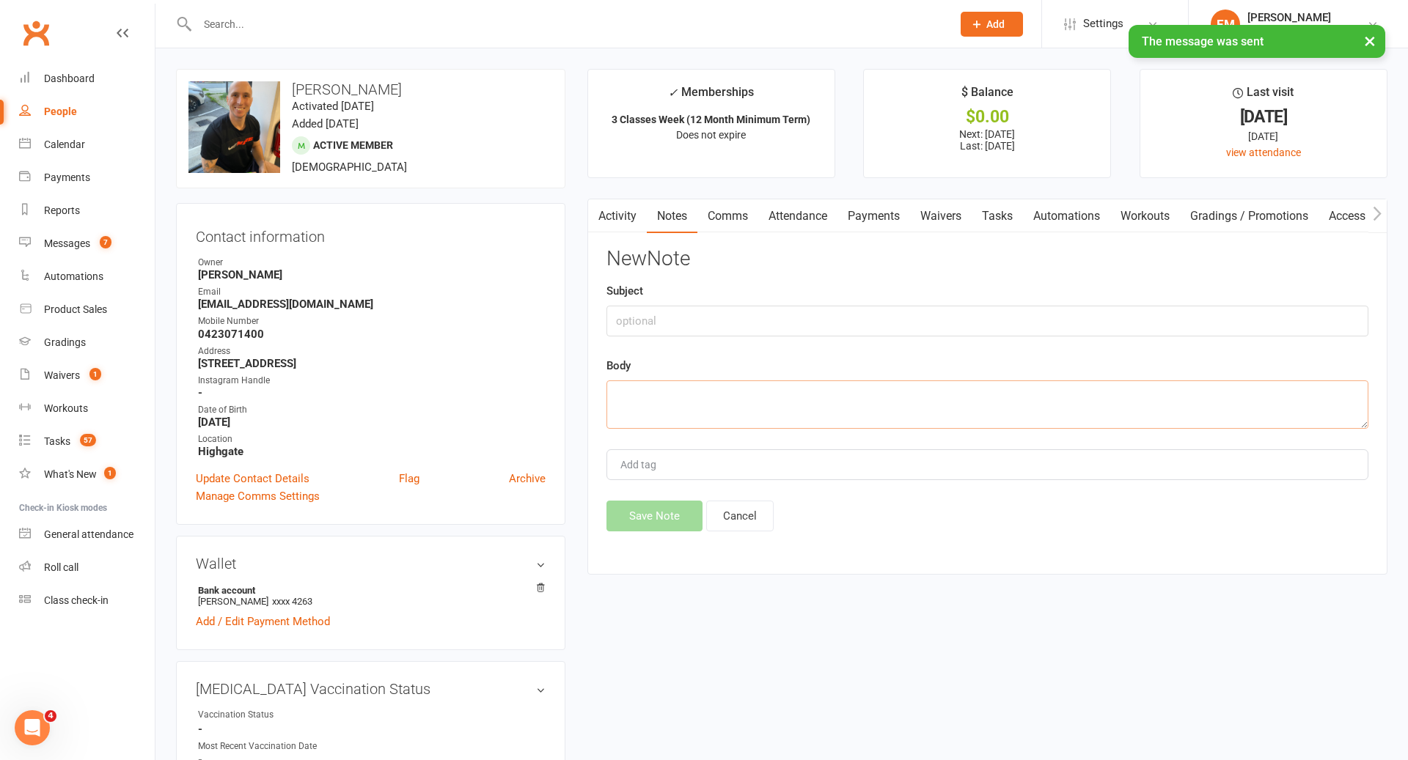
click at [814, 415] on textarea at bounding box center [987, 405] width 762 height 48
paste textarea "Hey [PERSON_NAME], good to see you back in this week and booking ahead to set u…"
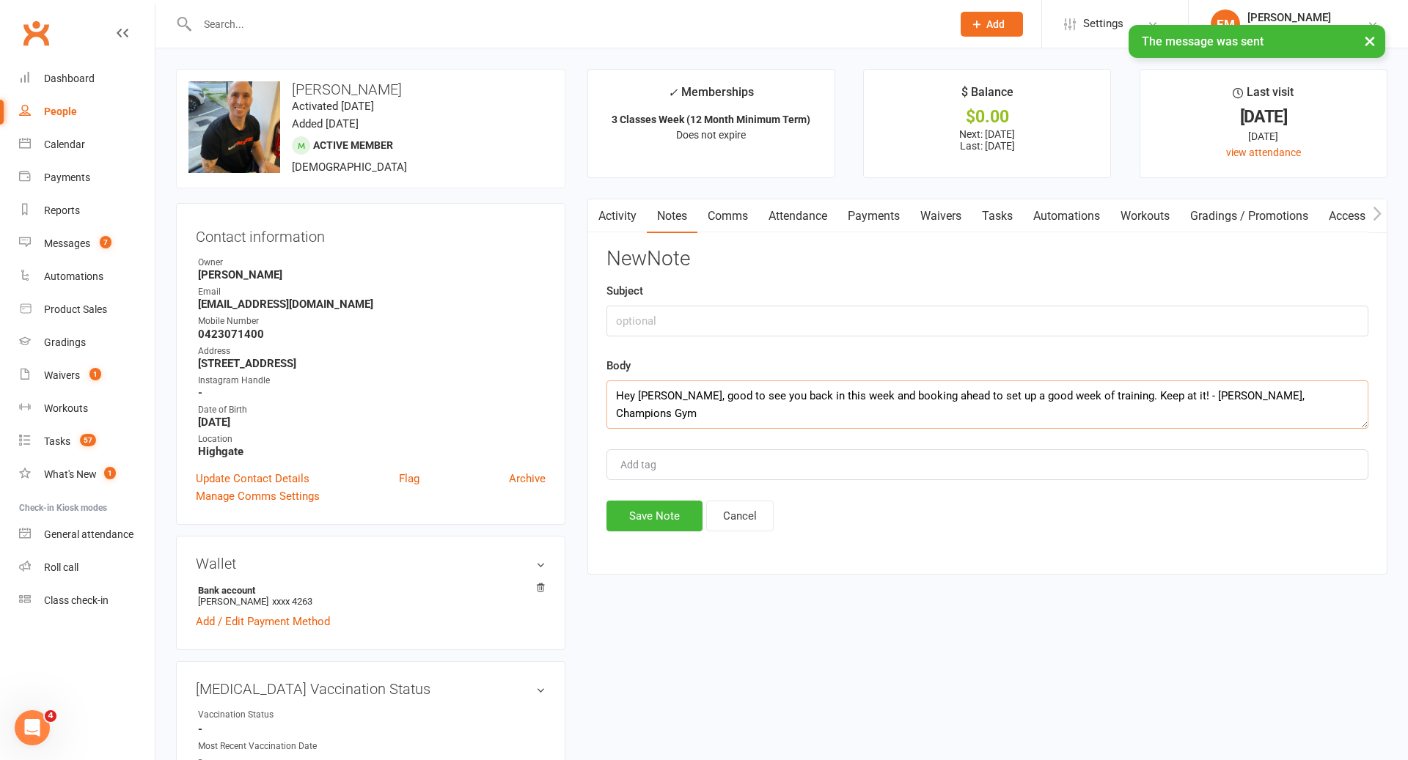
type textarea "Hey [PERSON_NAME], good to see you back in this week and booking ahead to set u…"
click at [706, 309] on input "text" at bounding box center [987, 321] width 762 height 31
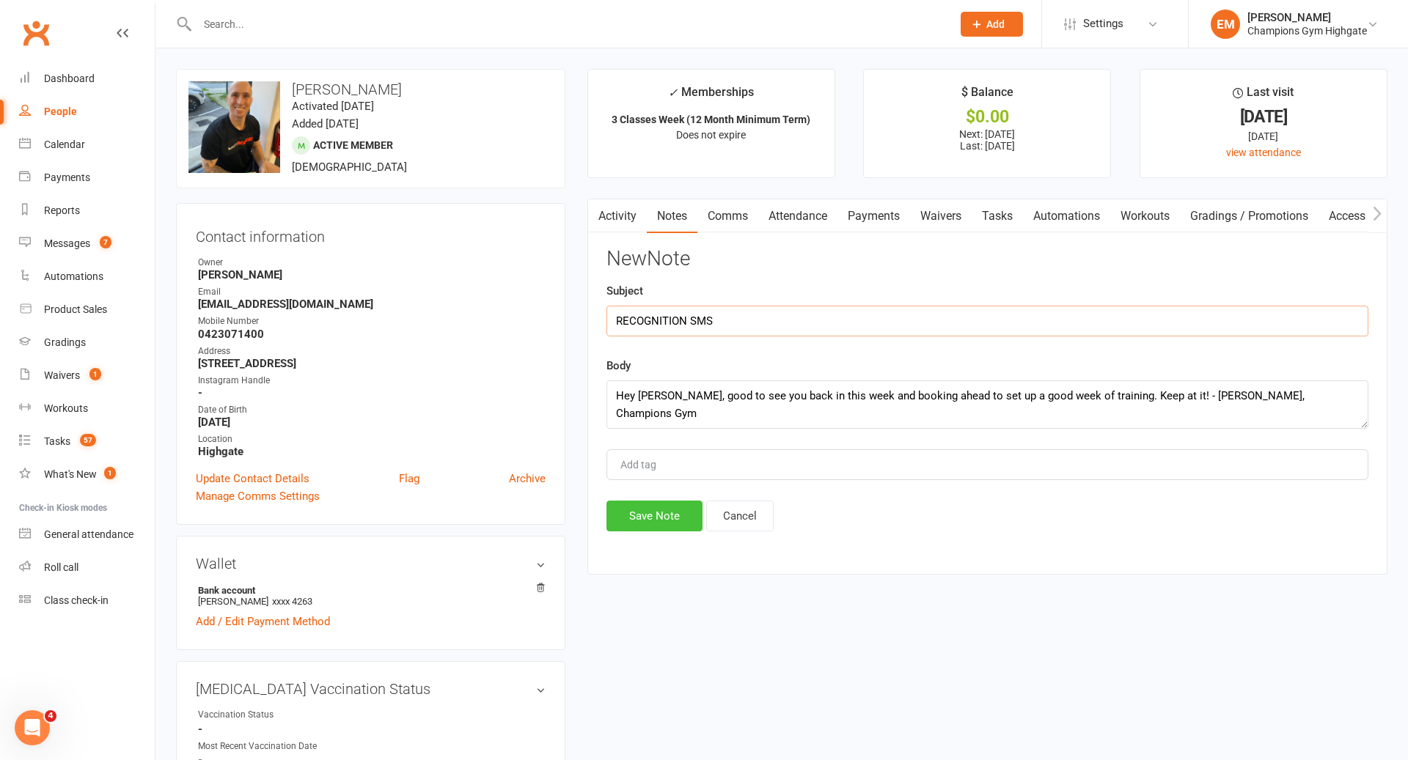
type input "RECOGNITION SMS"
click at [657, 520] on button "Save Note" at bounding box center [654, 516] width 96 height 31
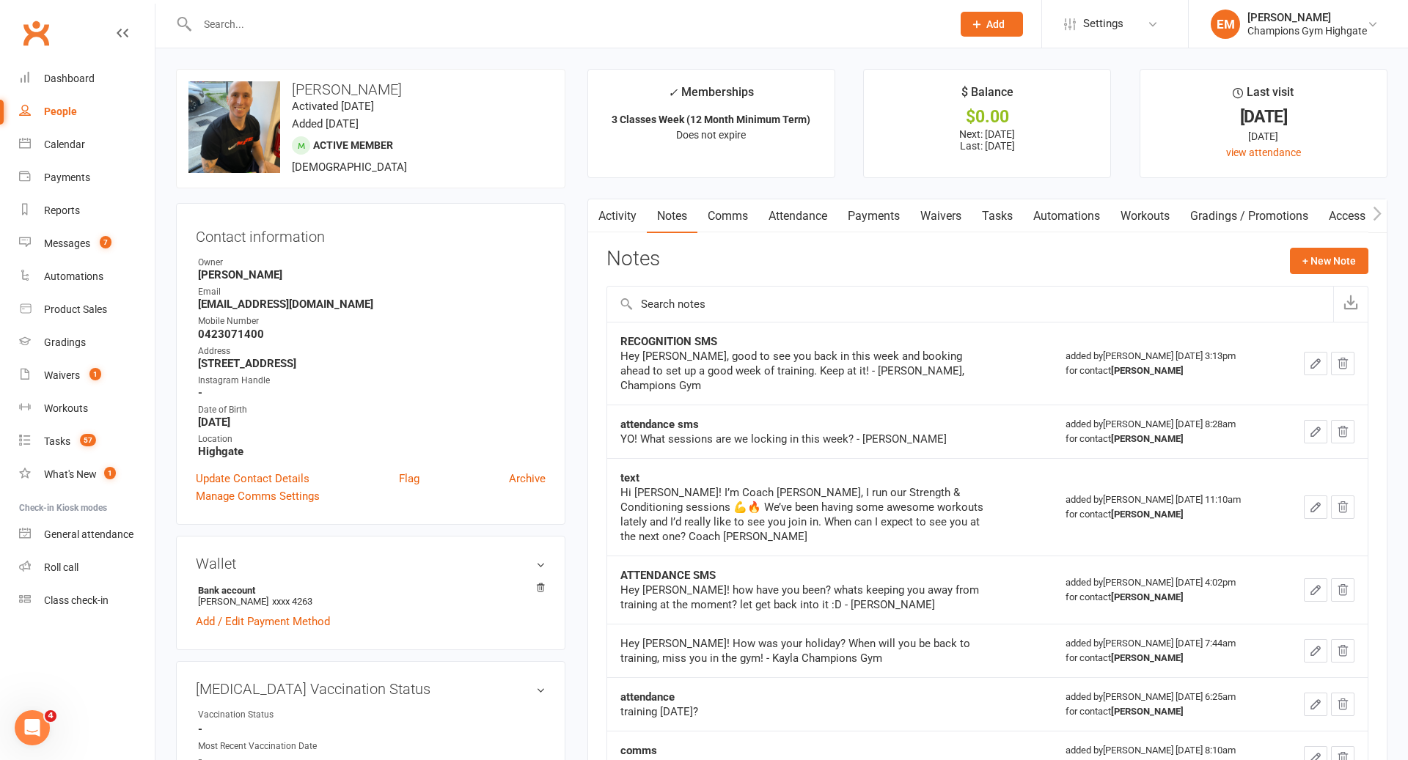
click at [573, 12] on div at bounding box center [559, 24] width 766 height 48
click at [447, 21] on input "text" at bounding box center [567, 24] width 749 height 21
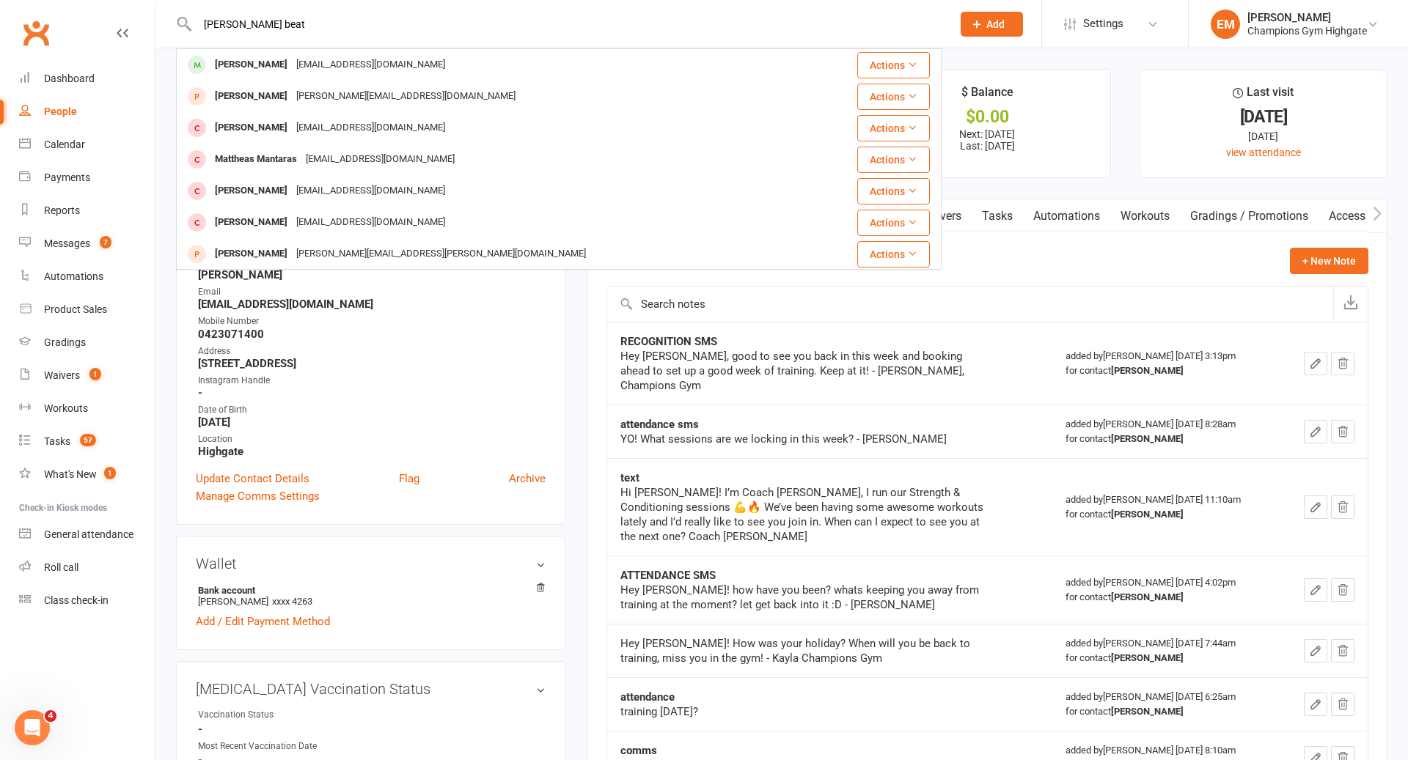
type input "[PERSON_NAME] beat"
click at [391, 59] on div "[PERSON_NAME] [EMAIL_ADDRESS][DOMAIN_NAME]" at bounding box center [494, 65] width 635 height 30
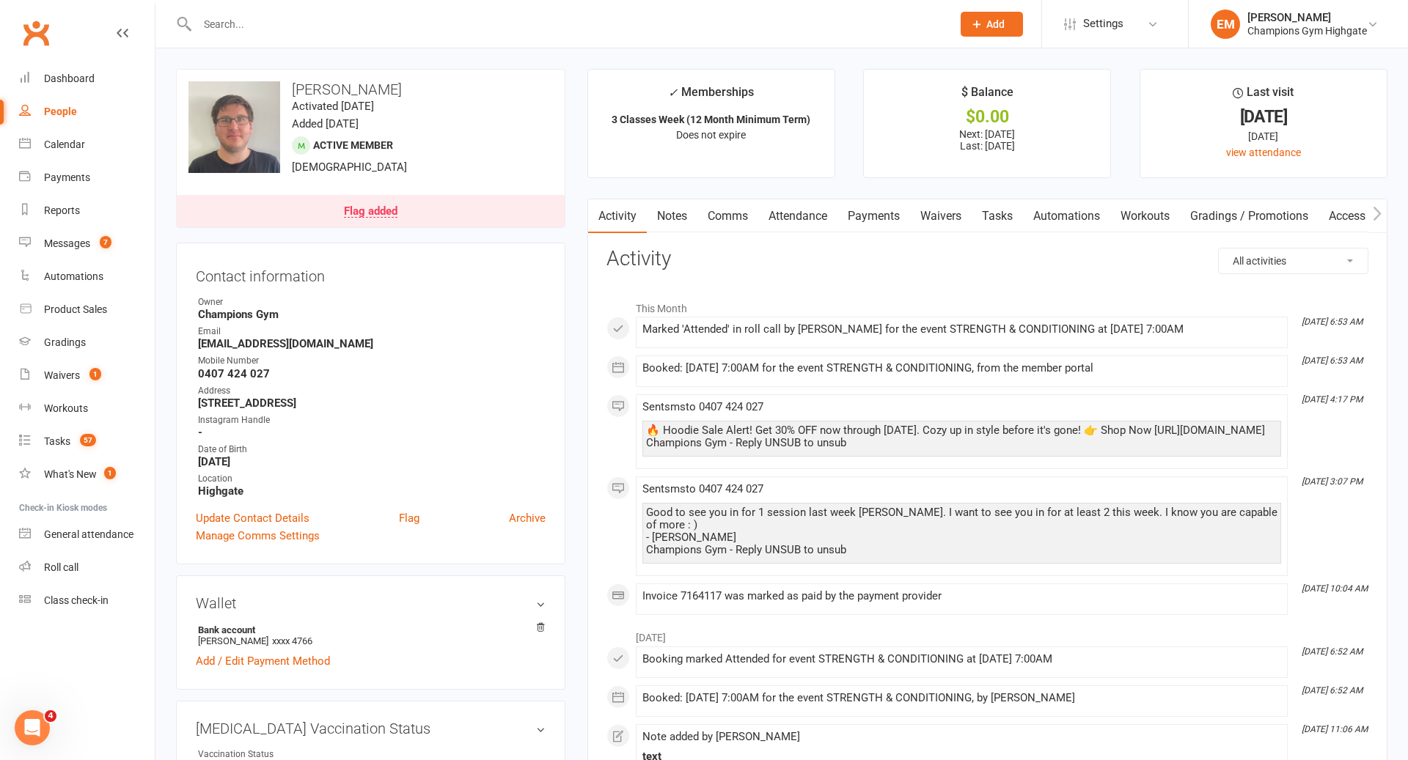
click at [719, 205] on link "Comms" at bounding box center [727, 216] width 61 height 34
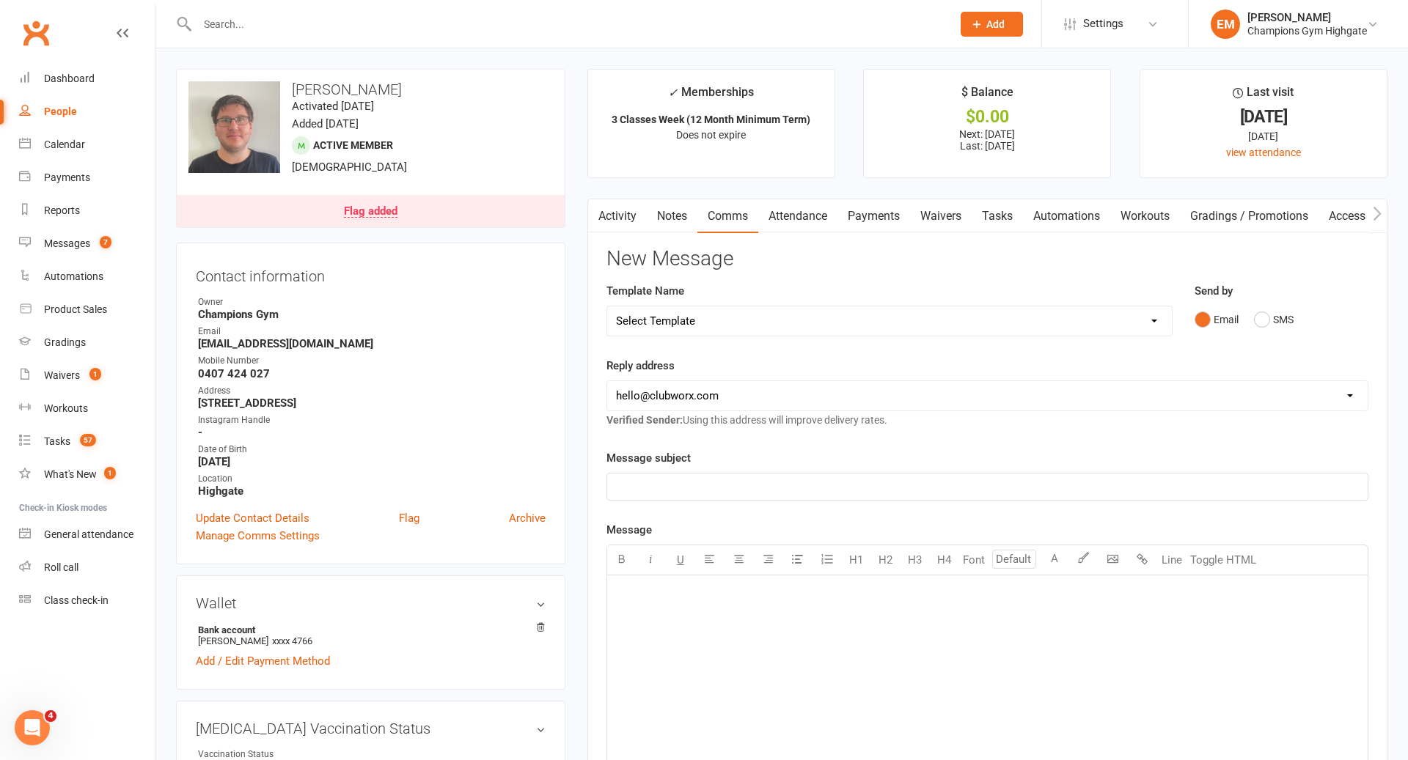
click at [1250, 298] on div "Send by Email SMS" at bounding box center [1282, 307] width 174 height 51
click at [1275, 326] on button "SMS" at bounding box center [1274, 320] width 40 height 28
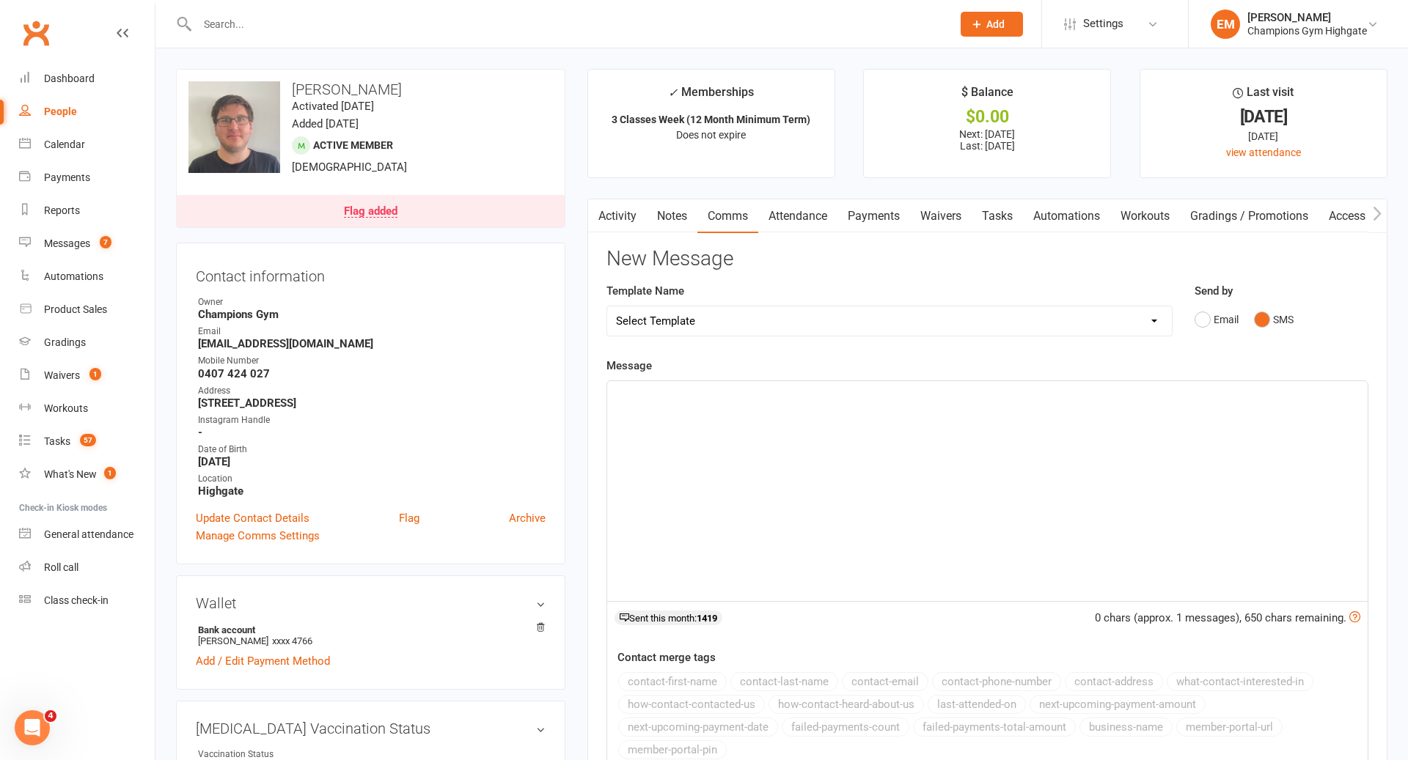
click at [895, 542] on div "﻿" at bounding box center [987, 491] width 760 height 220
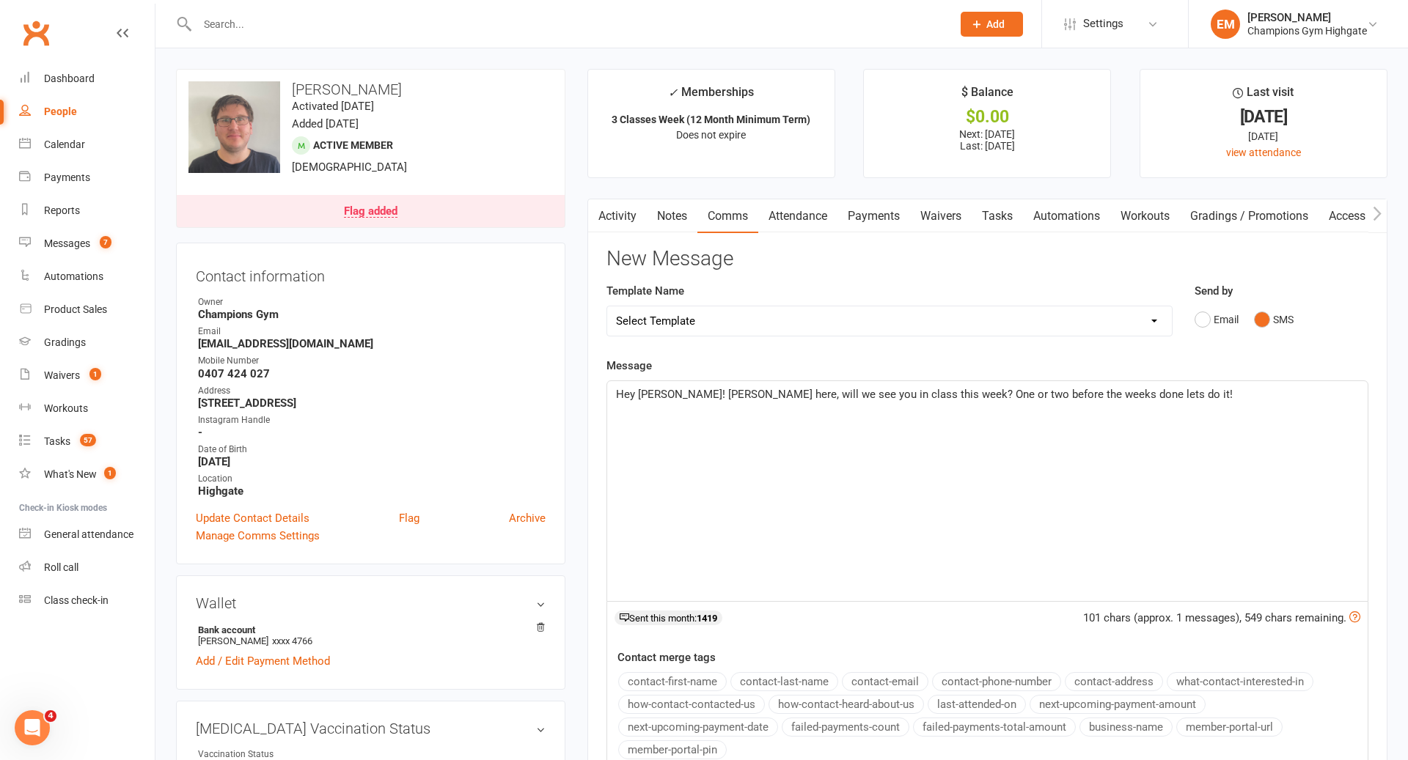
scroll to position [132, 0]
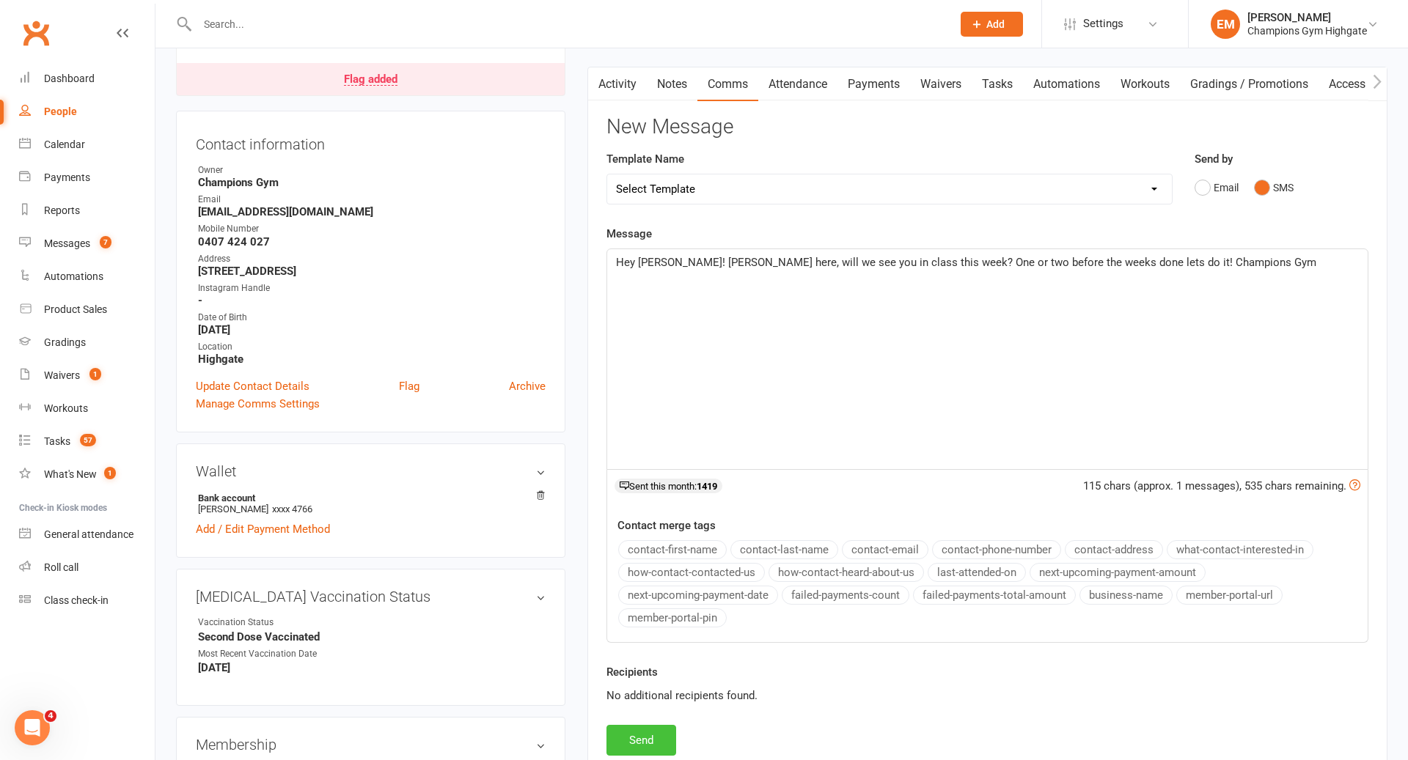
click at [635, 738] on button "Send" at bounding box center [641, 740] width 70 height 31
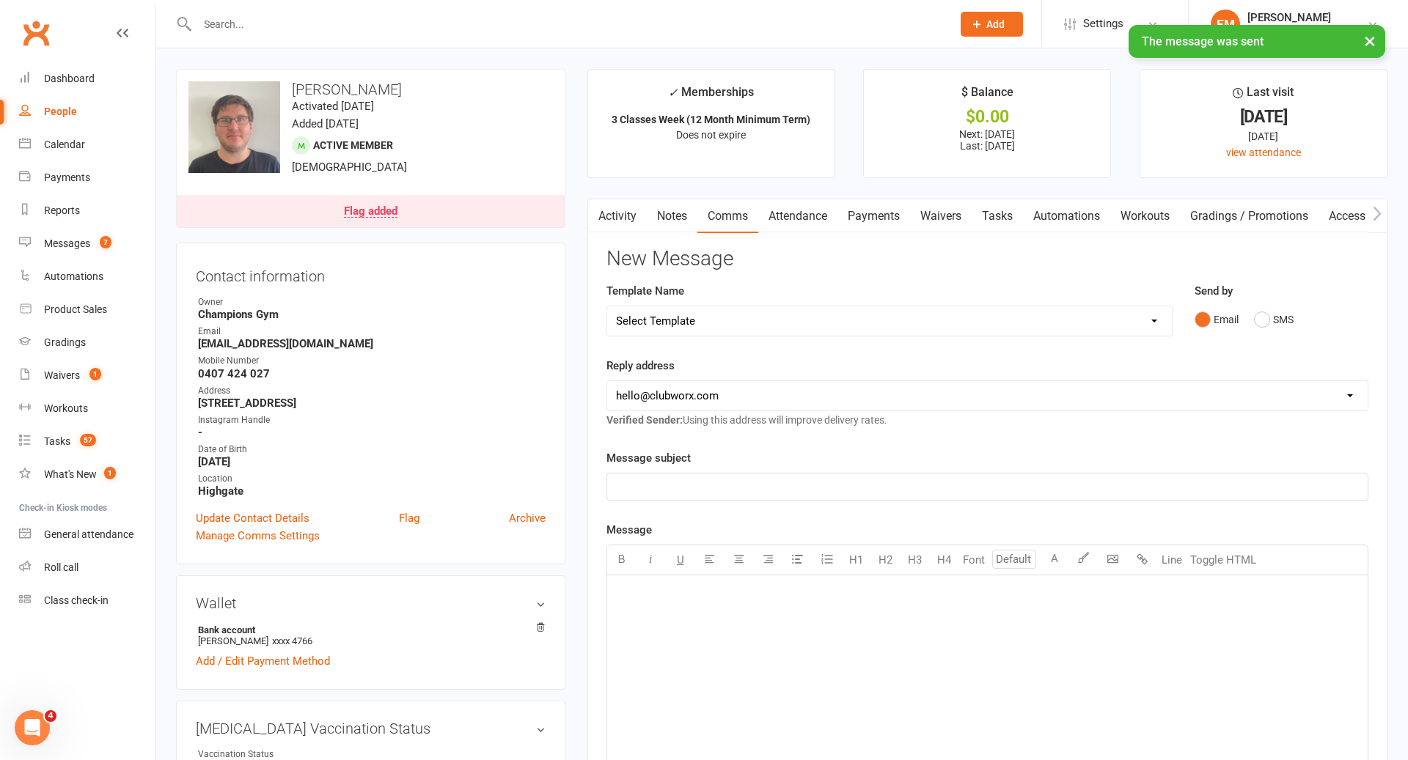
click at [626, 232] on div "Activity Notes Comms Attendance Payments Waivers Tasks Automations Workouts Gra…" at bounding box center [987, 632] width 800 height 866
click at [614, 204] on link "Activity" at bounding box center [617, 216] width 59 height 34
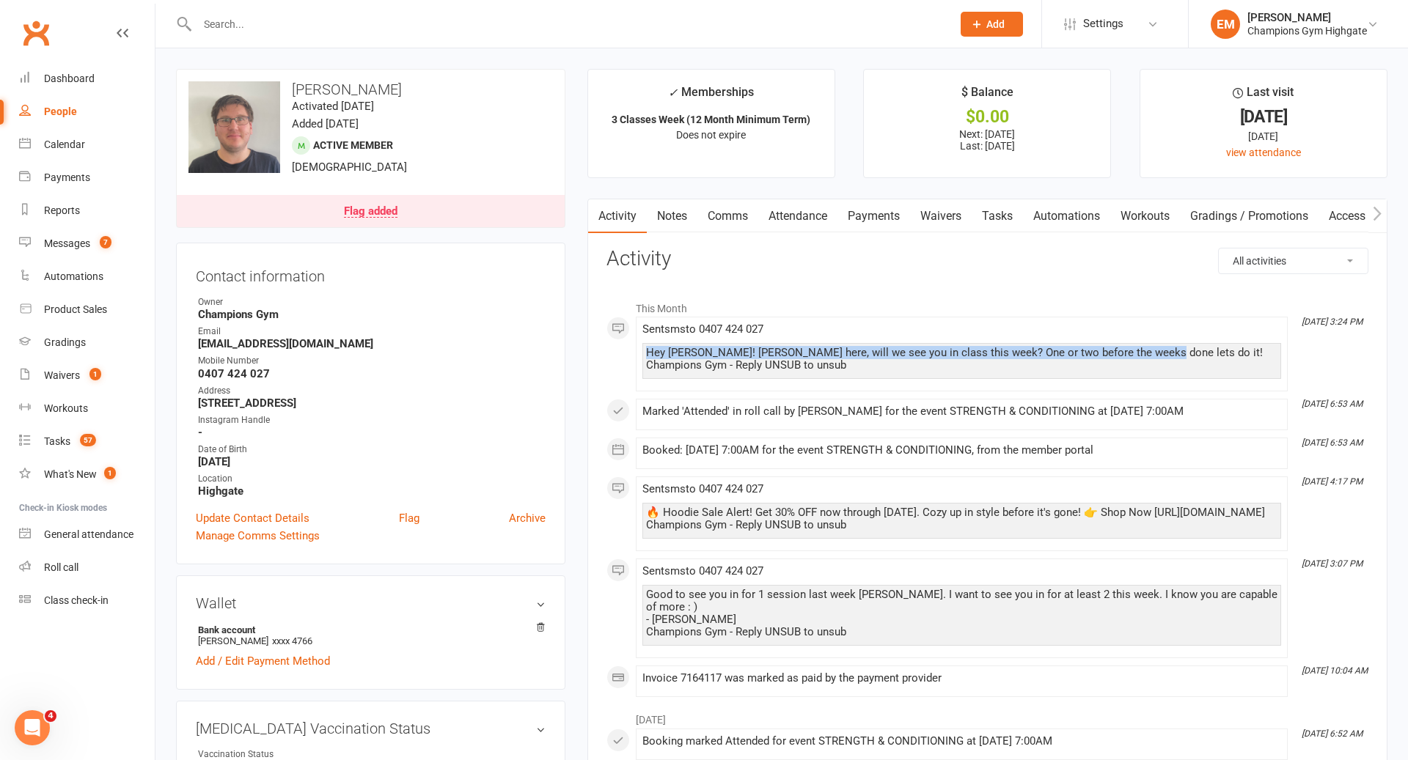
drag, startPoint x: 1142, startPoint y: 354, endPoint x: 625, endPoint y: 346, distance: 516.3
click at [625, 346] on div "This Month [DATE] 3:24 PM Sent sms to [PHONE_NUMBER] Hey [PERSON_NAME]! [PERSON…" at bounding box center [987, 495] width 762 height 404
copy div "Hey [PERSON_NAME]! [PERSON_NAME] here, will we see you in class this week? One …"
click at [657, 217] on link "Notes" at bounding box center [672, 216] width 51 height 34
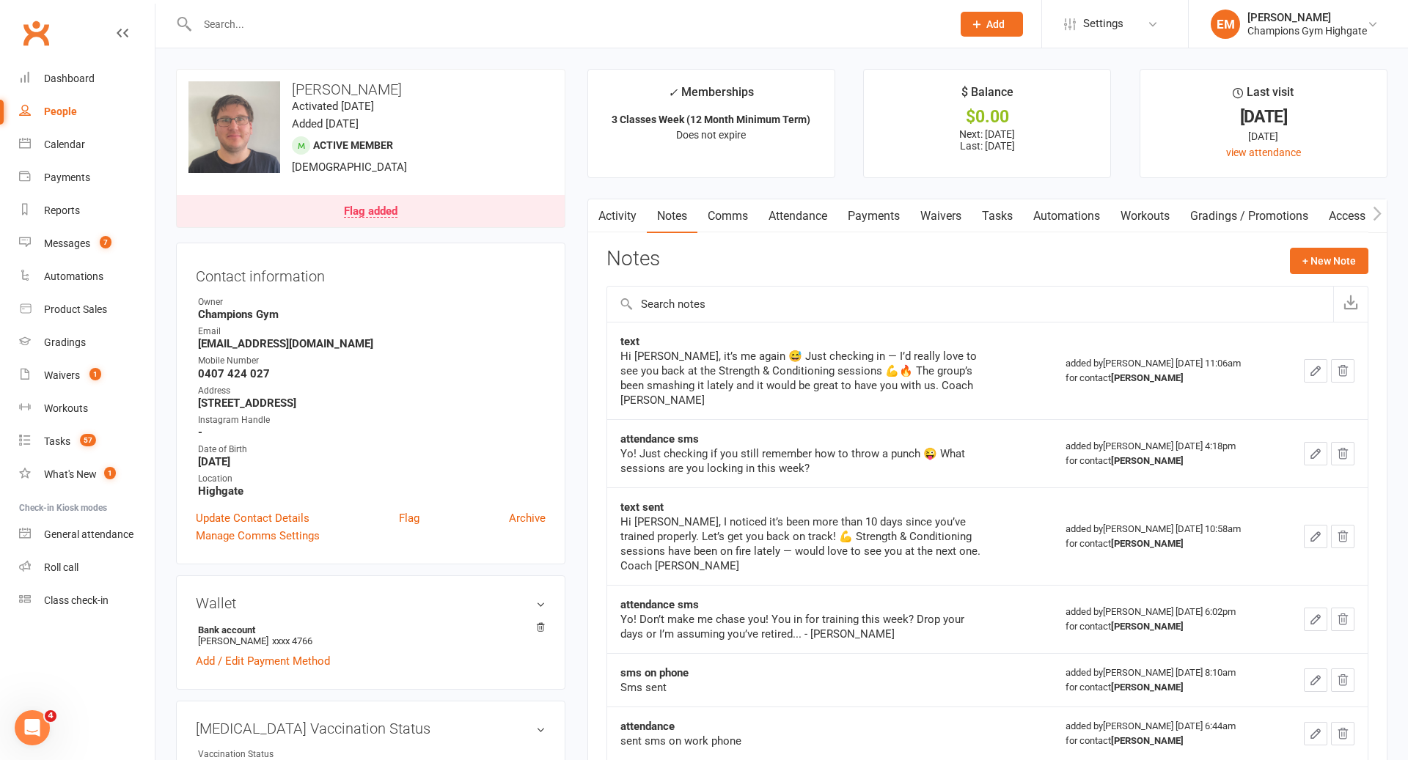
click at [1373, 263] on div "Activity Notes Comms Attendance Payments Waivers Tasks Automations Workouts Gra…" at bounding box center [987, 691] width 800 height 984
click at [1321, 263] on button "+ New Note" at bounding box center [1329, 261] width 78 height 26
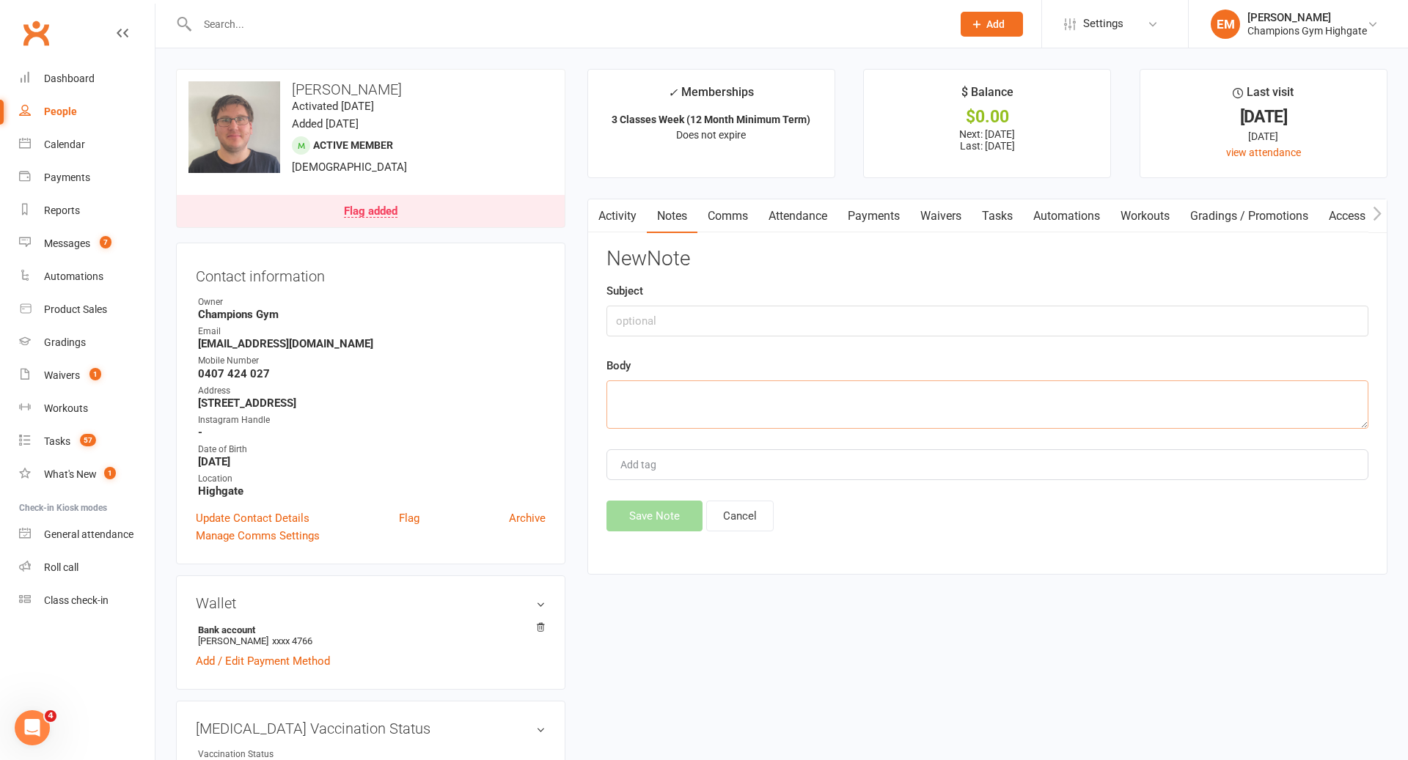
click at [942, 387] on textarea at bounding box center [987, 405] width 762 height 48
paste textarea "Hey [PERSON_NAME]! [PERSON_NAME] here, will we see you in class this week? One …"
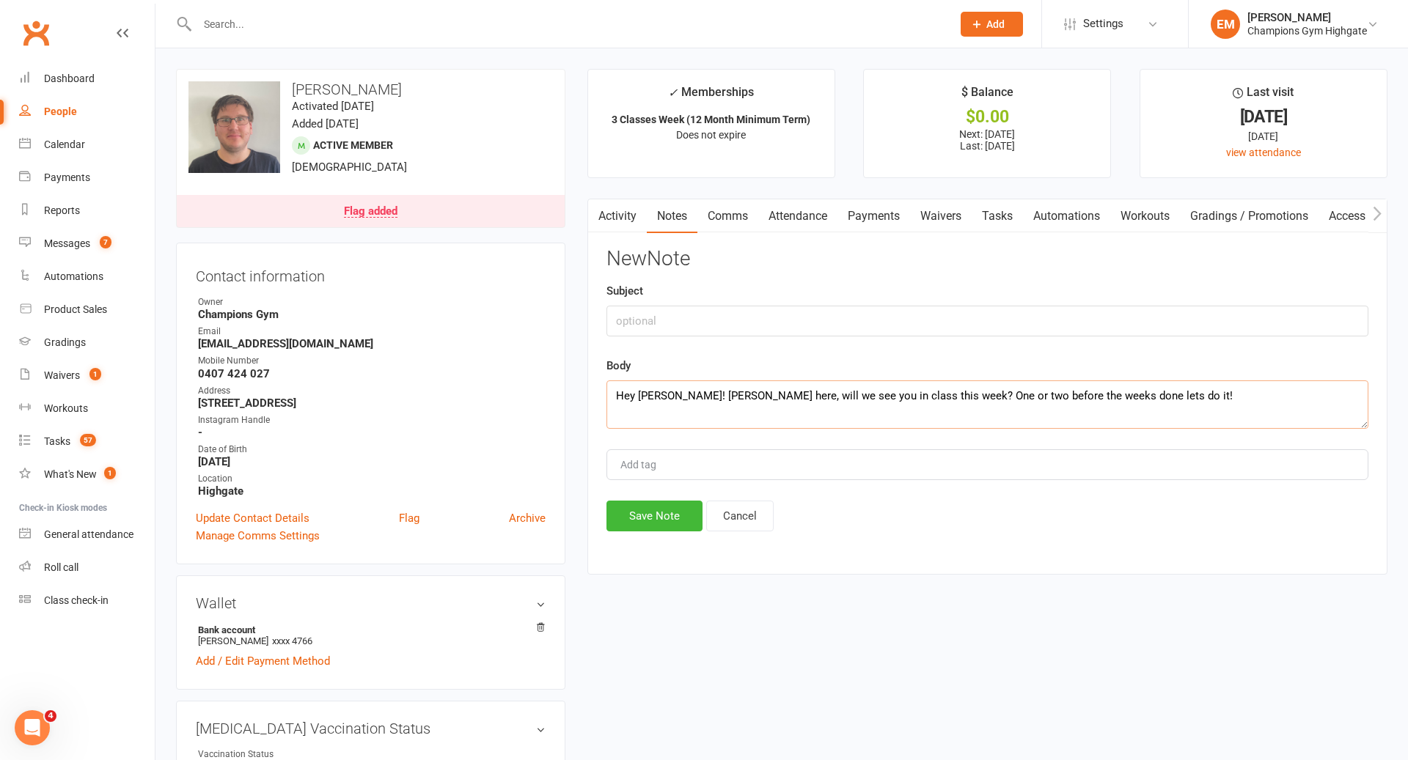
type textarea "Hey [PERSON_NAME]! [PERSON_NAME] here, will we see you in class this week? One …"
click at [849, 308] on input "text" at bounding box center [987, 321] width 762 height 31
type input "A"
type input "ATTENDANCE SMS"
click at [651, 540] on div "Activity Notes Comms Attendance Payments Waivers Tasks Automations Workouts Gra…" at bounding box center [987, 387] width 800 height 376
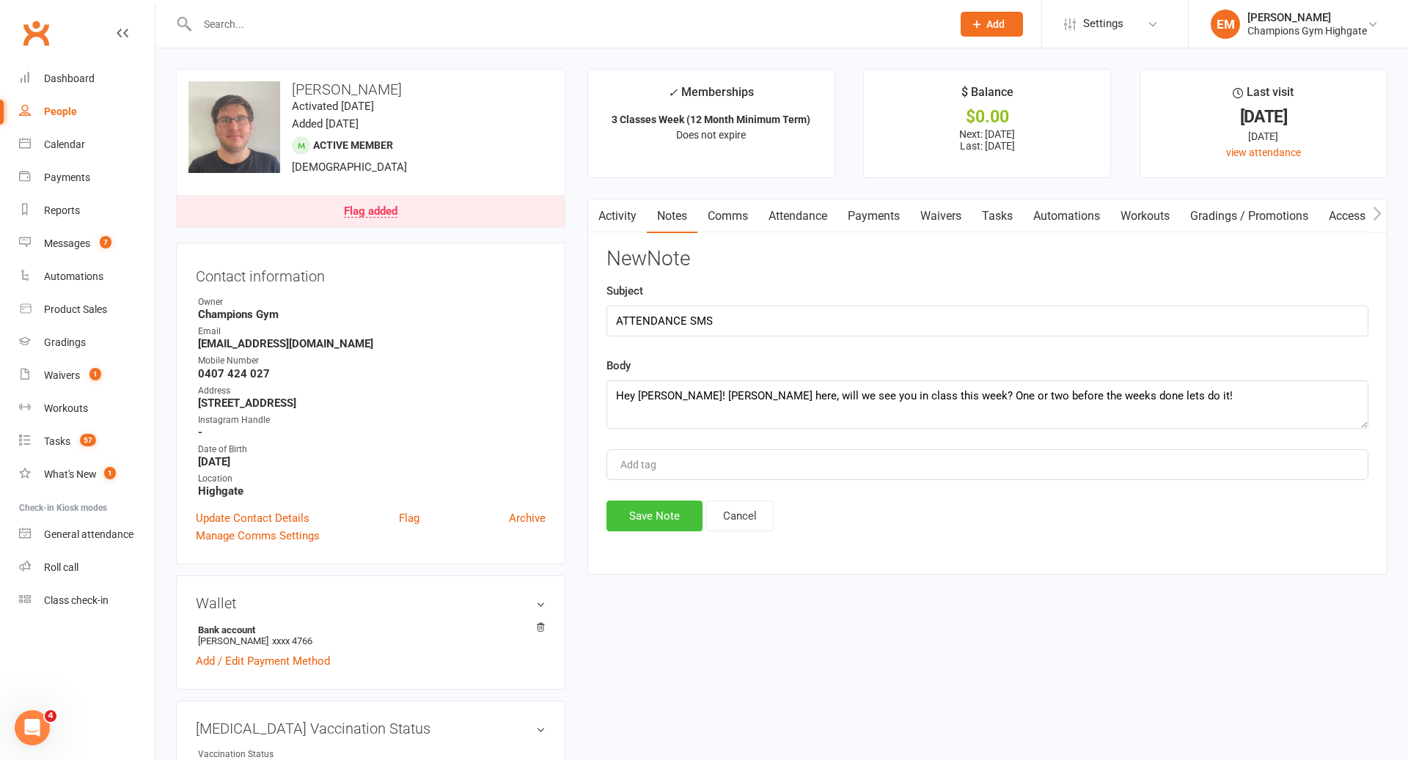
click at [673, 505] on button "Save Note" at bounding box center [654, 516] width 96 height 31
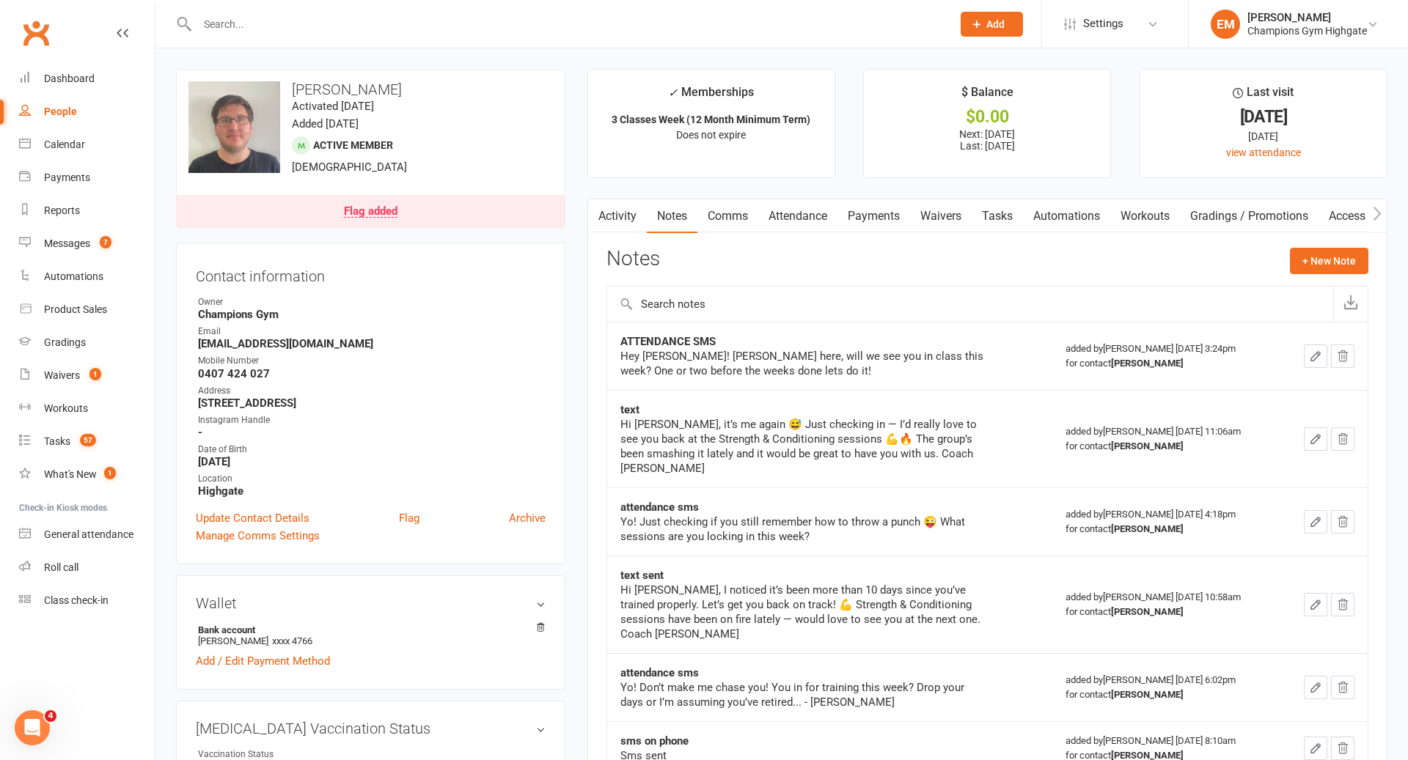
click at [393, 14] on input "text" at bounding box center [567, 24] width 749 height 21
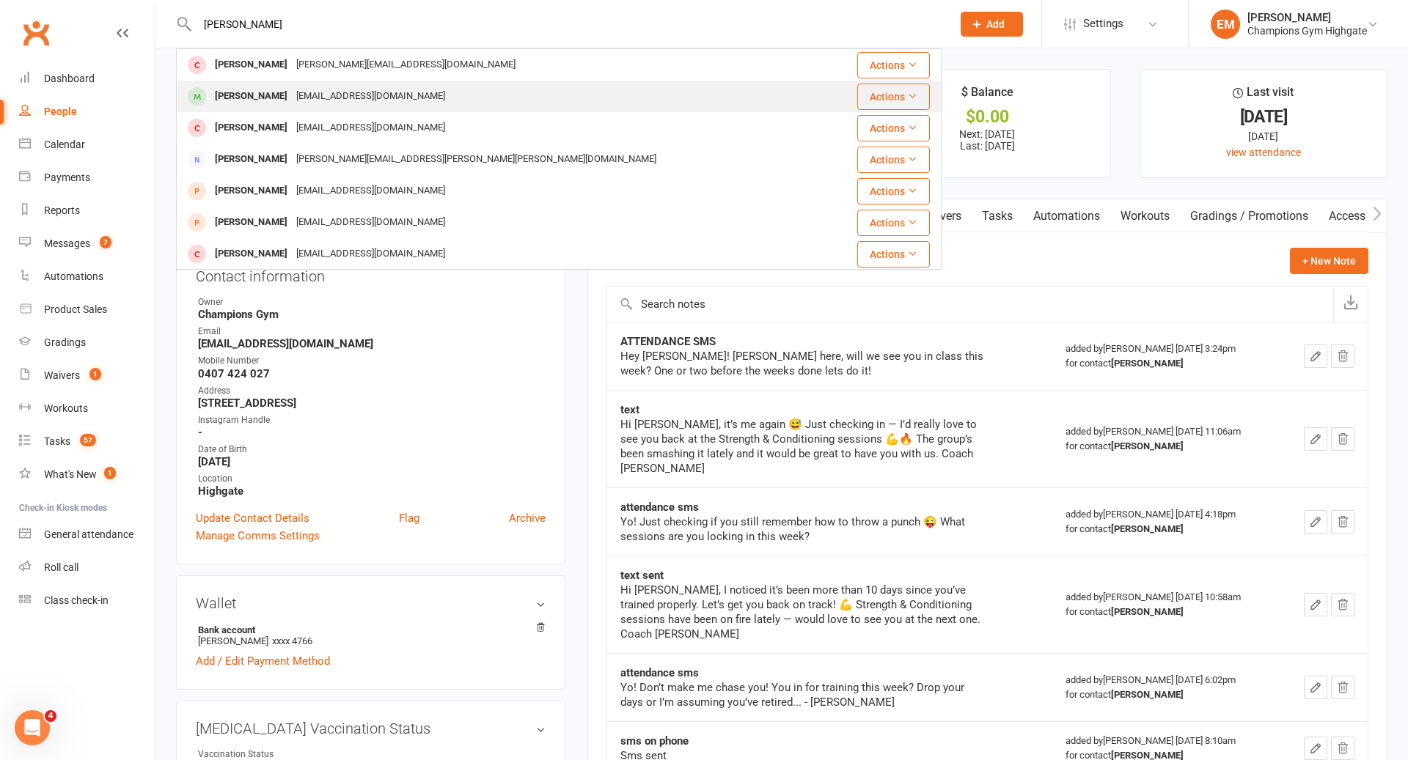
type input "[PERSON_NAME]"
click at [275, 99] on div "[PERSON_NAME]" at bounding box center [250, 96] width 81 height 21
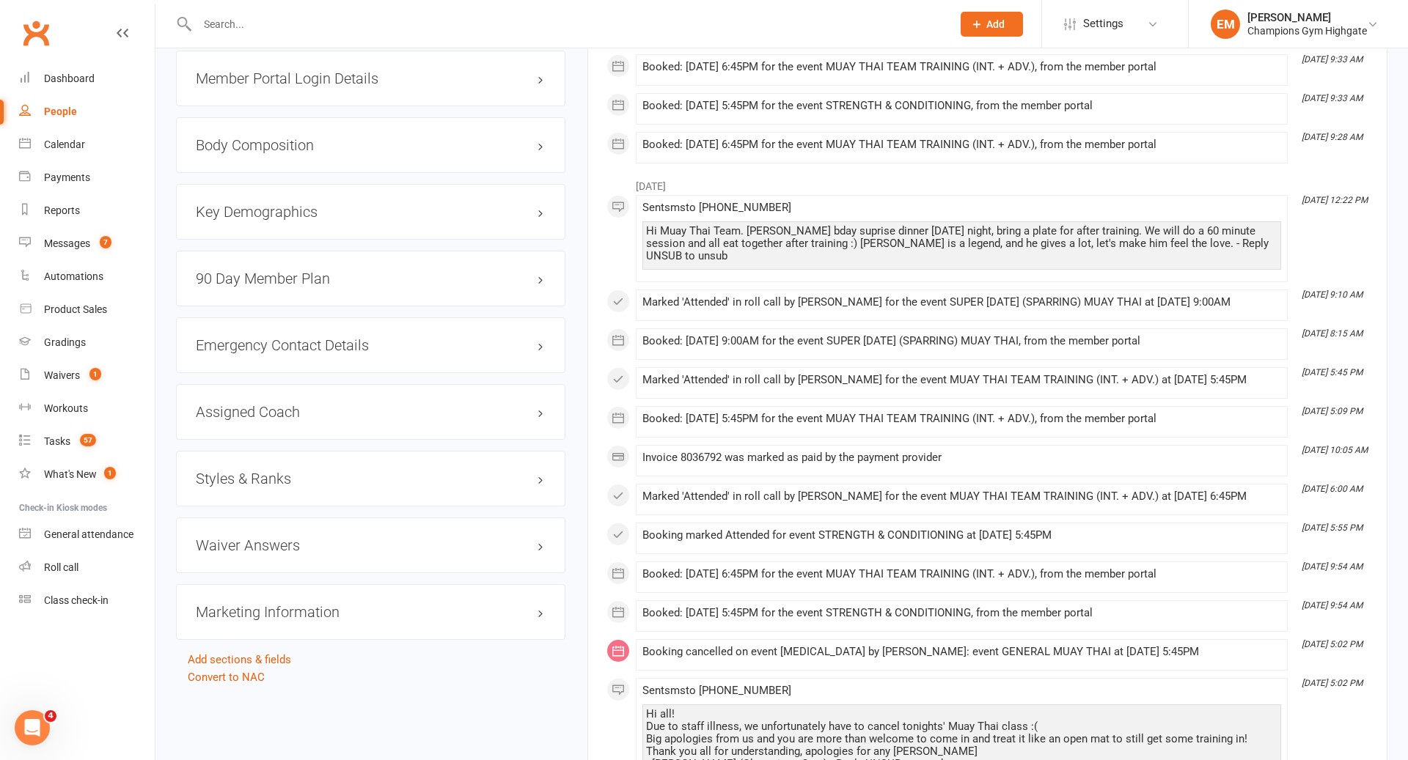
scroll to position [1292, 0]
click at [331, 469] on h3 "Styles & Ranks" at bounding box center [371, 477] width 350 height 16
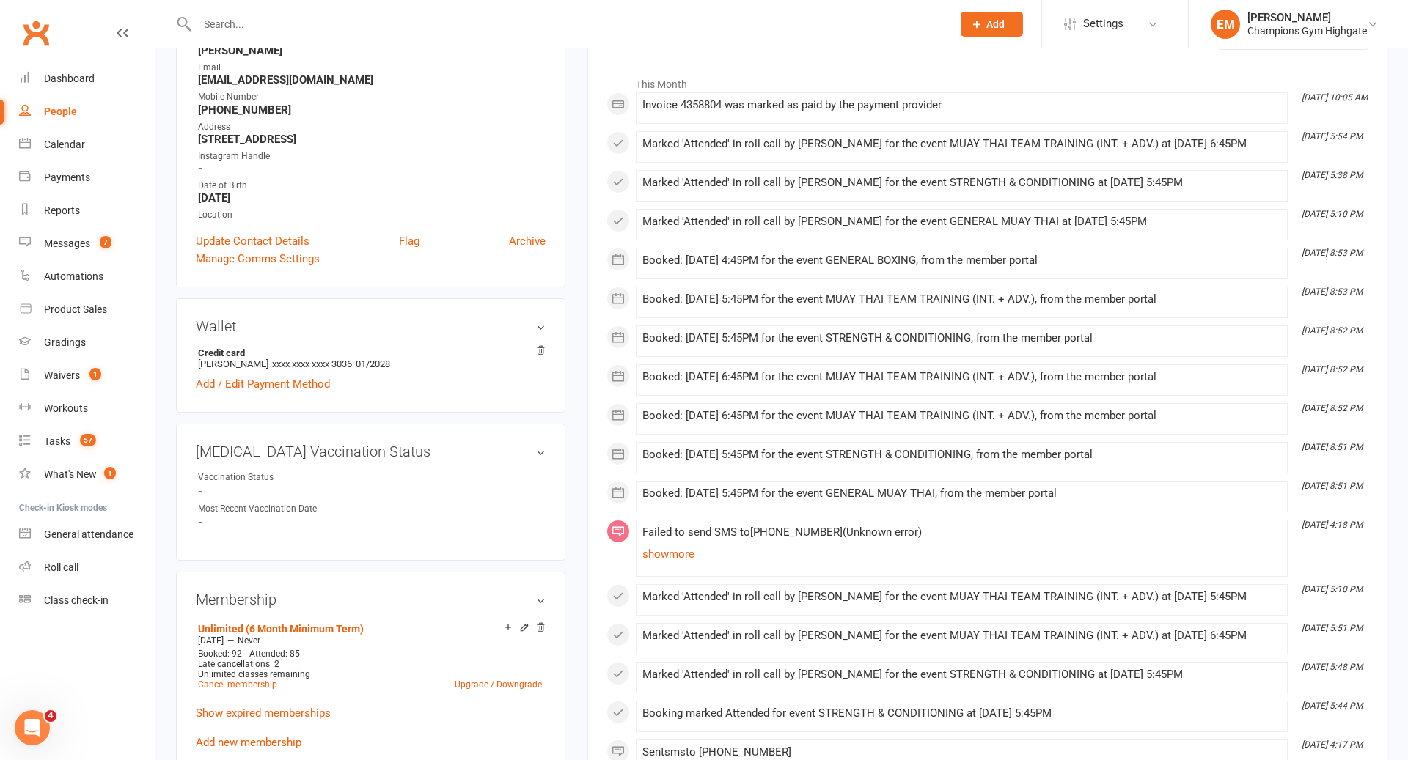
scroll to position [0, 0]
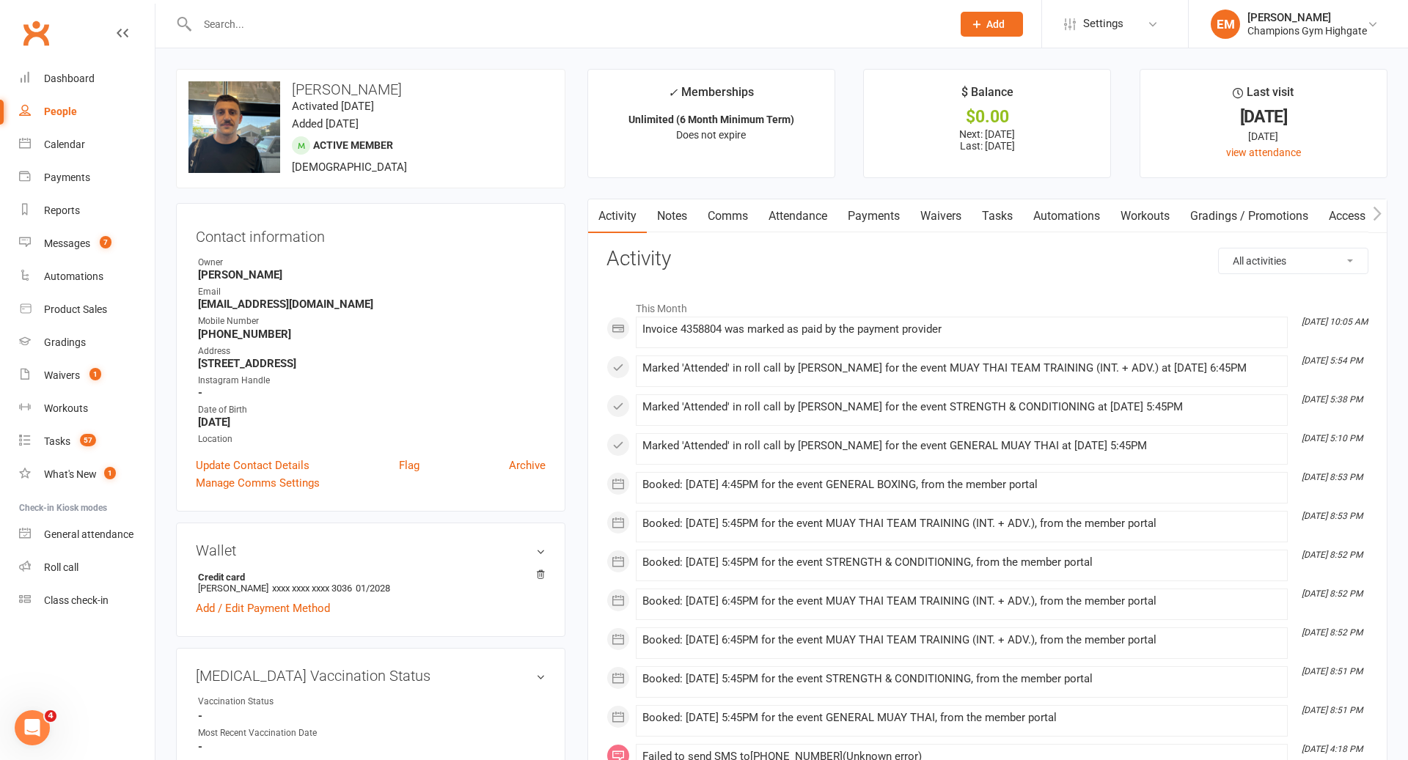
click at [744, 227] on link "Comms" at bounding box center [727, 216] width 61 height 34
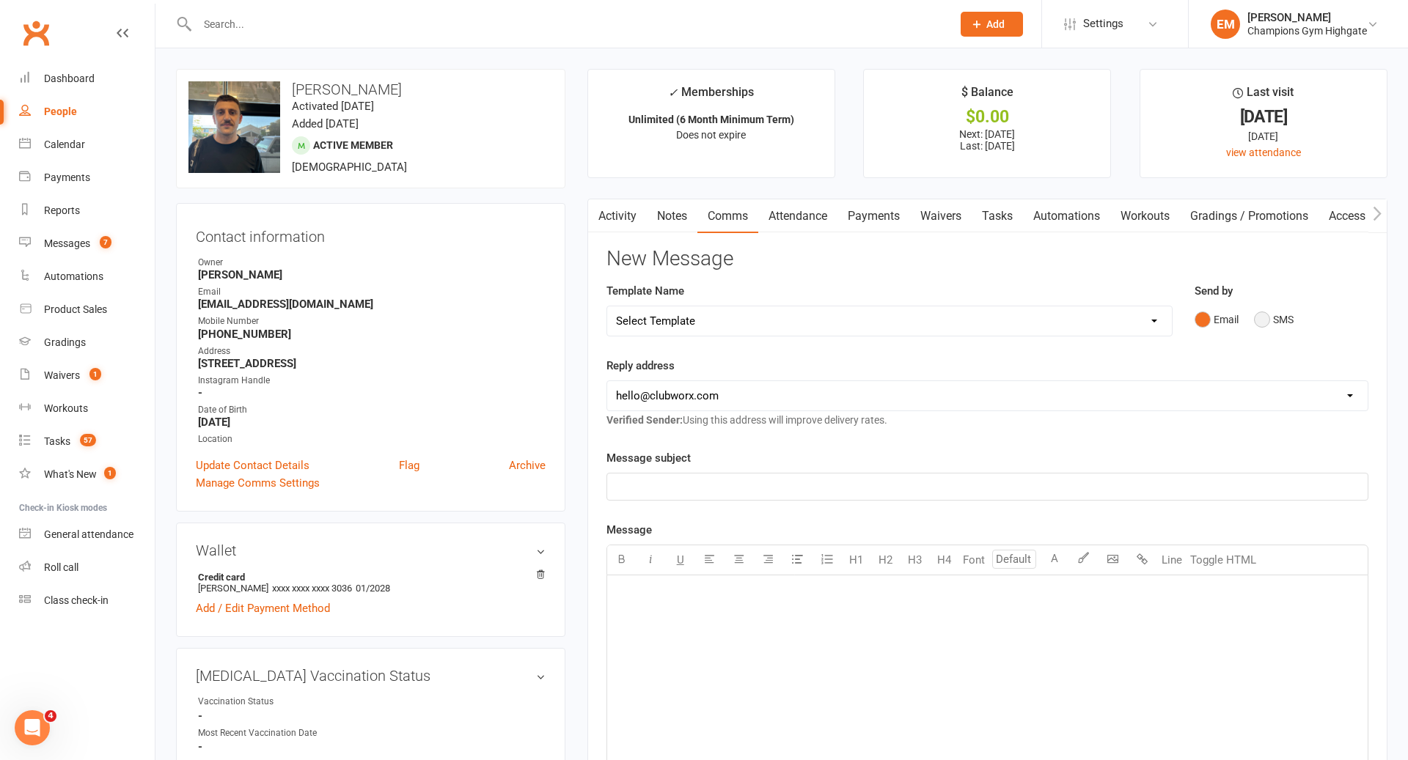
click at [1261, 317] on button "SMS" at bounding box center [1274, 320] width 40 height 28
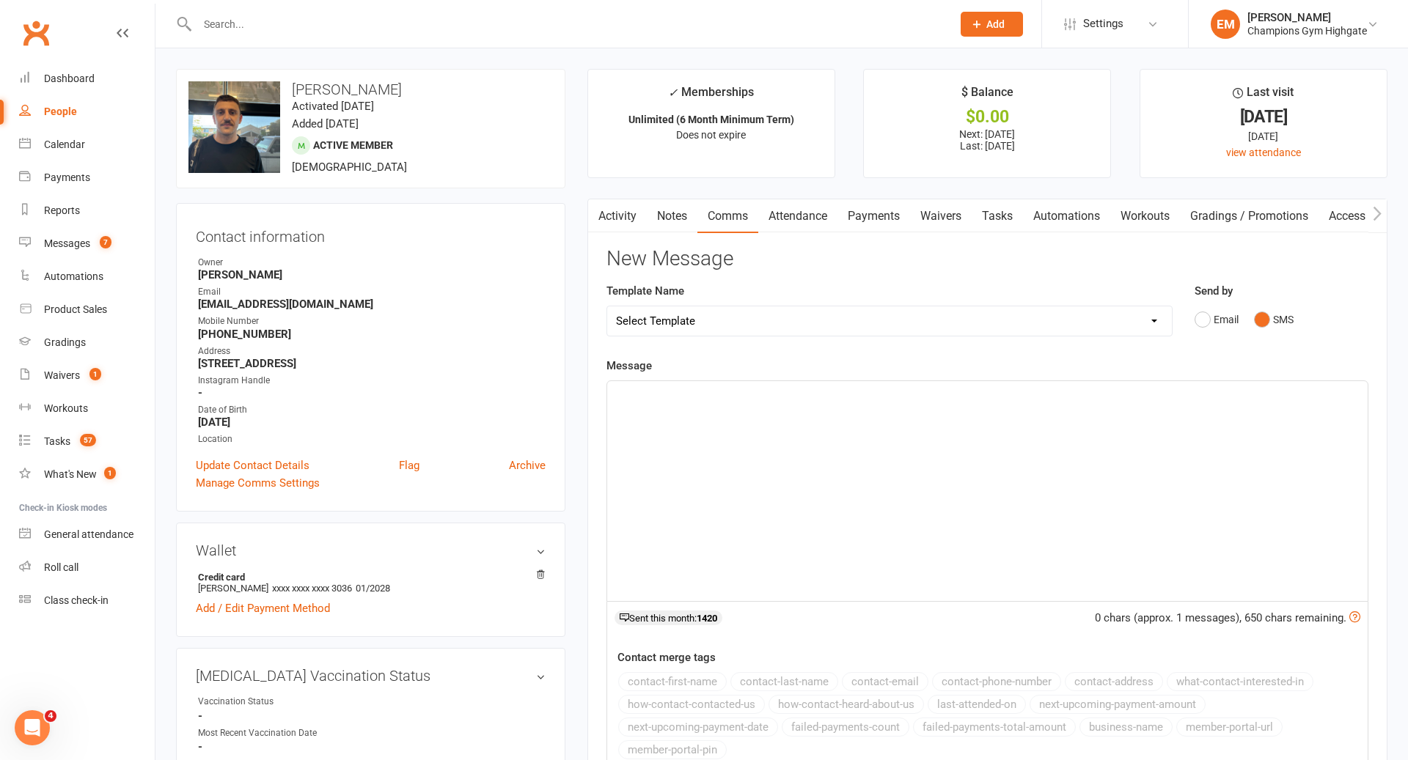
click at [965, 444] on div "﻿" at bounding box center [987, 491] width 760 height 220
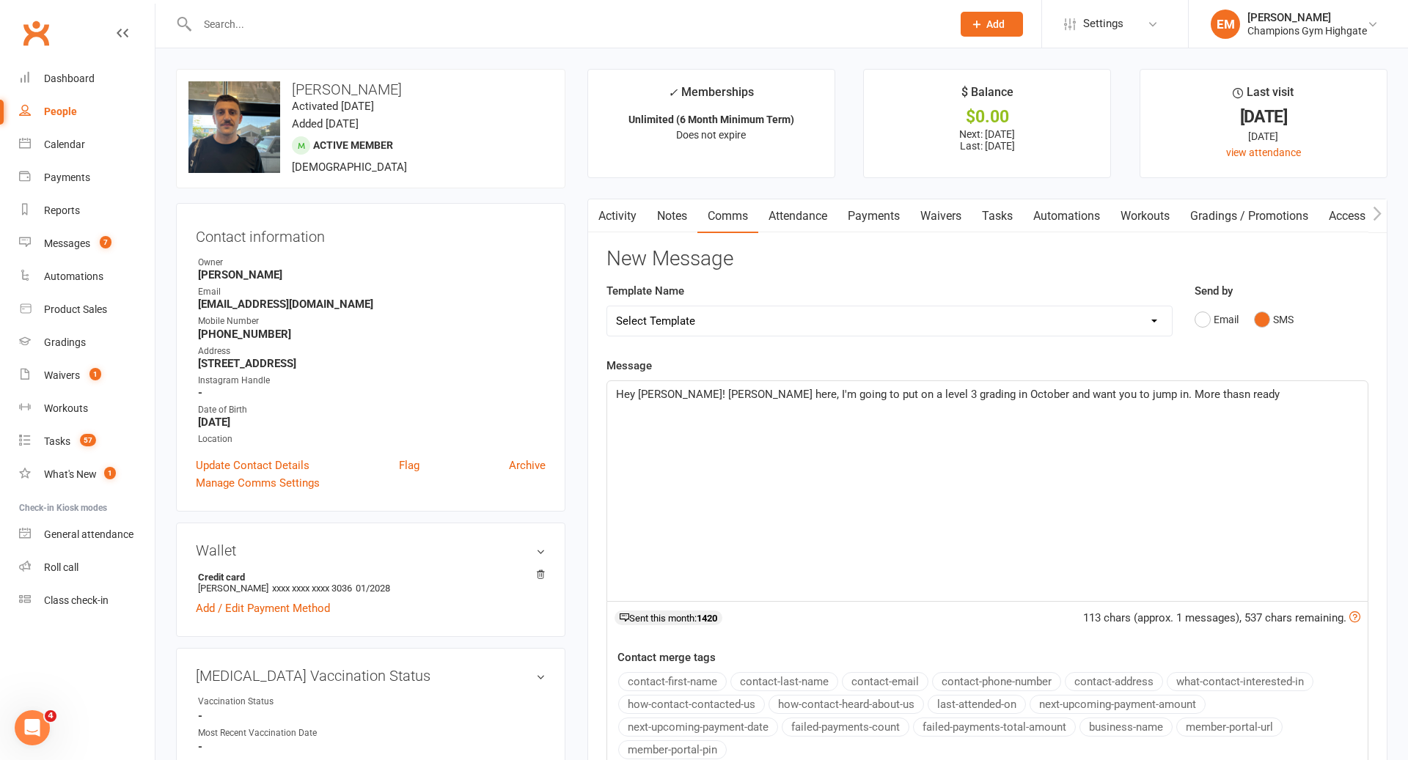
click at [1146, 388] on span "Hey [PERSON_NAME]! [PERSON_NAME] here, I'm going to put on a level 3 grading in…" at bounding box center [948, 394] width 664 height 13
click at [1142, 389] on span "Hey [PERSON_NAME]! [PERSON_NAME] here, I'm going to put on a level 3 grading in…" at bounding box center [948, 394] width 664 height 13
click at [1221, 400] on p "Hey [PERSON_NAME]! [PERSON_NAME] here, I'm going to put on a level 3 grading in…" at bounding box center [987, 395] width 743 height 18
drag, startPoint x: 1211, startPoint y: 397, endPoint x: 1046, endPoint y: 392, distance: 164.3
click at [1046, 392] on p "Hey [PERSON_NAME]! [PERSON_NAME] here, I'm going to put on a level 3 grading in…" at bounding box center [987, 395] width 743 height 18
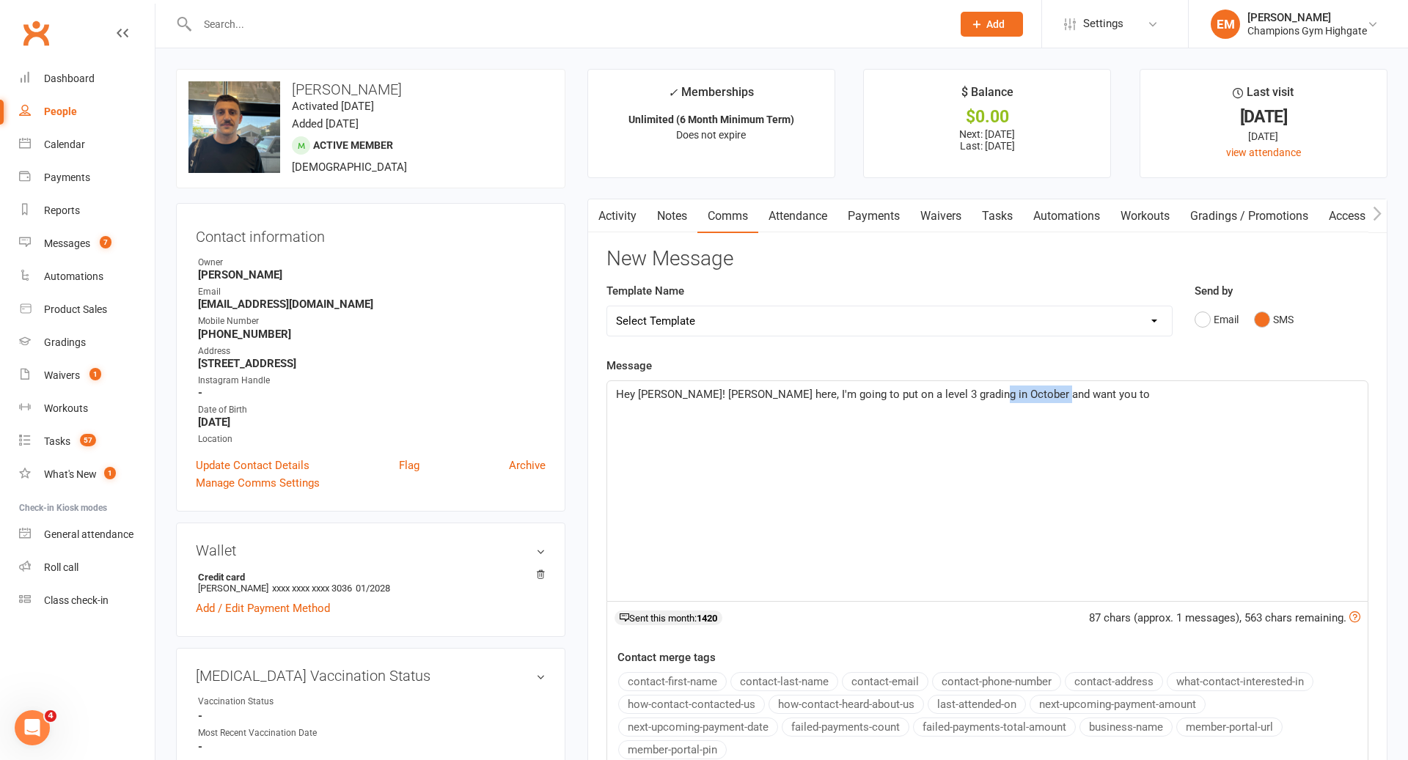
drag, startPoint x: 1082, startPoint y: 393, endPoint x: 986, endPoint y: 395, distance: 96.8
click at [986, 395] on p "Hey [PERSON_NAME]! [PERSON_NAME] here, I'm going to put on a level 3 grading in…" at bounding box center [987, 395] width 743 height 18
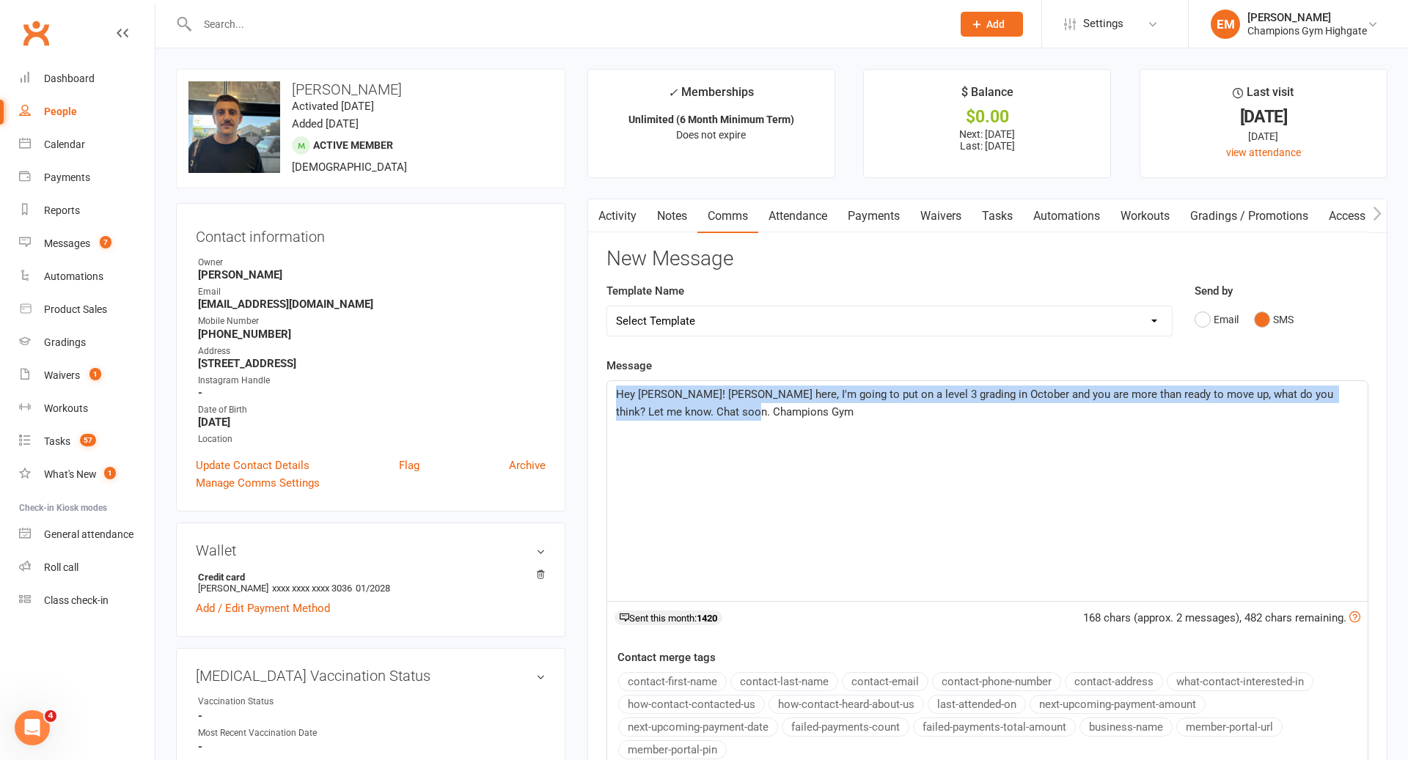
drag, startPoint x: 828, startPoint y: 456, endPoint x: 488, endPoint y: 257, distance: 393.8
copy span "Hey [PERSON_NAME]! [PERSON_NAME] here, I'm going to put on a level 3 grading in…"
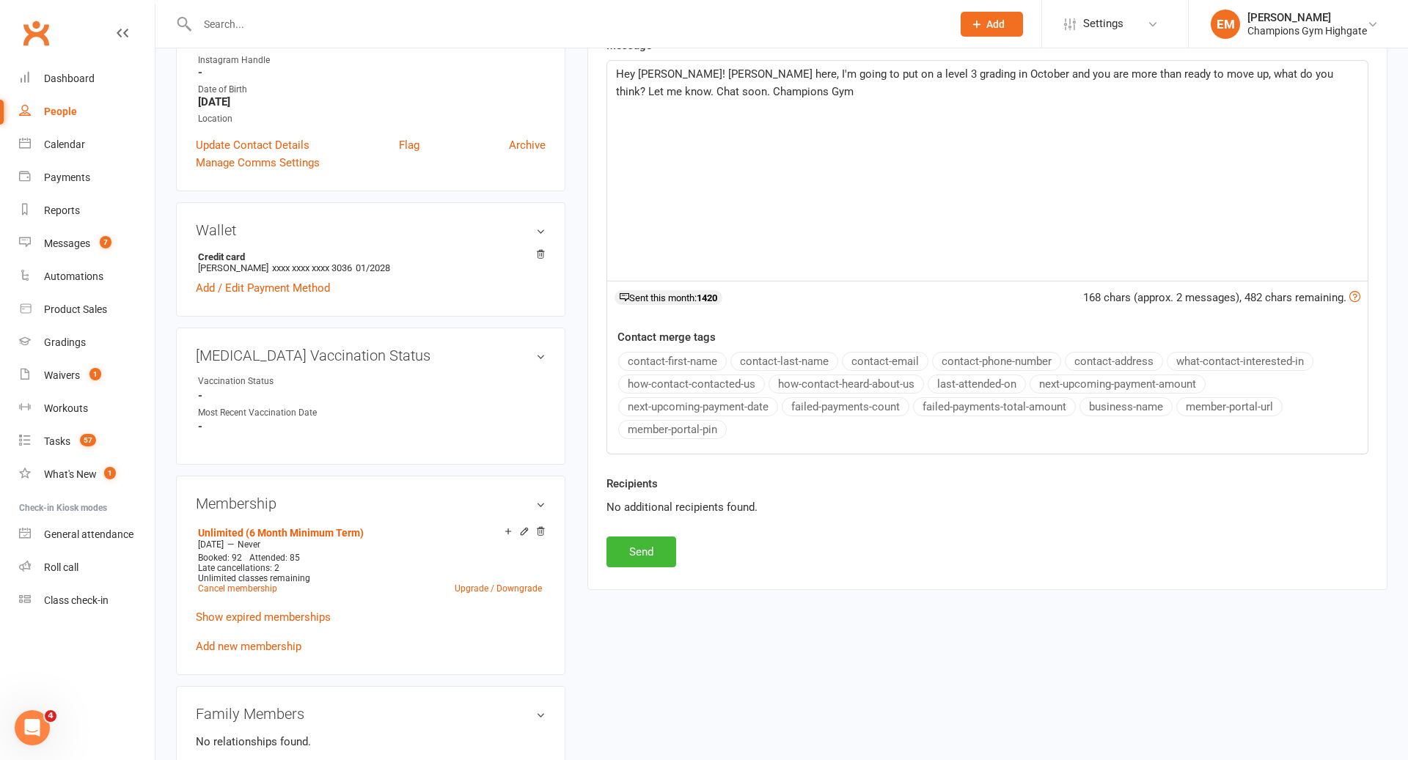
click at [628, 518] on div "Recipients No additional recipients found." at bounding box center [987, 506] width 784 height 62
click at [628, 545] on button "Send" at bounding box center [641, 552] width 70 height 31
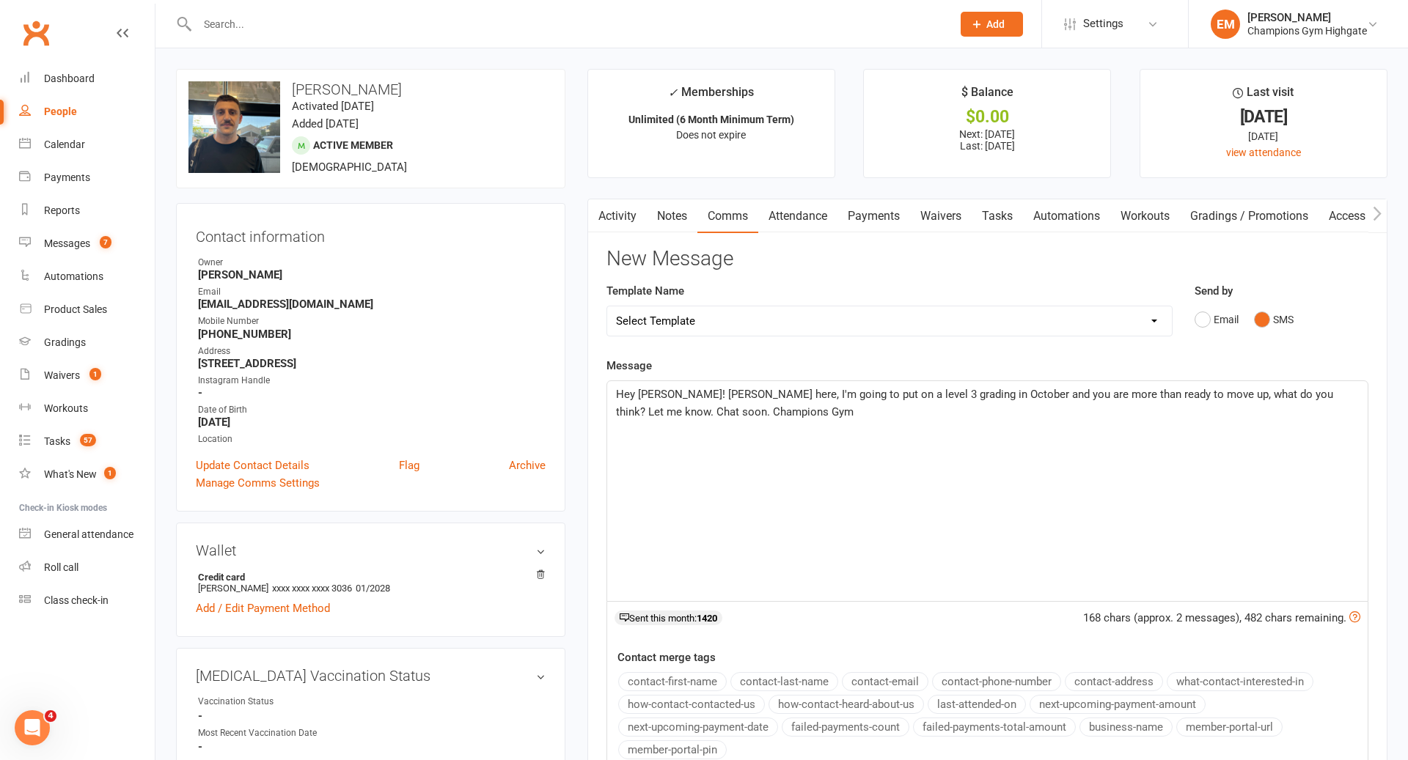
click at [681, 220] on link "Notes" at bounding box center [672, 216] width 51 height 34
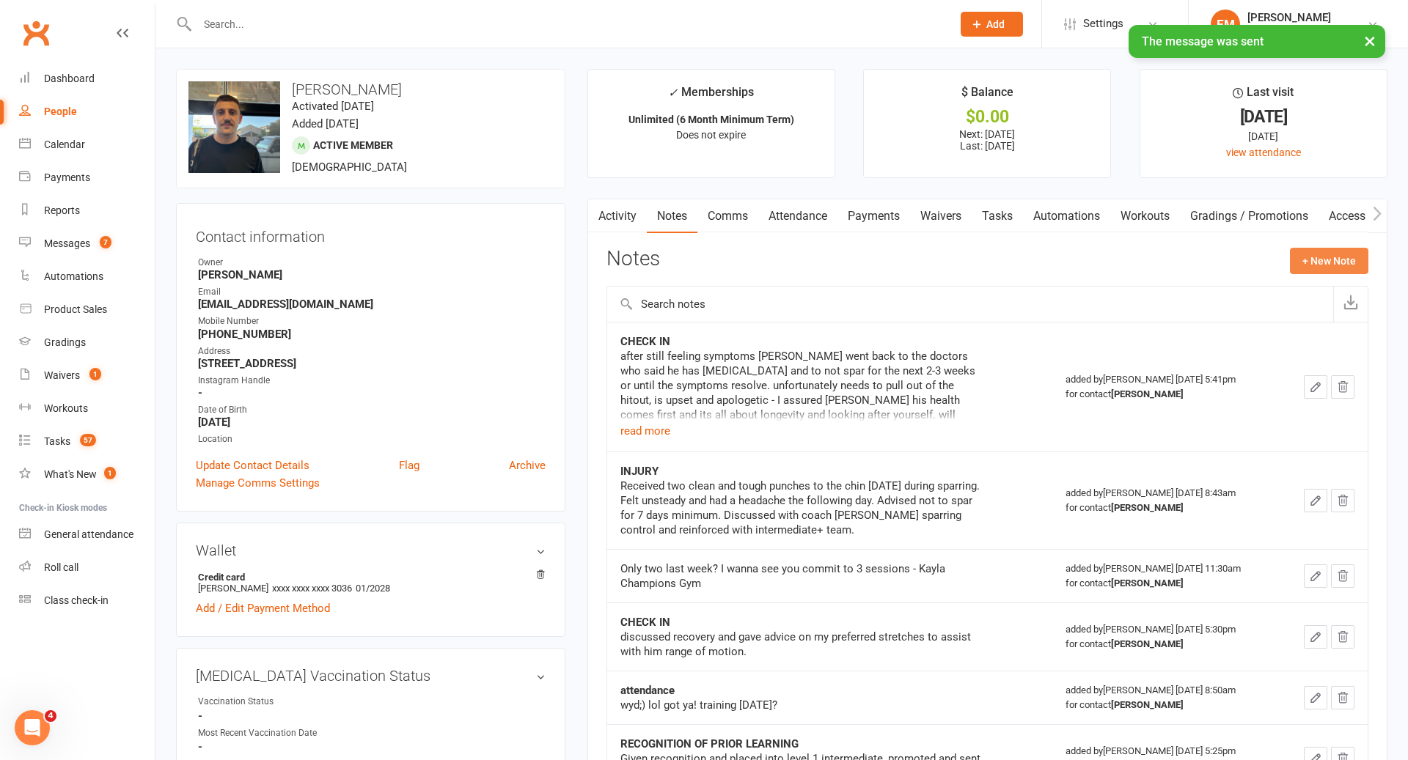
click at [1295, 255] on button "+ New Note" at bounding box center [1329, 261] width 78 height 26
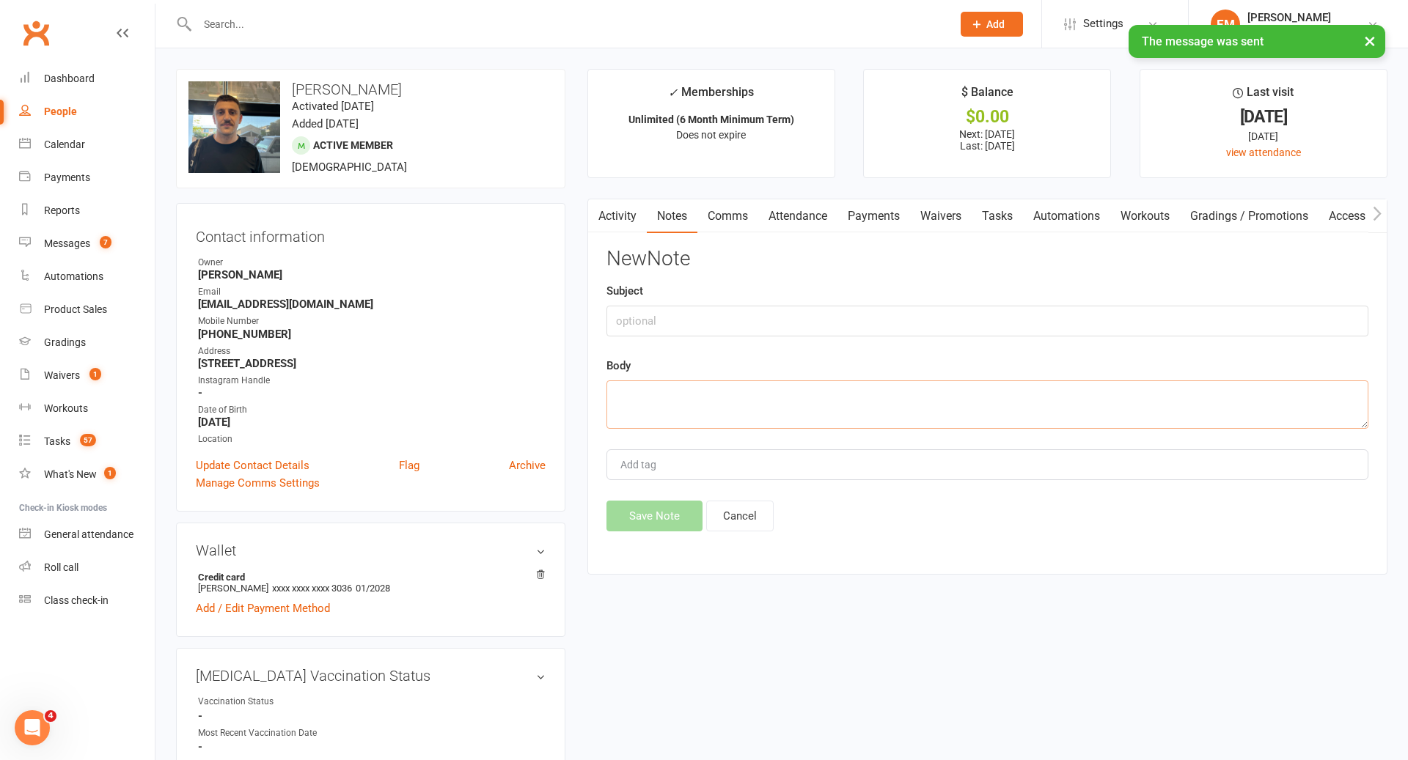
click at [873, 402] on textarea at bounding box center [987, 405] width 762 height 48
paste textarea "Hey [PERSON_NAME]! [PERSON_NAME] here, I'm going to put on a level 3 grading in…"
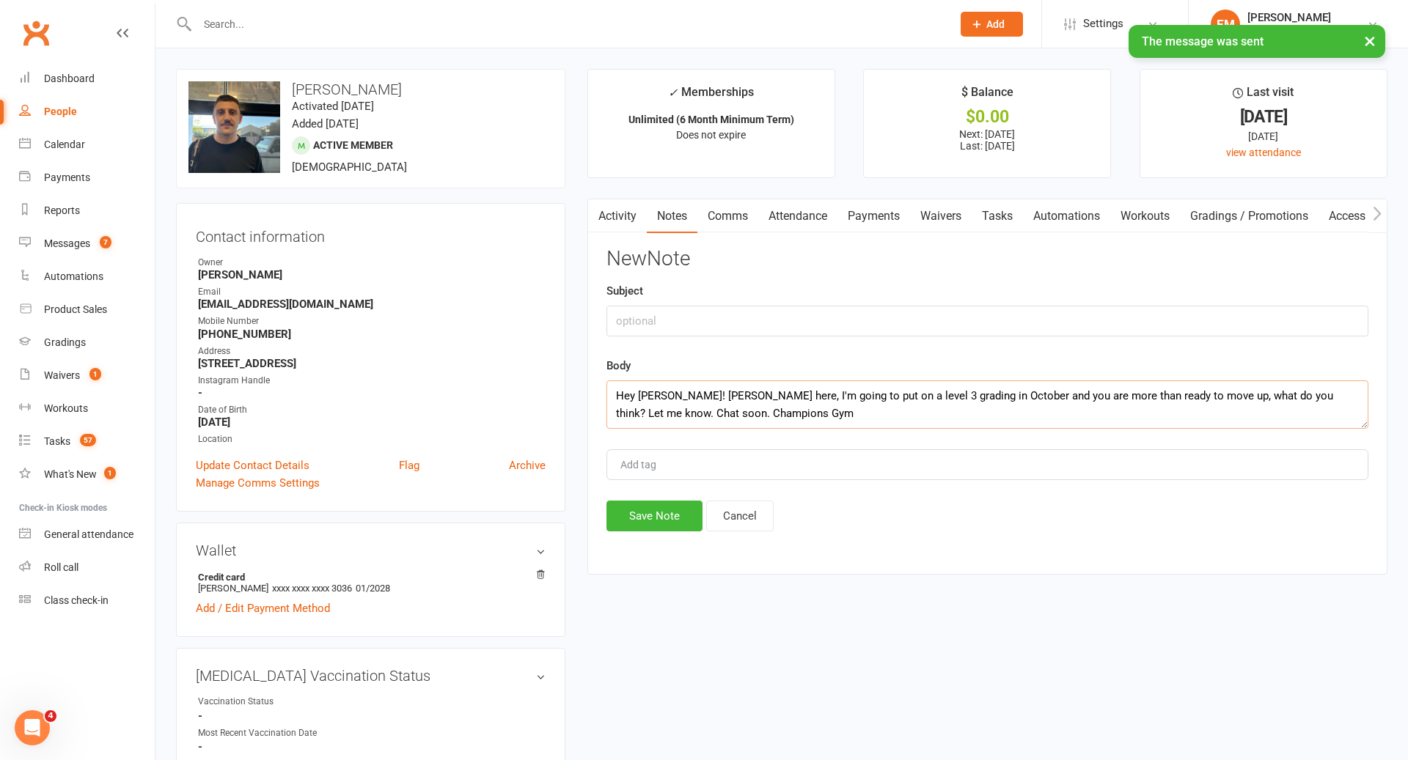
type textarea "Hey [PERSON_NAME]! [PERSON_NAME] here, I'm going to put on a level 3 grading in…"
click at [772, 330] on input "text" at bounding box center [987, 321] width 762 height 31
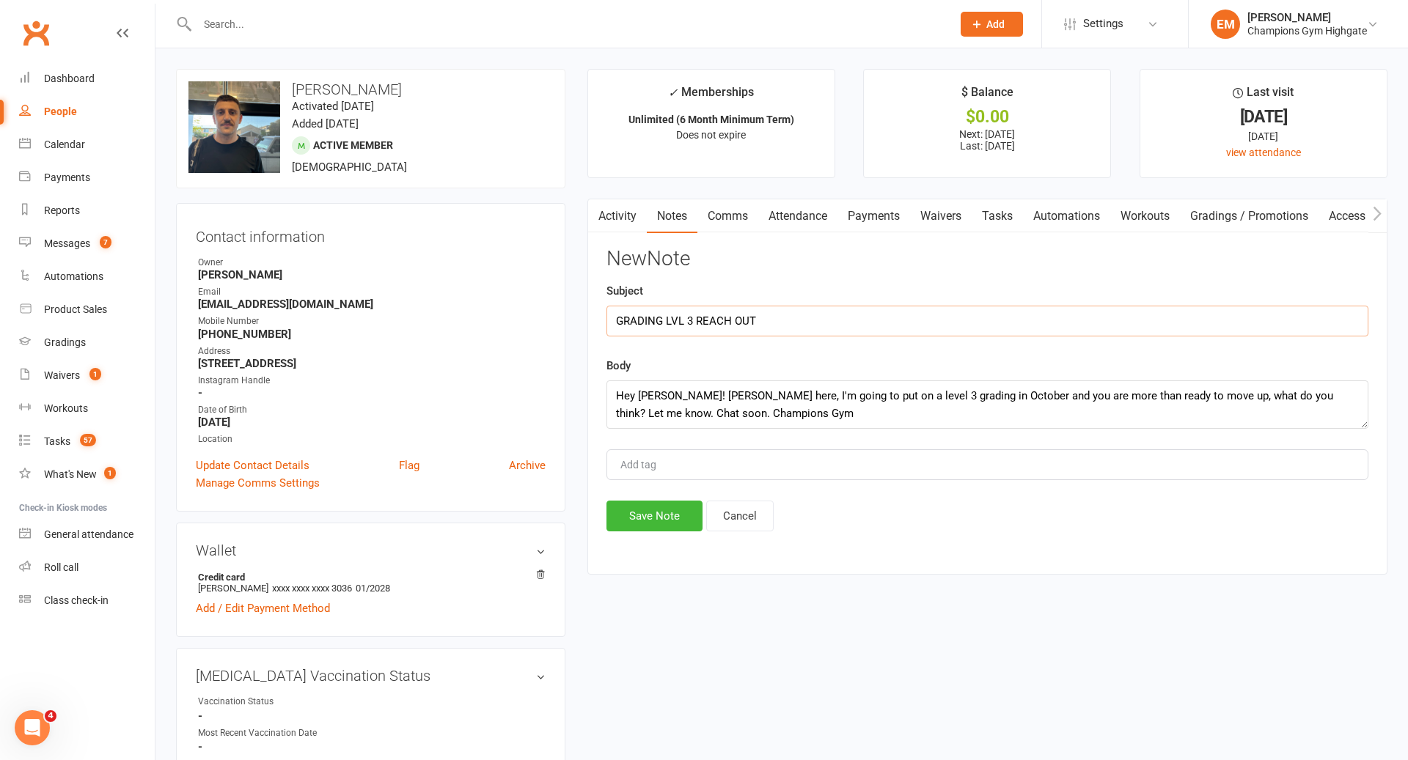
type input "GRADING LVL 3 REACH OUT"
click at [667, 493] on div "New Note Subject GRADING LVL 3 REACH OUT Body Hey [PERSON_NAME]! [PERSON_NAME] …" at bounding box center [987, 390] width 762 height 284
click at [658, 513] on button "Save Note" at bounding box center [654, 516] width 96 height 31
click at [89, 235] on link "Messages 7" at bounding box center [87, 243] width 136 height 33
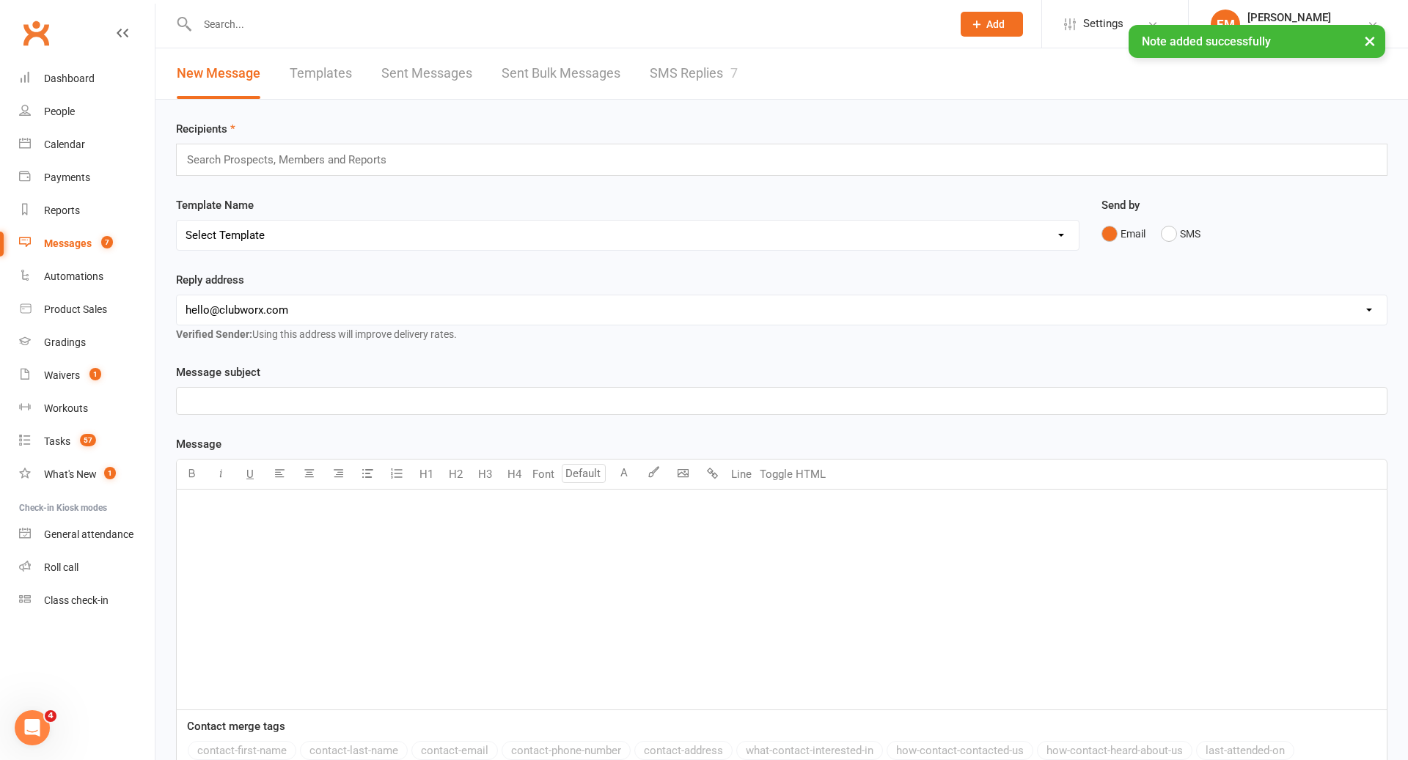
click at [695, 25] on div "× Note added successfully" at bounding box center [694, 25] width 1389 height 0
click at [684, 71] on link "SMS Replies 7" at bounding box center [694, 73] width 88 height 51
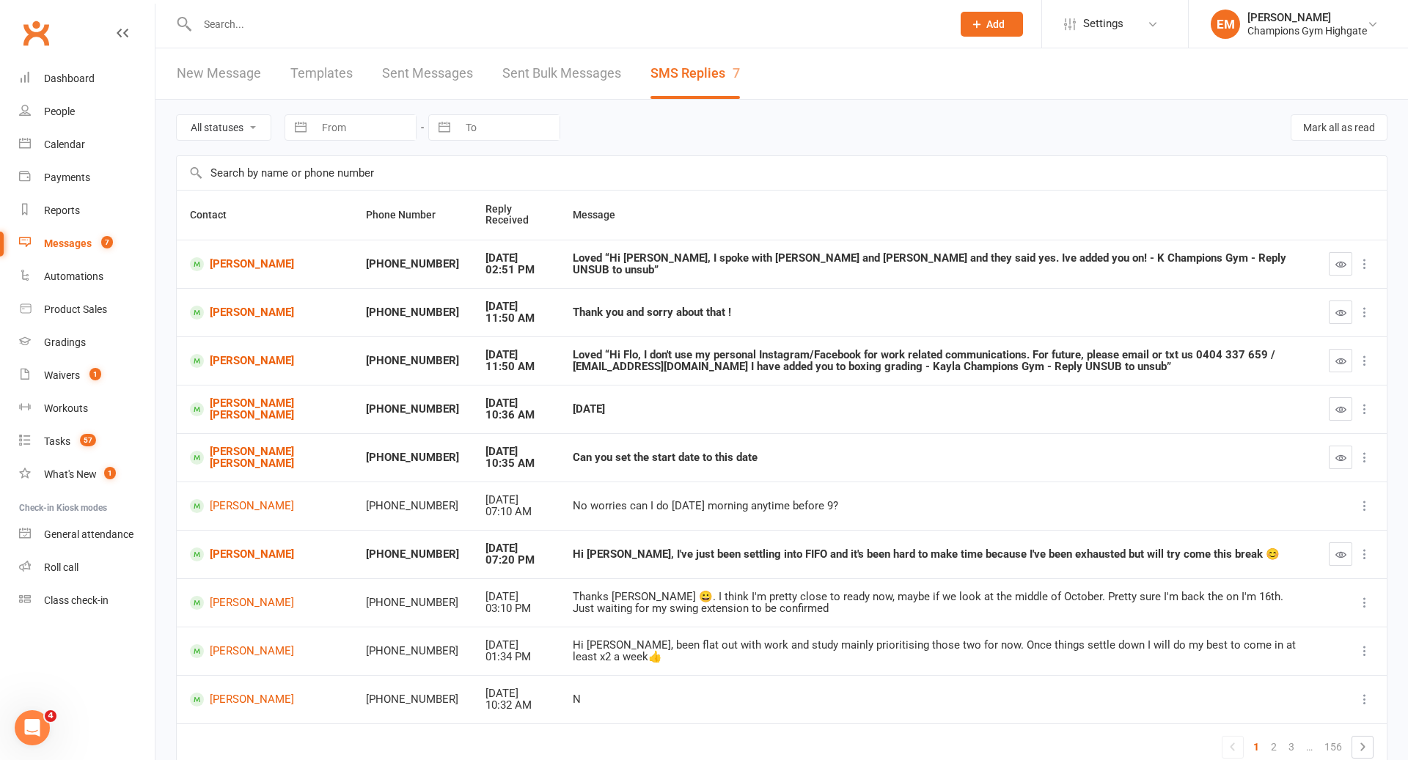
click at [540, 25] on input "text" at bounding box center [567, 24] width 749 height 21
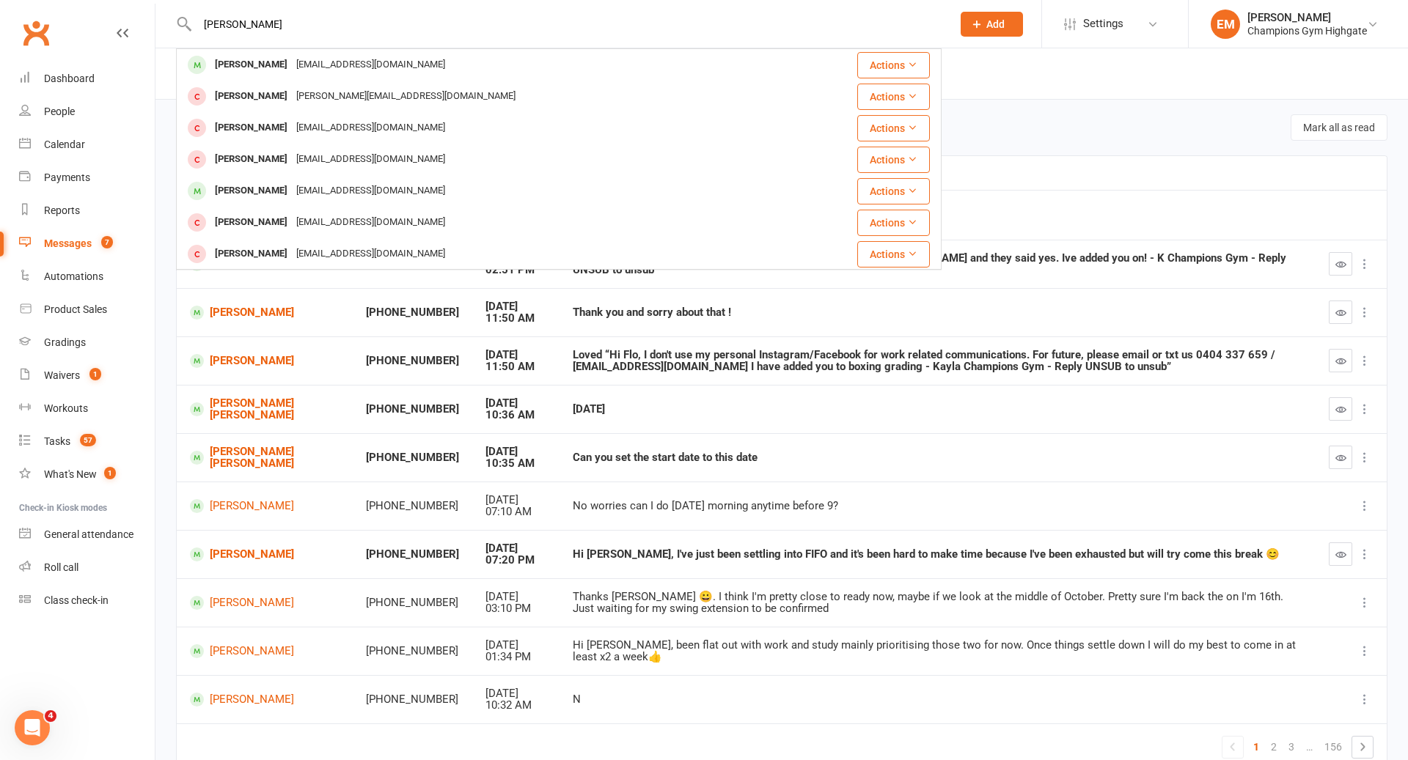
type input "[PERSON_NAME]"
click at [469, 61] on div "[PERSON_NAME] [EMAIL_ADDRESS][DOMAIN_NAME]" at bounding box center [494, 65] width 635 height 30
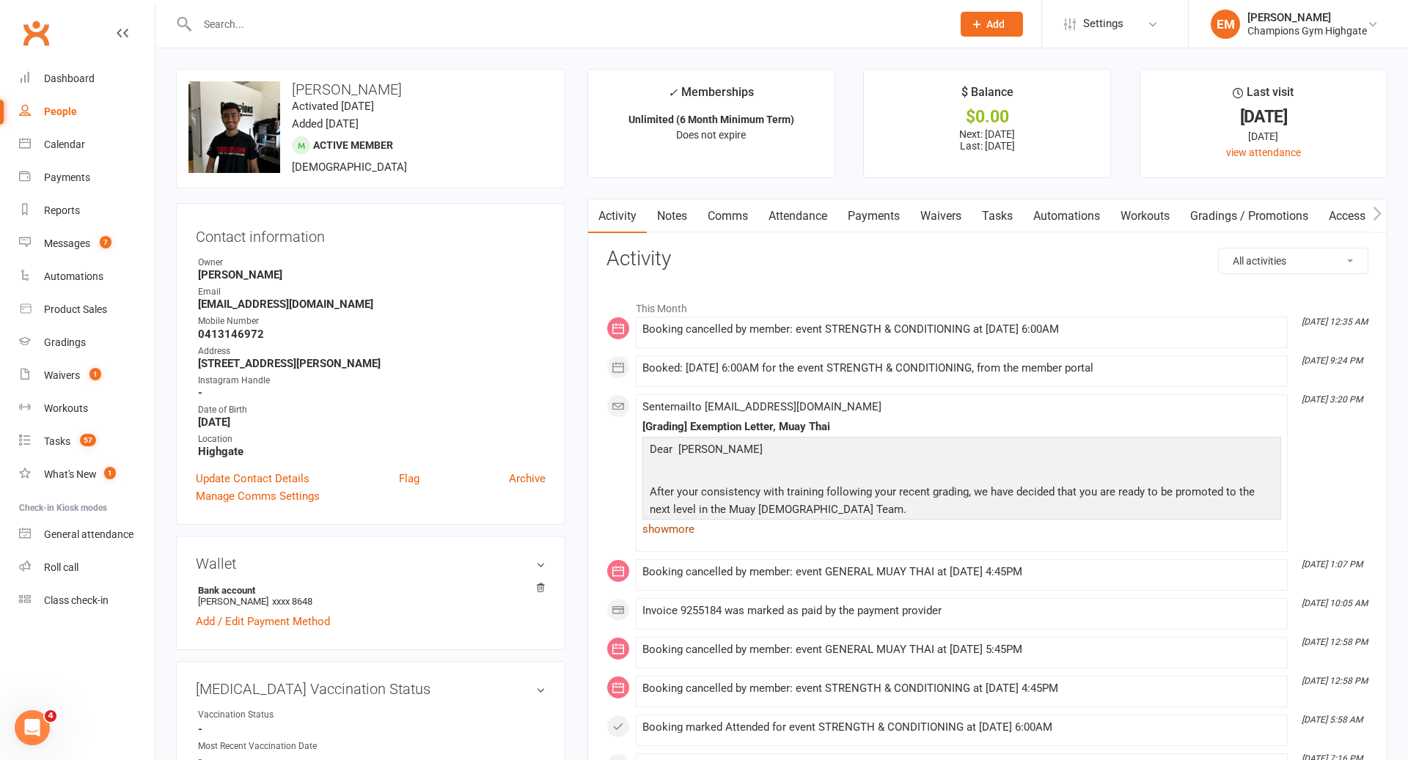
click at [673, 520] on link "show more" at bounding box center [961, 529] width 639 height 21
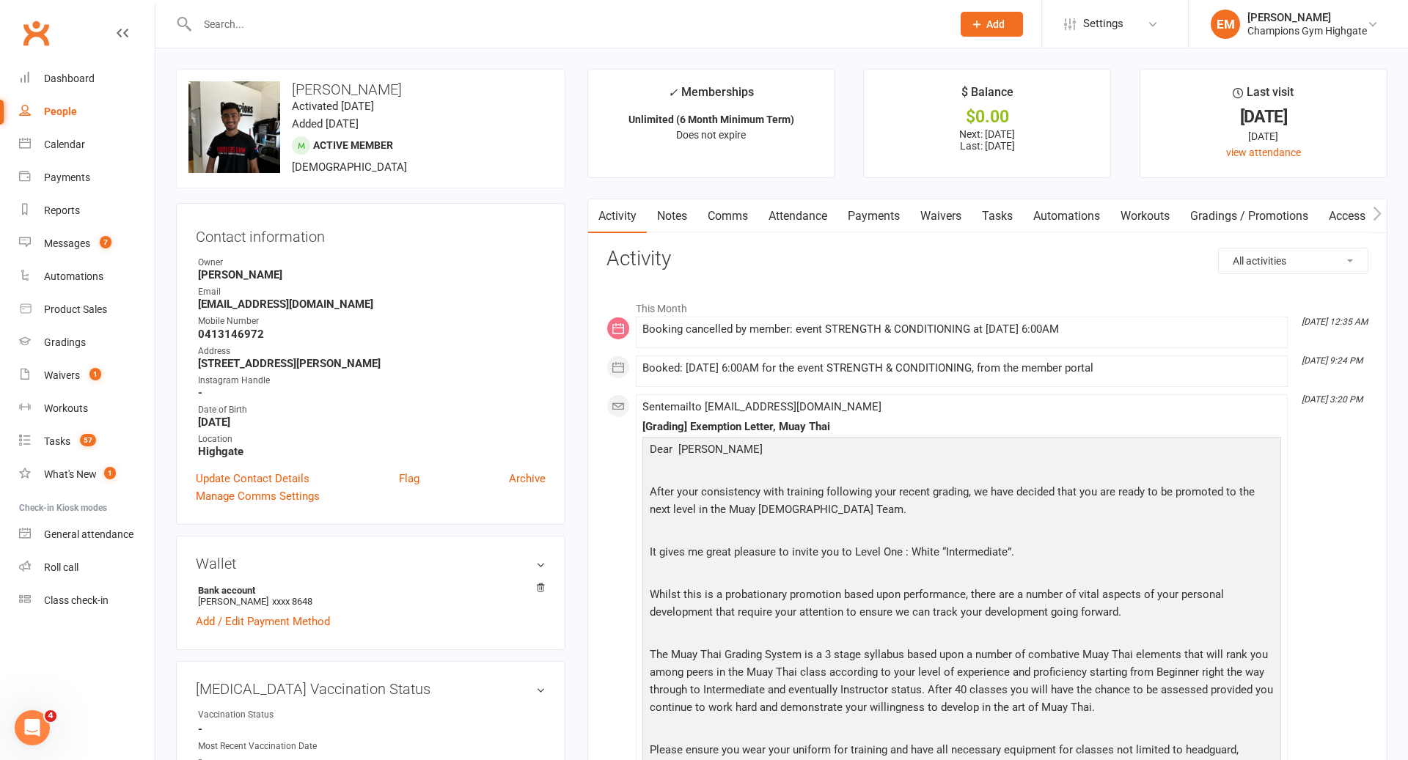
click at [684, 219] on link "Notes" at bounding box center [672, 216] width 51 height 34
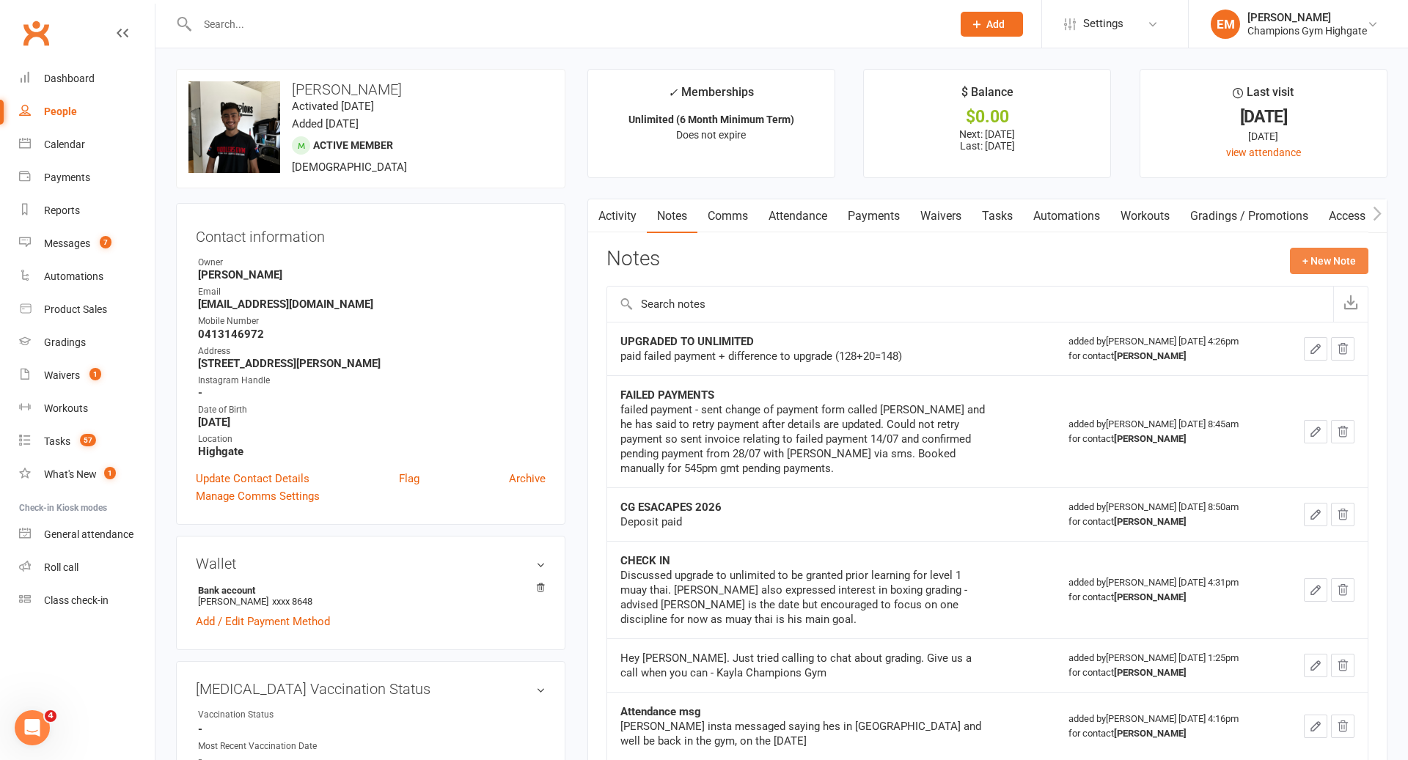
click at [1343, 255] on button "+ New Note" at bounding box center [1329, 261] width 78 height 26
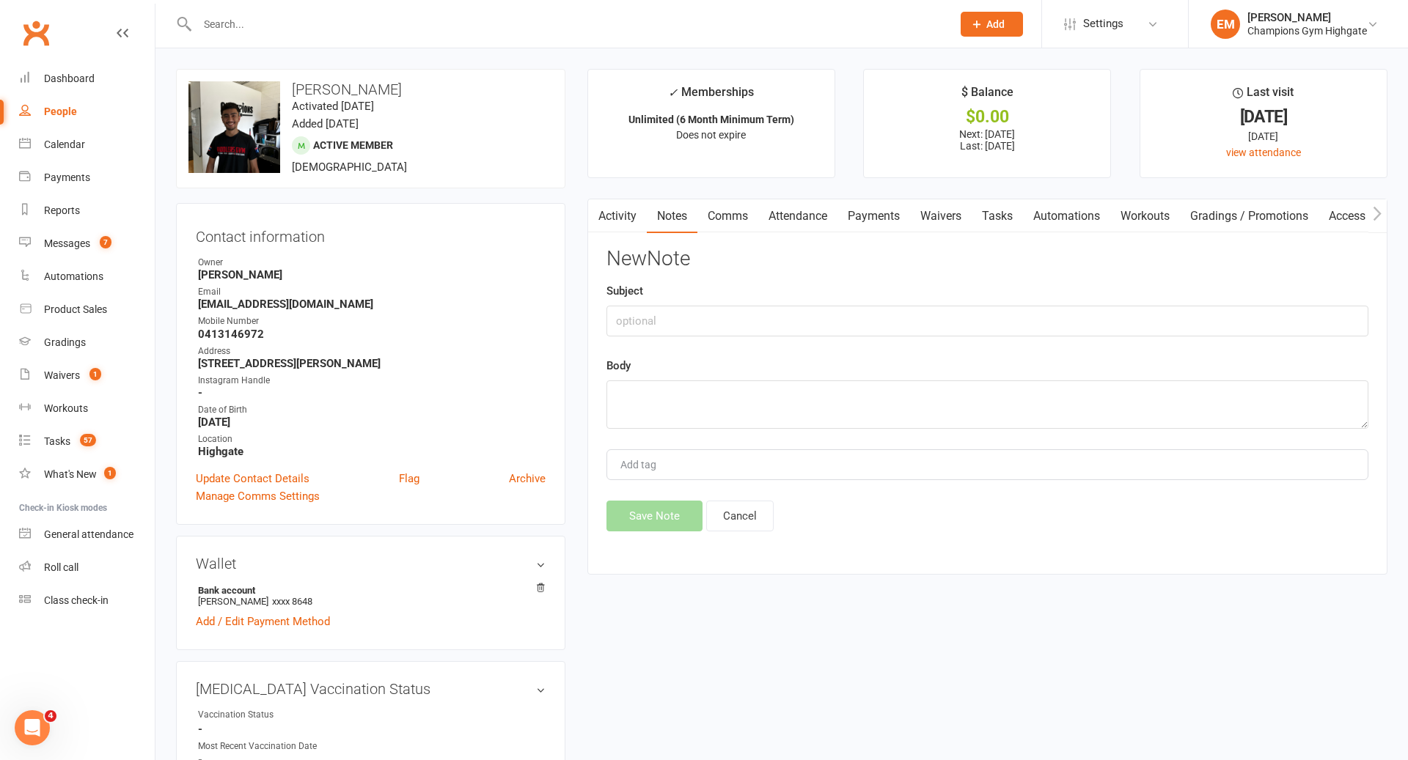
click at [773, 428] on div "New Note Subject Body Add tag Save Note Cancel" at bounding box center [987, 390] width 762 height 284
click at [773, 414] on textarea at bounding box center [987, 405] width 762 height 48
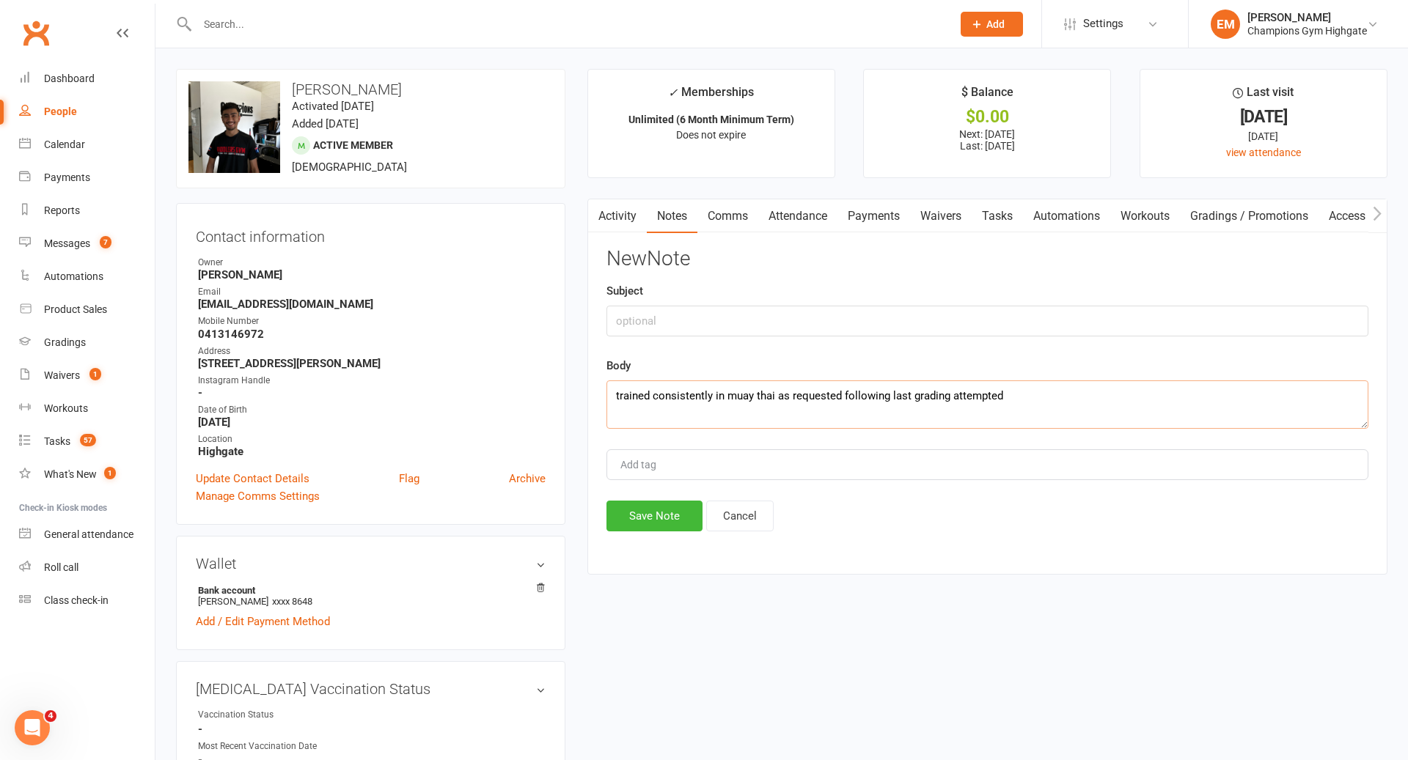
click at [612, 395] on textarea "trained consistently in muay thai as requested following last grading attempted" at bounding box center [987, 405] width 762 height 48
click at [1085, 397] on textarea "[PERSON_NAME] has trained consistently in muay thai as requested following last…" at bounding box center [987, 405] width 762 height 48
type textarea "[PERSON_NAME] has trained consistently in muay thai as requested following last…"
click at [963, 319] on input "text" at bounding box center [987, 321] width 762 height 31
click at [702, 327] on input "UPDATE GRADE" at bounding box center [987, 321] width 762 height 31
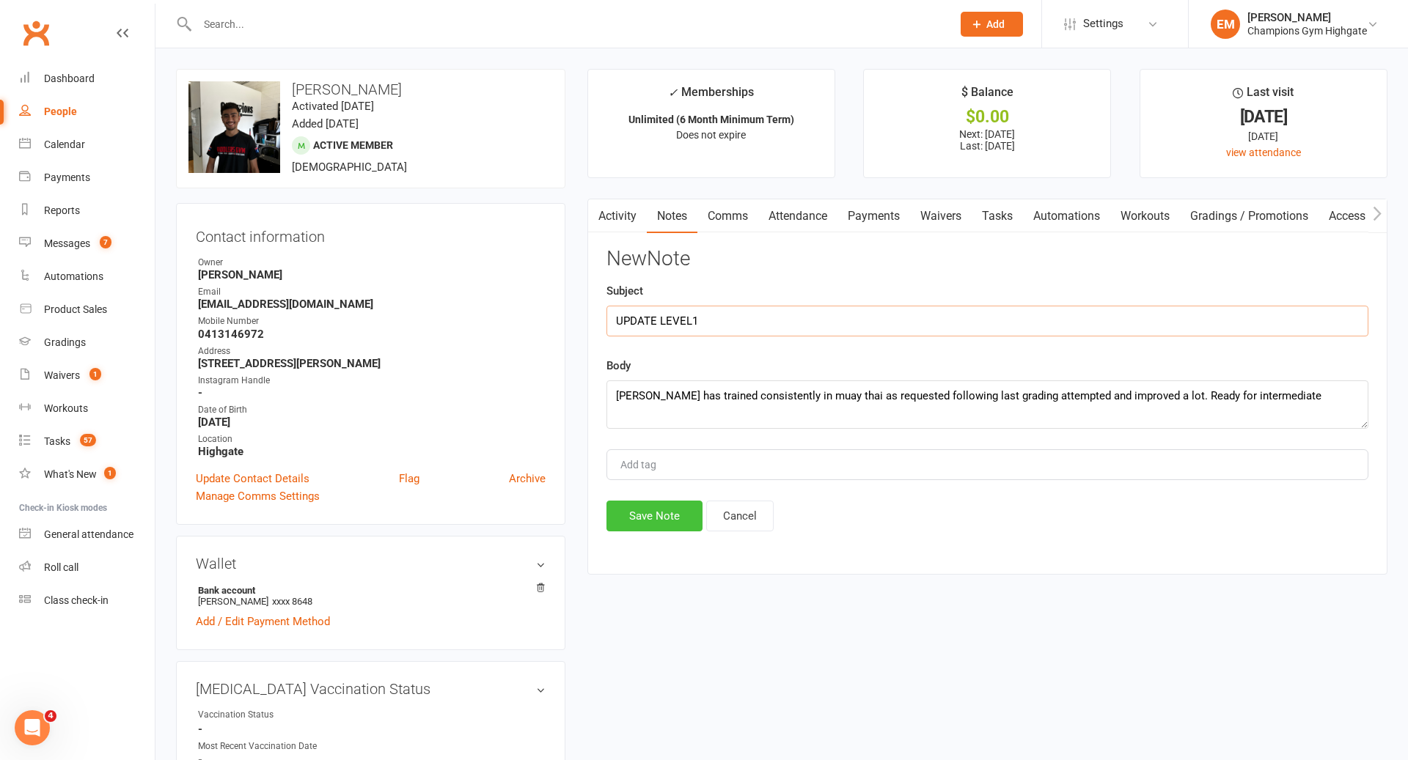
type input "UPDATE LEVEL1"
click at [628, 502] on button "Save Note" at bounding box center [654, 516] width 96 height 31
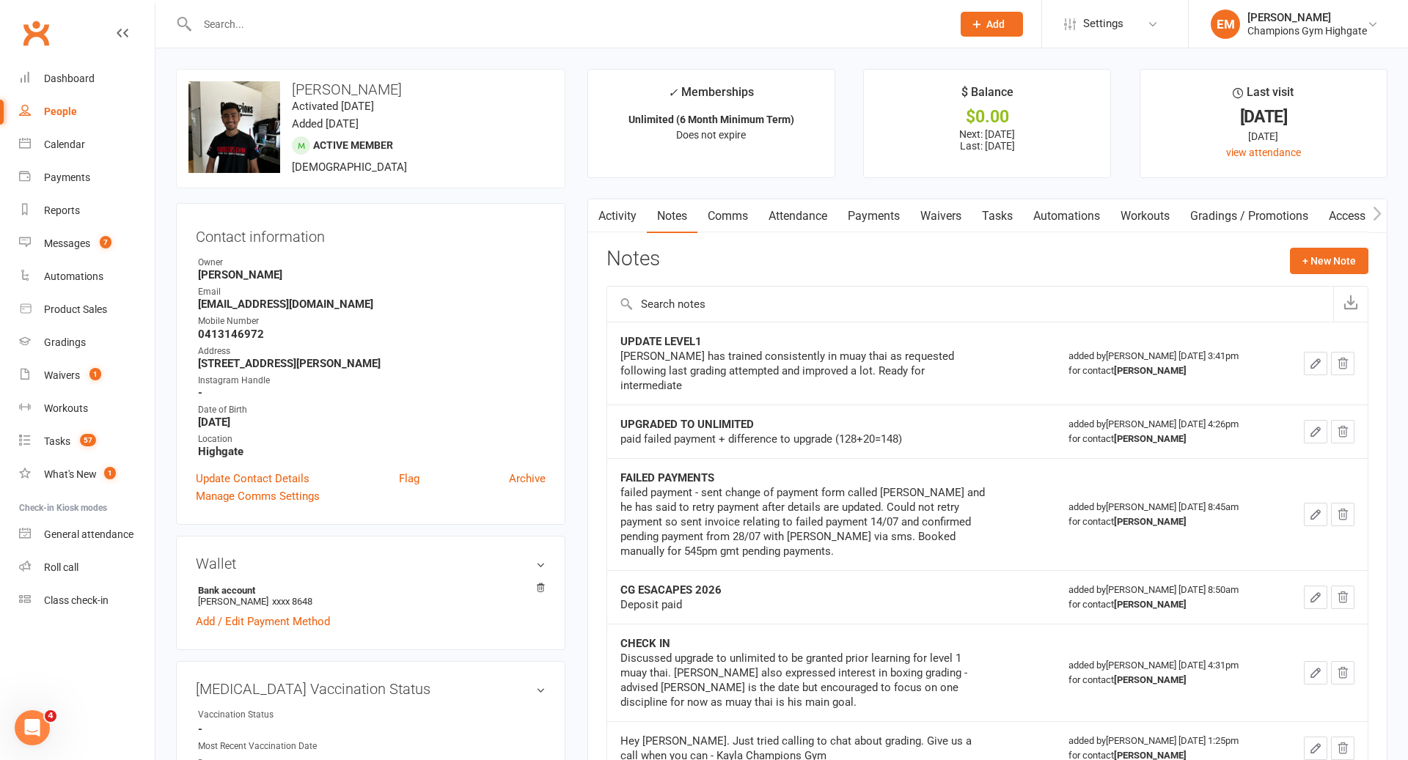
click at [624, 21] on input "text" at bounding box center [567, 24] width 749 height 21
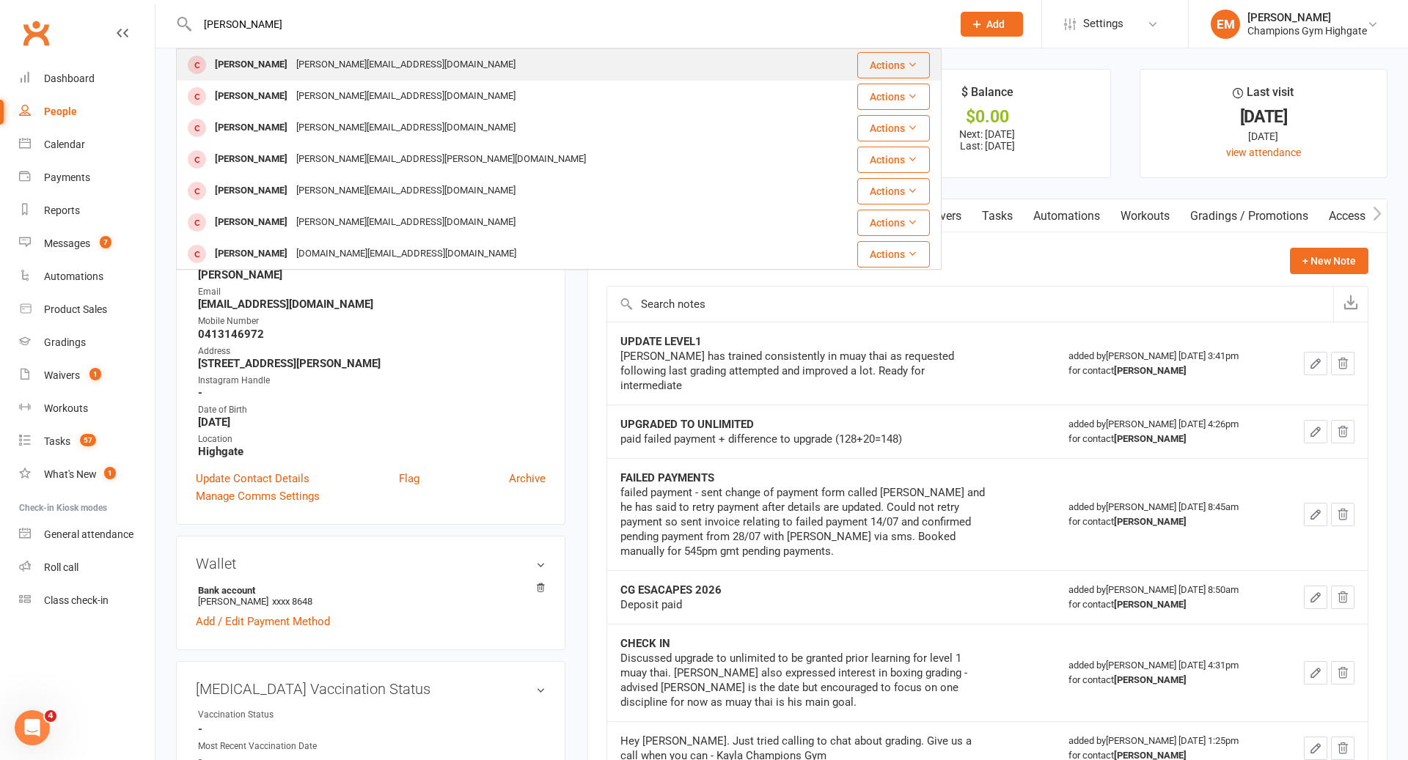
type input "[PERSON_NAME]"
click at [436, 77] on div "Steve Kobeissi [EMAIL_ADDRESS][DOMAIN_NAME]" at bounding box center [494, 65] width 635 height 30
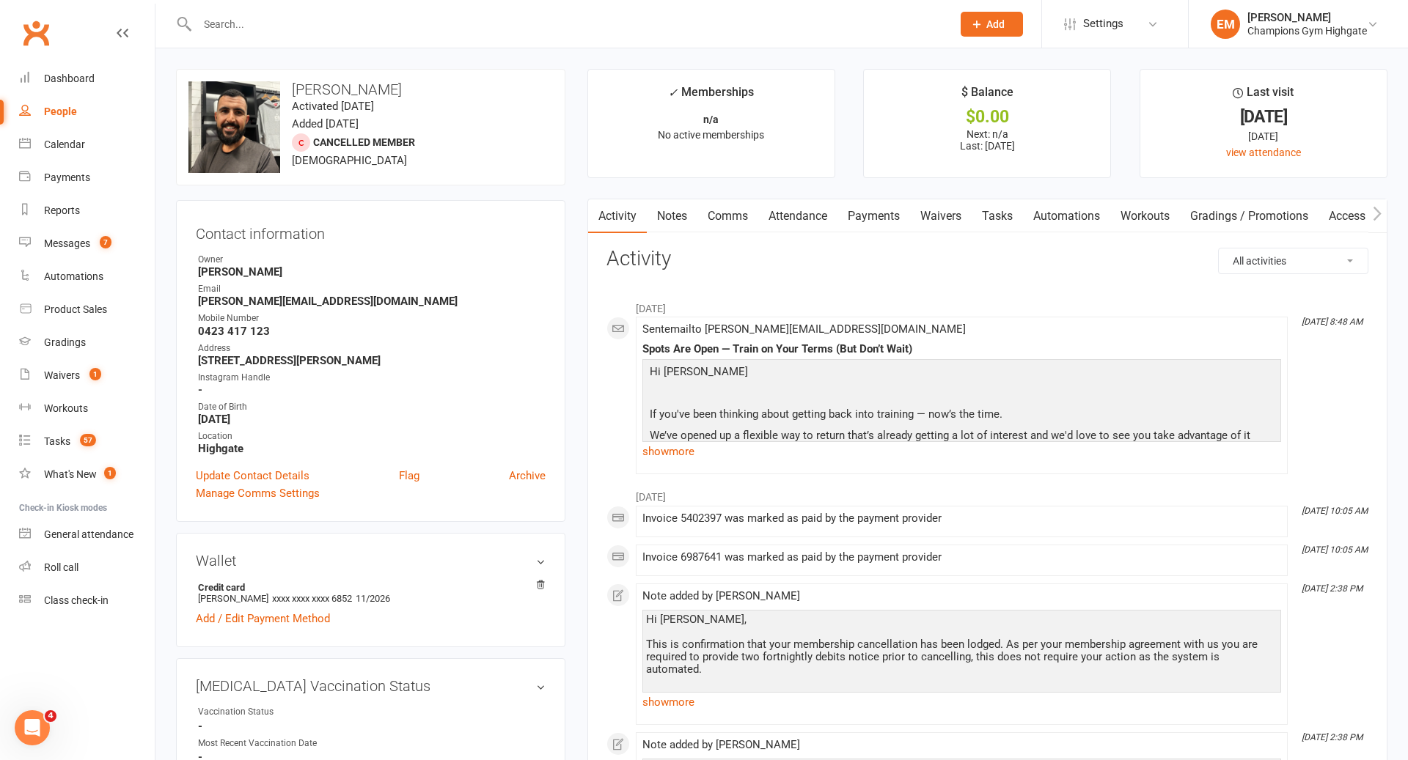
click at [623, 26] on input "text" at bounding box center [567, 24] width 749 height 21
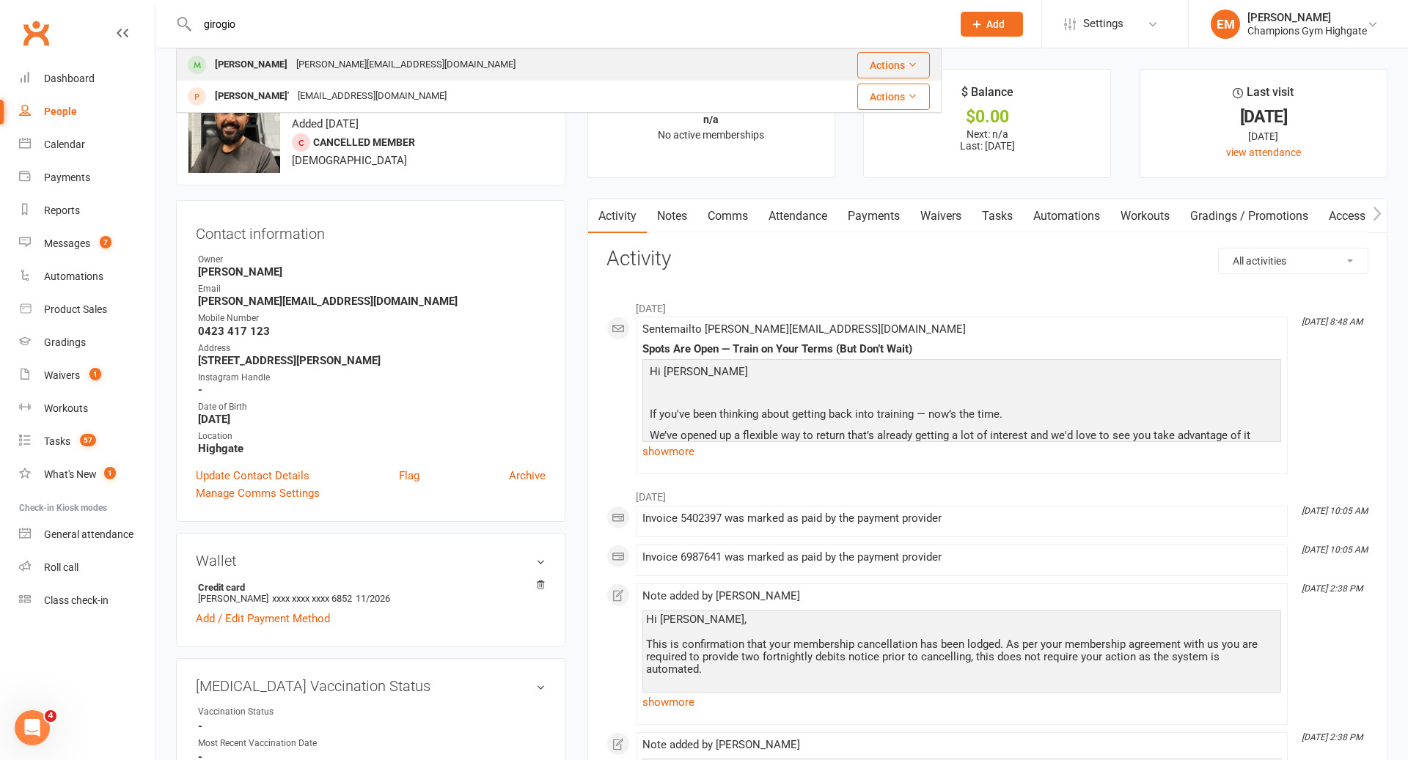
type input "girogio"
click at [408, 59] on div "Giorgio Olivero [EMAIL_ADDRESS][DOMAIN_NAME]" at bounding box center [484, 65] width 614 height 30
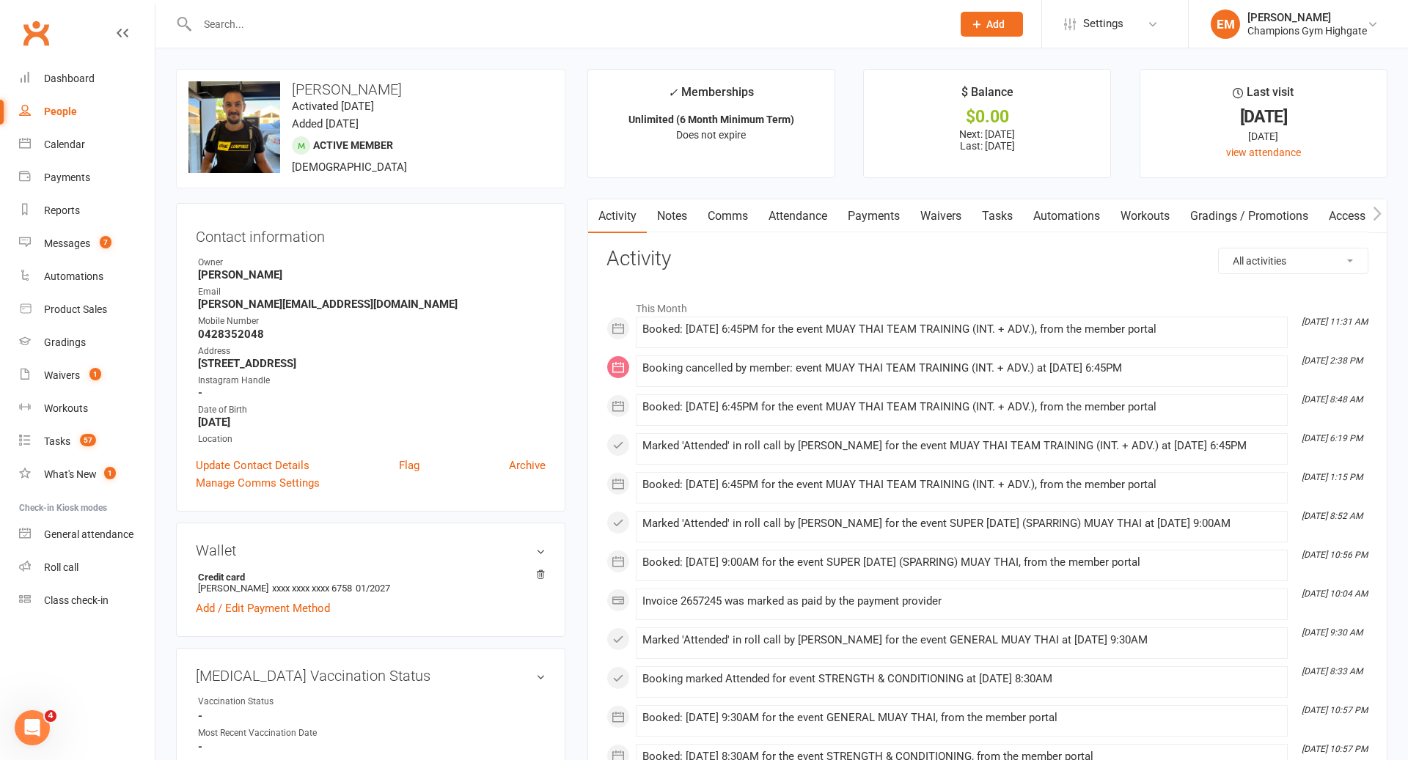
click at [666, 212] on link "Notes" at bounding box center [672, 216] width 51 height 34
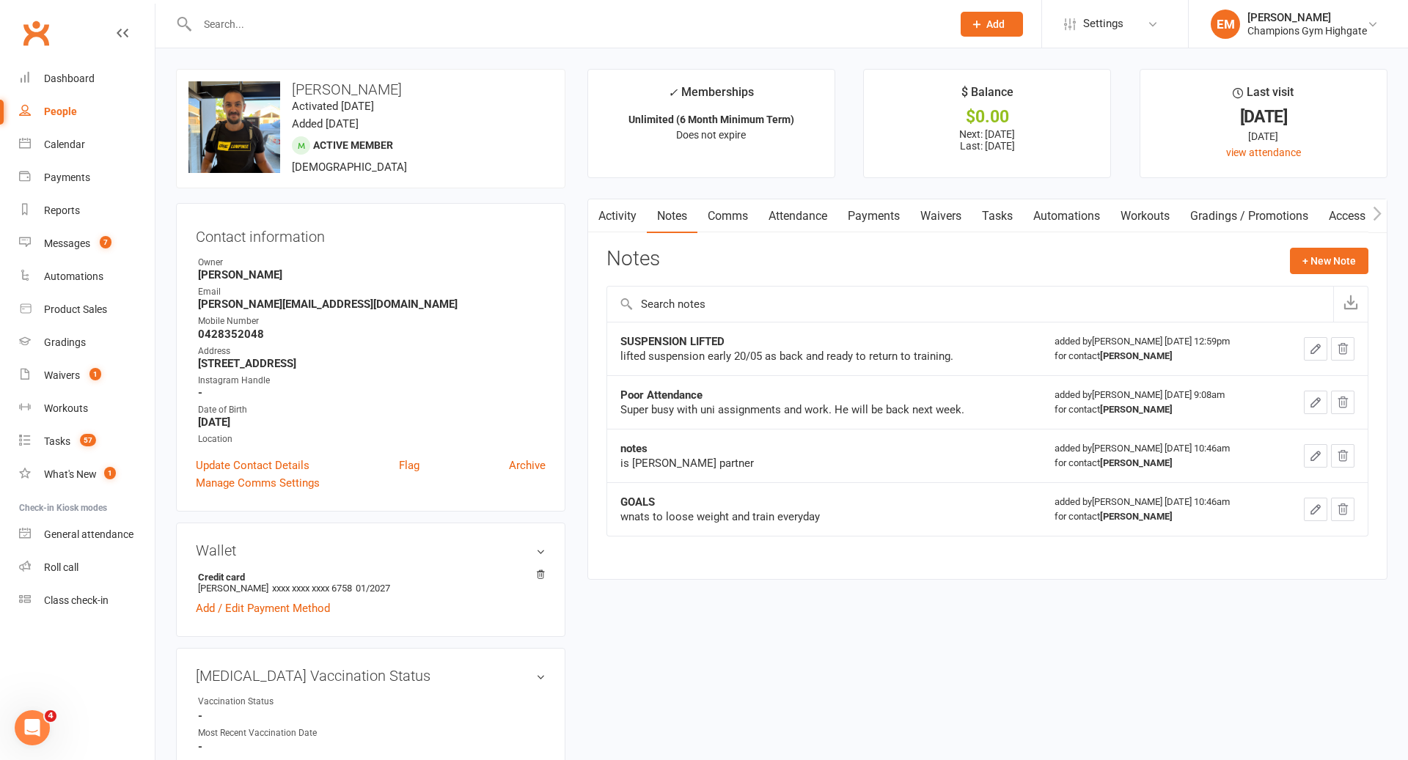
click at [707, 230] on link "Comms" at bounding box center [727, 216] width 61 height 34
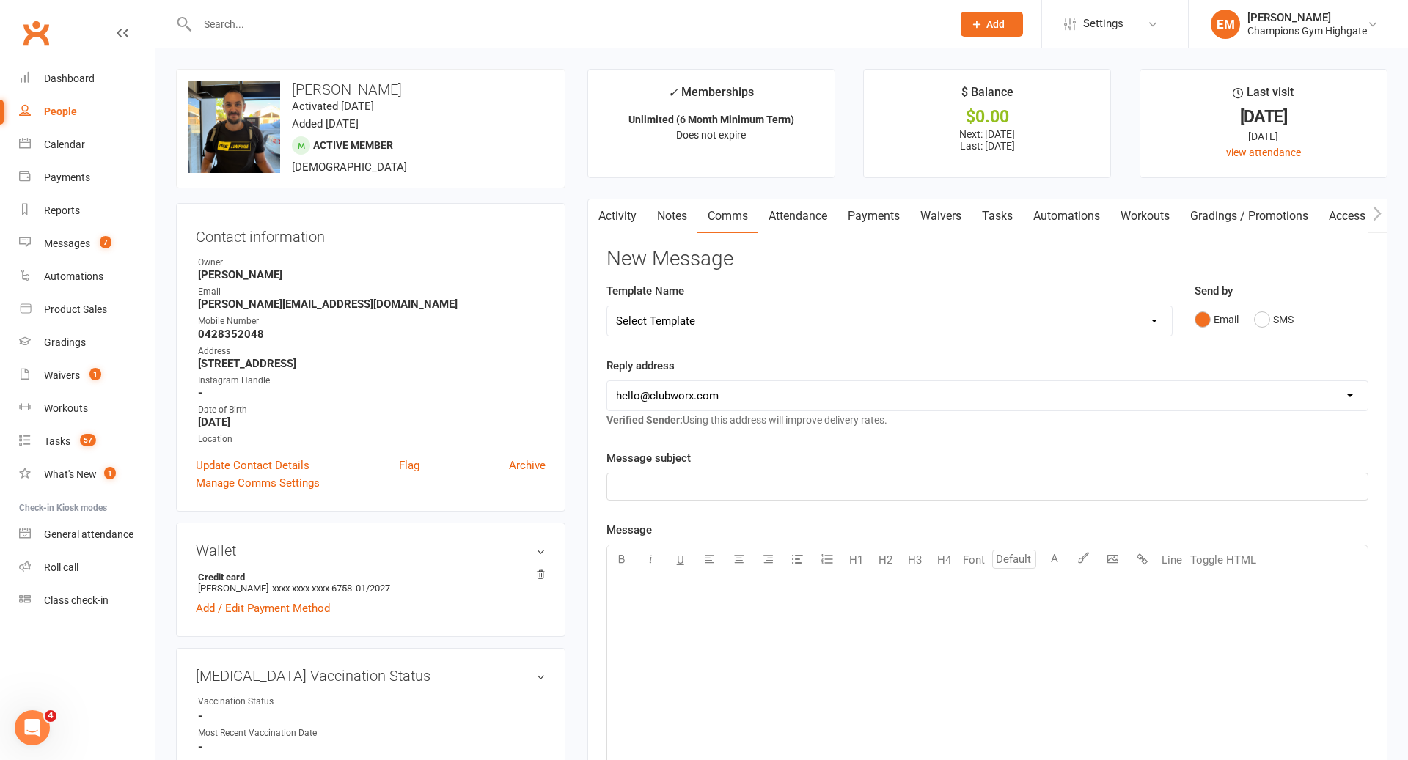
scroll to position [0, 1]
click at [678, 224] on link "Notes" at bounding box center [671, 216] width 51 height 34
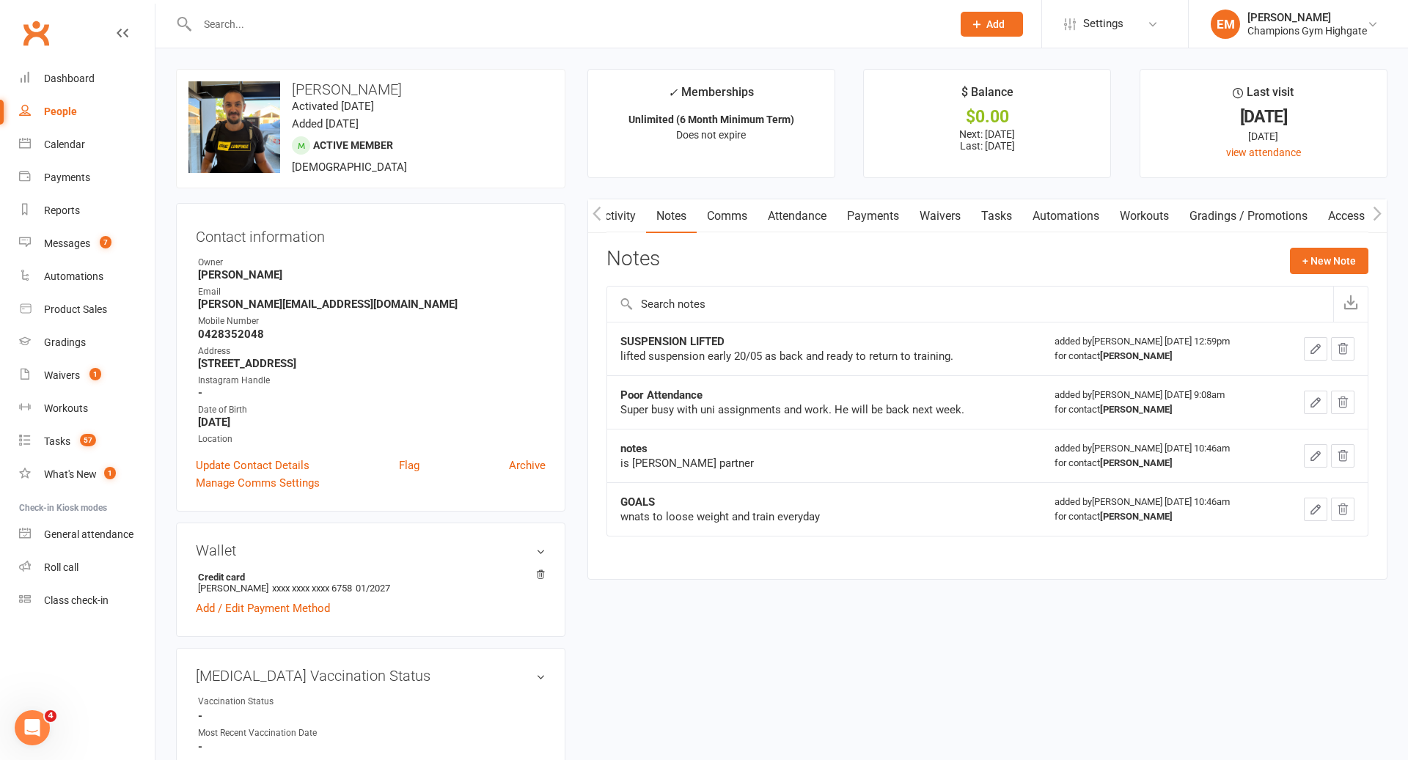
click at [703, 226] on link "Comms" at bounding box center [727, 216] width 61 height 34
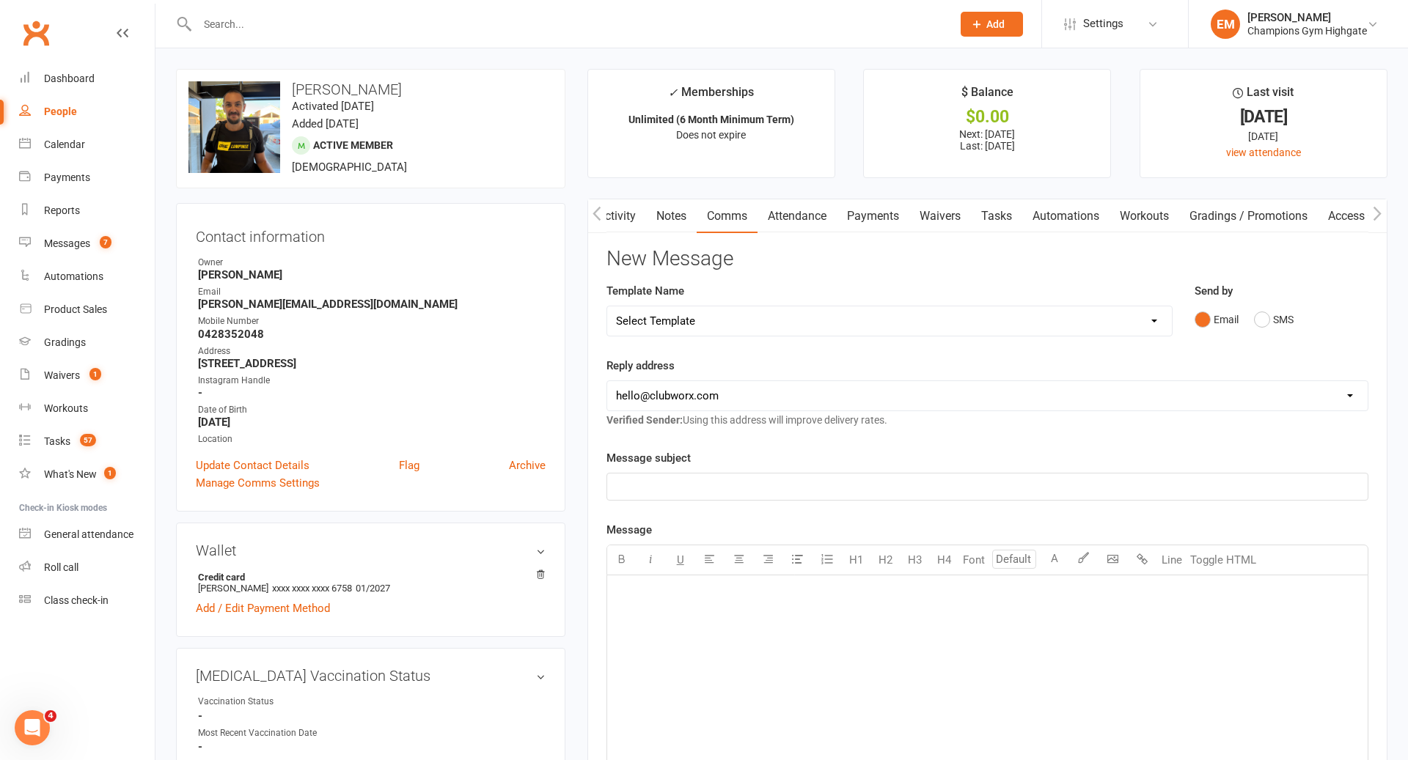
click at [673, 23] on input "text" at bounding box center [567, 24] width 749 height 21
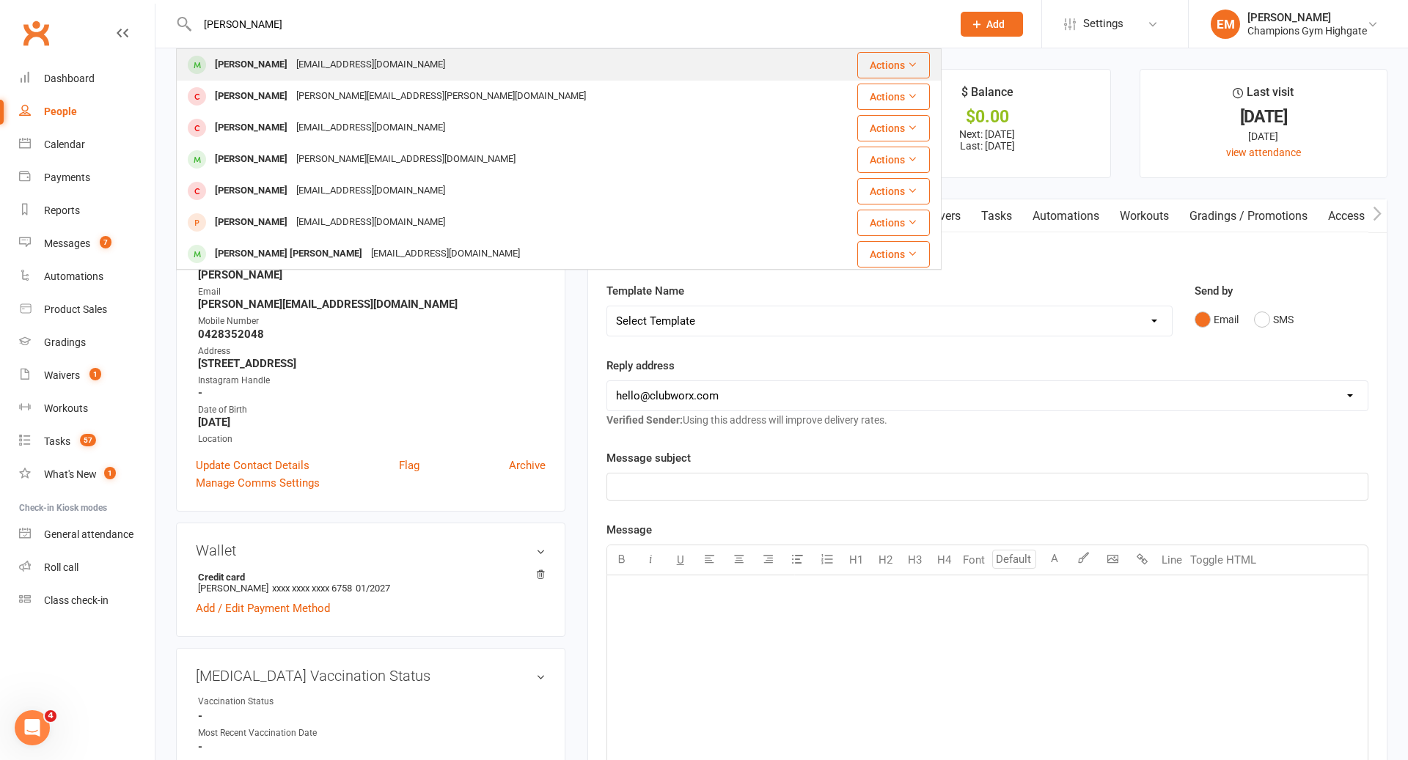
type input "[PERSON_NAME]"
click at [483, 60] on div "[PERSON_NAME] [EMAIL_ADDRESS][DOMAIN_NAME]" at bounding box center [494, 65] width 635 height 30
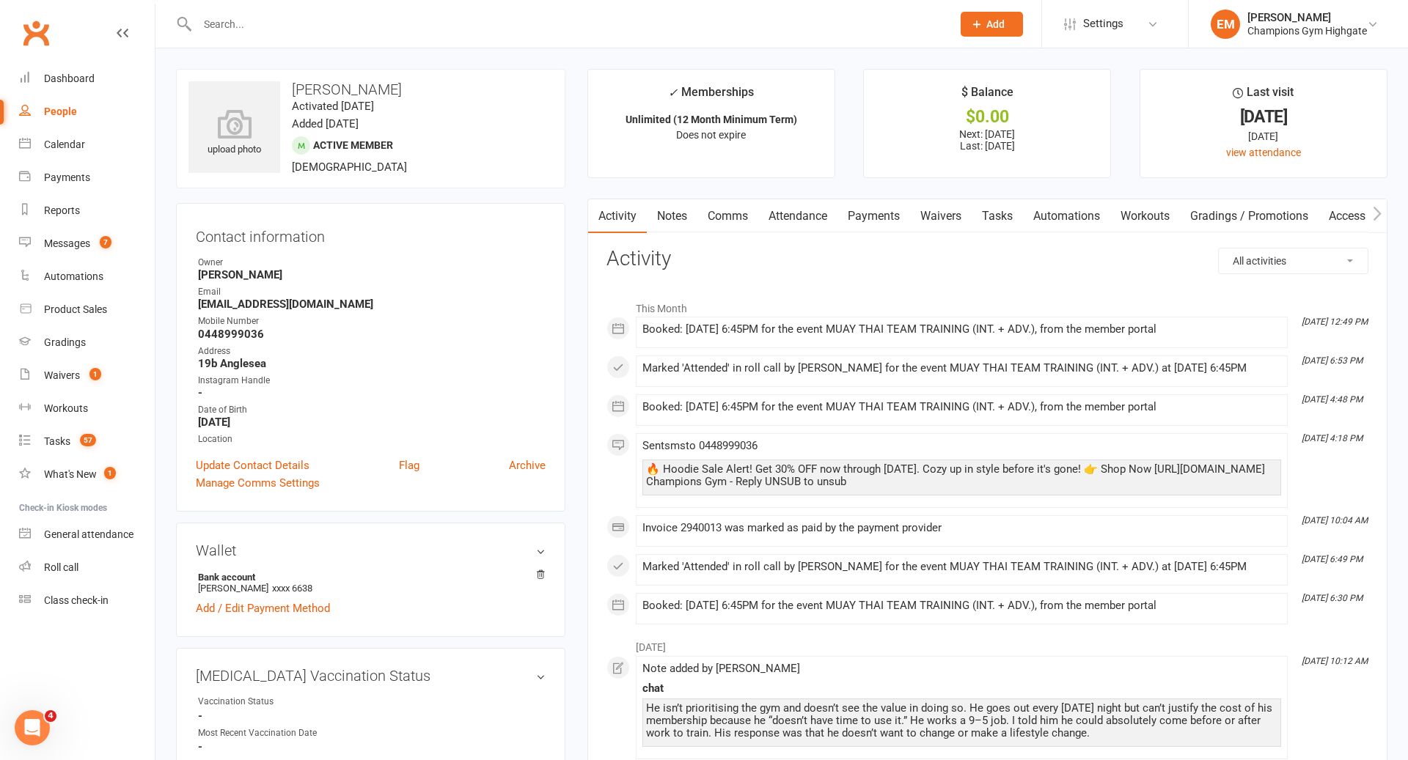
click at [689, 225] on link "Notes" at bounding box center [672, 216] width 51 height 34
